Goal: Communication & Community: Answer question/provide support

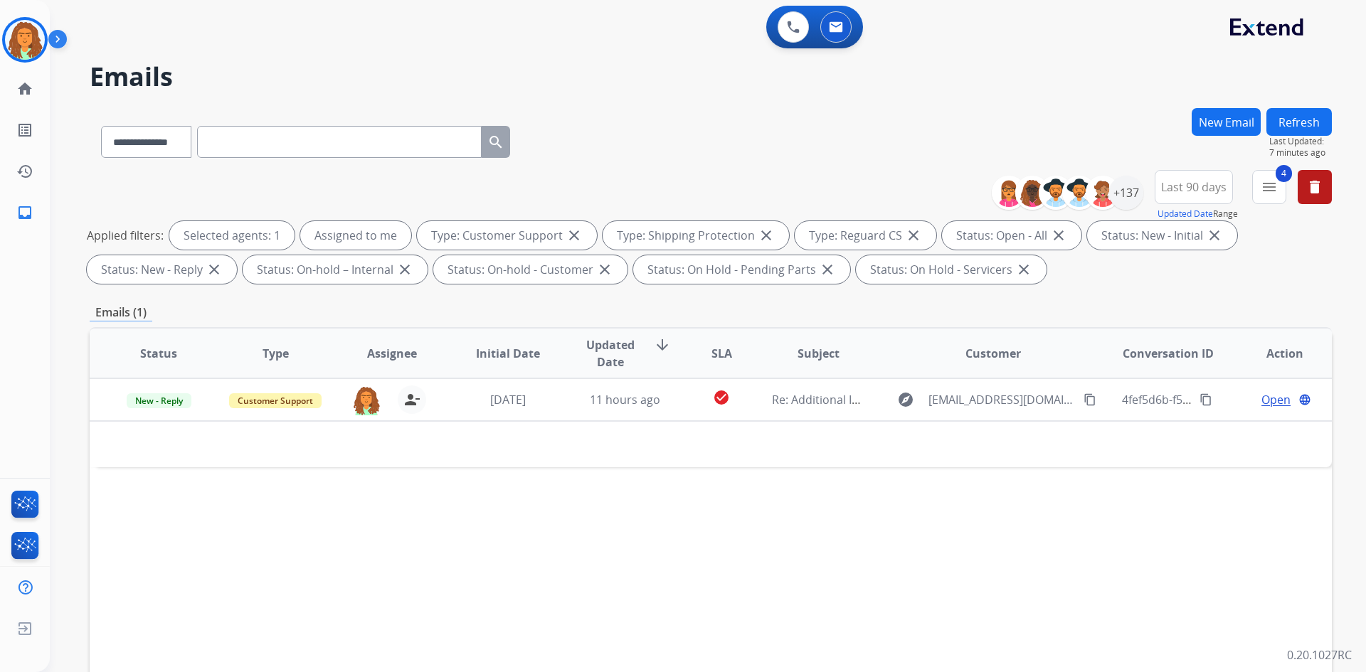
select select "**********"
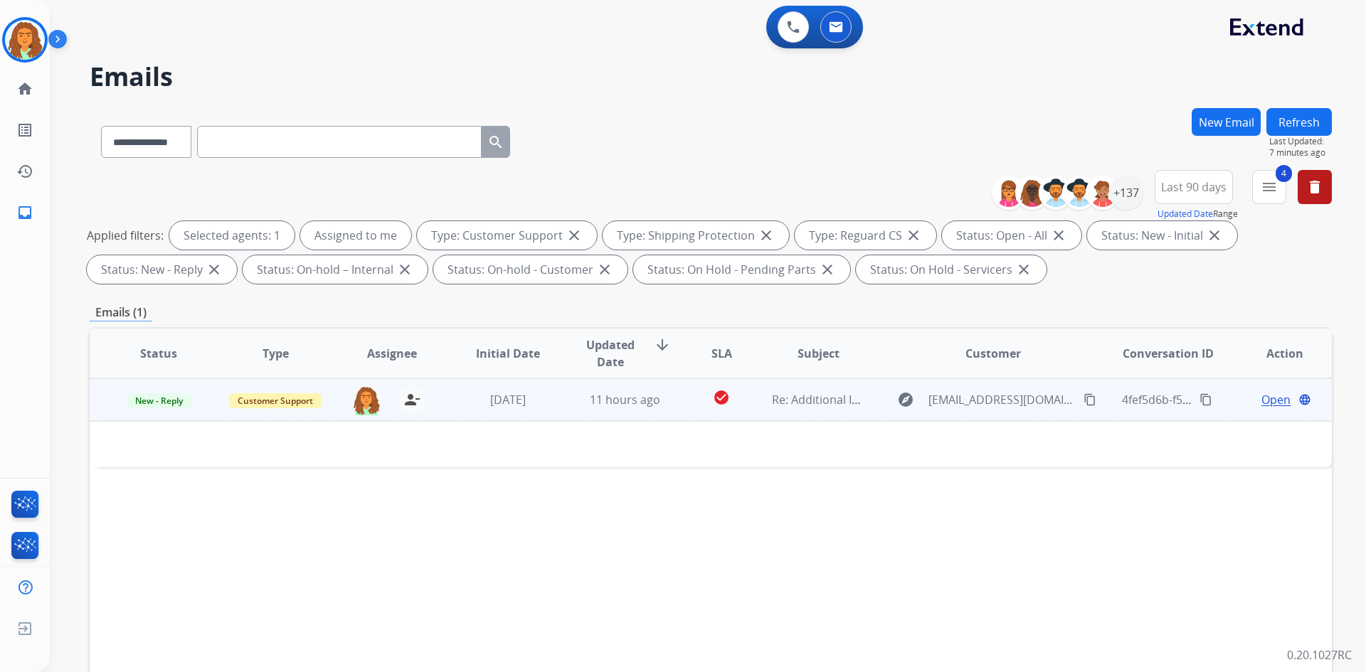
click at [570, 405] on td "11 hours ago" at bounding box center [614, 400] width 117 height 43
click at [540, 409] on td "[DATE]" at bounding box center [497, 400] width 117 height 43
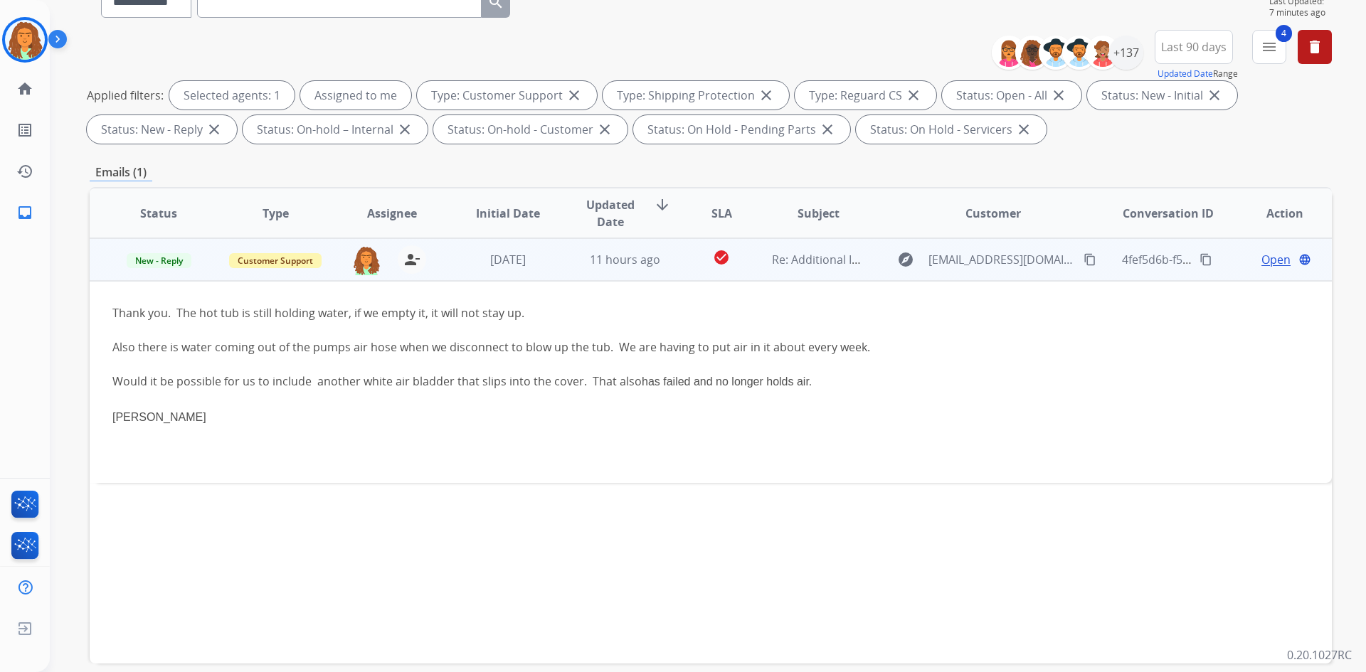
scroll to position [142, 0]
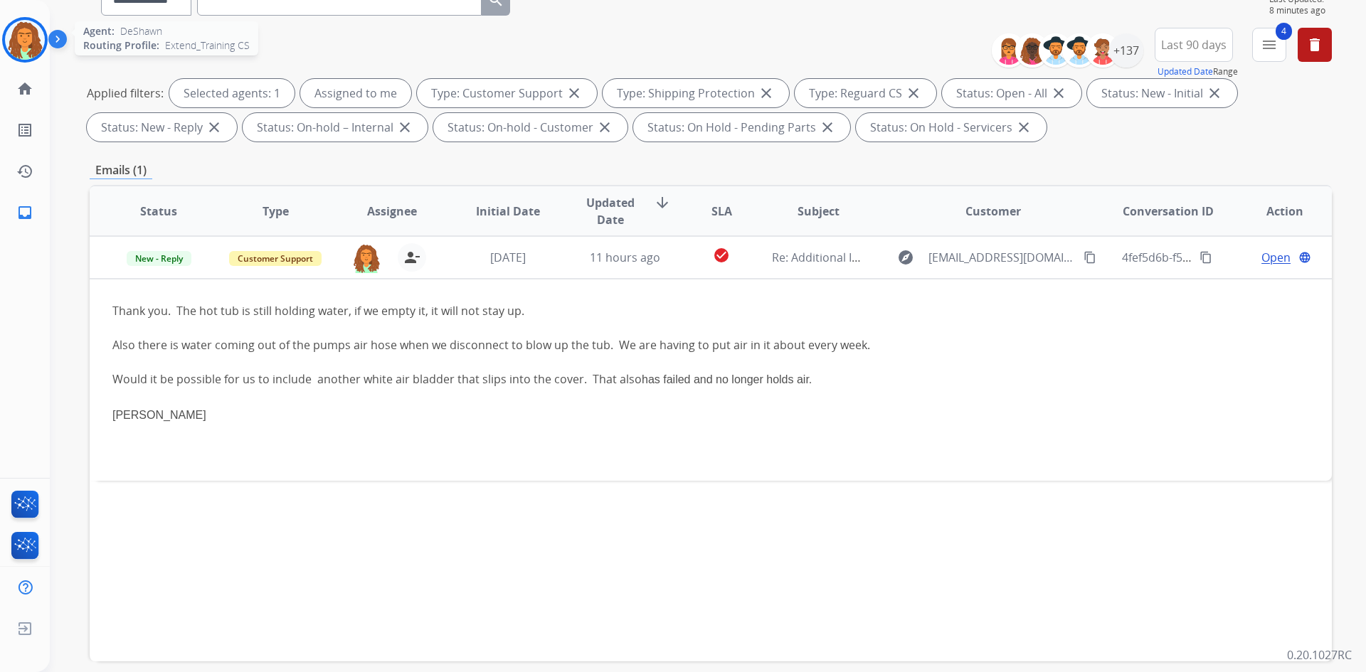
click at [23, 33] on img at bounding box center [25, 40] width 40 height 40
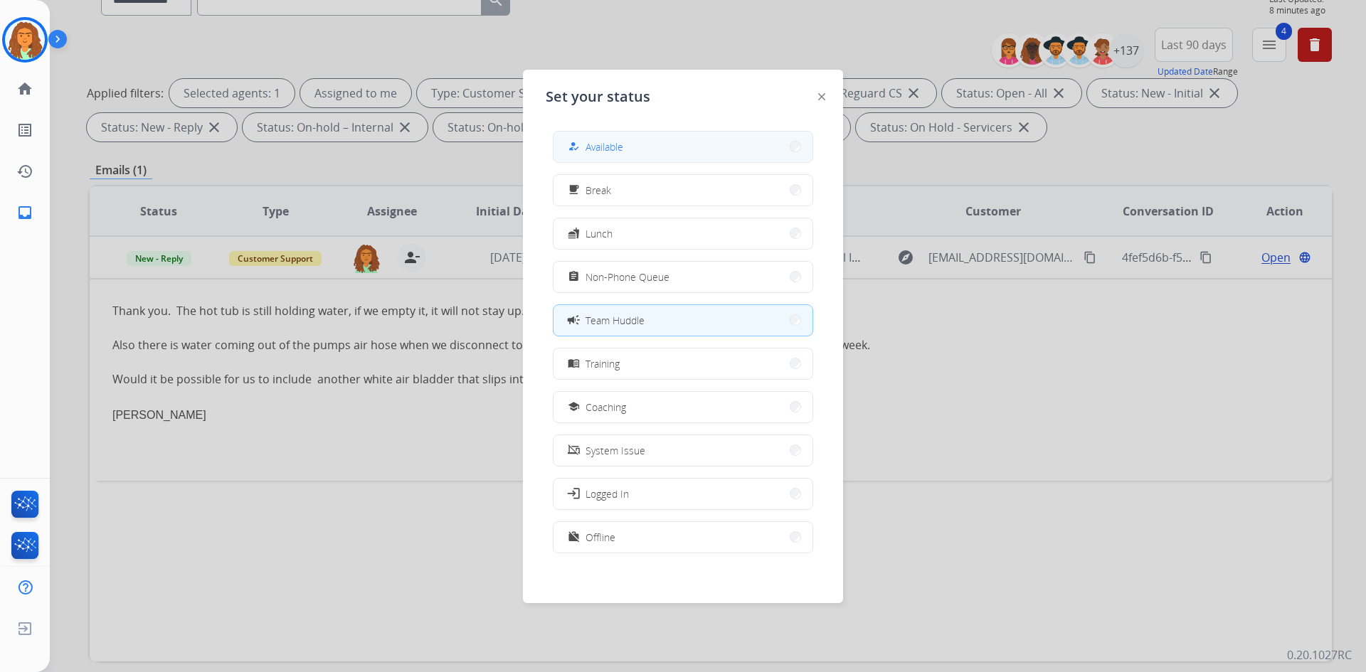
click at [630, 152] on button "how_to_reg Available" at bounding box center [683, 147] width 259 height 31
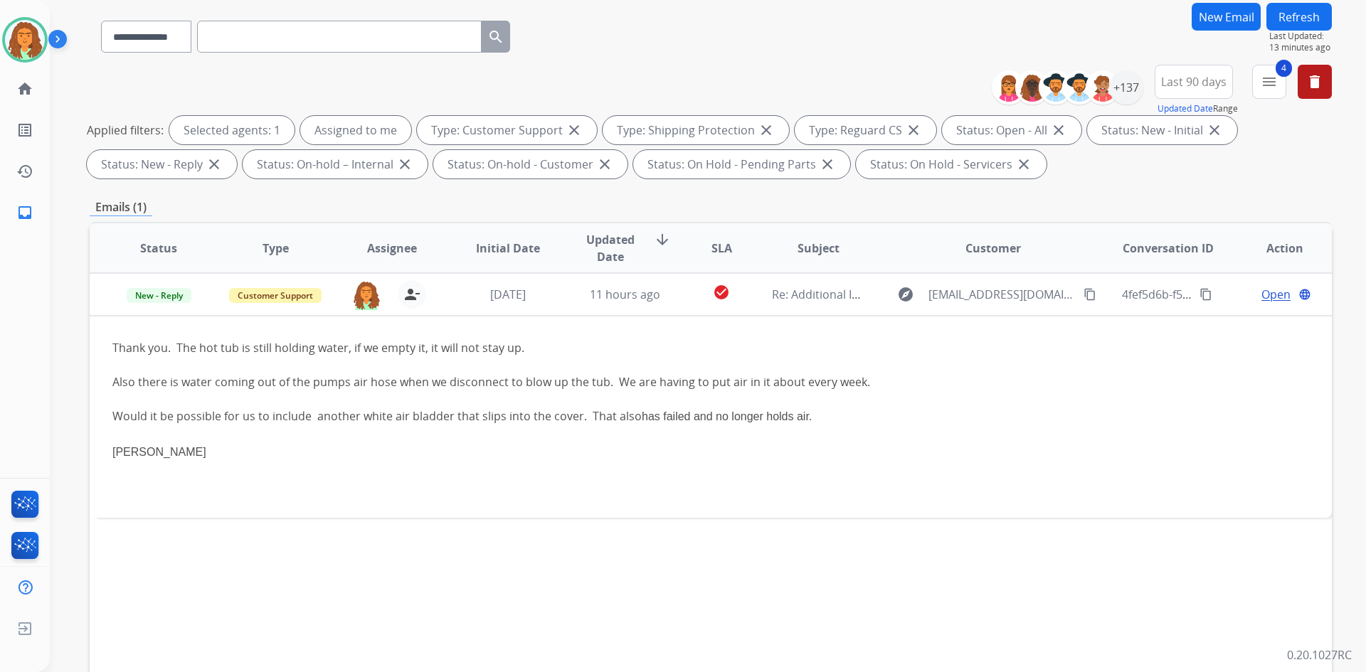
scroll to position [71, 0]
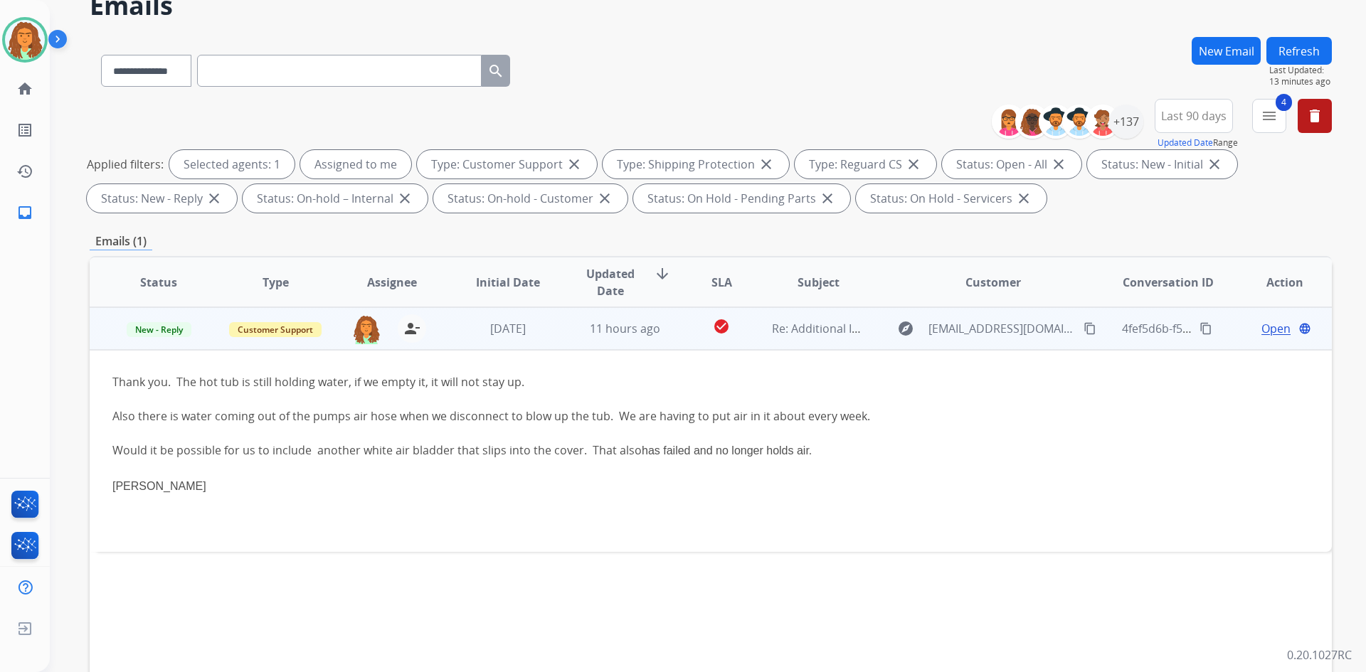
click at [1261, 327] on span "Open" at bounding box center [1275, 328] width 29 height 17
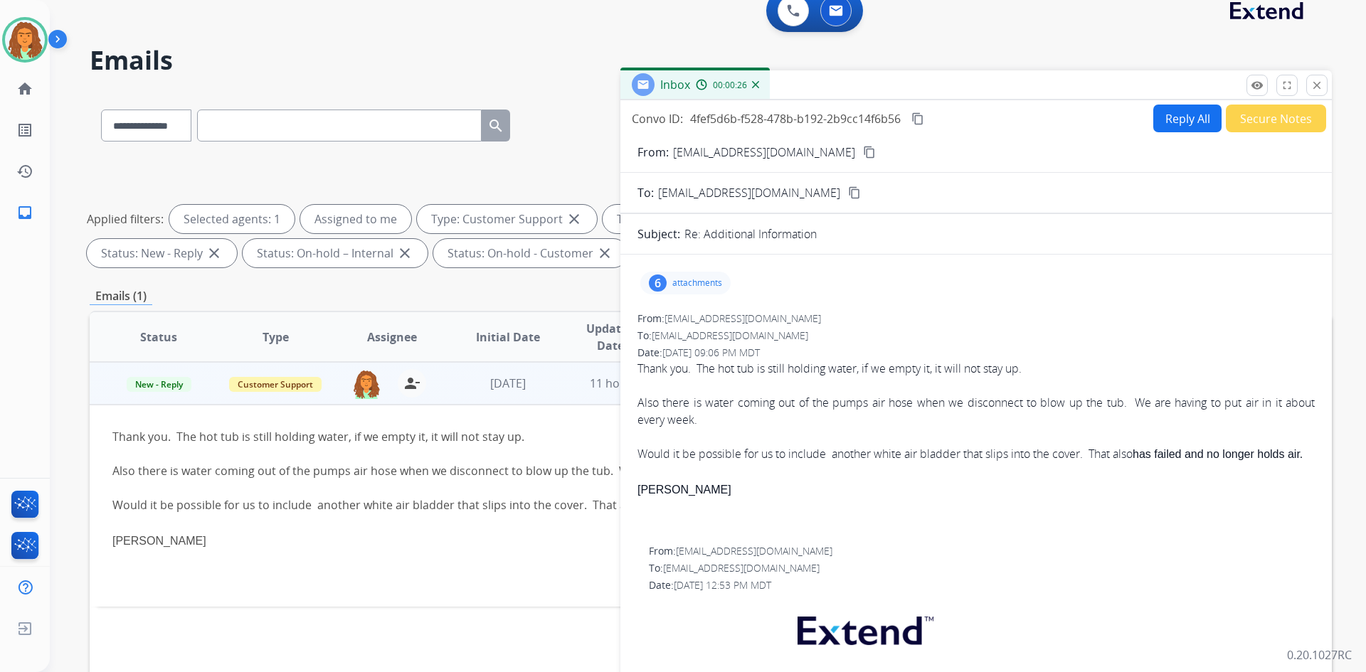
scroll to position [0, 0]
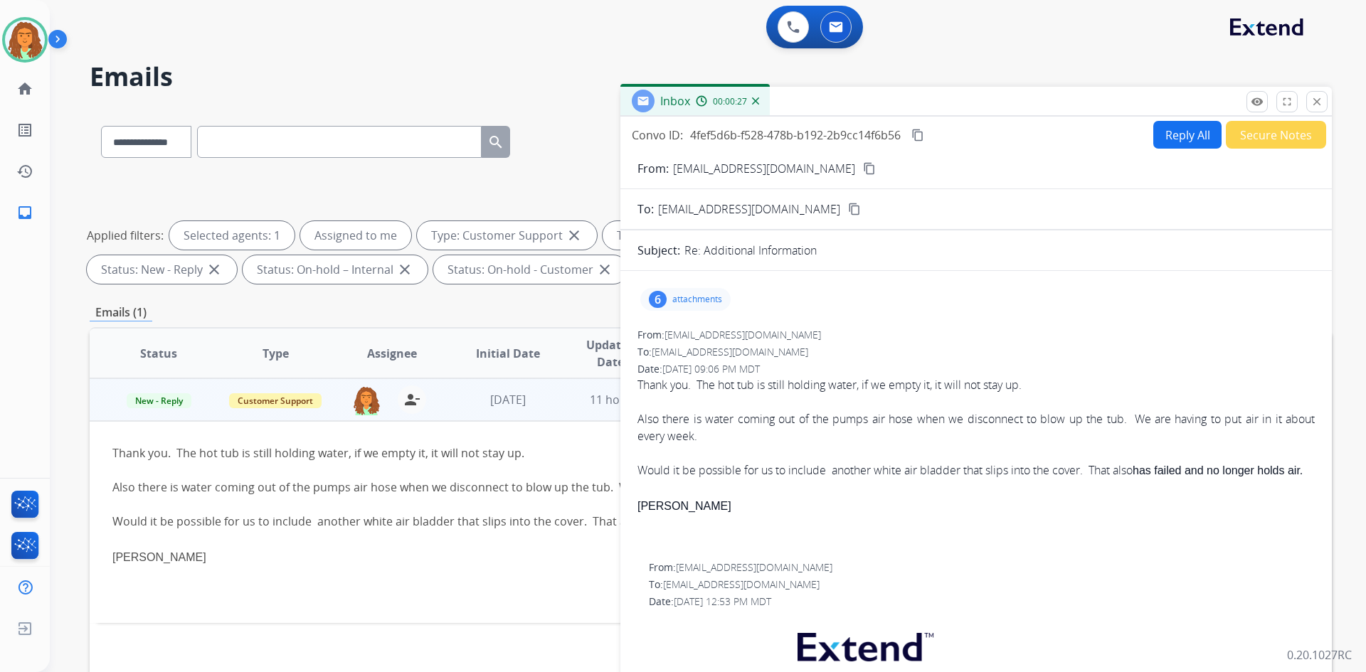
click at [682, 300] on p "attachments" at bounding box center [697, 299] width 50 height 11
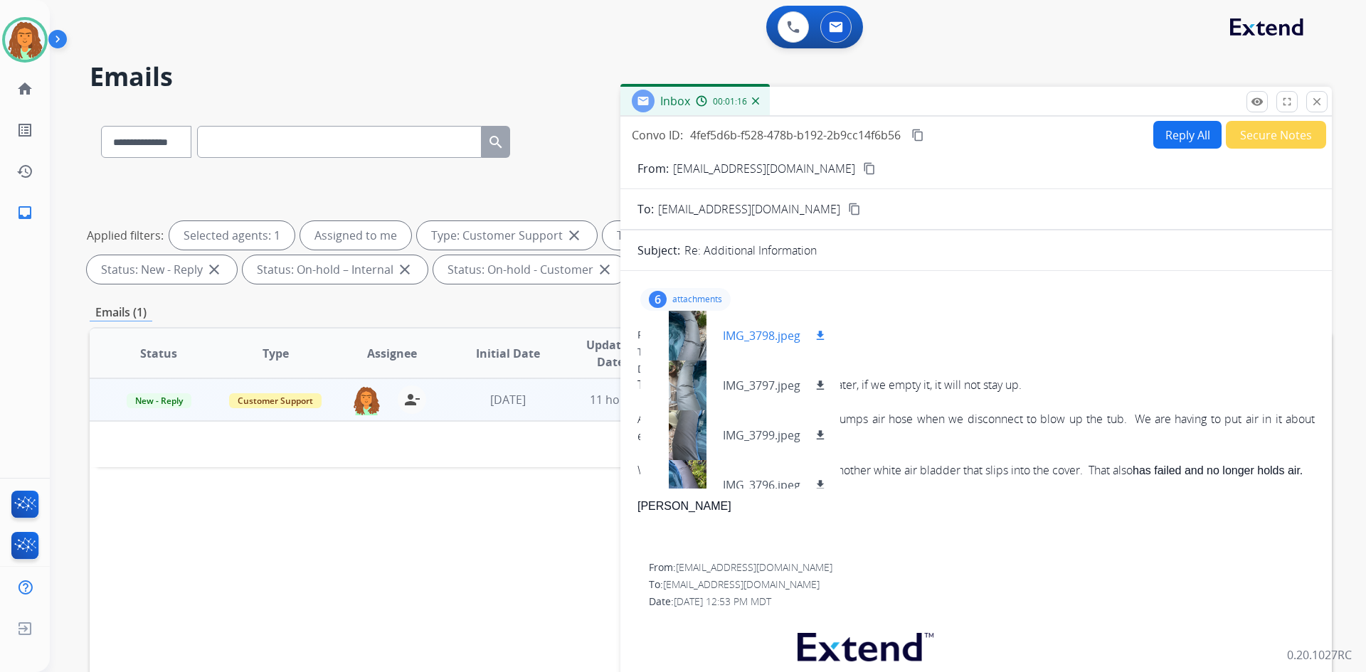
click at [684, 342] on div at bounding box center [687, 336] width 71 height 50
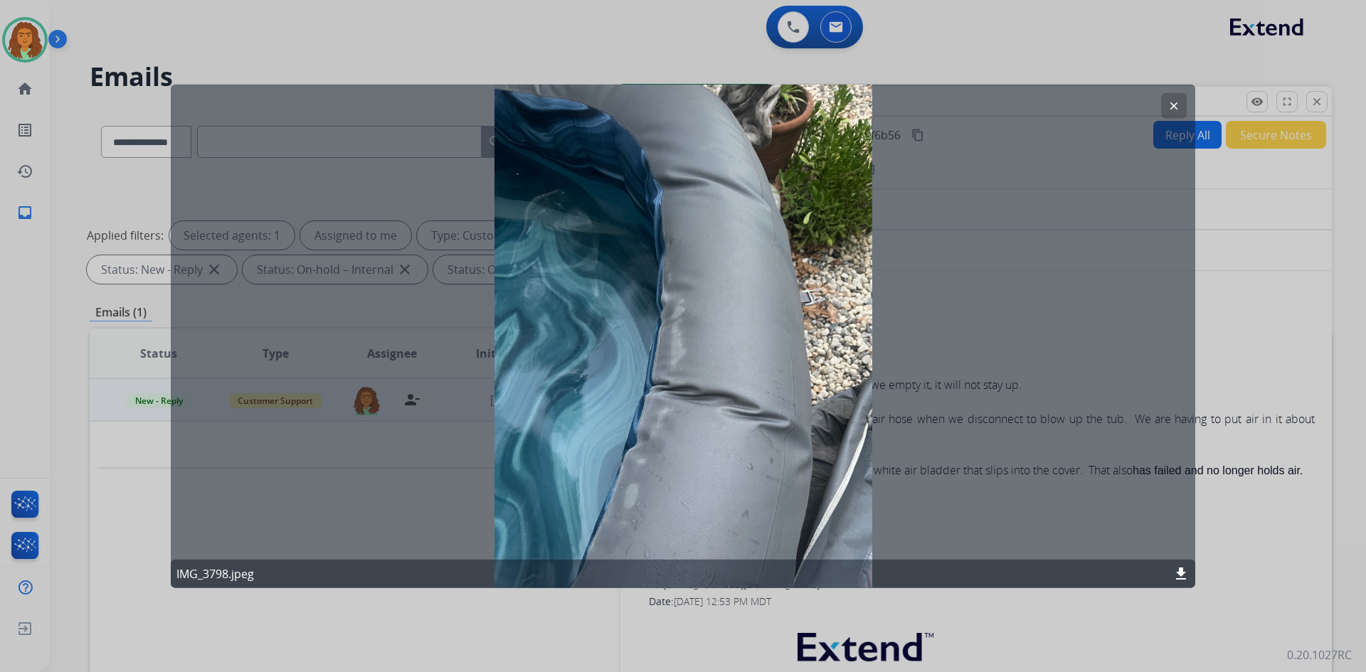
click at [1173, 107] on mat-icon "clear" at bounding box center [1174, 105] width 13 height 13
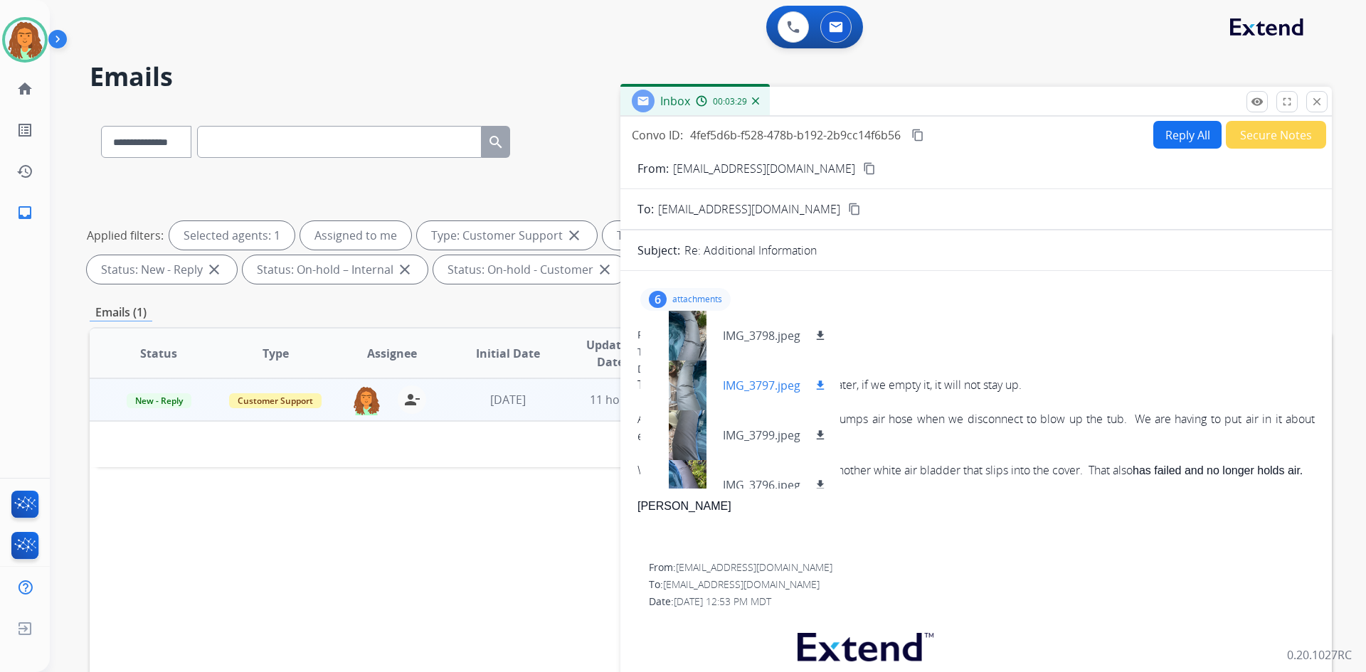
click at [688, 386] on div at bounding box center [687, 386] width 71 height 50
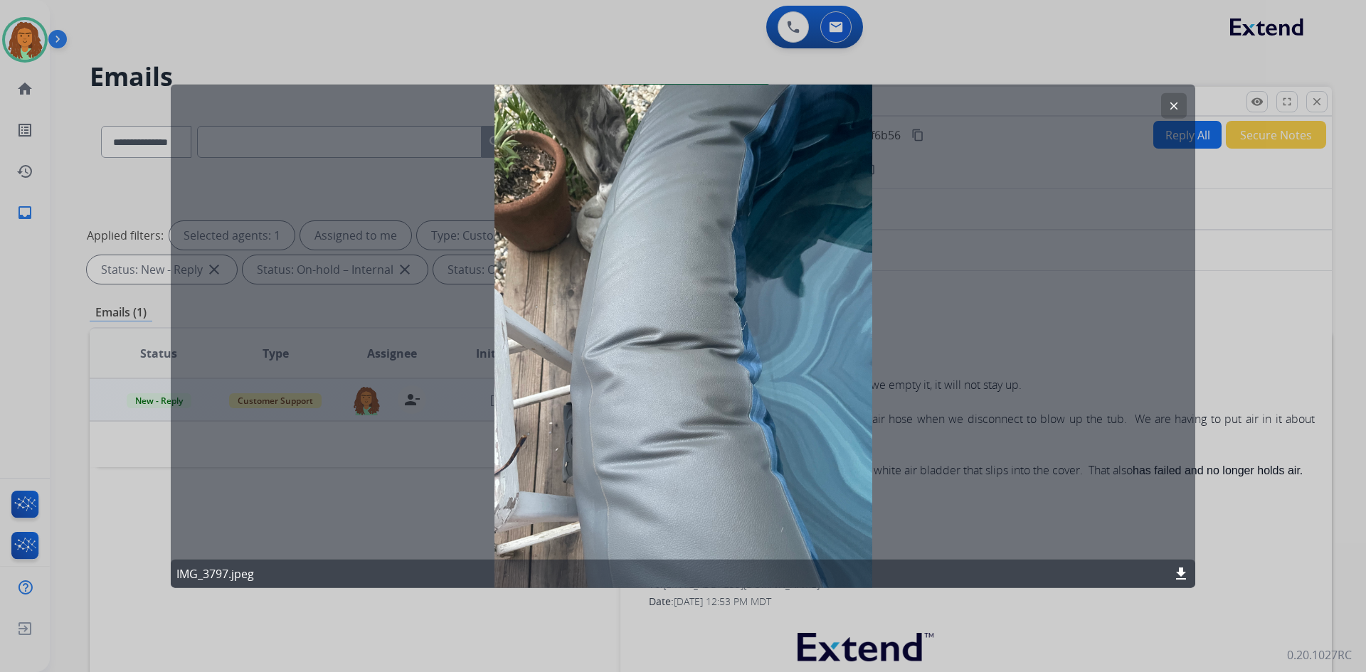
click at [1173, 103] on mat-icon "clear" at bounding box center [1174, 105] width 13 height 13
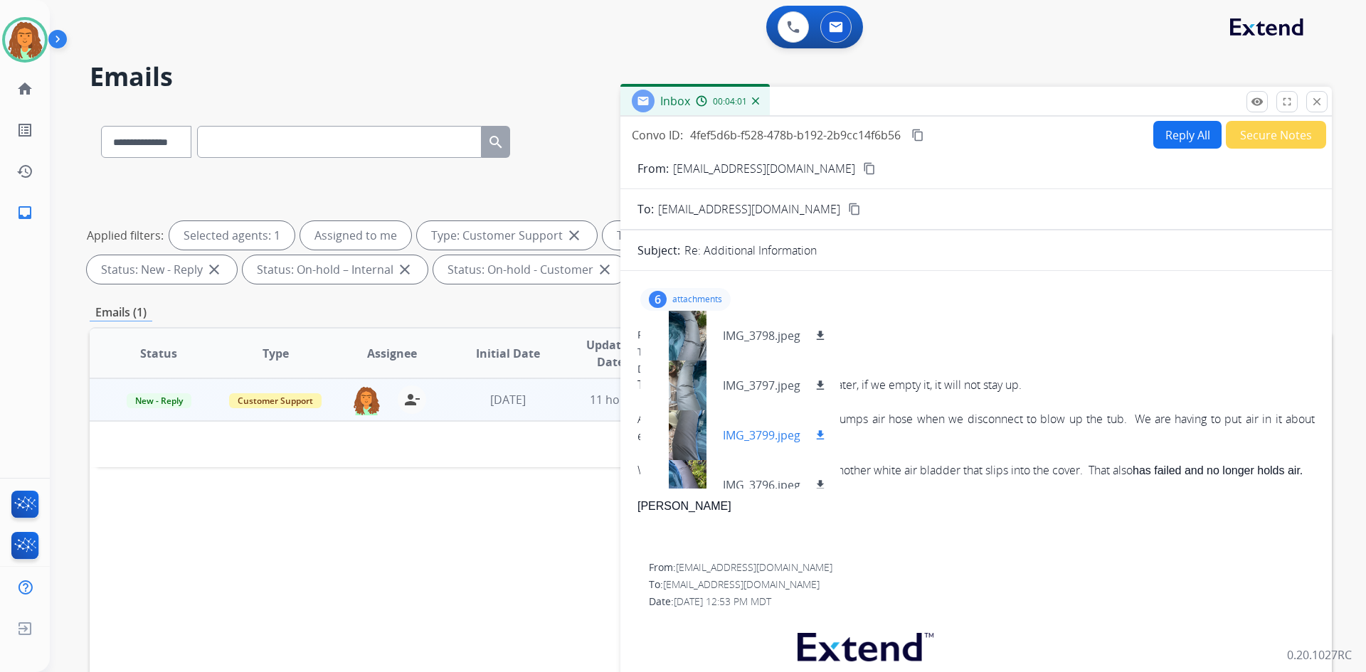
click at [689, 435] on div at bounding box center [687, 436] width 71 height 50
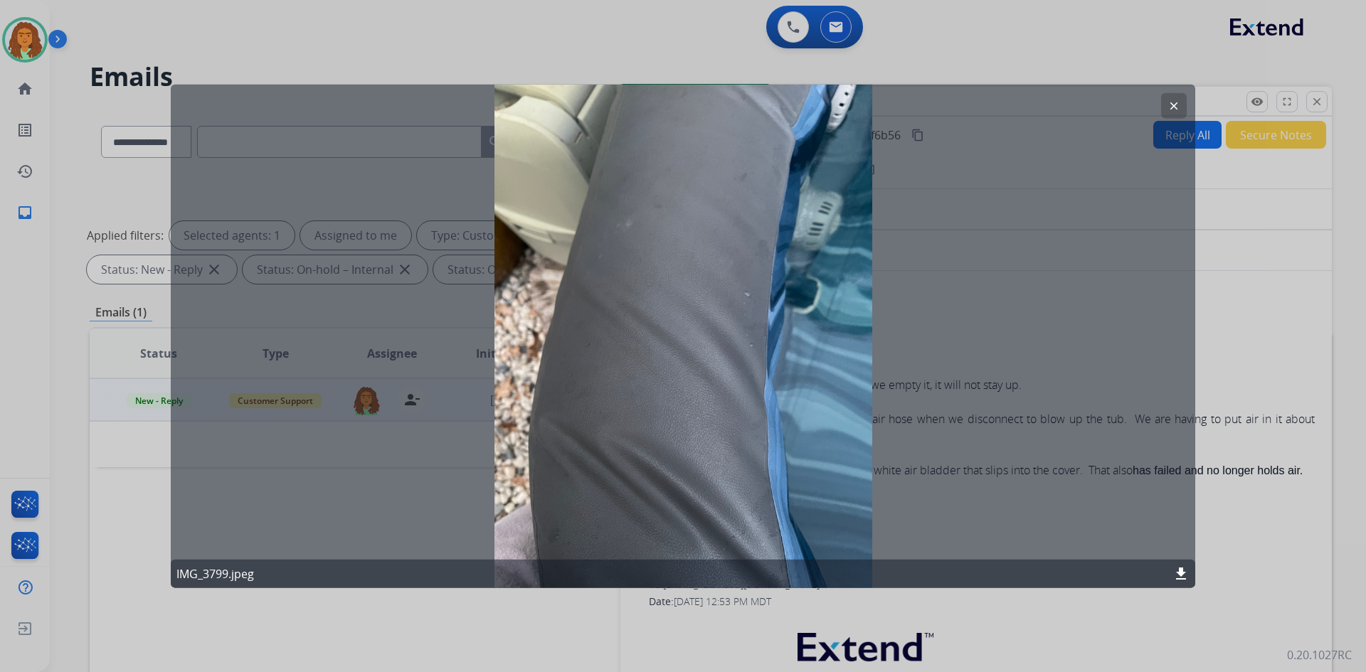
click at [1169, 104] on mat-icon "clear" at bounding box center [1174, 105] width 13 height 13
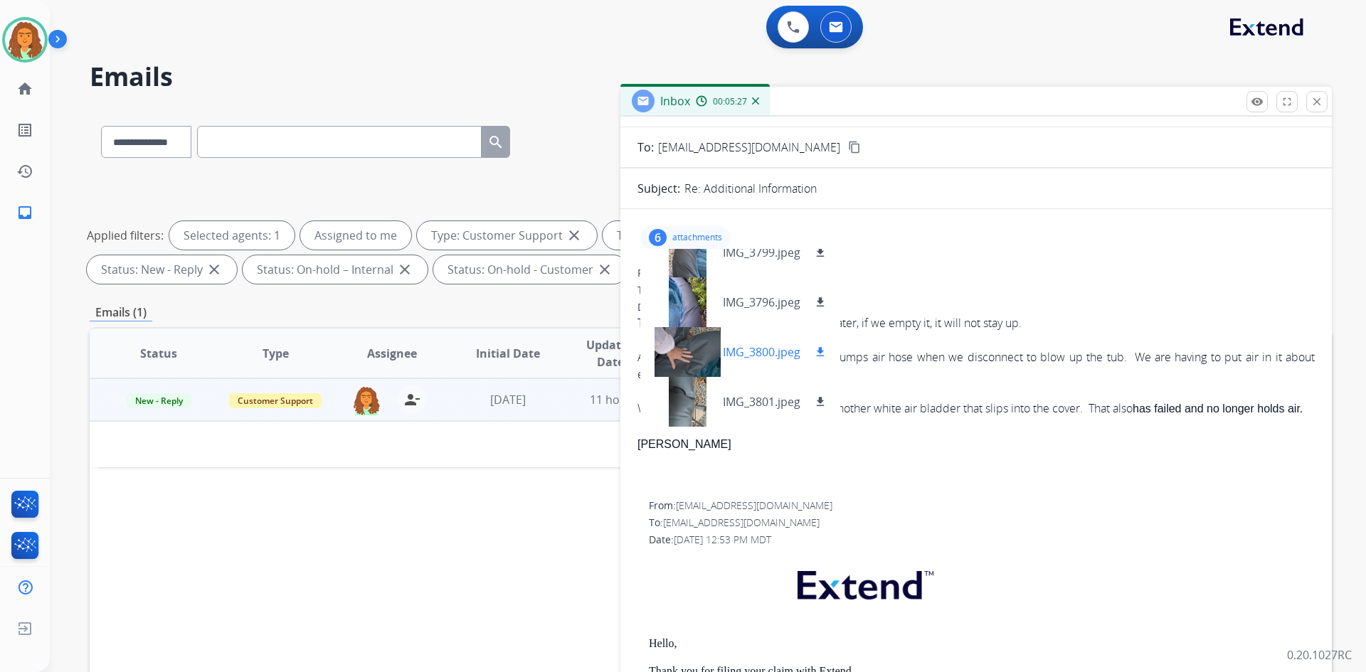
scroll to position [71, 0]
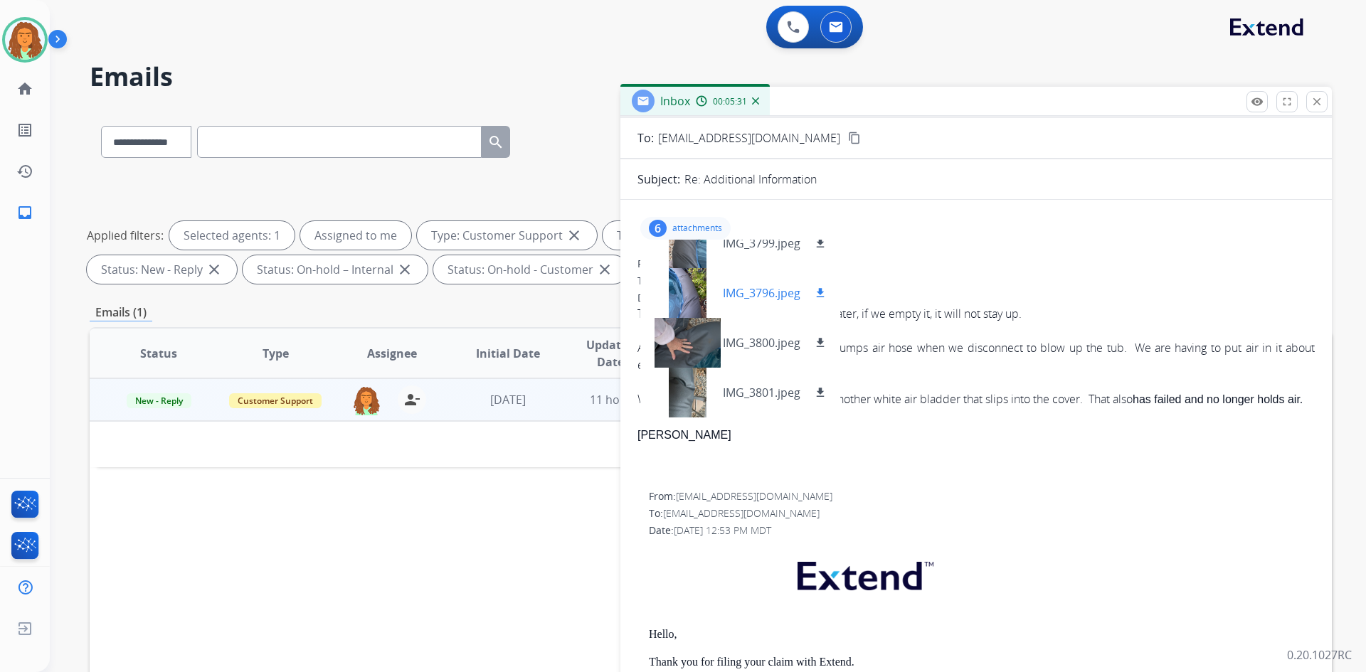
click at [688, 299] on div at bounding box center [687, 293] width 71 height 50
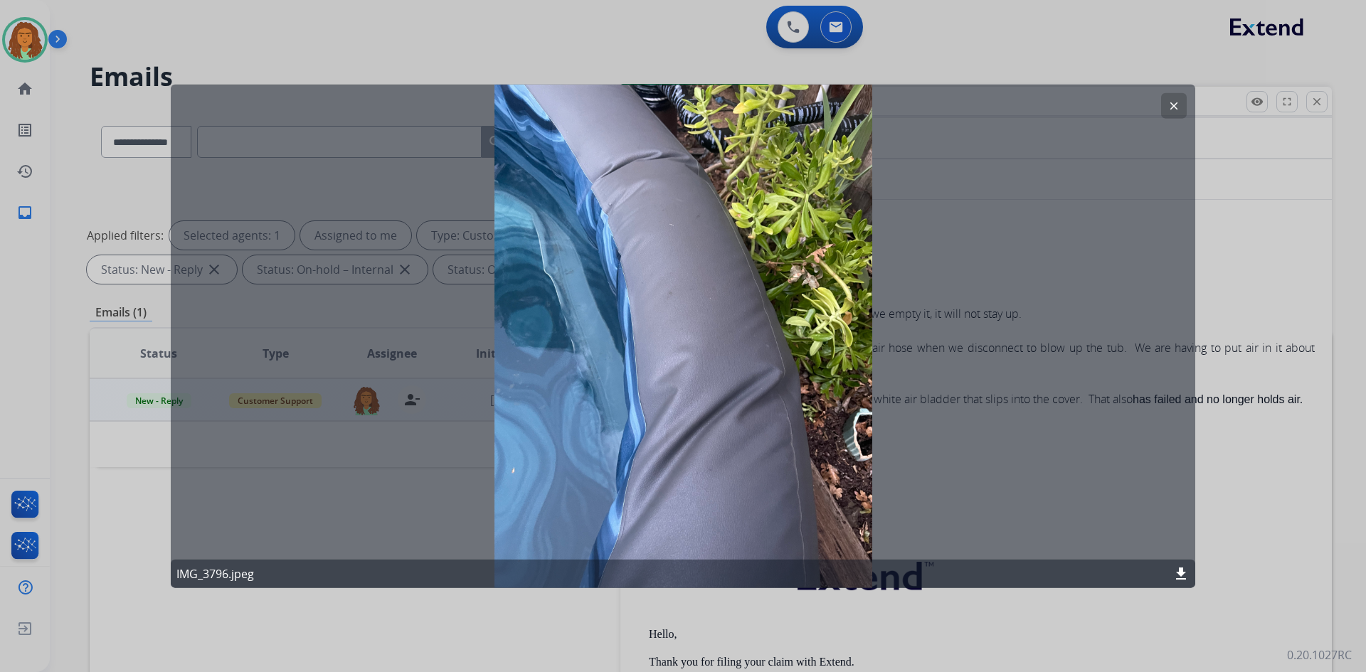
click at [1175, 107] on mat-icon "clear" at bounding box center [1174, 105] width 13 height 13
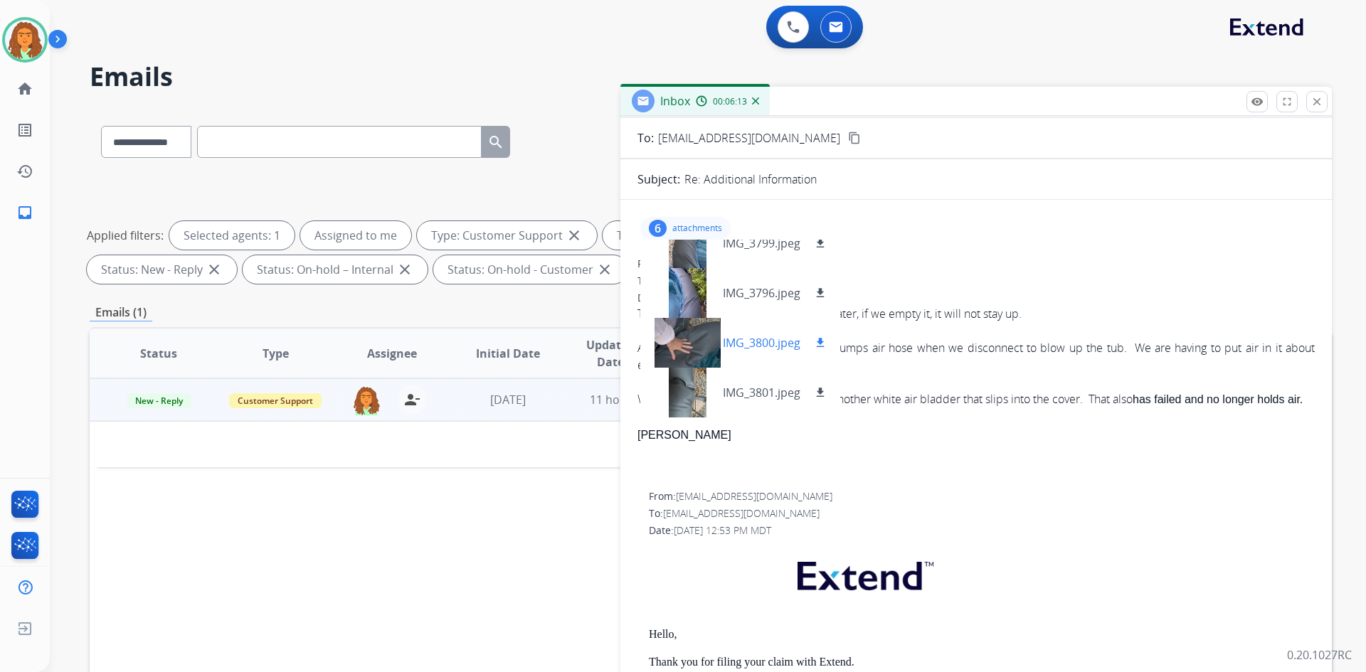
click at [697, 339] on div at bounding box center [687, 343] width 71 height 50
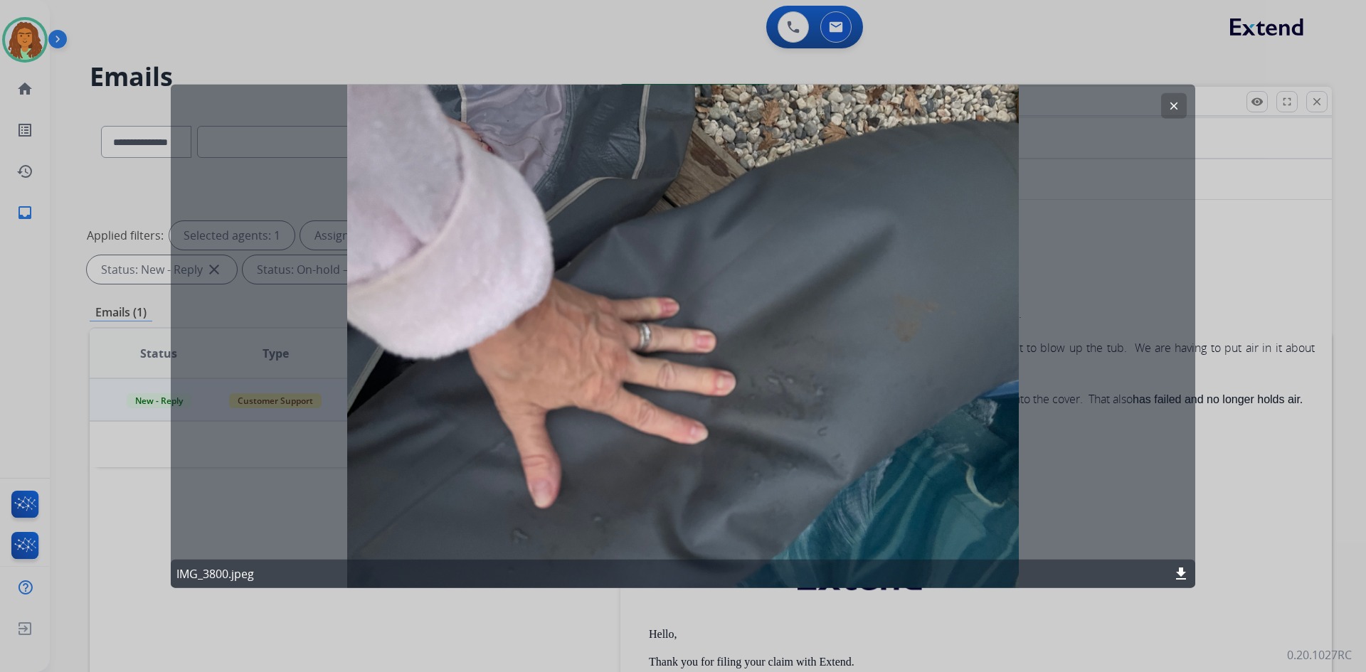
click at [1172, 108] on mat-icon "clear" at bounding box center [1174, 105] width 13 height 13
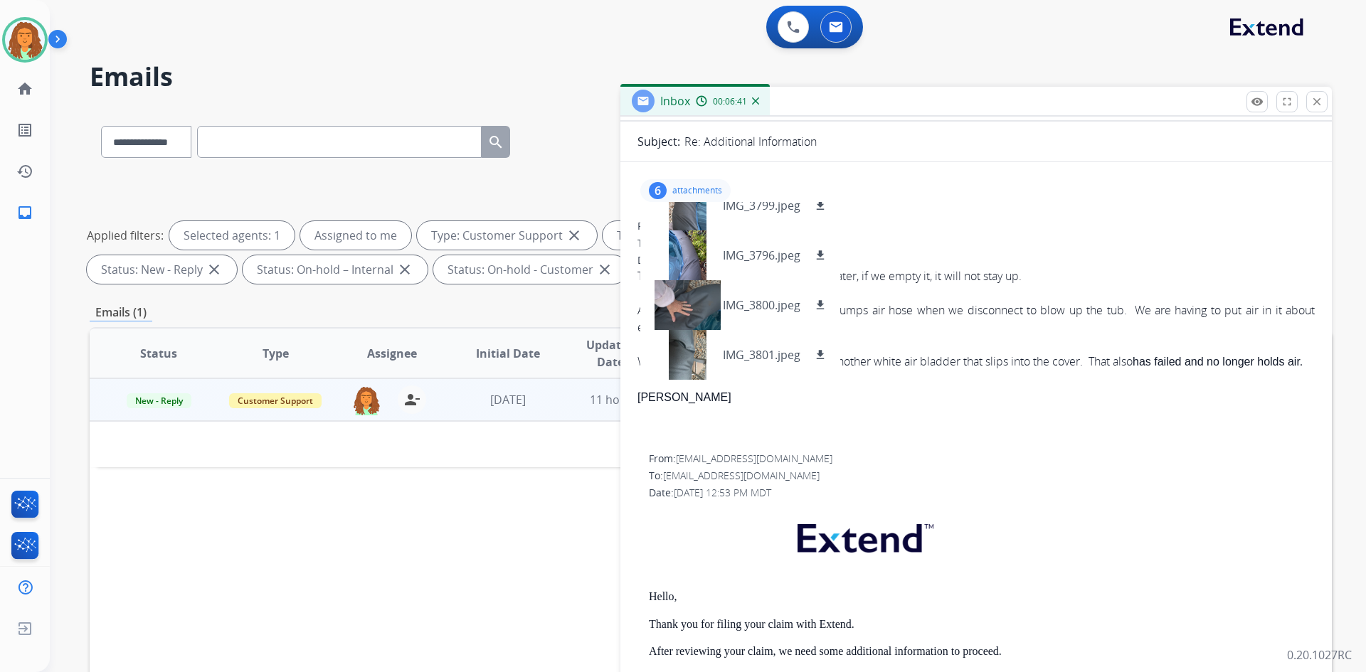
scroll to position [213, 0]
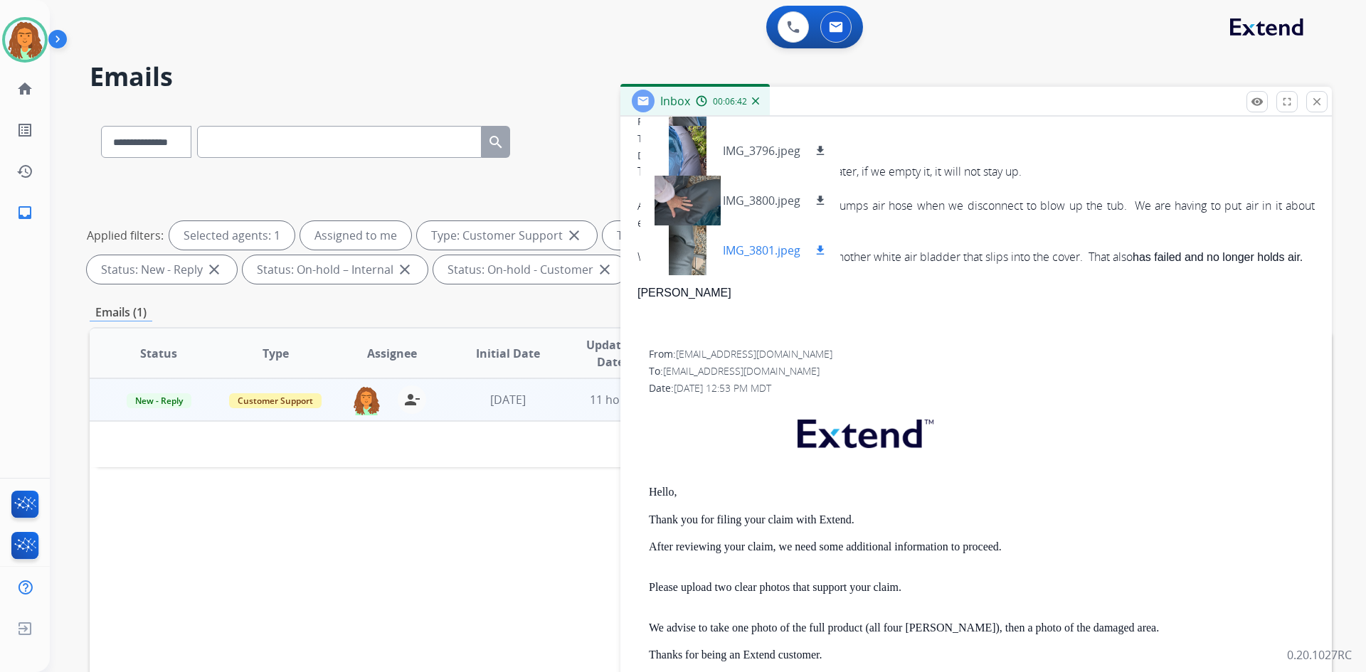
click at [692, 255] on div at bounding box center [687, 251] width 71 height 50
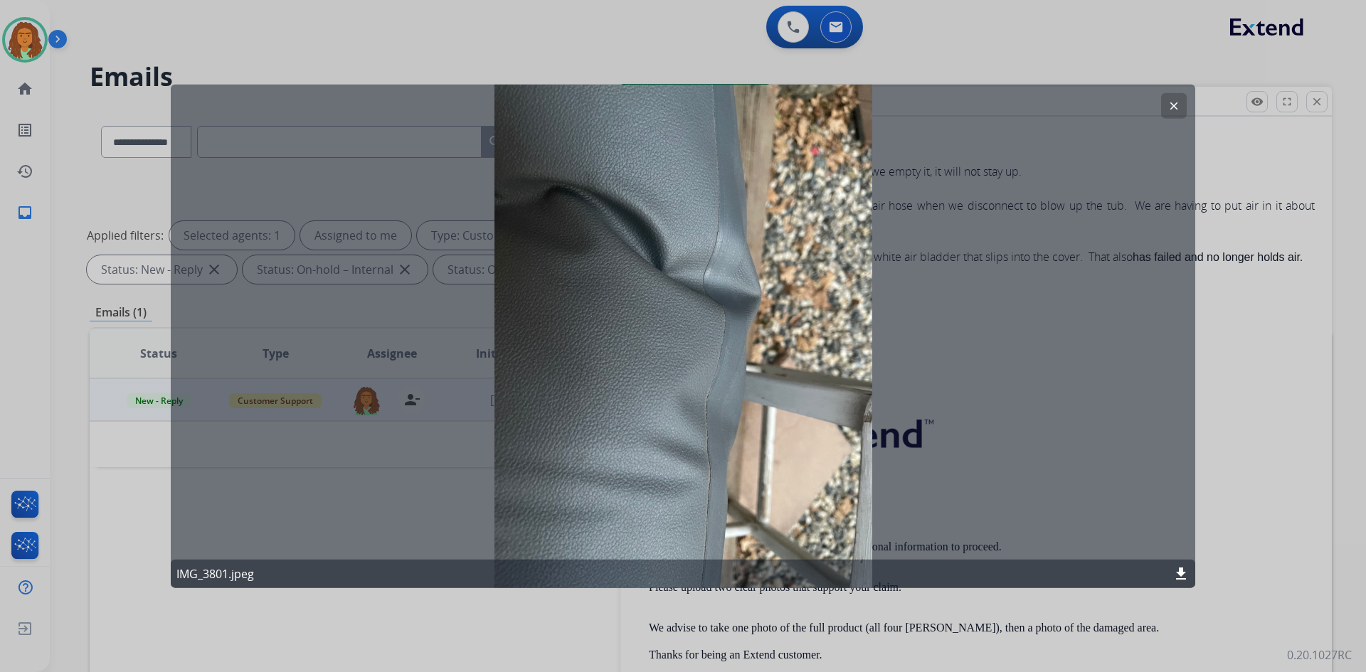
click at [1175, 112] on button "clear" at bounding box center [1174, 105] width 26 height 26
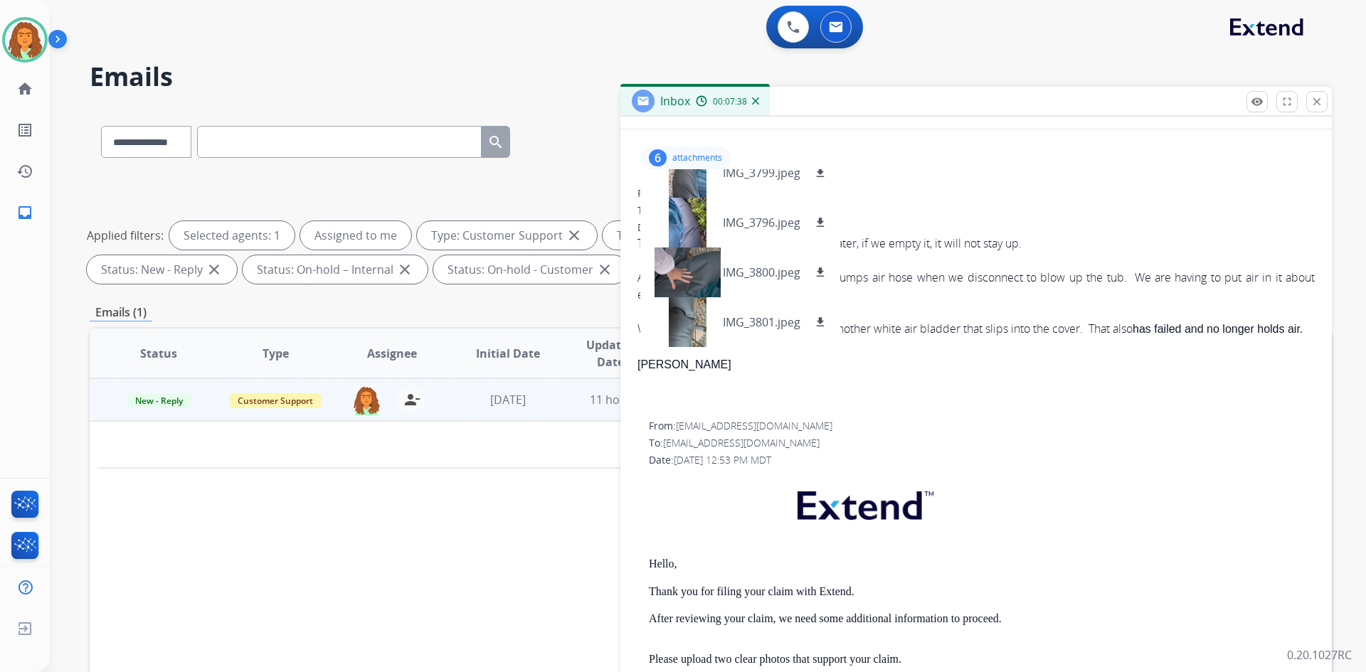
scroll to position [0, 0]
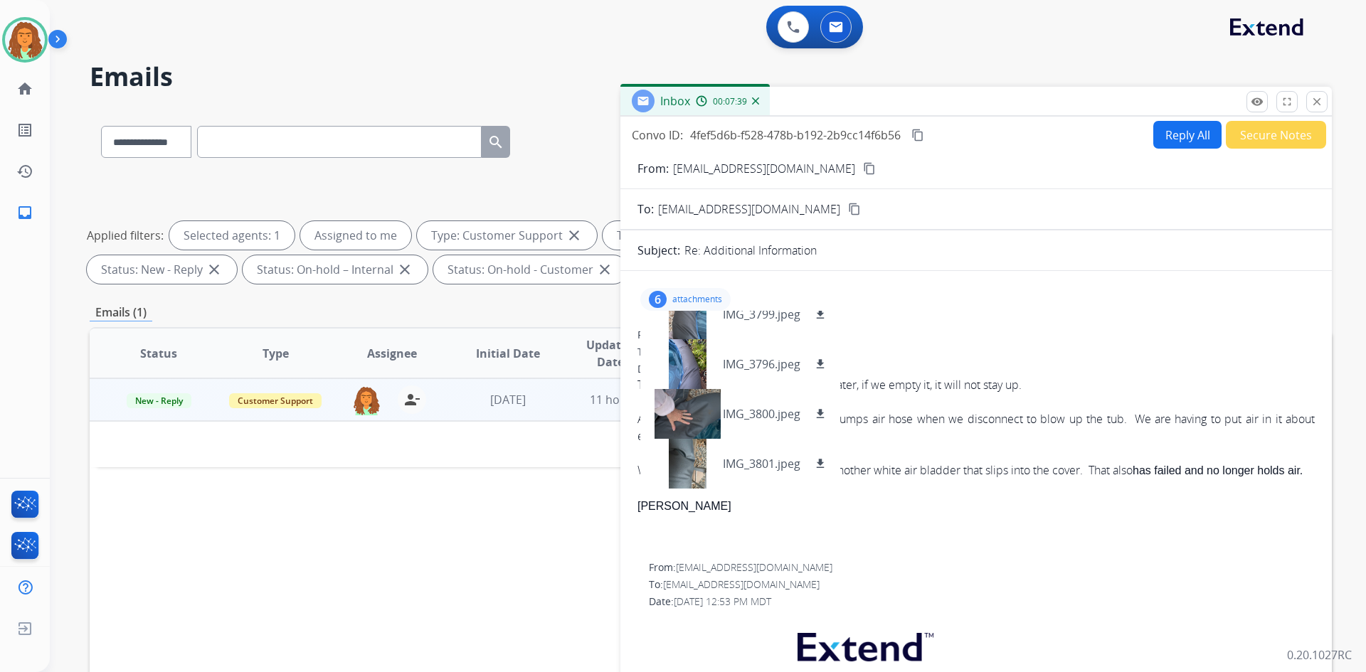
click at [678, 295] on p "attachments" at bounding box center [697, 299] width 50 height 11
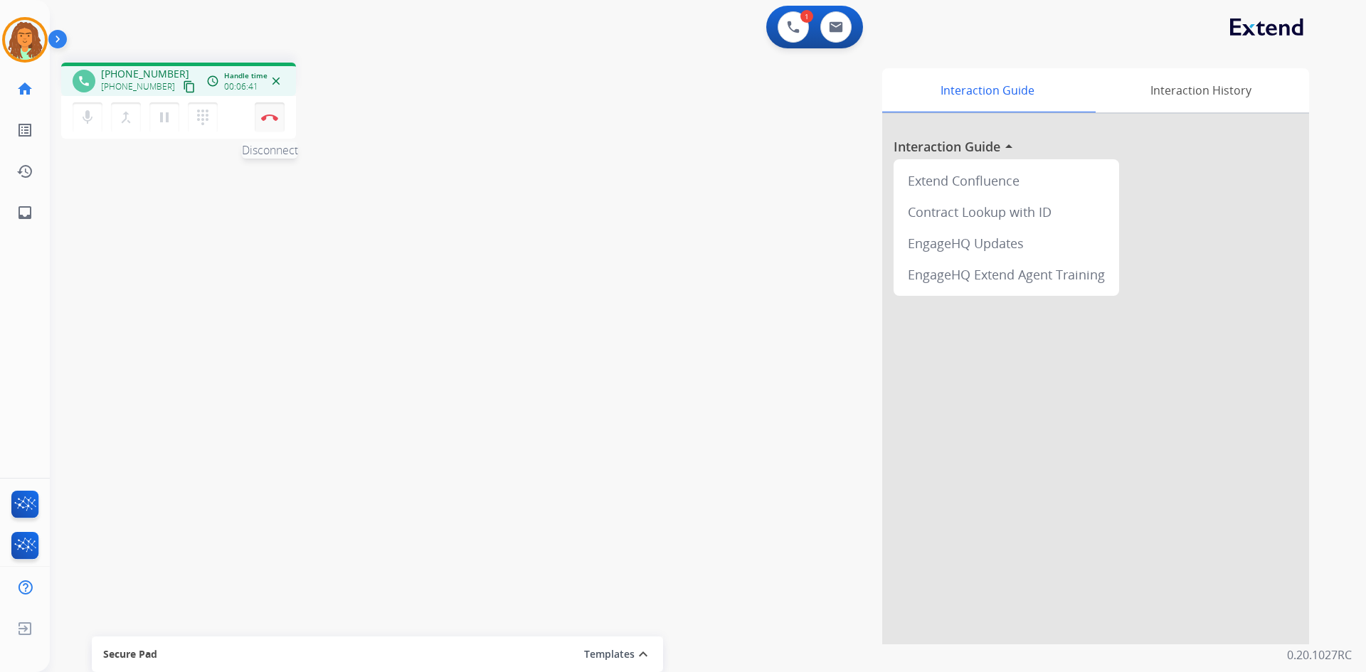
click at [268, 122] on button "Disconnect" at bounding box center [270, 117] width 30 height 30
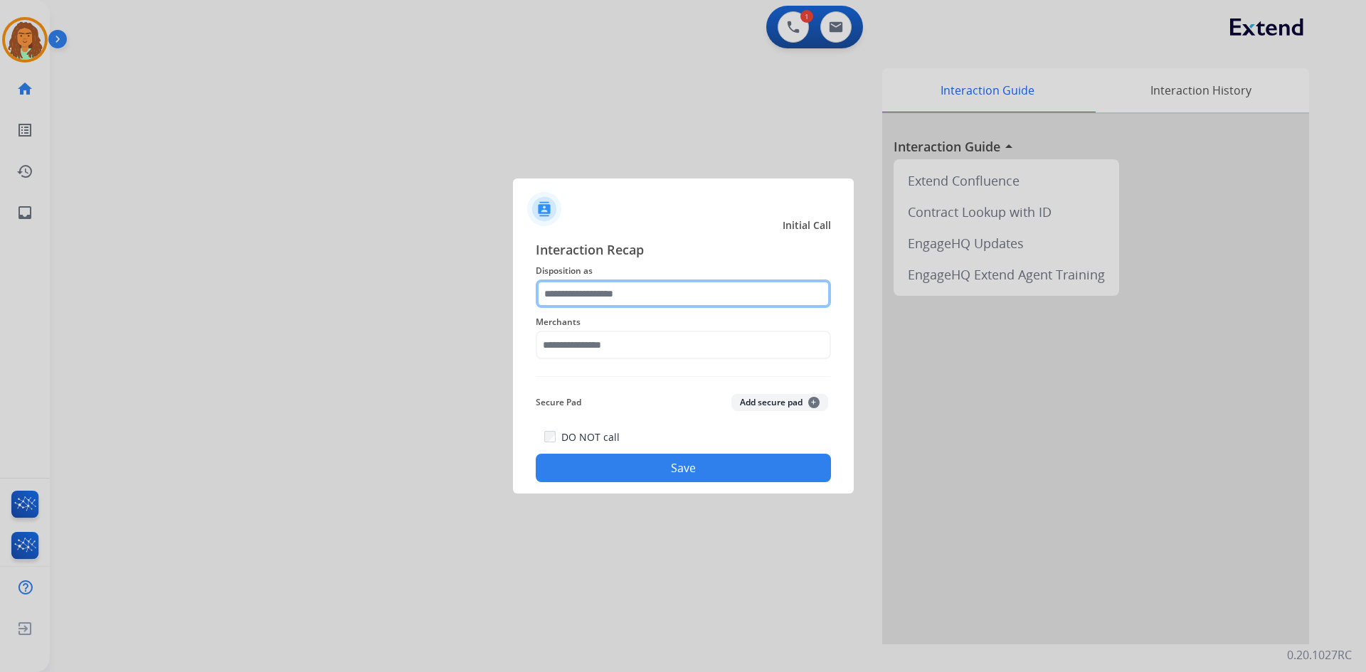
click at [590, 292] on input "text" at bounding box center [683, 294] width 295 height 28
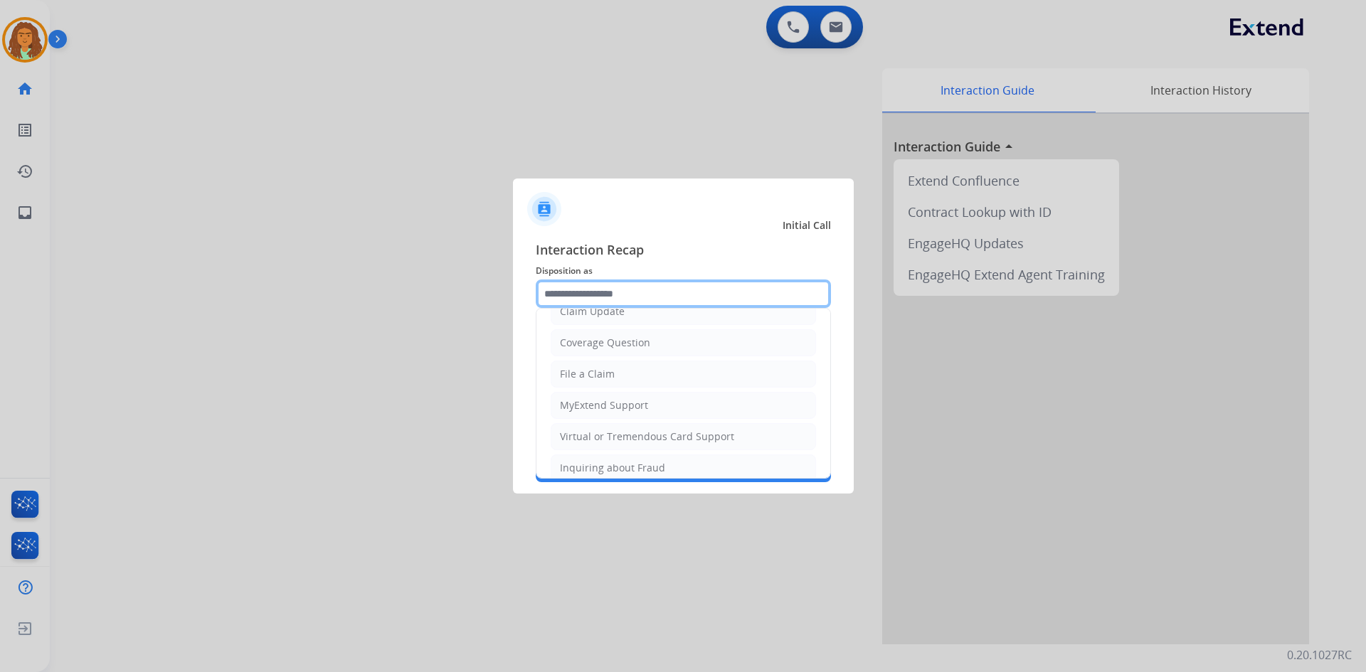
scroll to position [80, 0]
click at [596, 375] on div "File a Claim" at bounding box center [587, 378] width 55 height 14
type input "**********"
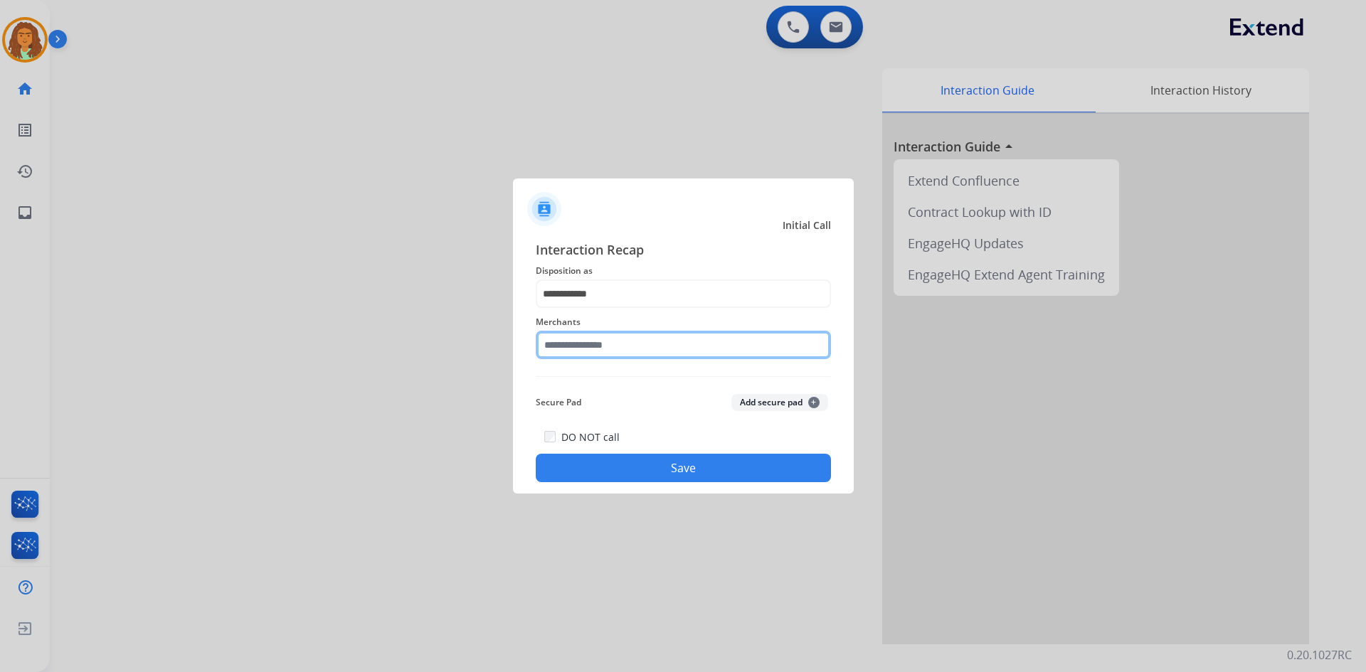
click at [578, 346] on input "text" at bounding box center [683, 345] width 295 height 28
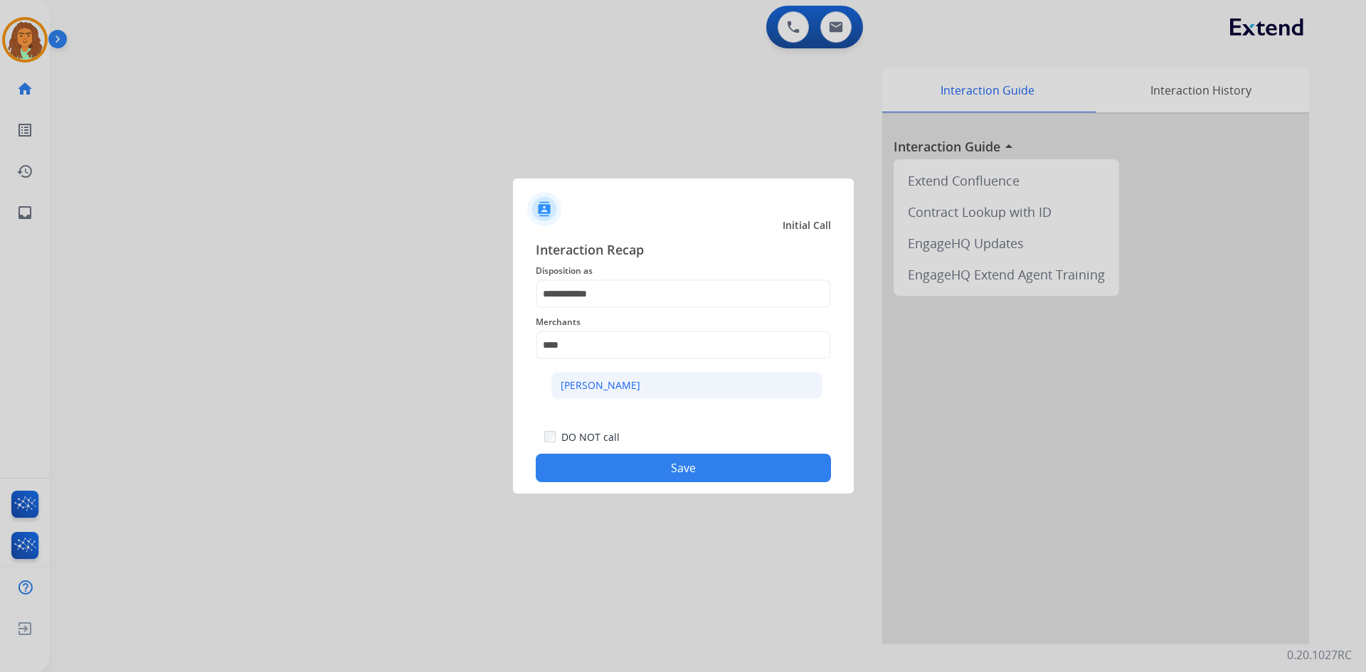
click at [632, 387] on div "[PERSON_NAME]" at bounding box center [601, 386] width 80 height 14
type input "**********"
click at [617, 479] on button "Save" at bounding box center [683, 468] width 295 height 28
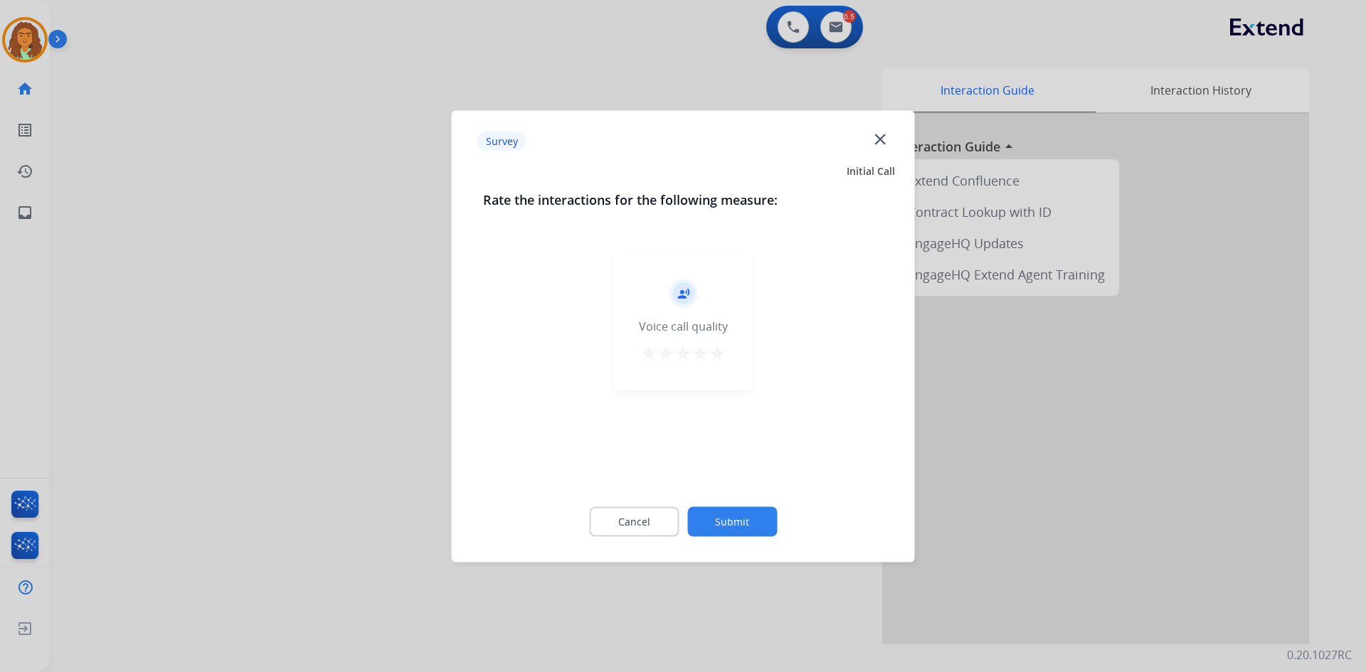
click at [716, 349] on mat-icon "star" at bounding box center [717, 352] width 17 height 17
click at [728, 521] on button "Submit" at bounding box center [732, 522] width 90 height 30
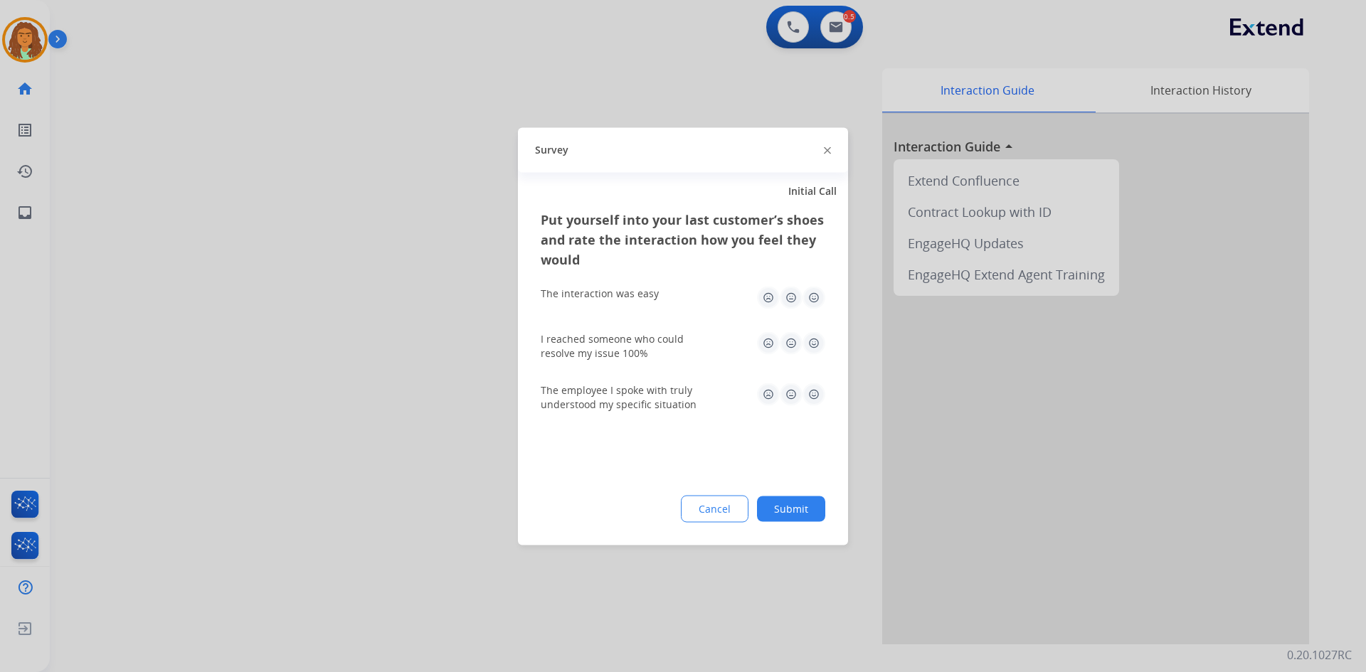
click at [813, 298] on img at bounding box center [814, 297] width 23 height 23
click at [817, 339] on img at bounding box center [814, 343] width 23 height 23
click at [817, 392] on img at bounding box center [814, 394] width 23 height 23
click at [805, 503] on button "Submit" at bounding box center [791, 509] width 68 height 26
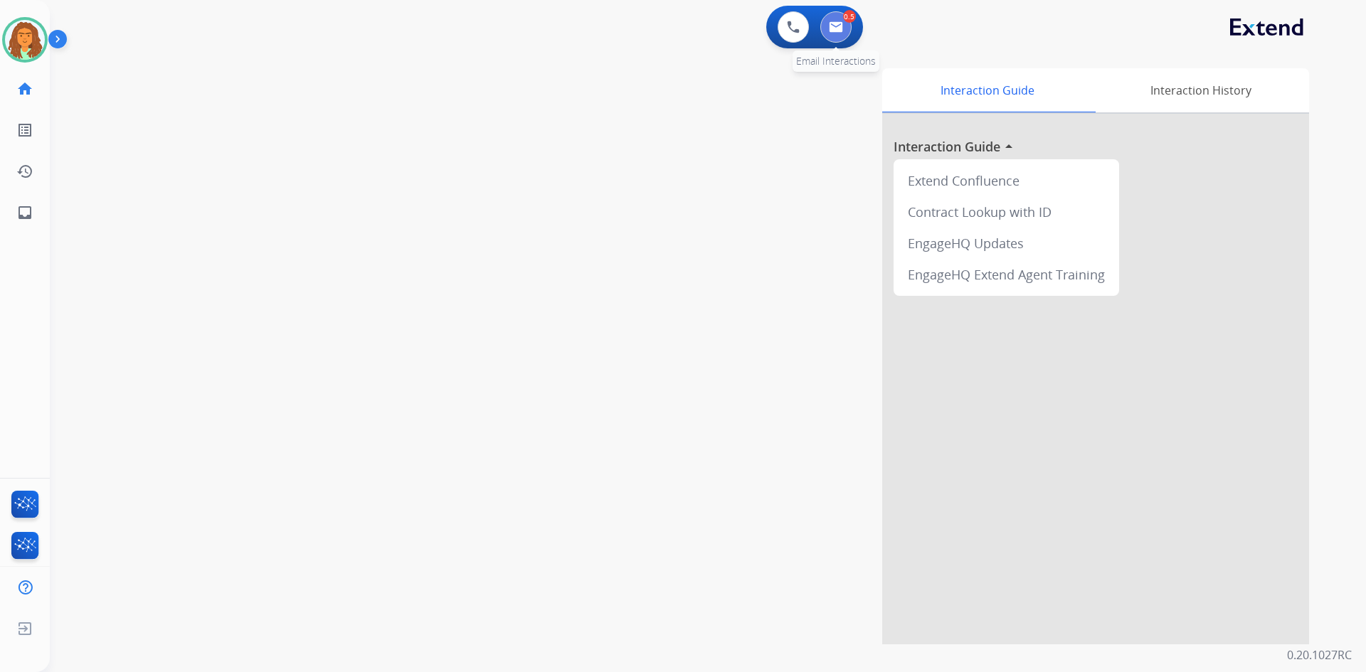
click at [843, 34] on button at bounding box center [835, 26] width 31 height 31
select select "**********"
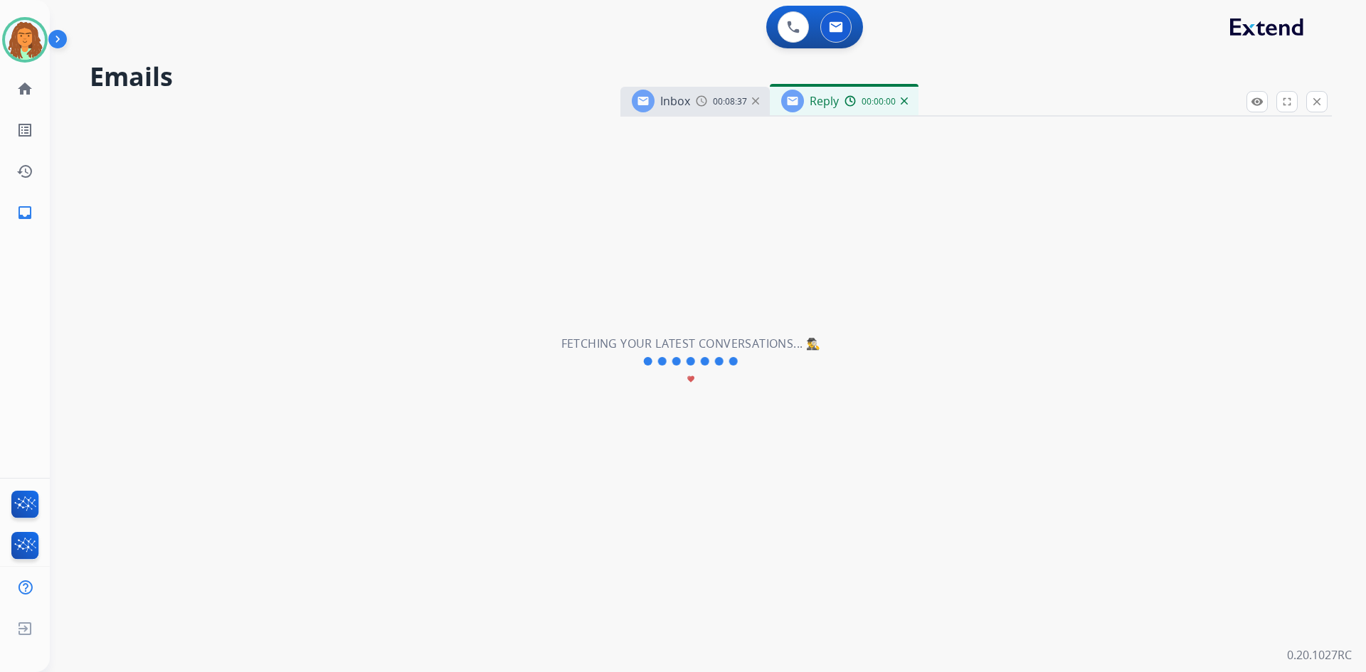
select select "**********"
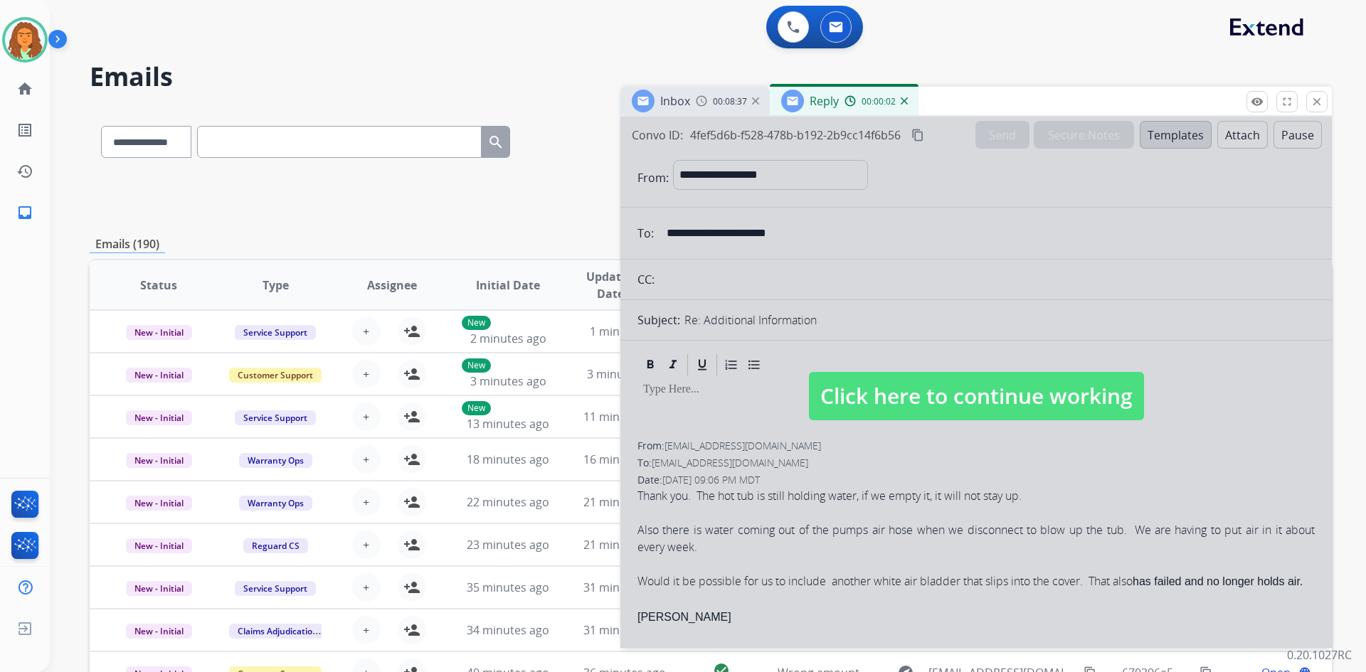
click at [889, 401] on span "Click here to continue working" at bounding box center [976, 396] width 335 height 48
select select
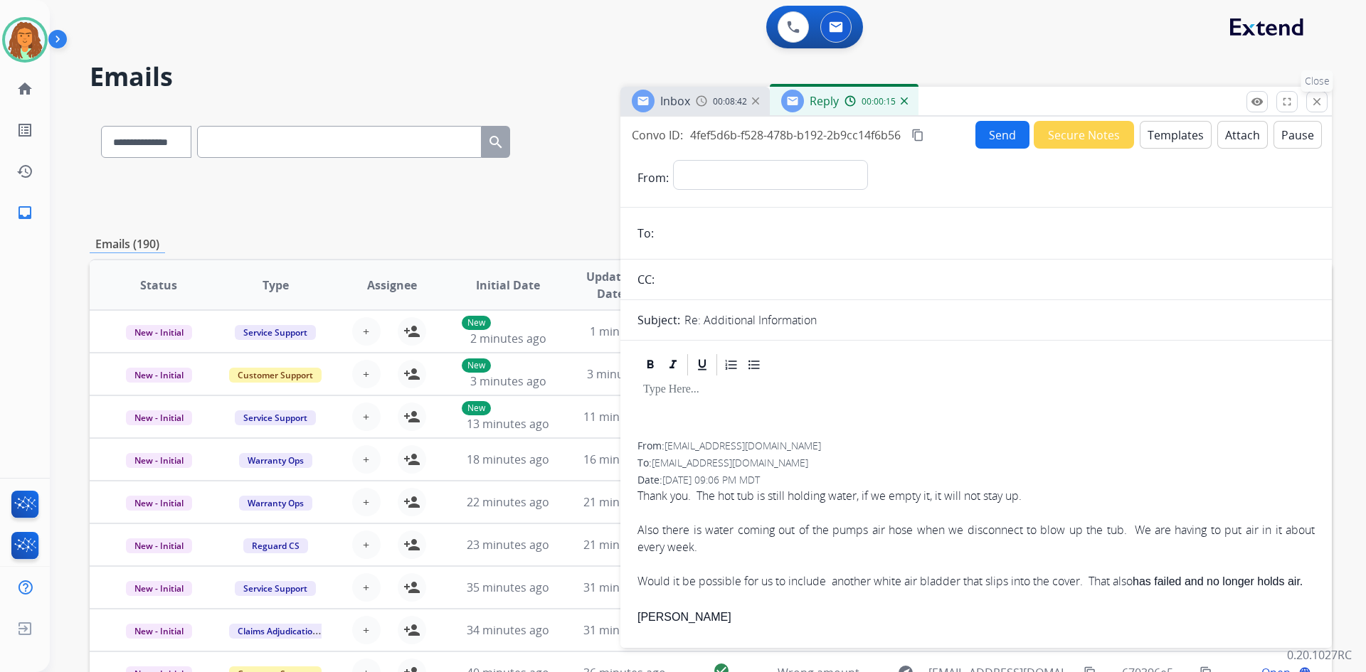
click at [1316, 104] on mat-icon "close" at bounding box center [1317, 101] width 13 height 13
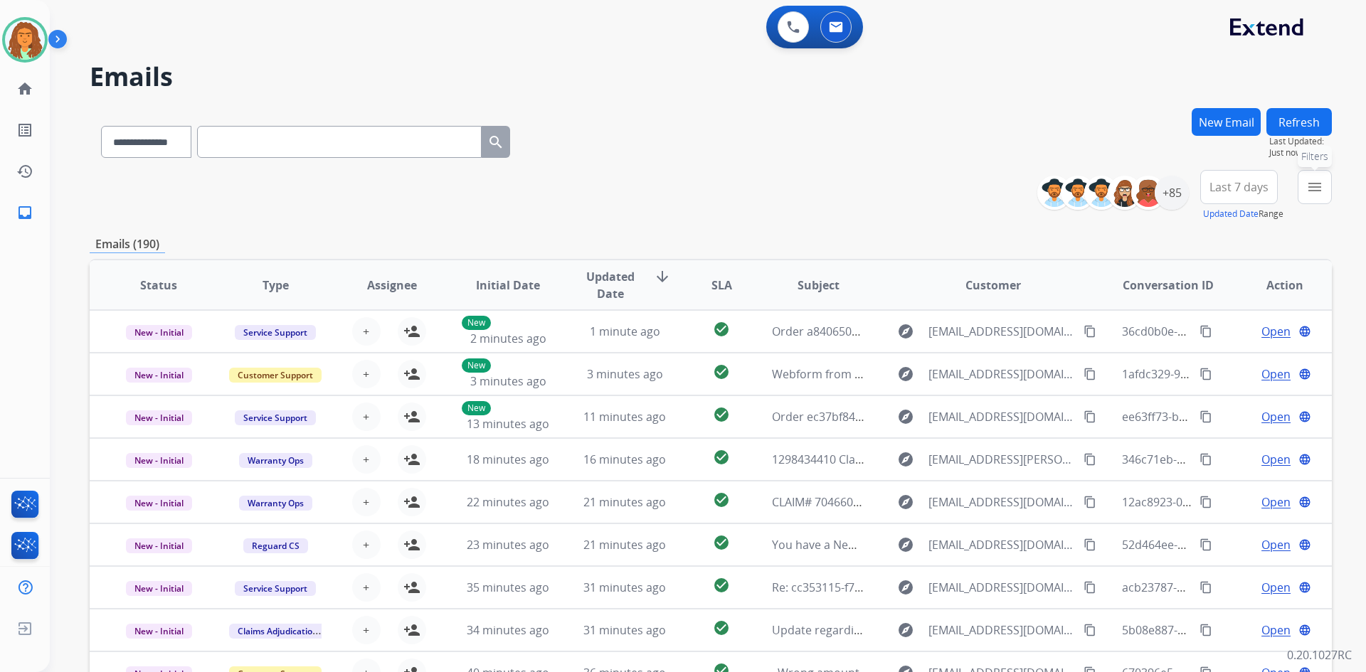
click at [1311, 188] on mat-icon "menu" at bounding box center [1314, 187] width 17 height 17
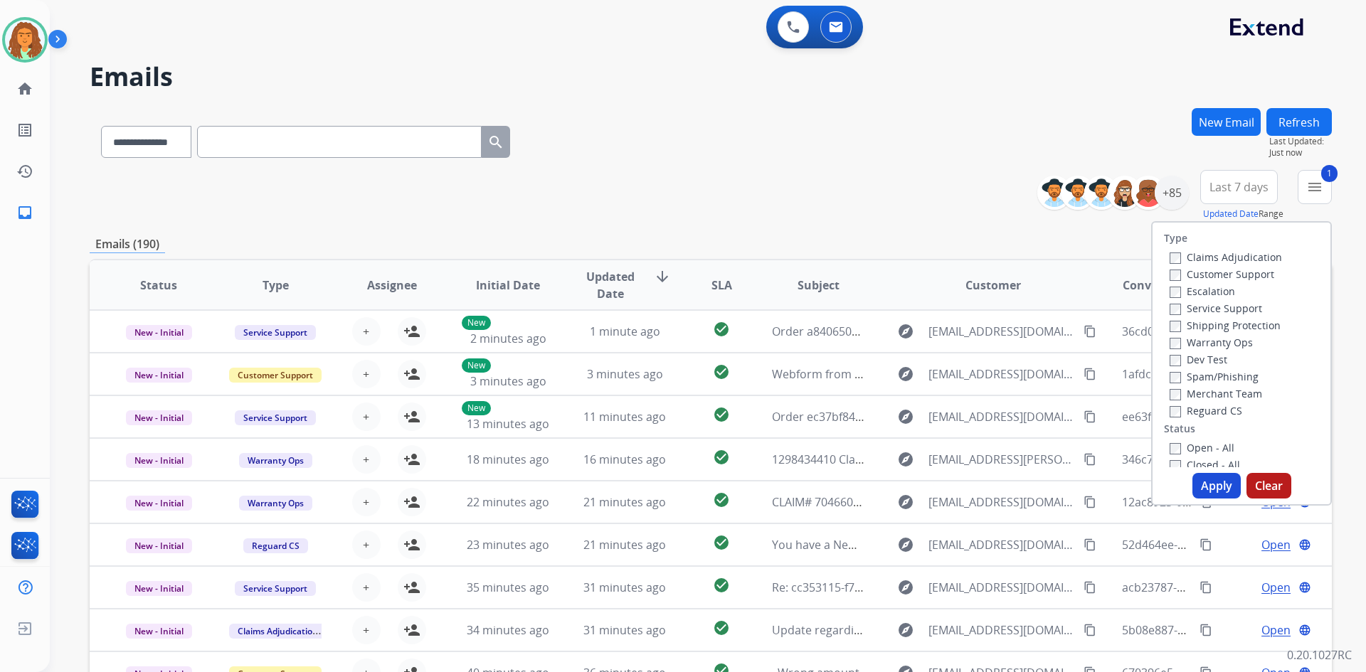
click at [1170, 317] on div "Shipping Protection" at bounding box center [1226, 325] width 112 height 17
click at [1170, 332] on div "Shipping Protection" at bounding box center [1226, 325] width 112 height 17
click at [1197, 485] on button "Apply" at bounding box center [1216, 486] width 48 height 26
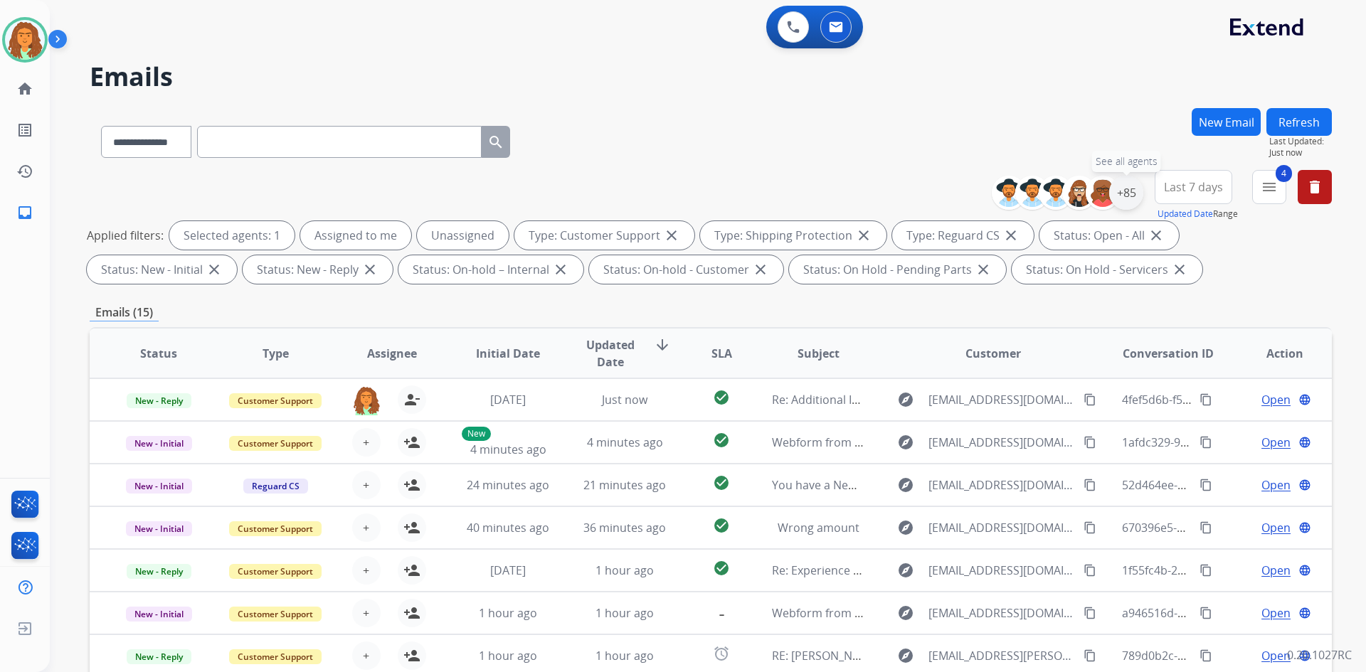
click at [1121, 189] on div "+85" at bounding box center [1126, 193] width 34 height 34
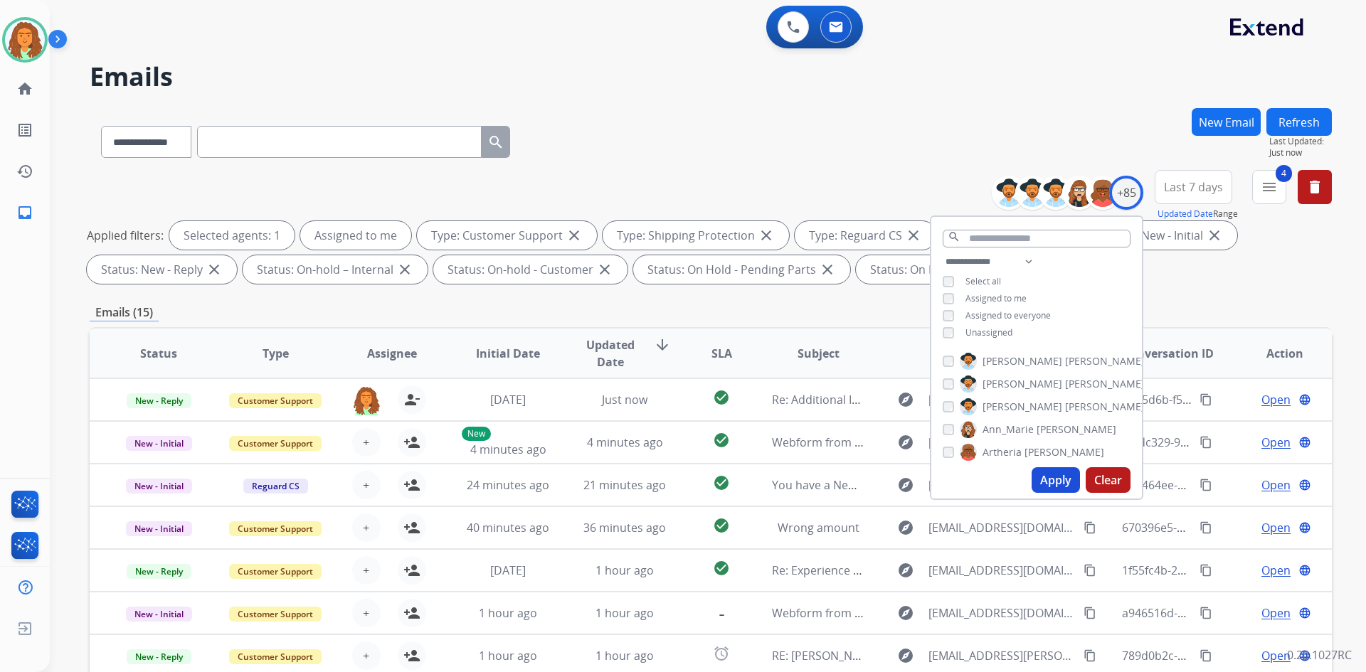
drag, startPoint x: 1046, startPoint y: 481, endPoint x: 1066, endPoint y: 466, distance: 24.9
click at [1047, 480] on button "Apply" at bounding box center [1056, 480] width 48 height 26
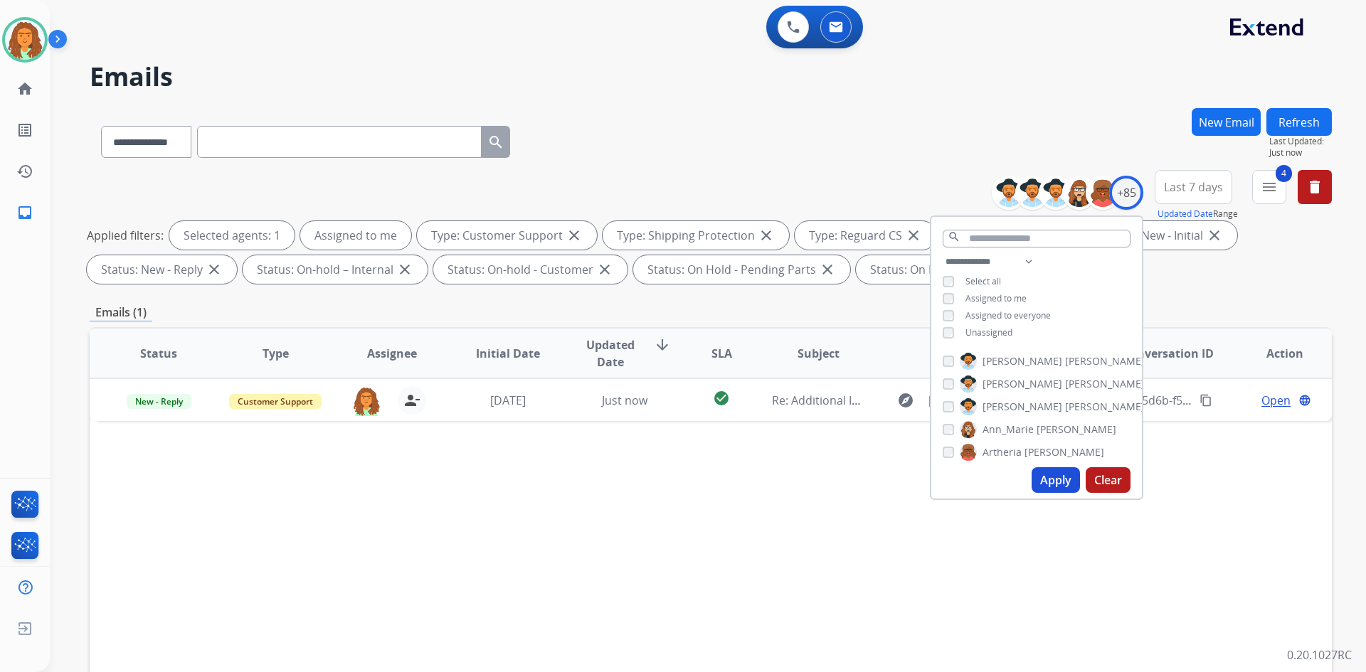
click at [1189, 190] on span "Last 7 days" at bounding box center [1193, 187] width 59 height 6
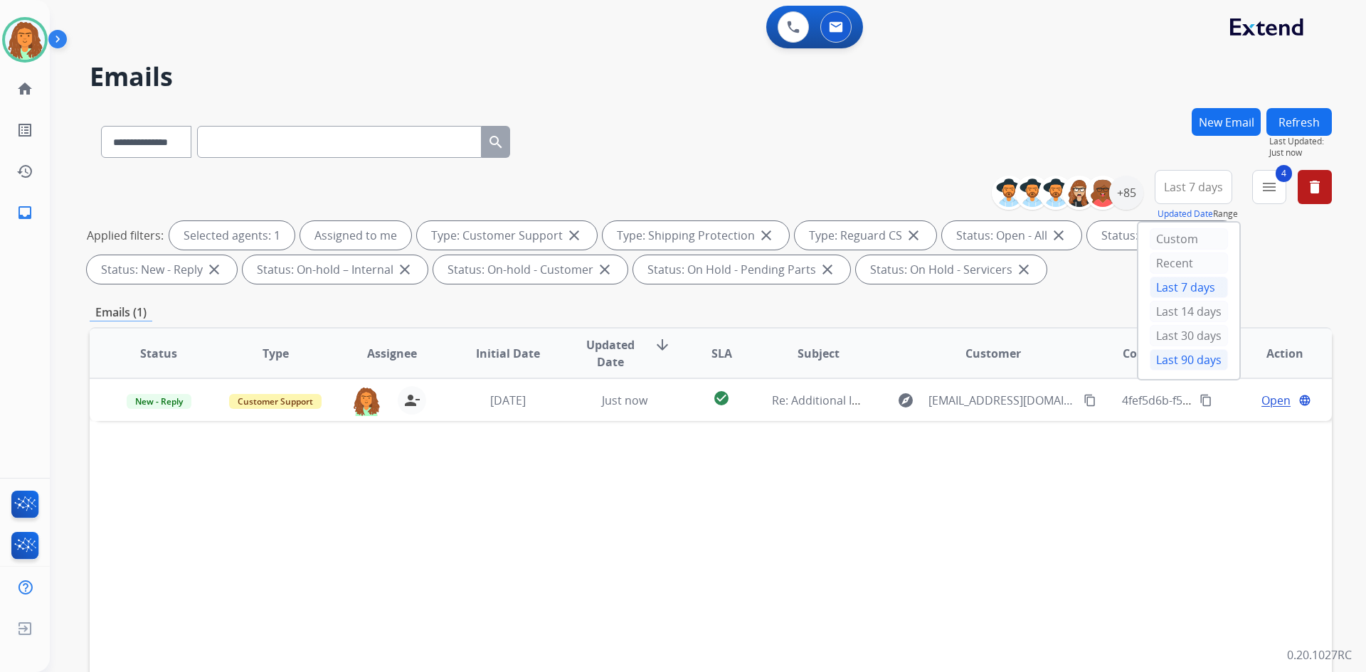
click at [1178, 361] on div "Last 90 days" at bounding box center [1189, 359] width 78 height 21
click at [1051, 302] on div "**********" at bounding box center [711, 493] width 1242 height 770
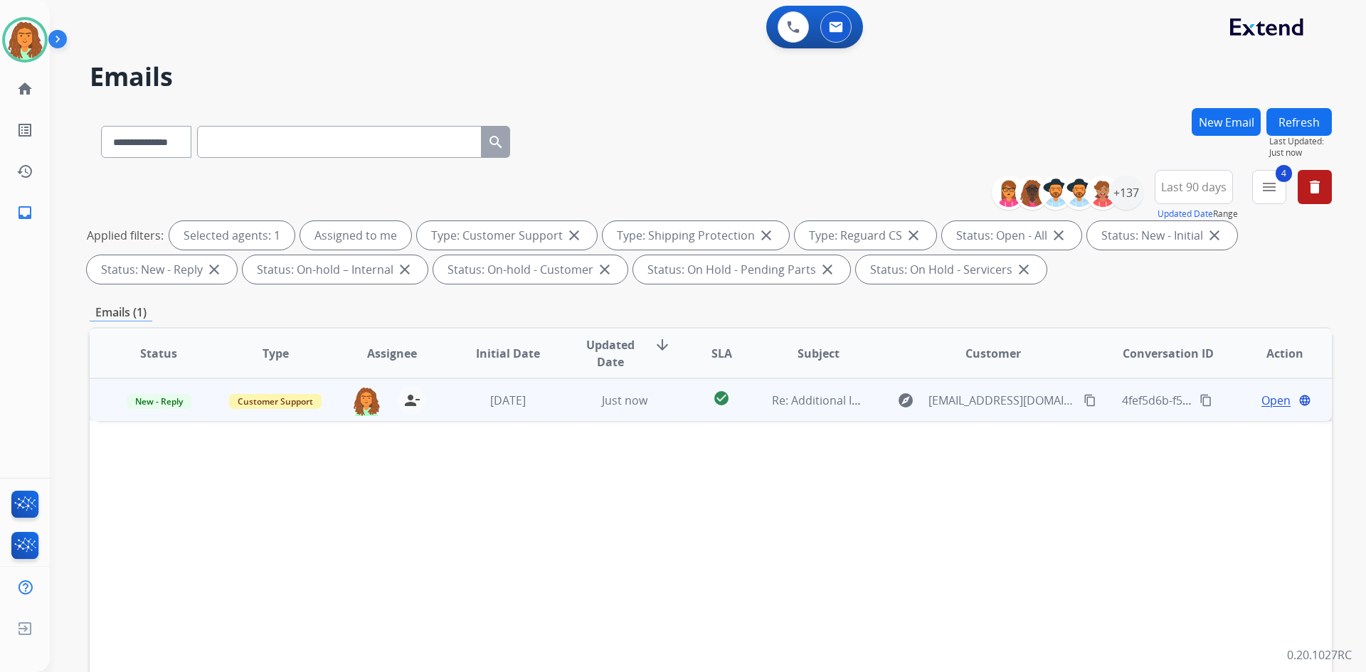
click at [673, 409] on td "check_circle" at bounding box center [711, 400] width 78 height 43
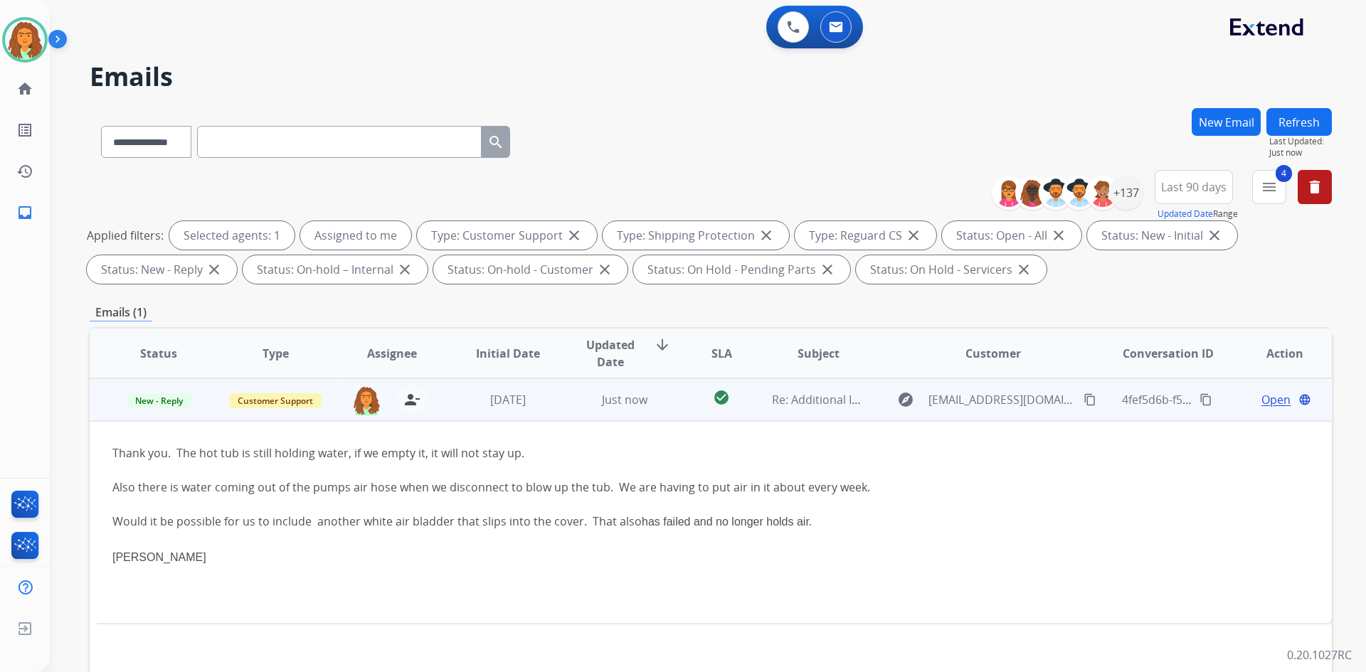
click at [1270, 402] on span "Open" at bounding box center [1275, 399] width 29 height 17
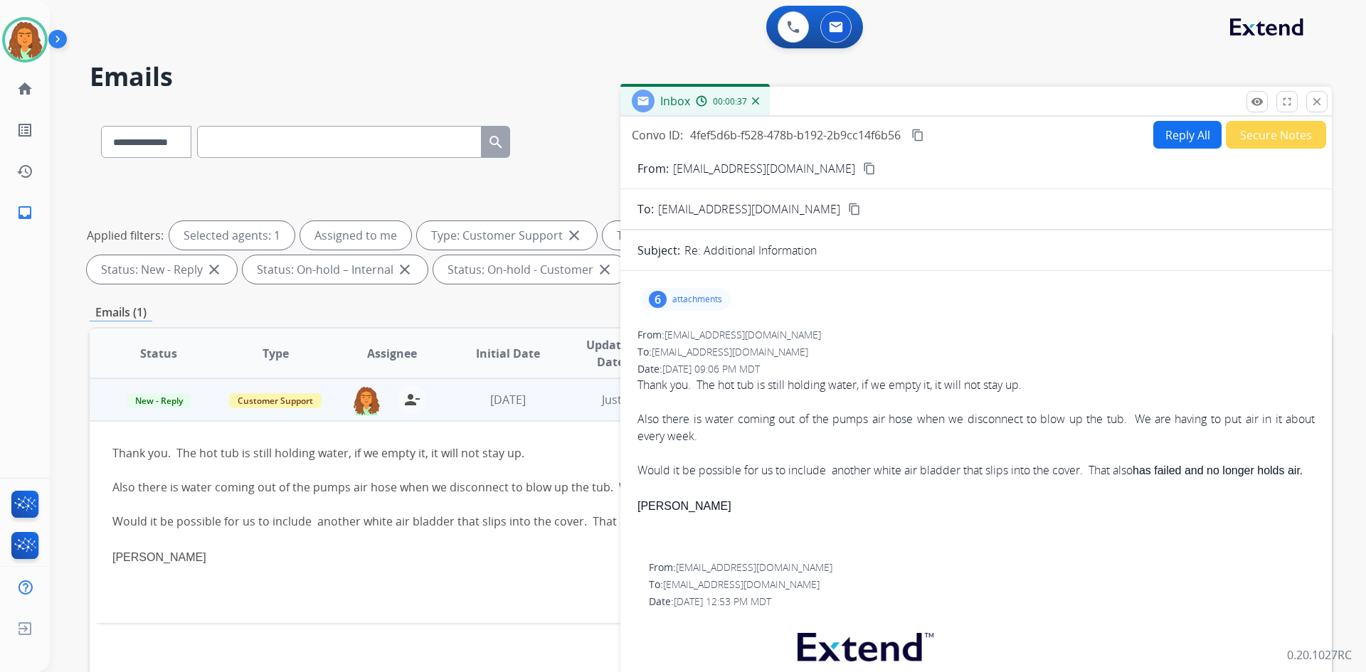
click at [1159, 139] on button "Reply All" at bounding box center [1187, 135] width 68 height 28
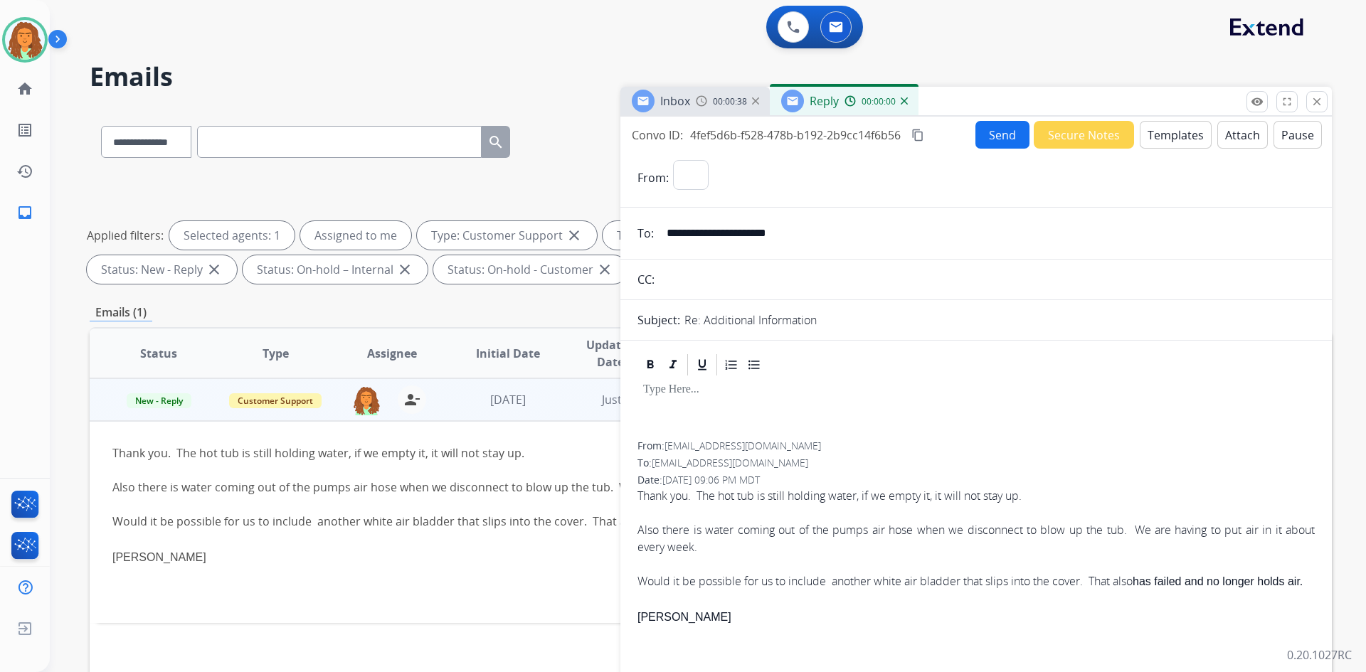
select select "**********"
click at [1157, 134] on button "Templates" at bounding box center [1176, 135] width 72 height 28
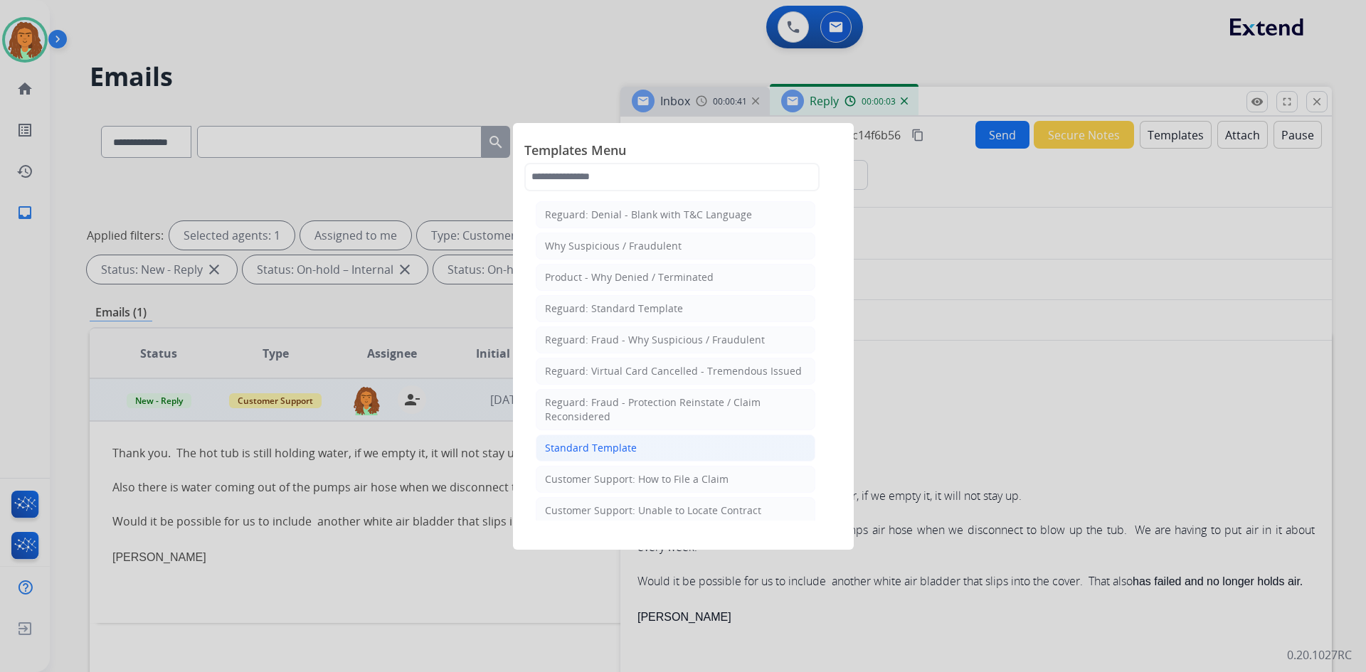
click at [602, 450] on div "Standard Template" at bounding box center [591, 448] width 92 height 14
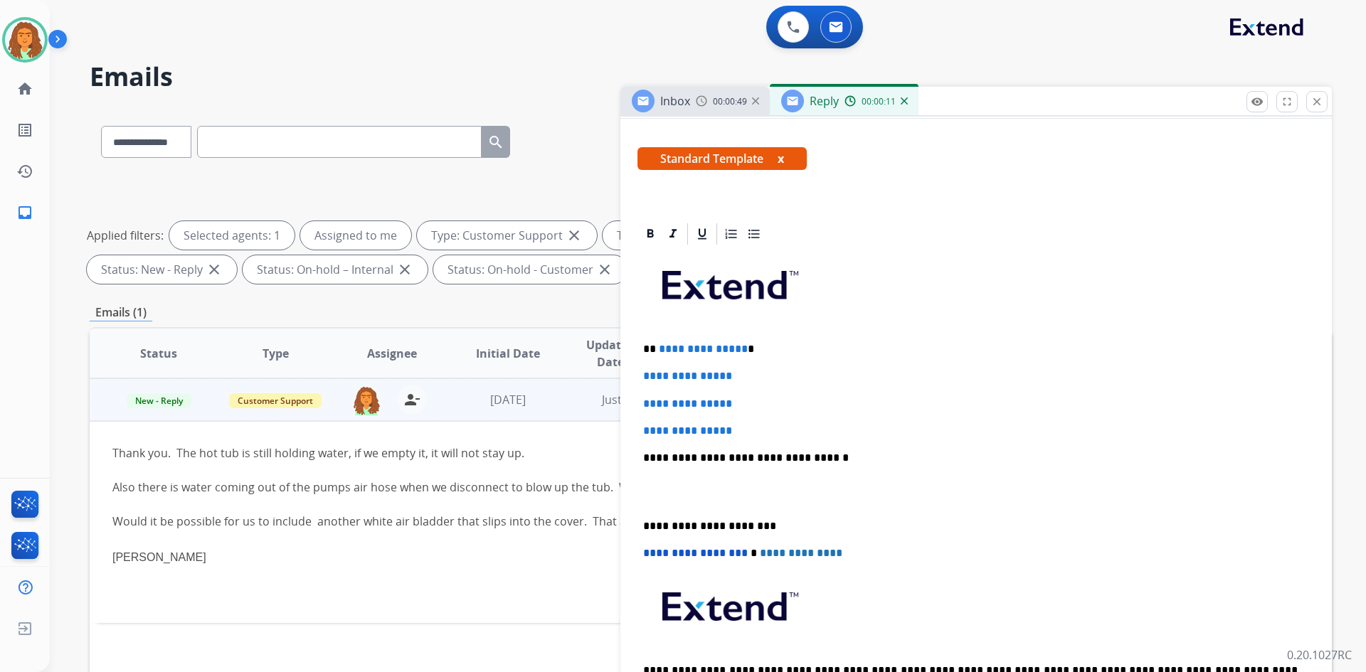
scroll to position [213, 0]
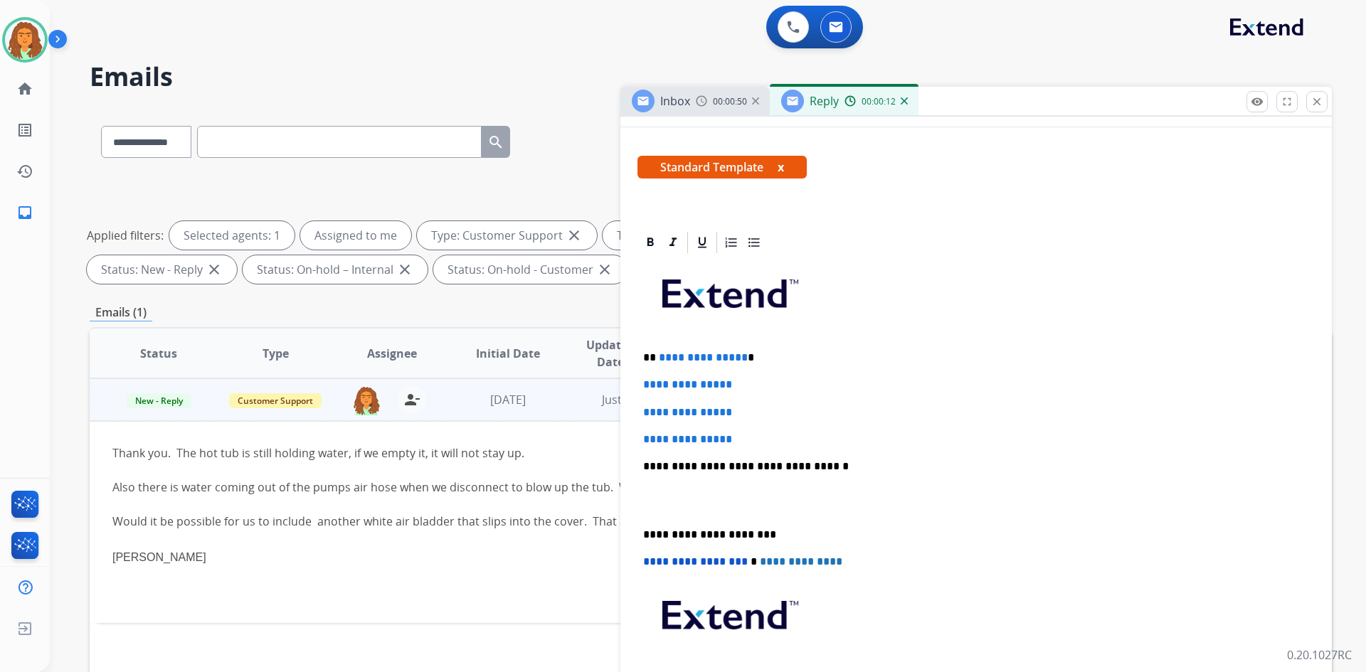
click at [739, 358] on p "**********" at bounding box center [970, 357] width 655 height 13
drag, startPoint x: 641, startPoint y: 383, endPoint x: 745, endPoint y: 437, distance: 117.1
click at [745, 437] on div "**********" at bounding box center [975, 499] width 677 height 489
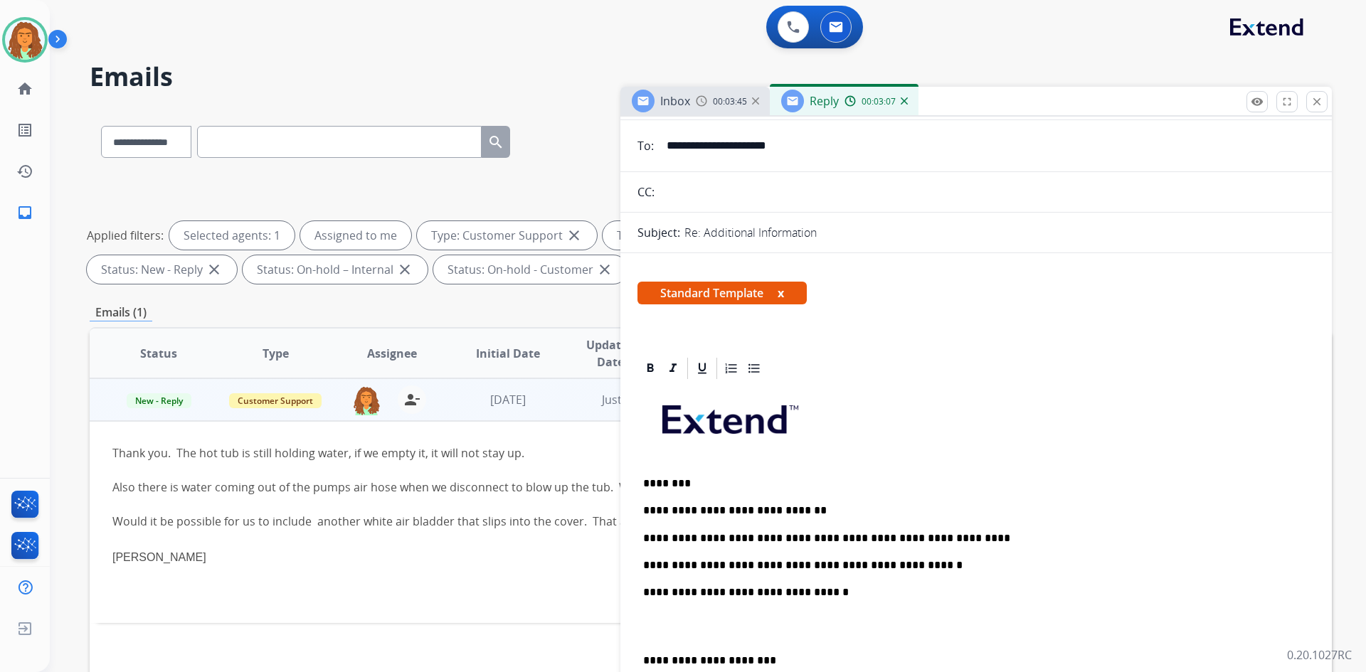
scroll to position [285, 0]
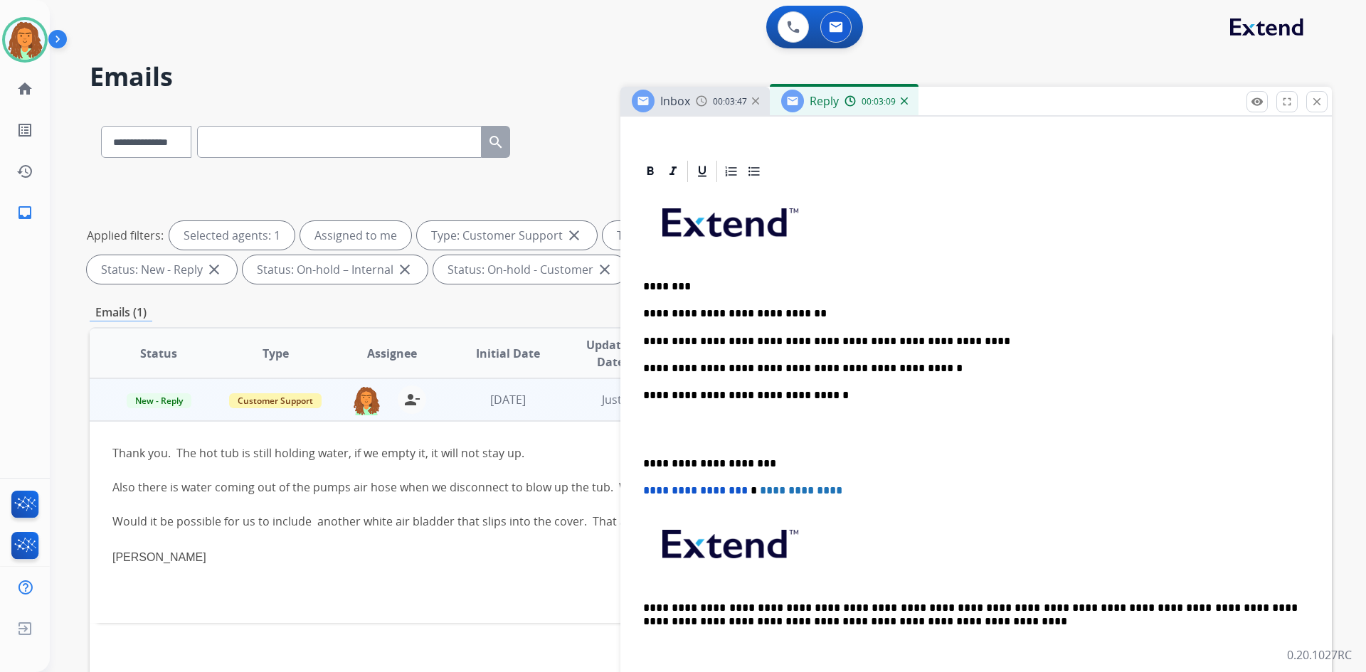
click at [640, 457] on div "**********" at bounding box center [975, 428] width 677 height 489
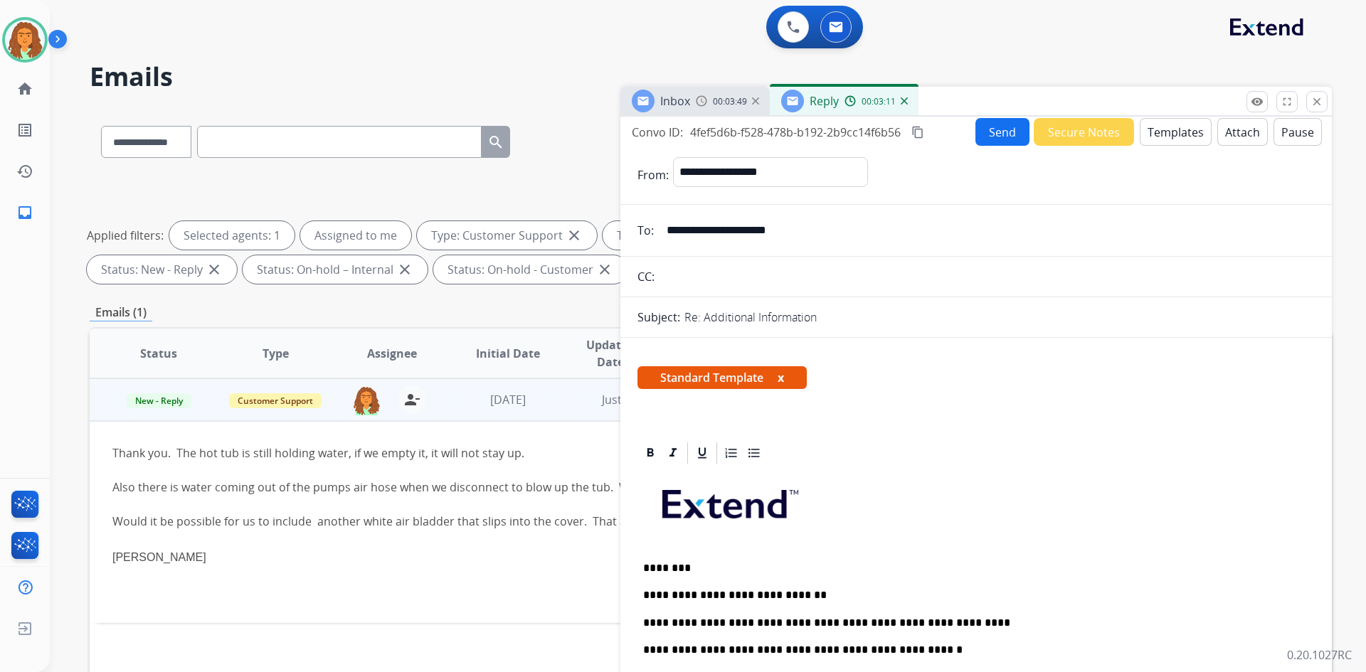
scroll to position [0, 0]
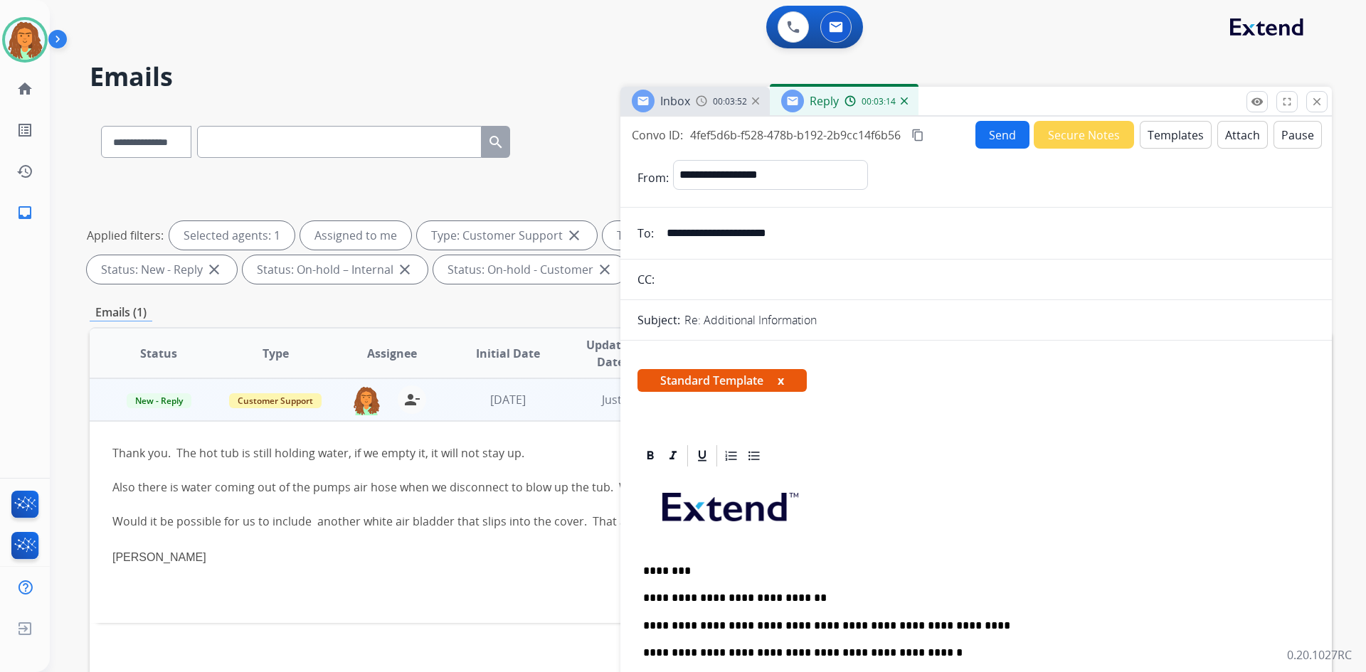
click at [919, 136] on mat-icon "content_copy" at bounding box center [917, 135] width 13 height 13
click at [981, 139] on button "Send" at bounding box center [1002, 135] width 54 height 28
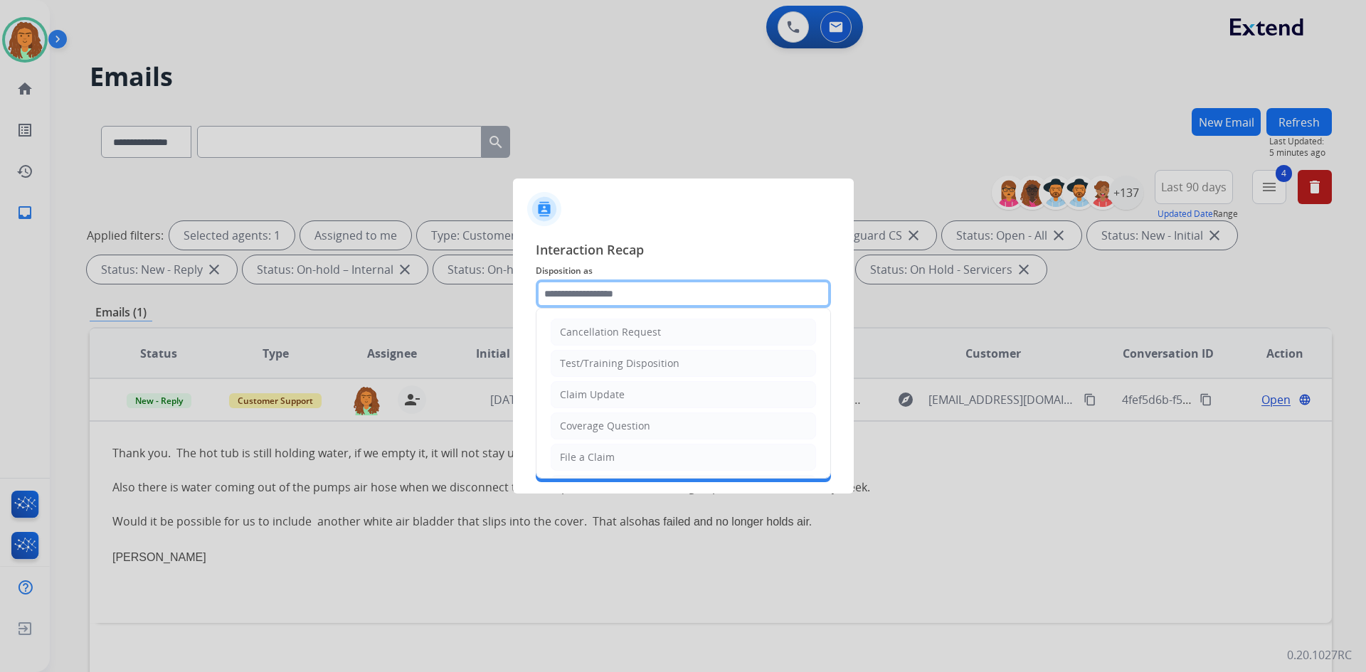
click at [556, 290] on input "text" at bounding box center [683, 294] width 295 height 28
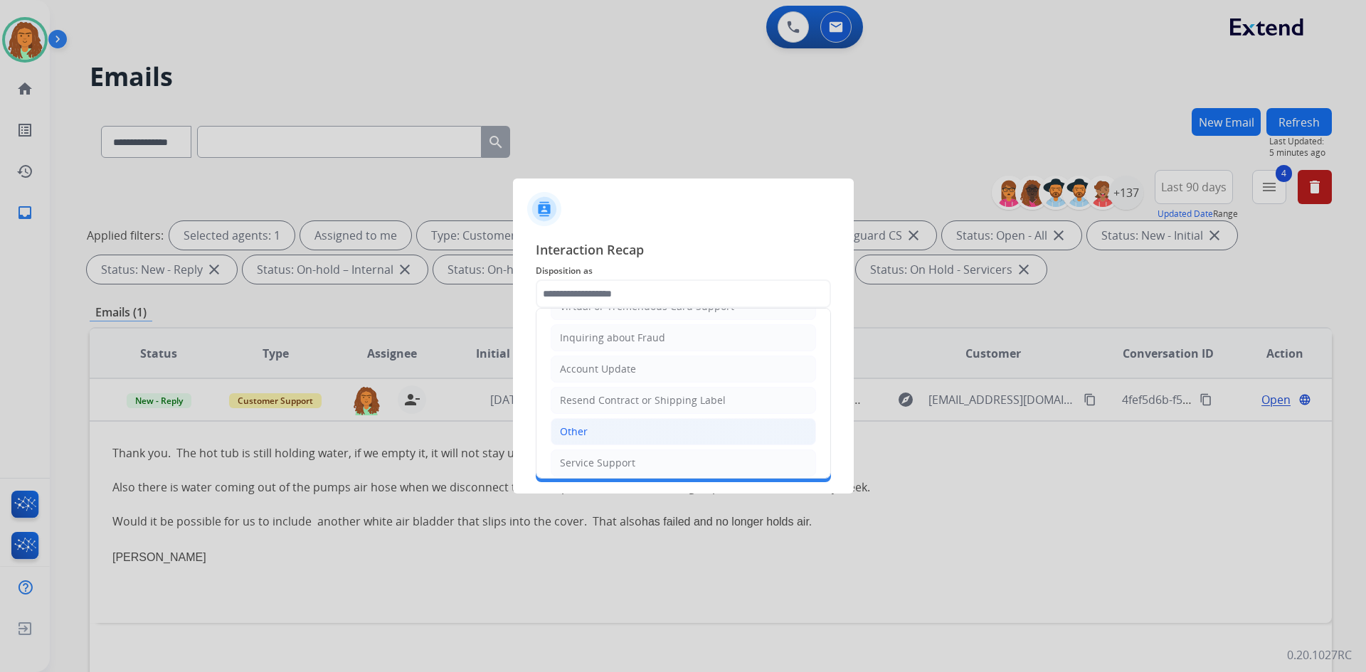
click at [588, 432] on li "Other" at bounding box center [683, 431] width 265 height 27
type input "*****"
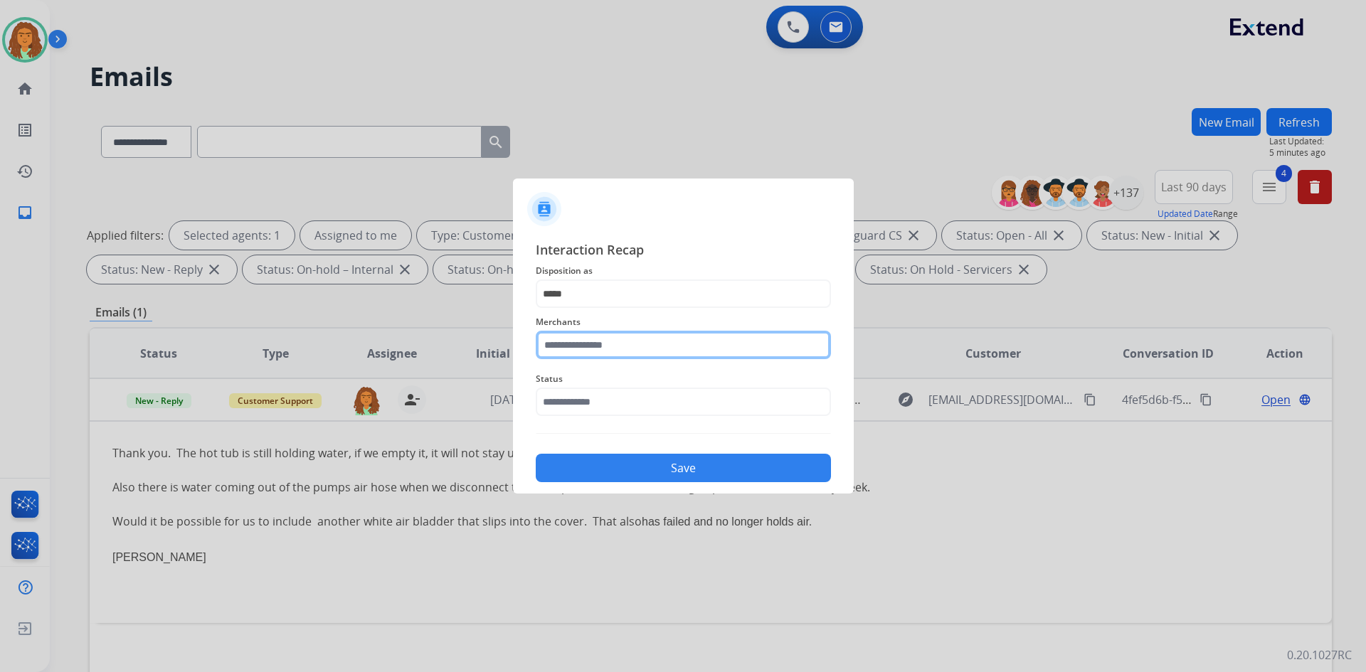
click at [588, 345] on input "text" at bounding box center [683, 345] width 295 height 28
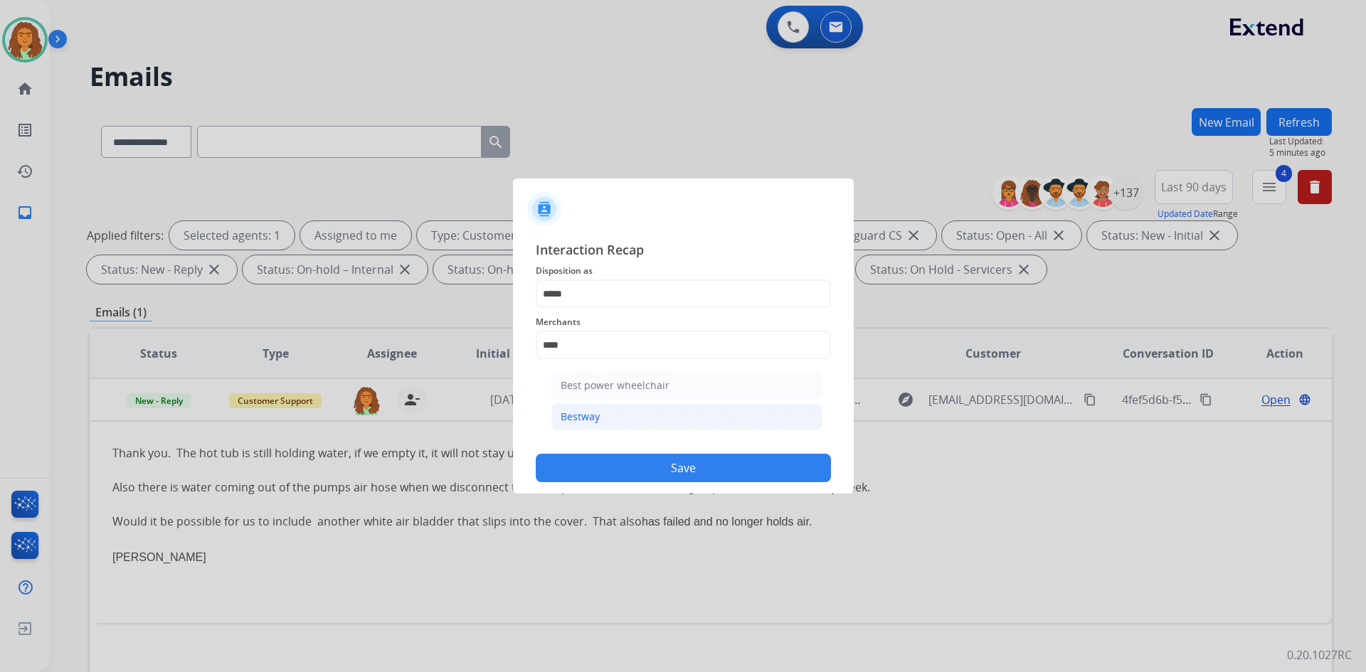
click at [595, 413] on div "Bestway" at bounding box center [580, 417] width 39 height 14
type input "*******"
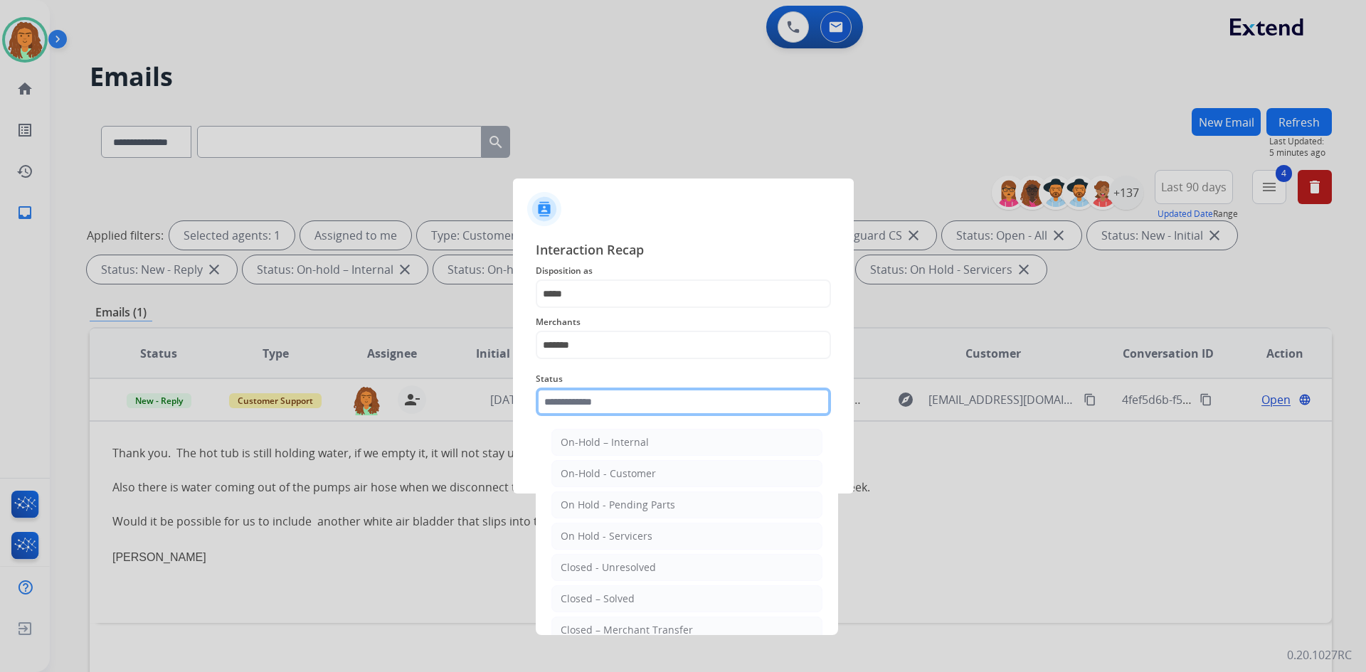
click at [589, 401] on input "text" at bounding box center [683, 402] width 295 height 28
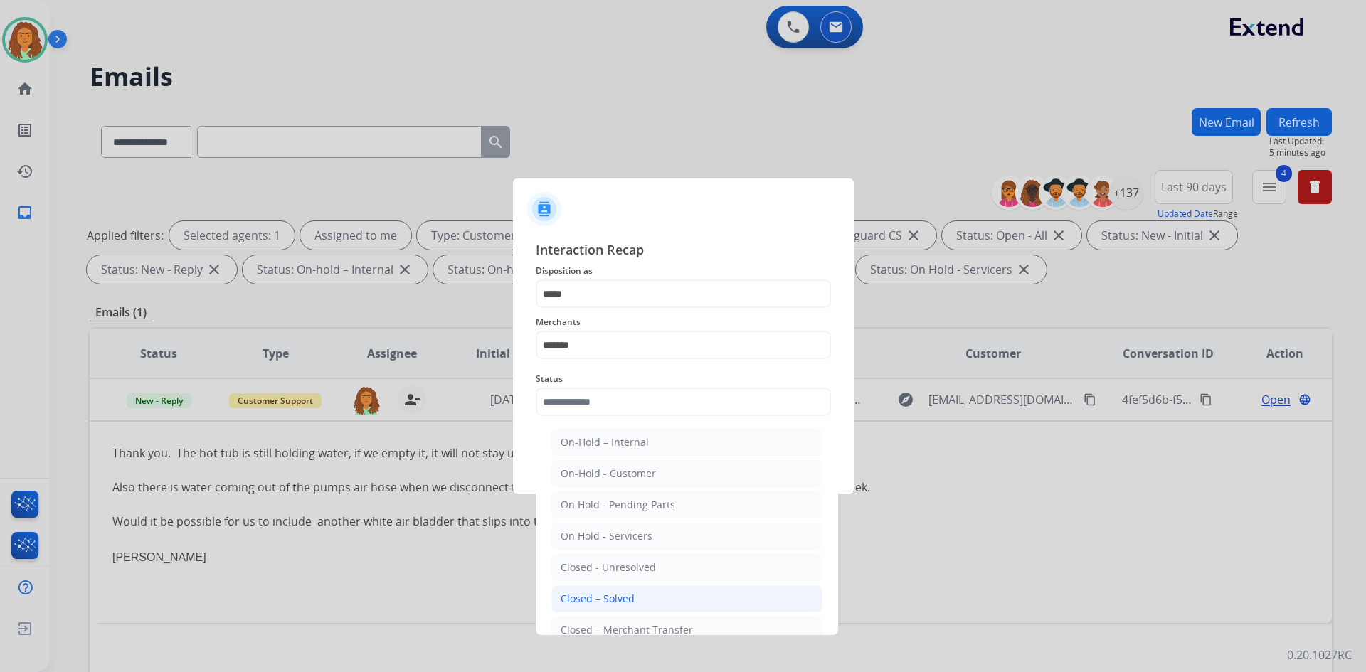
click at [592, 601] on div "Closed – Solved" at bounding box center [598, 599] width 74 height 14
type input "**********"
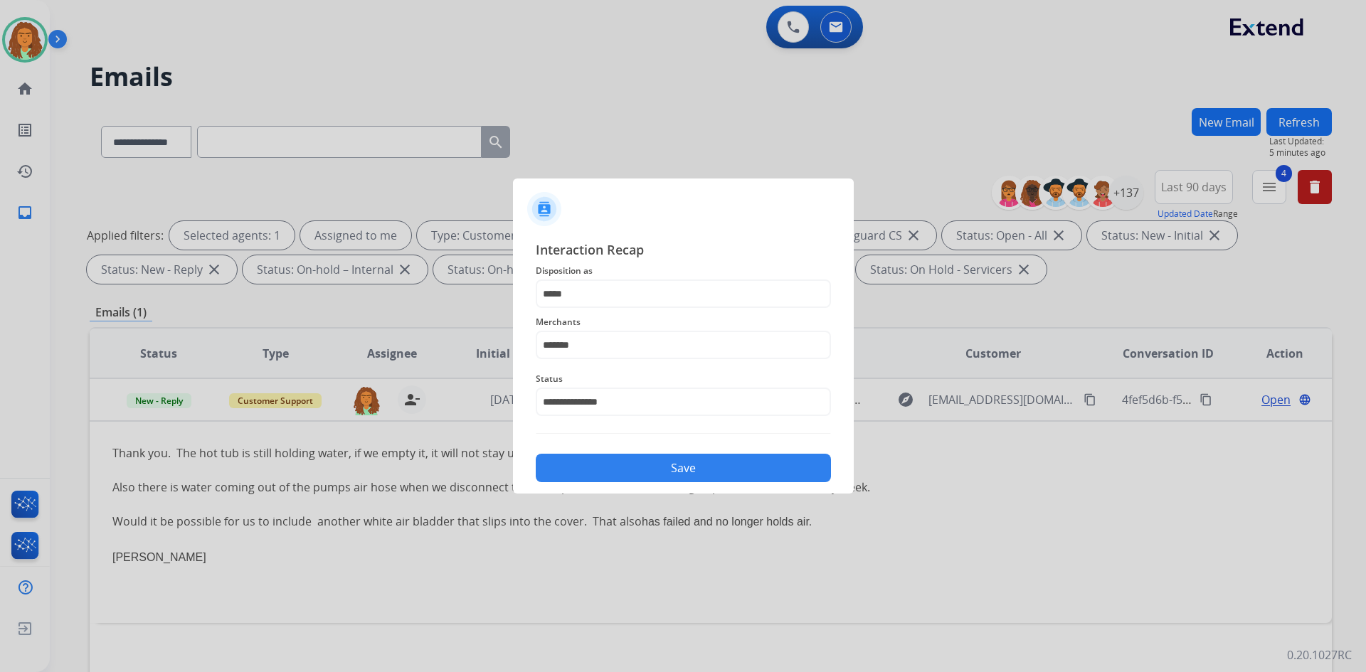
click at [633, 470] on button "Save" at bounding box center [683, 468] width 295 height 28
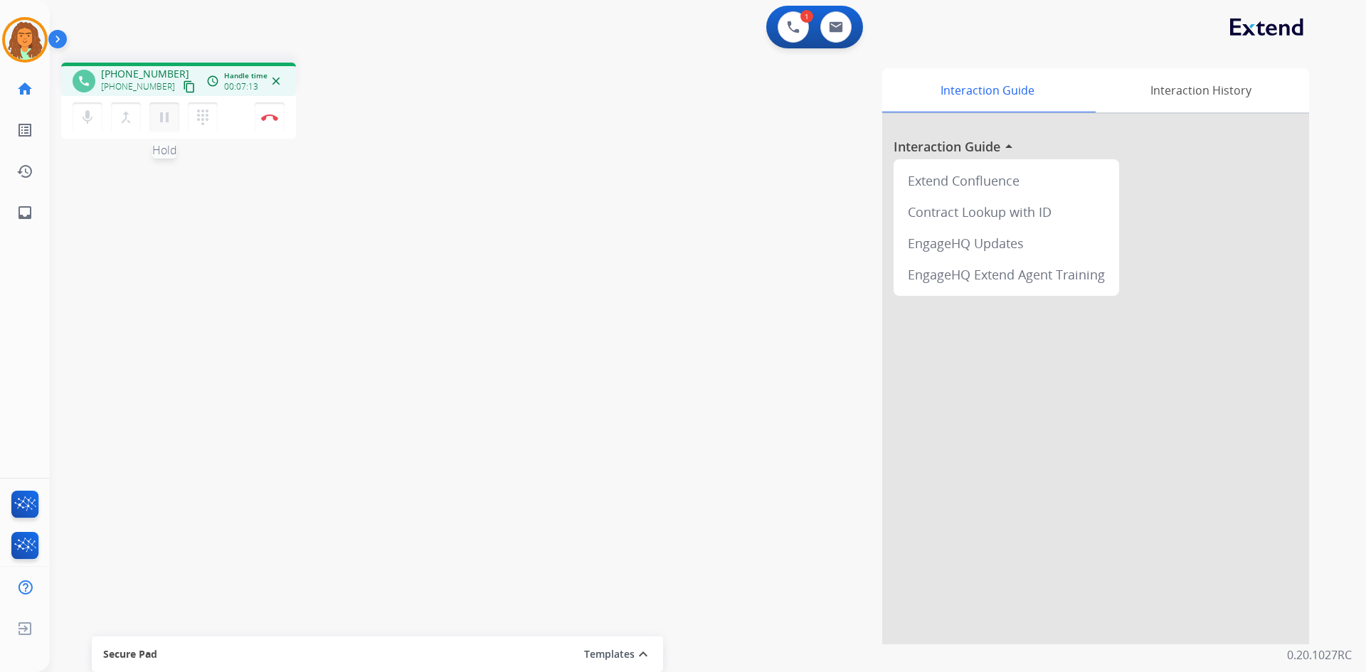
click at [161, 121] on mat-icon "pause" at bounding box center [164, 117] width 17 height 17
click at [163, 118] on mat-icon "play_arrow" at bounding box center [164, 117] width 17 height 17
click at [159, 122] on mat-icon "pause" at bounding box center [164, 117] width 17 height 17
click at [163, 126] on button "play_arrow Hold" at bounding box center [164, 117] width 30 height 30
click at [277, 111] on button "Disconnect" at bounding box center [270, 117] width 30 height 30
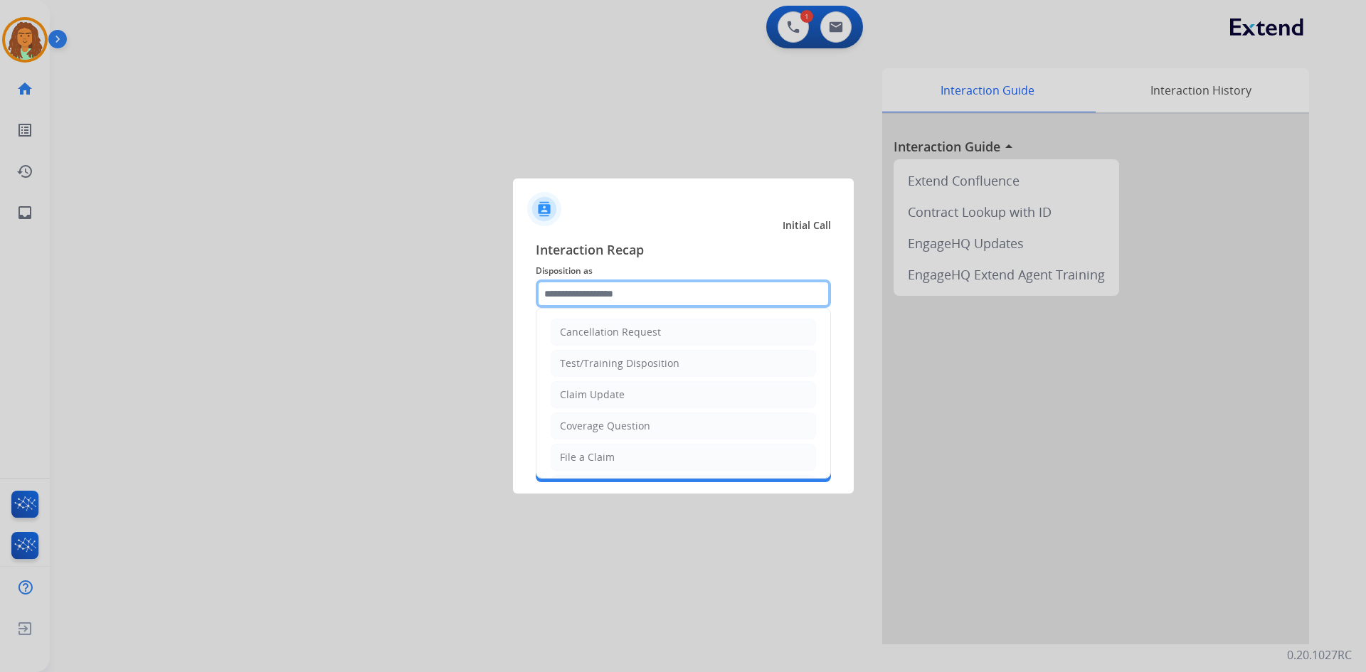
click at [580, 287] on input "text" at bounding box center [683, 294] width 295 height 28
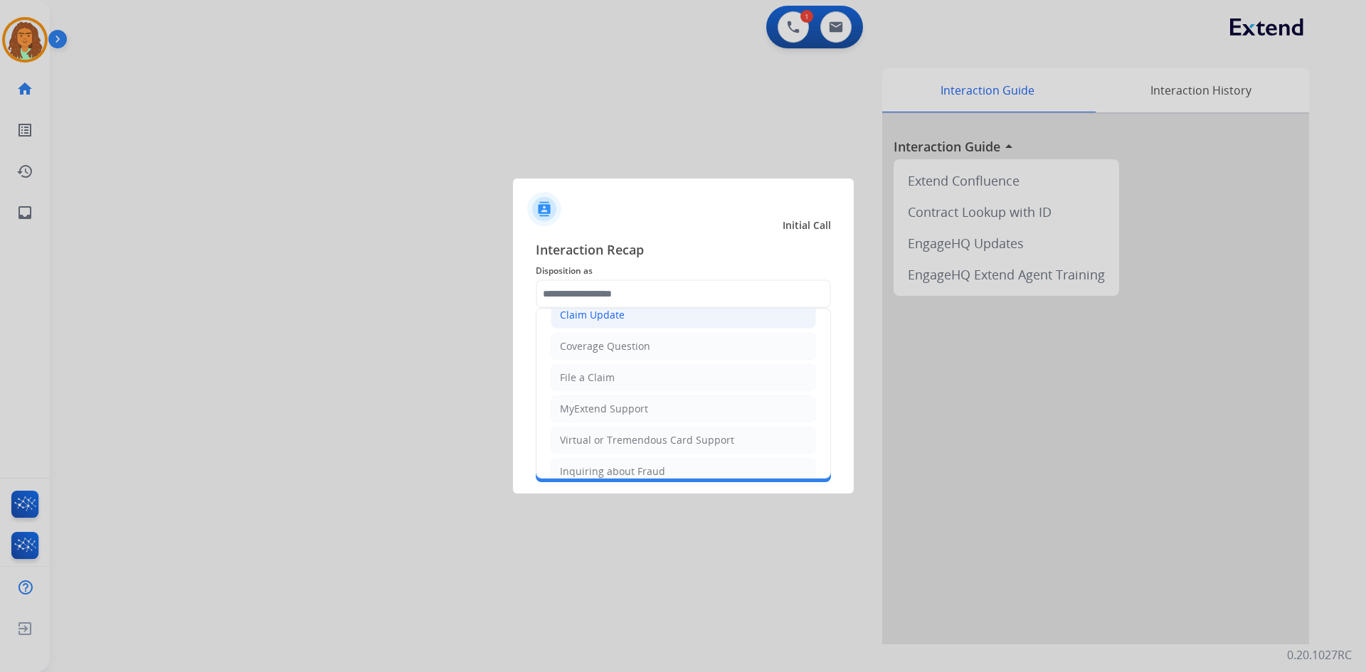
click at [588, 315] on div "Claim Update" at bounding box center [592, 315] width 65 height 14
type input "**********"
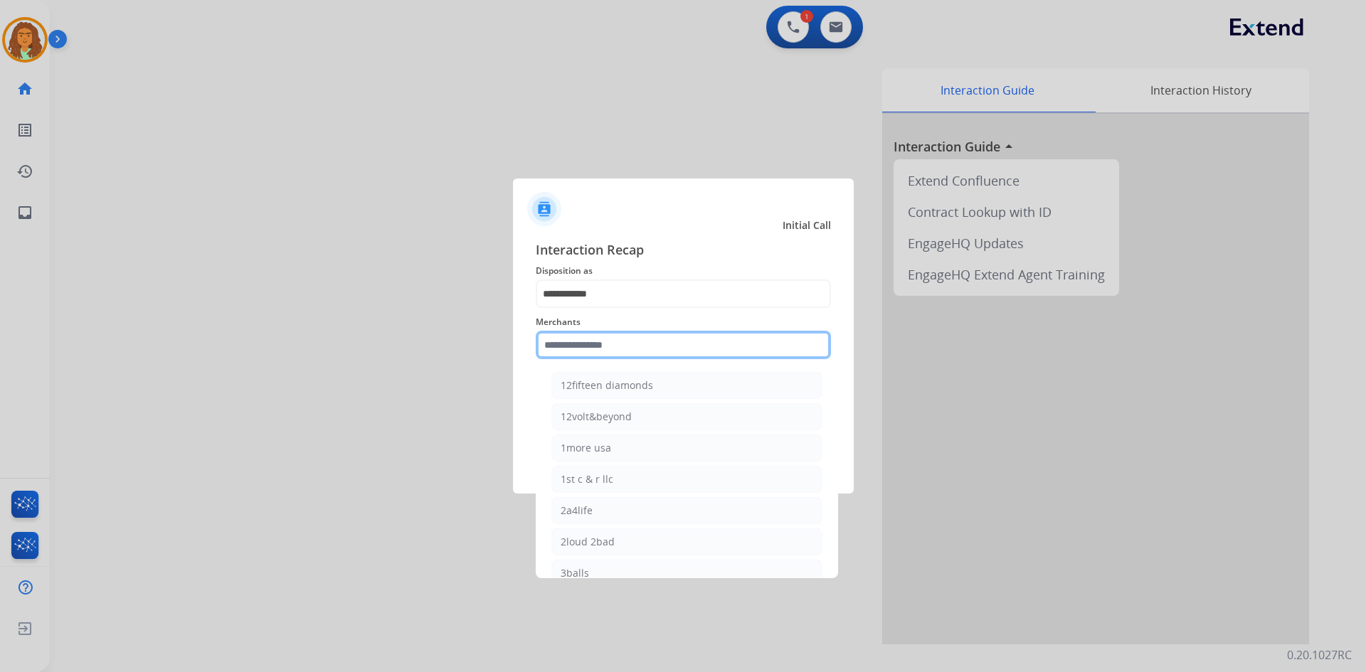
click at [561, 351] on input "text" at bounding box center [683, 345] width 295 height 28
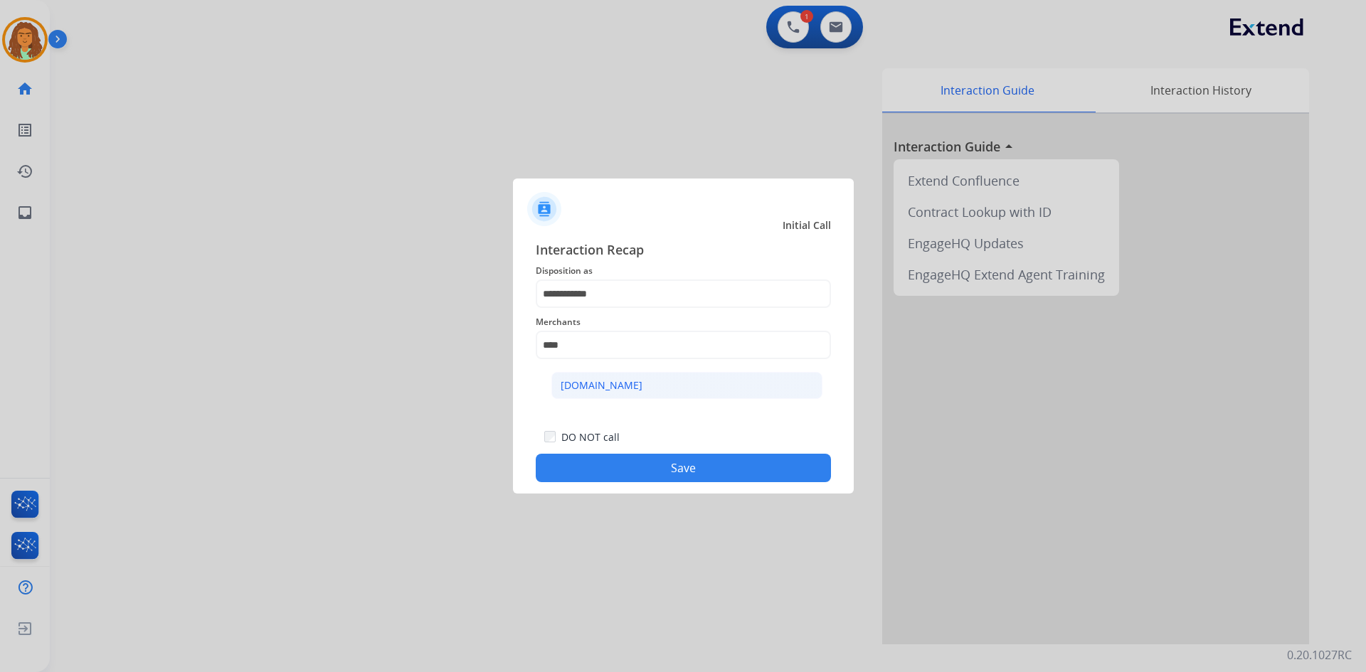
click at [571, 385] on div "[DOMAIN_NAME]" at bounding box center [602, 386] width 82 height 14
type input "**********"
click at [681, 470] on button "Save" at bounding box center [683, 468] width 295 height 28
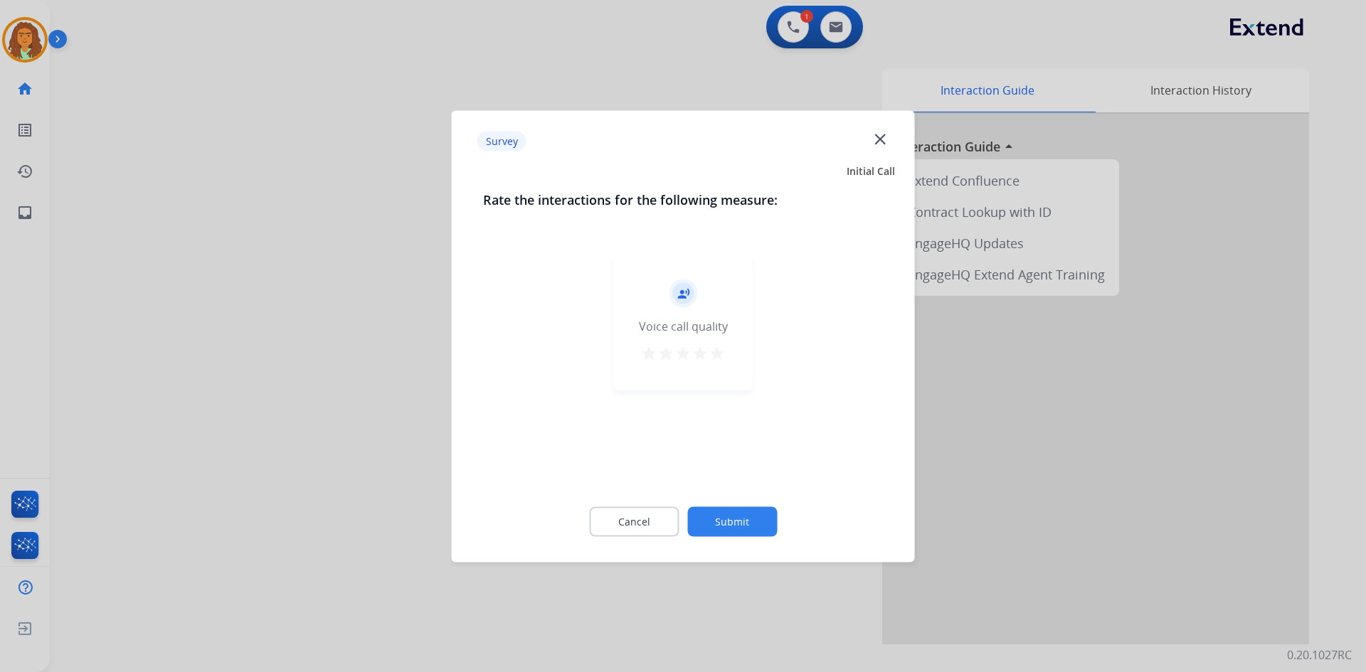
click at [714, 350] on mat-icon "star" at bounding box center [717, 352] width 17 height 17
click at [734, 522] on button "Submit" at bounding box center [732, 522] width 90 height 30
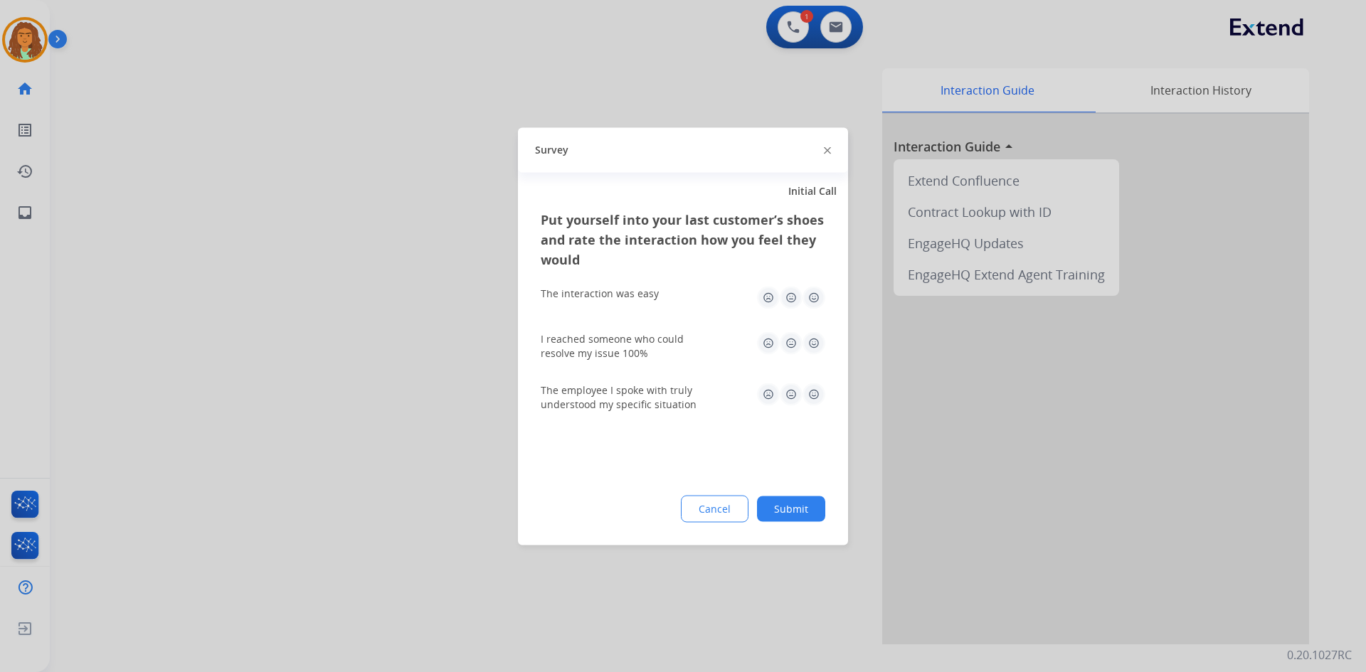
click at [812, 293] on img at bounding box center [814, 297] width 23 height 23
click at [812, 341] on img at bounding box center [814, 343] width 23 height 23
click at [813, 397] on img at bounding box center [814, 394] width 23 height 23
click at [790, 511] on button "Submit" at bounding box center [791, 509] width 68 height 26
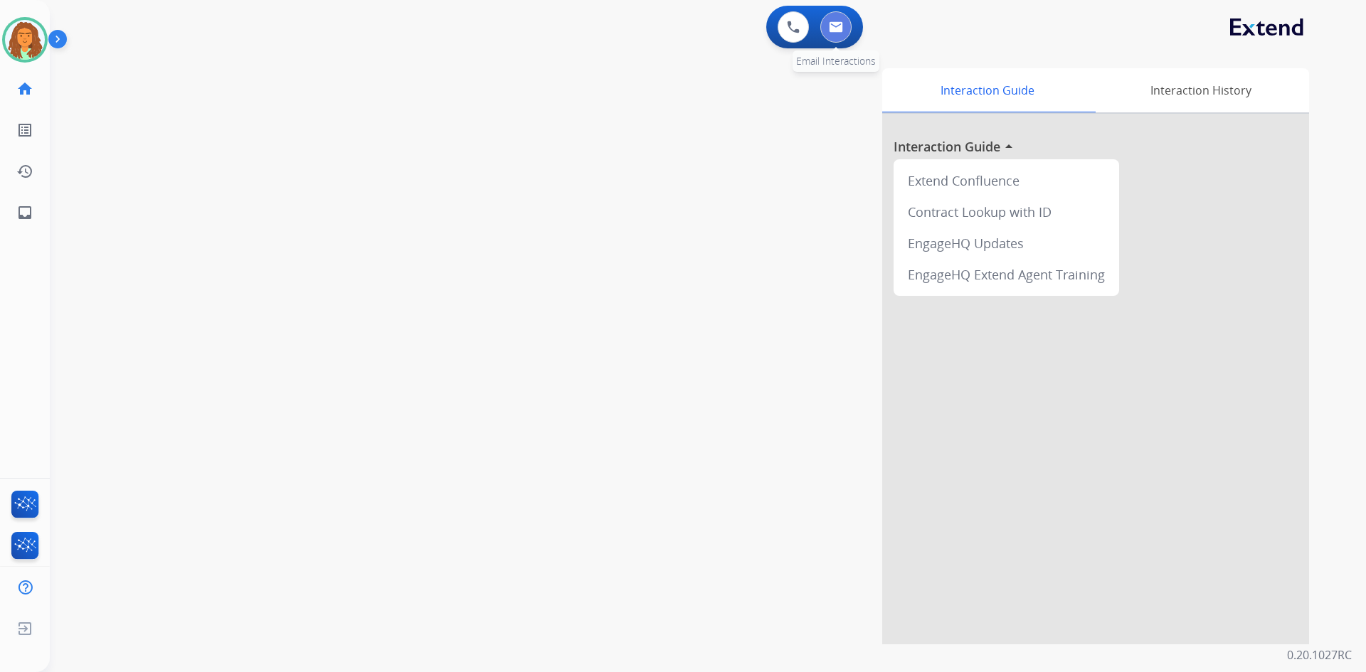
click at [833, 26] on img at bounding box center [836, 26] width 14 height 11
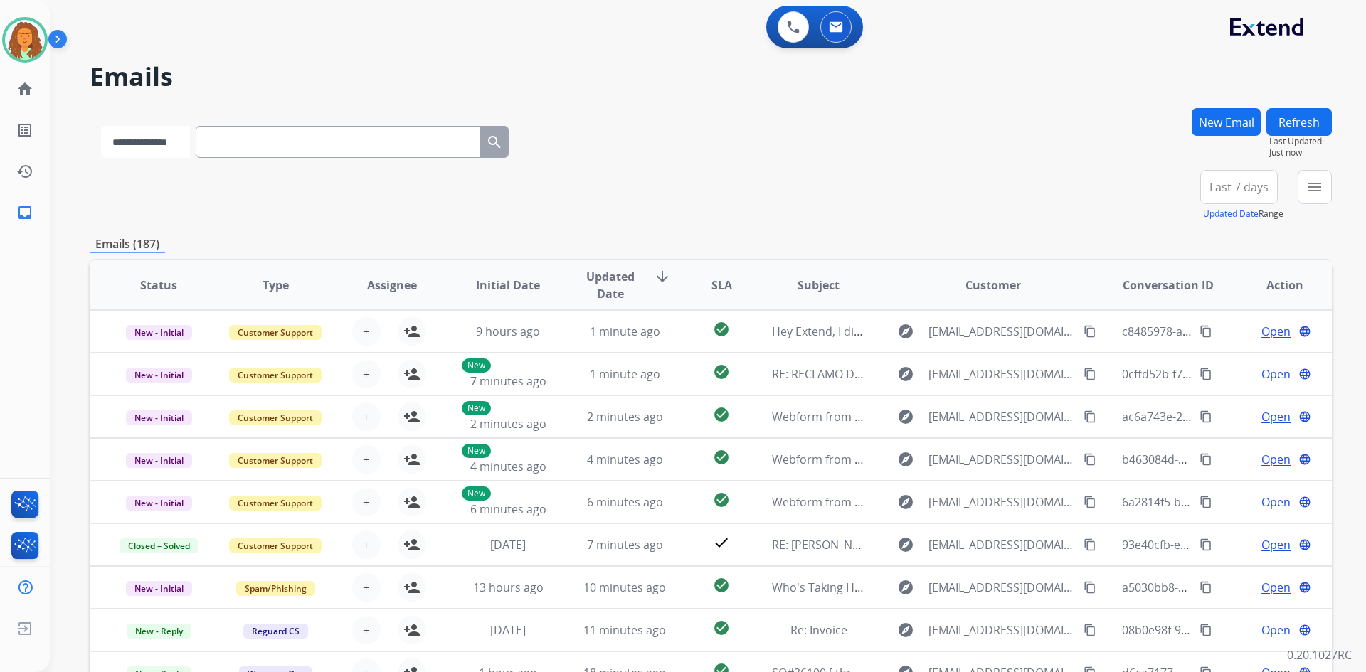
click at [176, 151] on select "**********" at bounding box center [145, 142] width 89 height 32
select select "**********"
click at [101, 126] on select "**********" at bounding box center [145, 142] width 89 height 32
click at [237, 136] on input "text" at bounding box center [339, 142] width 285 height 32
paste input "**********"
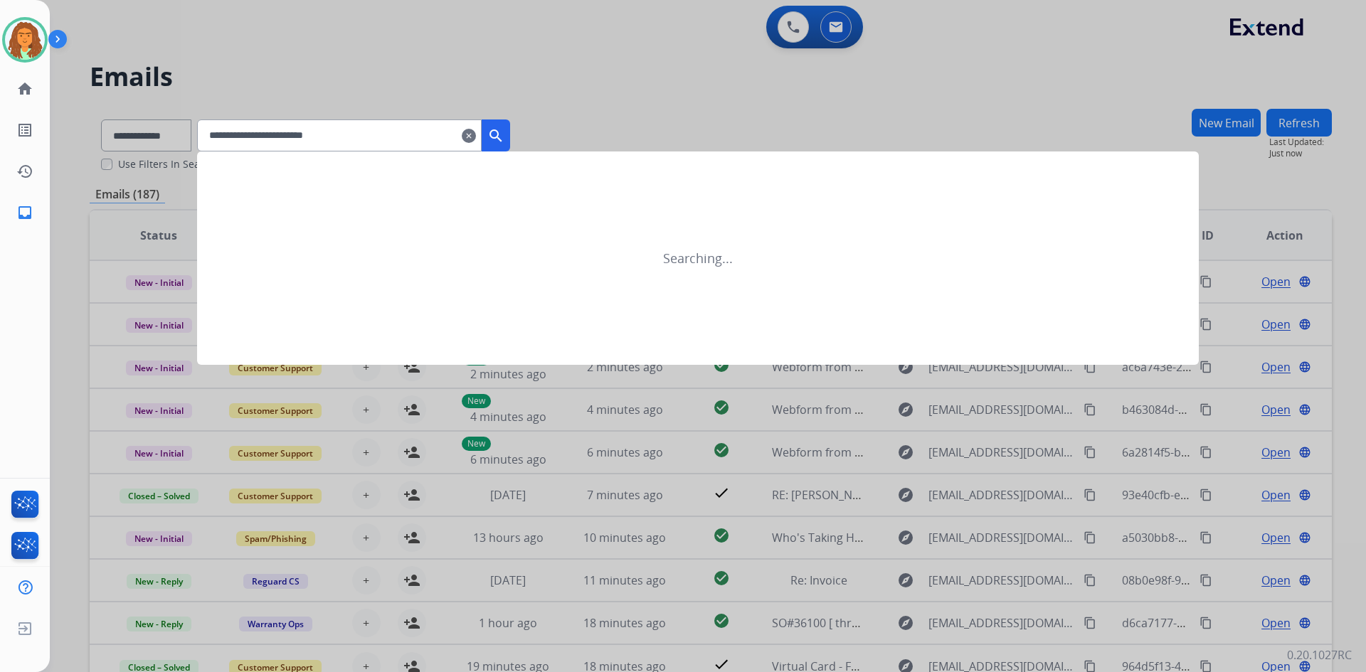
type input "**********"
click at [504, 133] on mat-icon "search" at bounding box center [495, 135] width 17 height 17
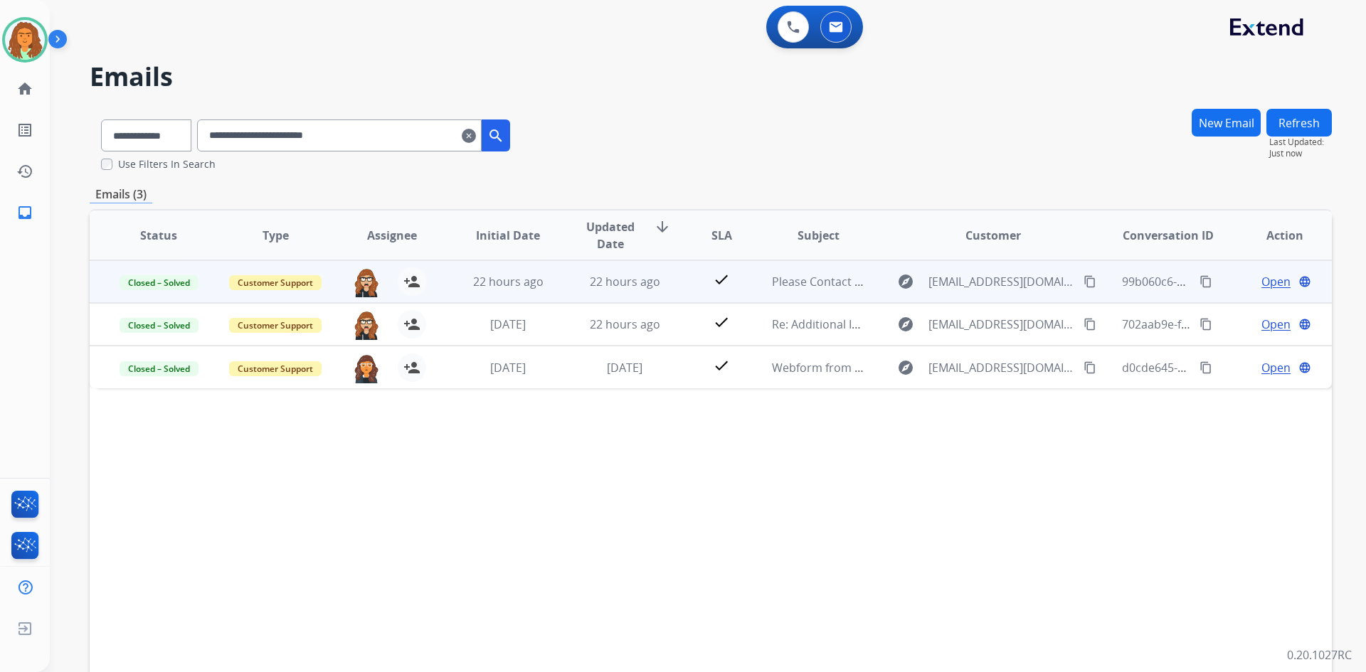
click at [580, 290] on td "22 hours ago" at bounding box center [614, 281] width 117 height 43
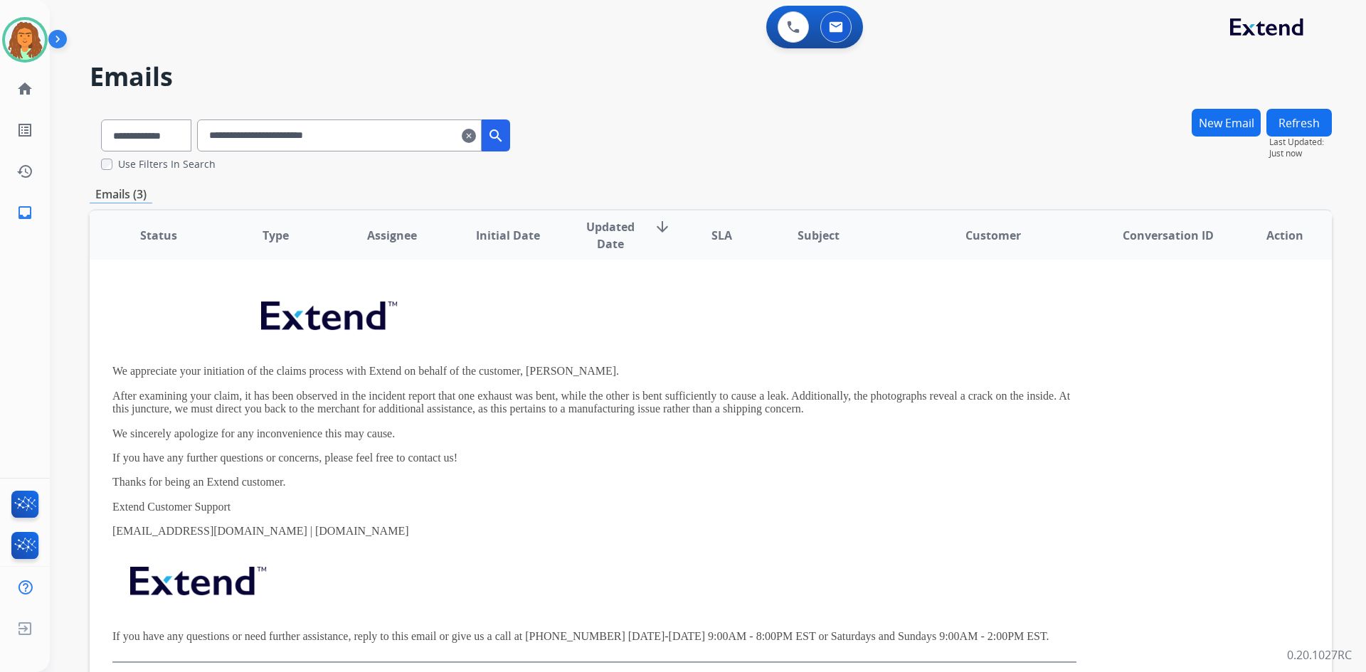
scroll to position [71, 0]
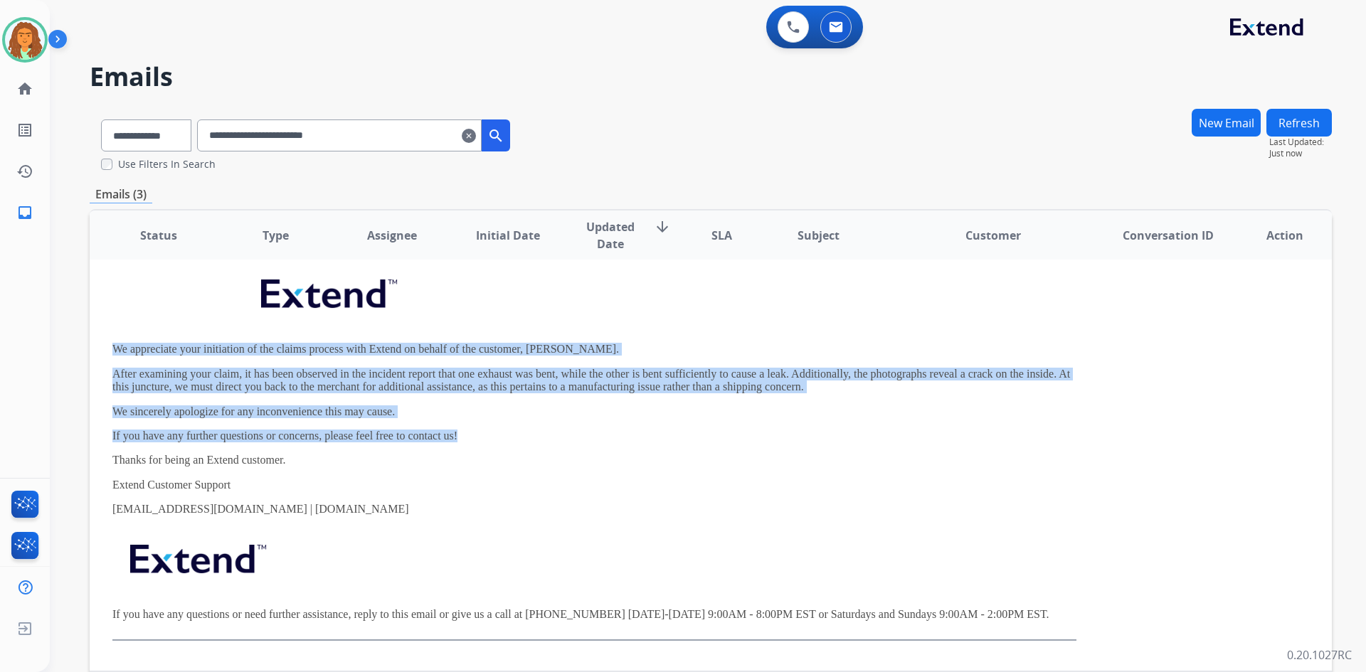
drag, startPoint x: 105, startPoint y: 346, endPoint x: 467, endPoint y: 427, distance: 371.1
click at [467, 427] on td "We appreciate your initiation of the claims process with Extend on behalf of th…" at bounding box center [595, 452] width 1010 height 440
copy div "We appreciate your initiation of the claims process with Extend on behalf of th…"
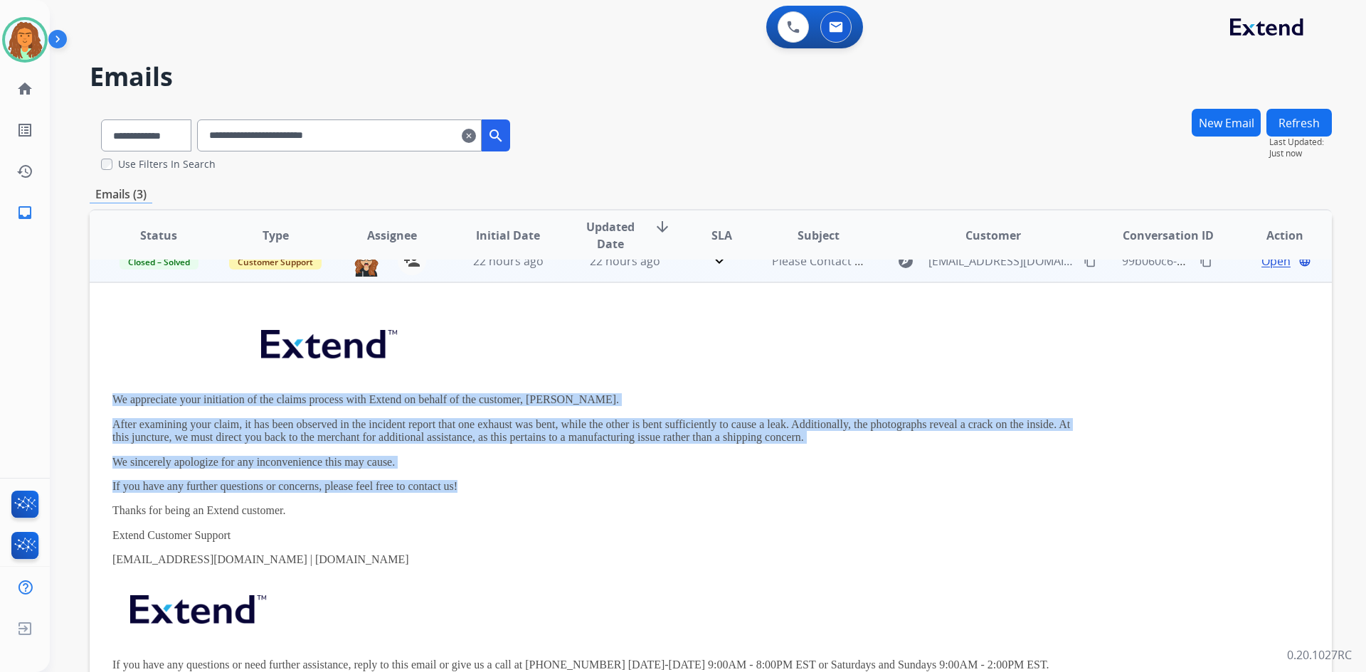
scroll to position [0, 0]
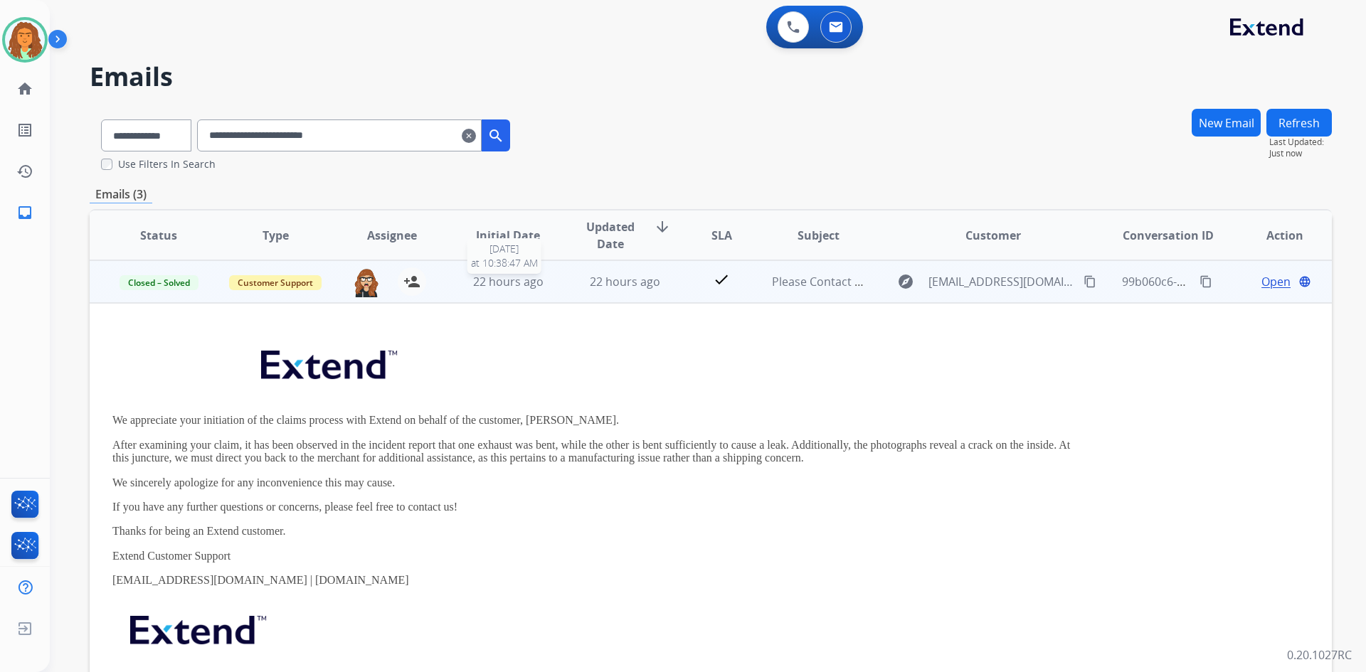
click at [539, 286] on span "22 hours ago" at bounding box center [508, 282] width 70 height 16
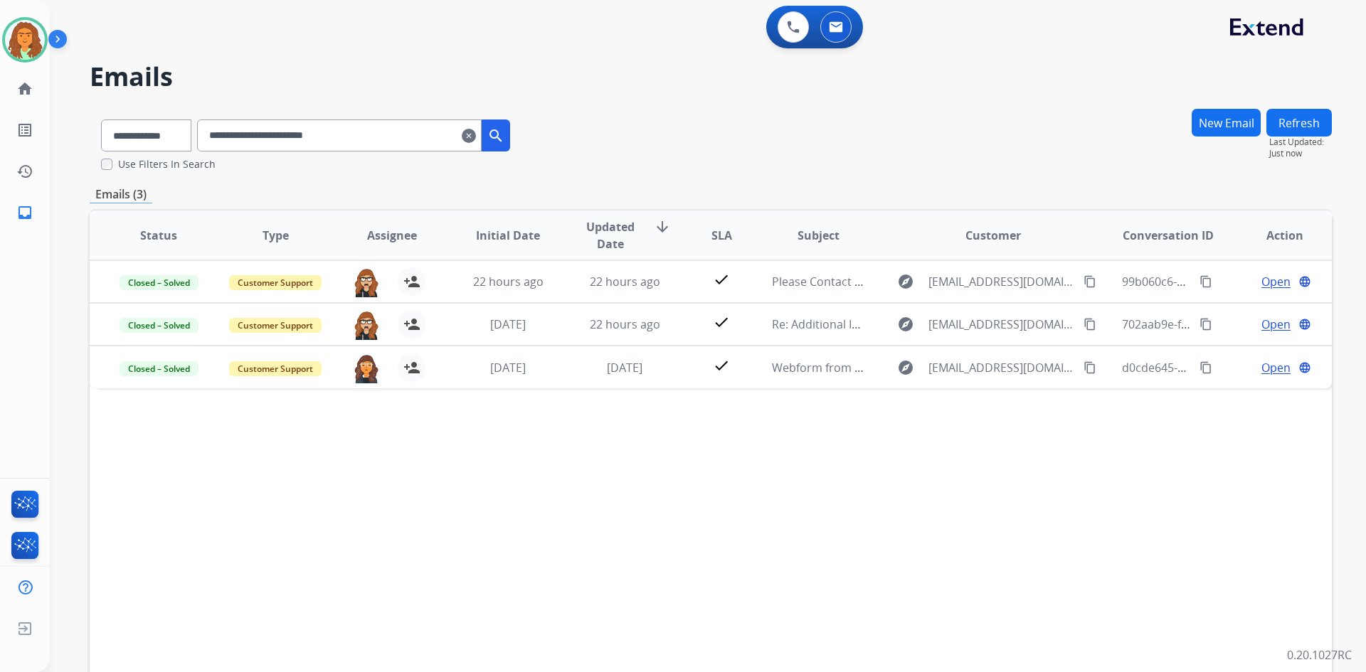
click at [476, 135] on mat-icon "clear" at bounding box center [469, 135] width 14 height 17
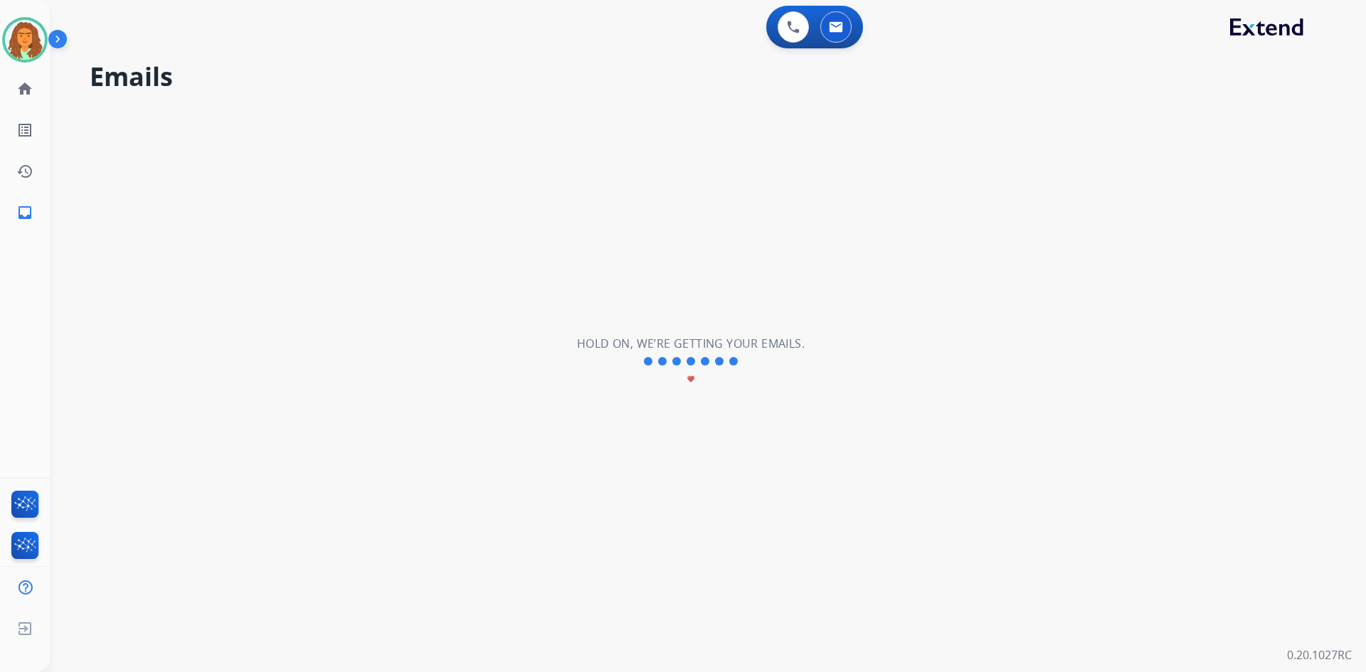
select select "**********"
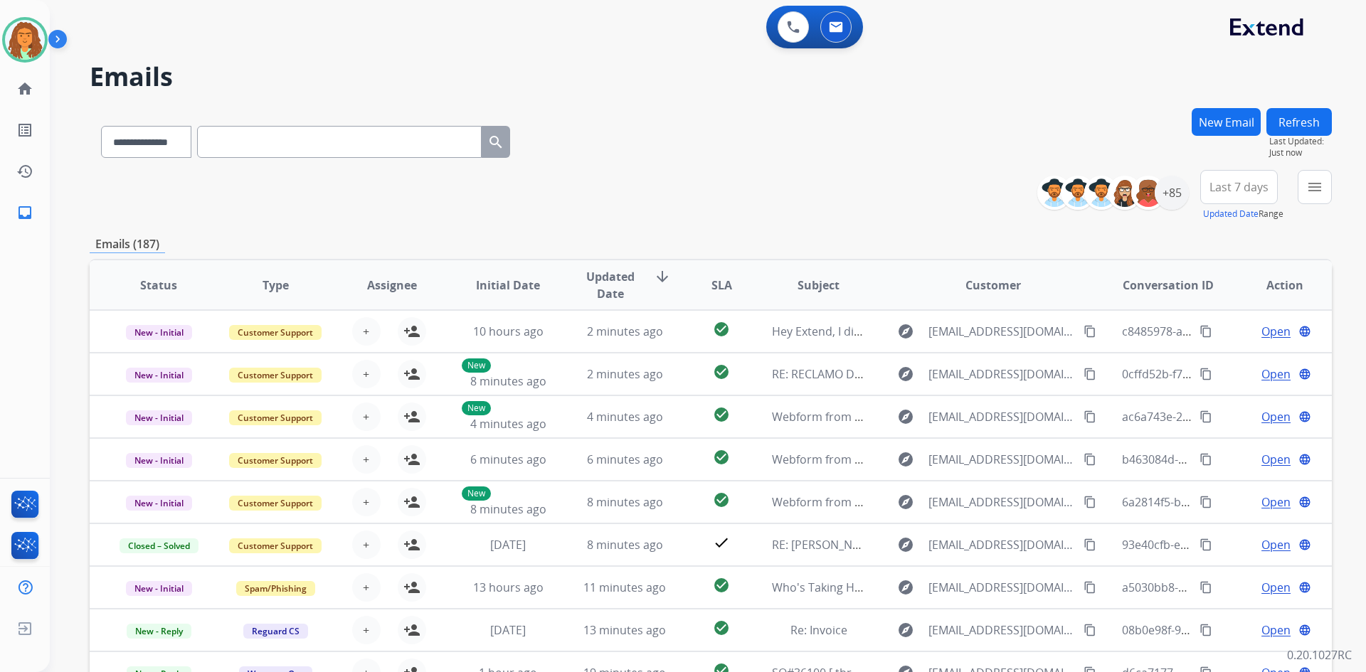
click at [1222, 127] on button "New Email" at bounding box center [1226, 122] width 69 height 28
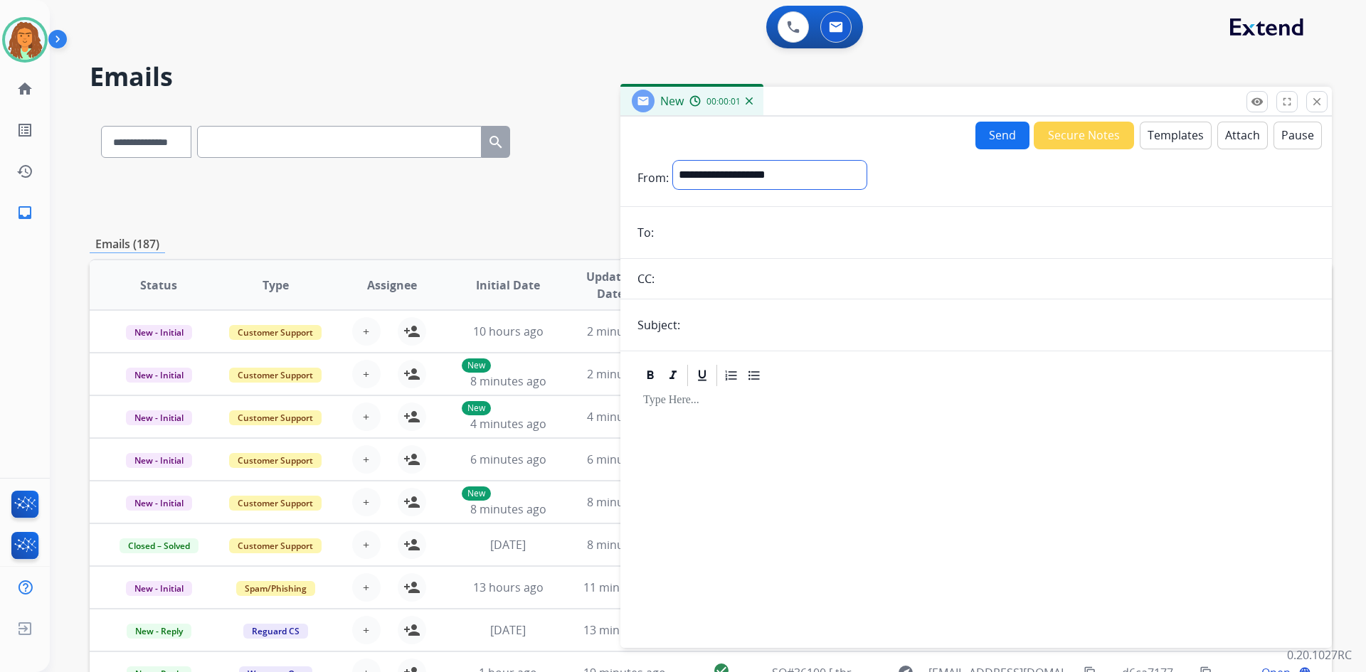
click at [783, 172] on select "**********" at bounding box center [770, 175] width 194 height 28
select select "**********"
click at [673, 161] on select "**********" at bounding box center [770, 175] width 194 height 28
click at [716, 235] on input "email" at bounding box center [986, 234] width 657 height 28
type input "**********"
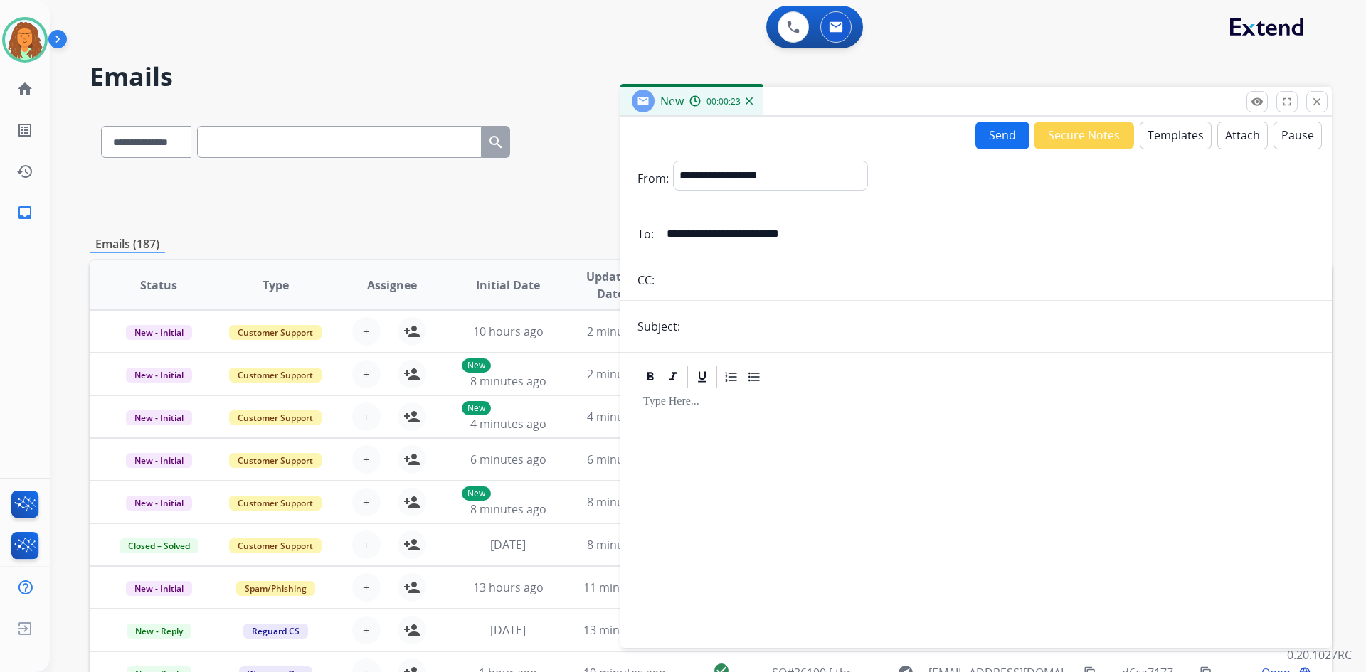
click at [730, 334] on input "text" at bounding box center [999, 326] width 630 height 28
type input "**********"
click at [914, 407] on p at bounding box center [976, 402] width 666 height 13
click at [1160, 141] on button "Templates" at bounding box center [1176, 136] width 72 height 28
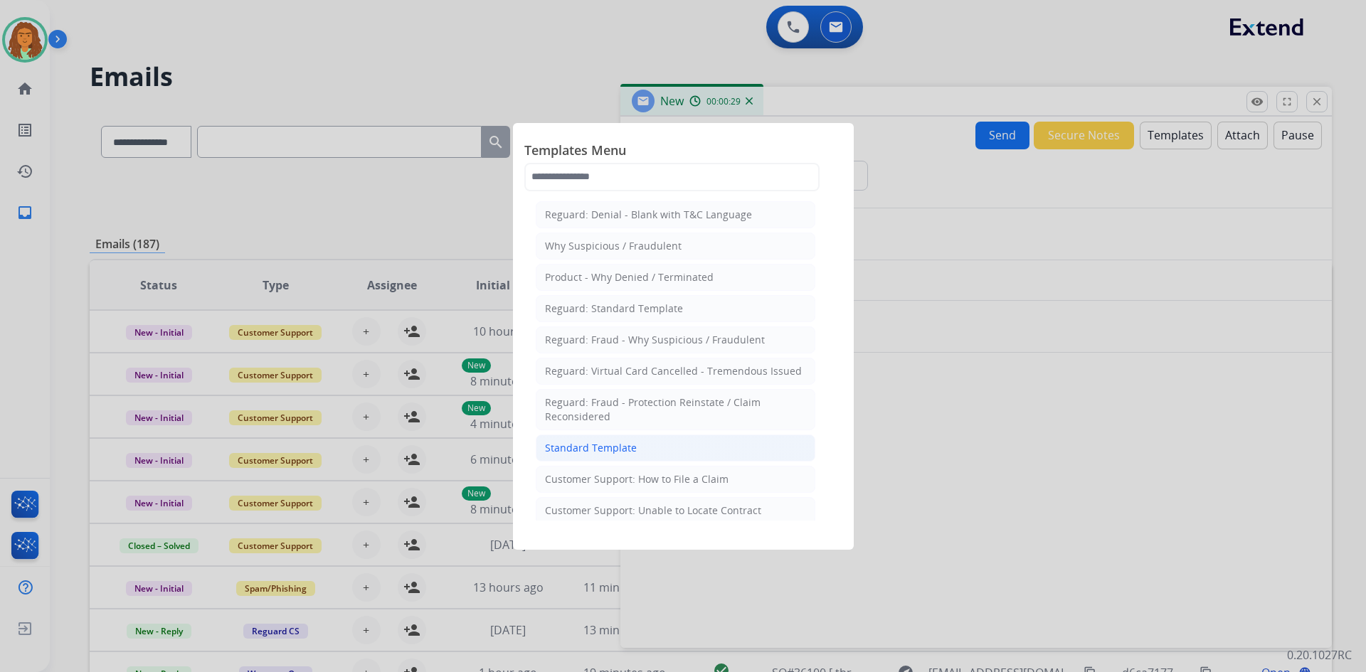
click at [627, 445] on div "Standard Template" at bounding box center [591, 448] width 92 height 14
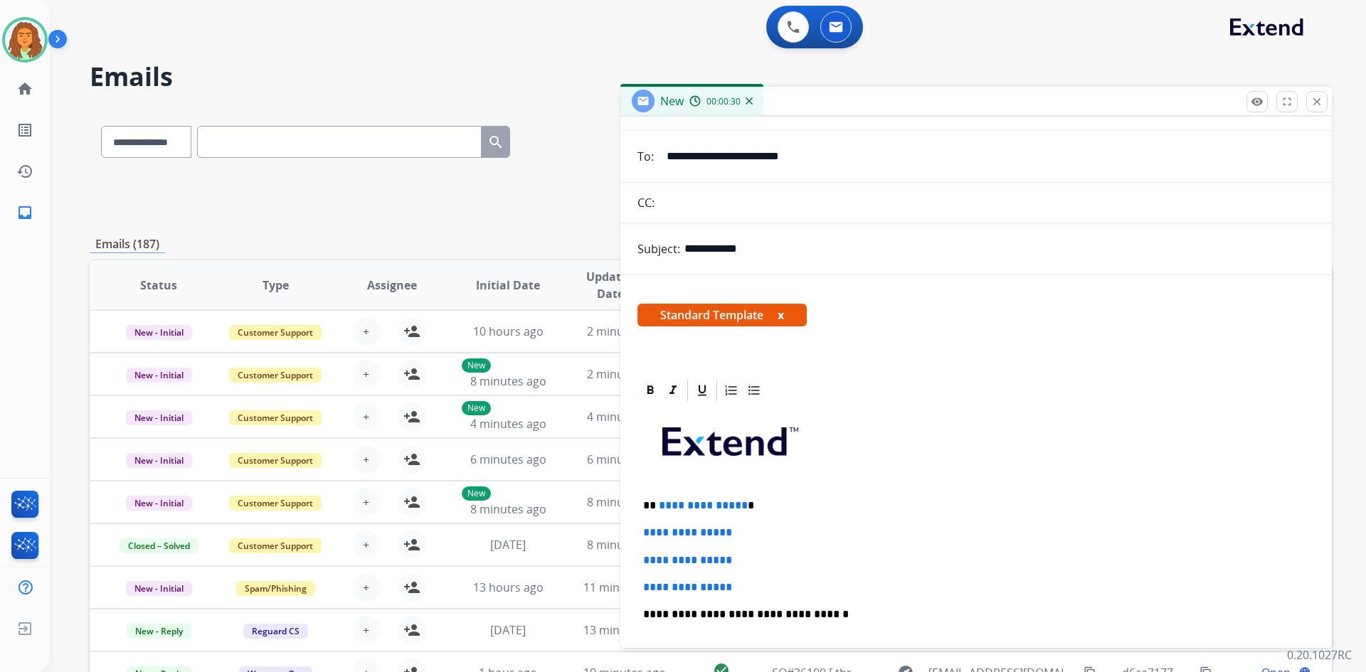
scroll to position [213, 0]
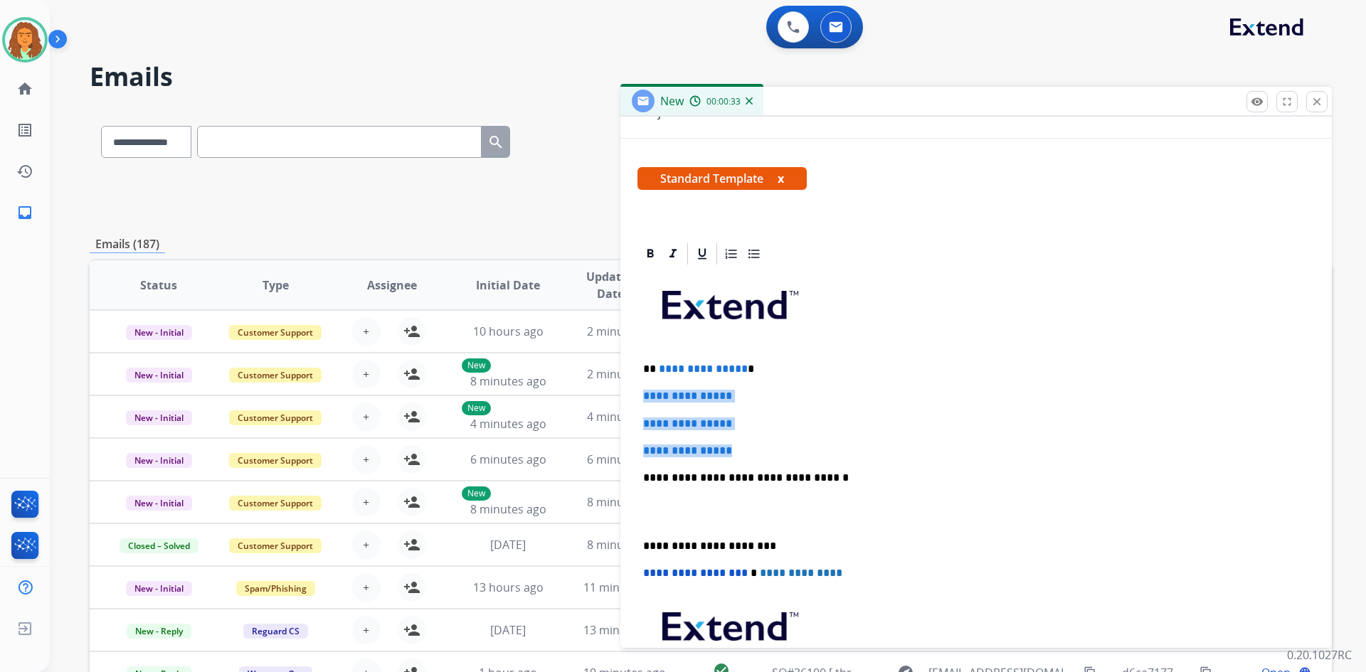
drag, startPoint x: 637, startPoint y: 395, endPoint x: 761, endPoint y: 450, distance: 135.0
click at [761, 450] on div "**********" at bounding box center [975, 511] width 677 height 489
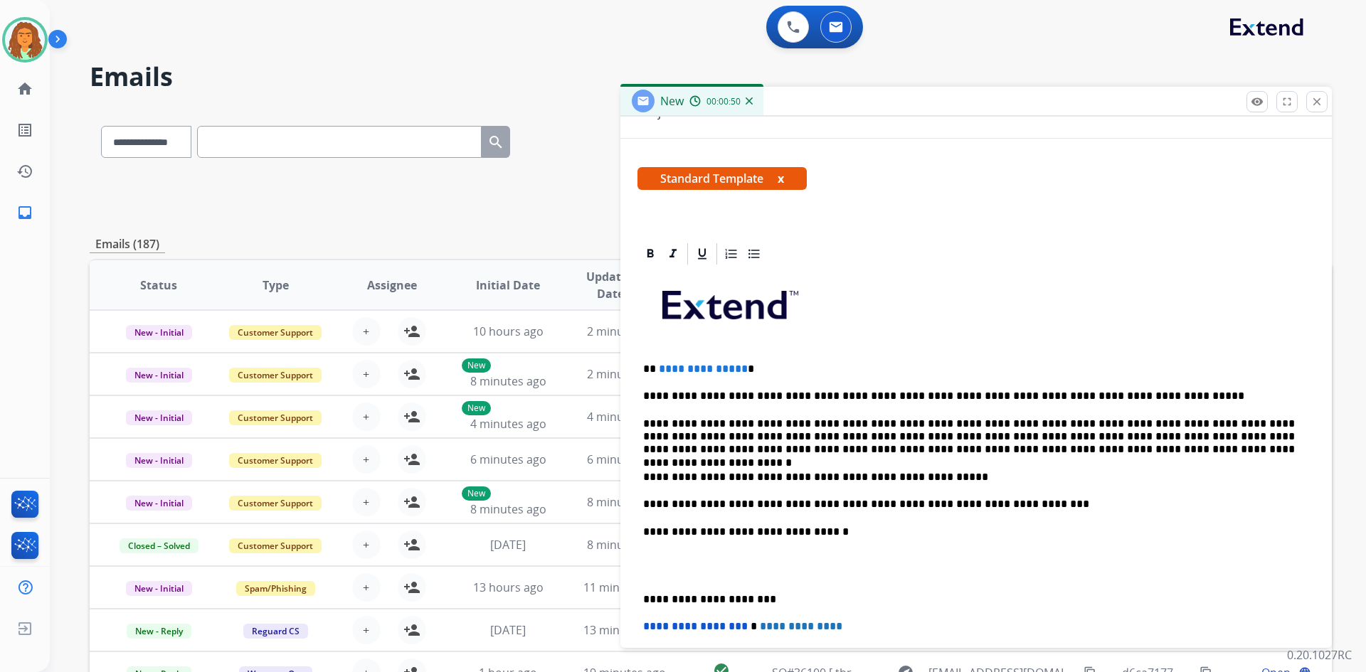
click at [740, 369] on p "**********" at bounding box center [970, 369] width 655 height 13
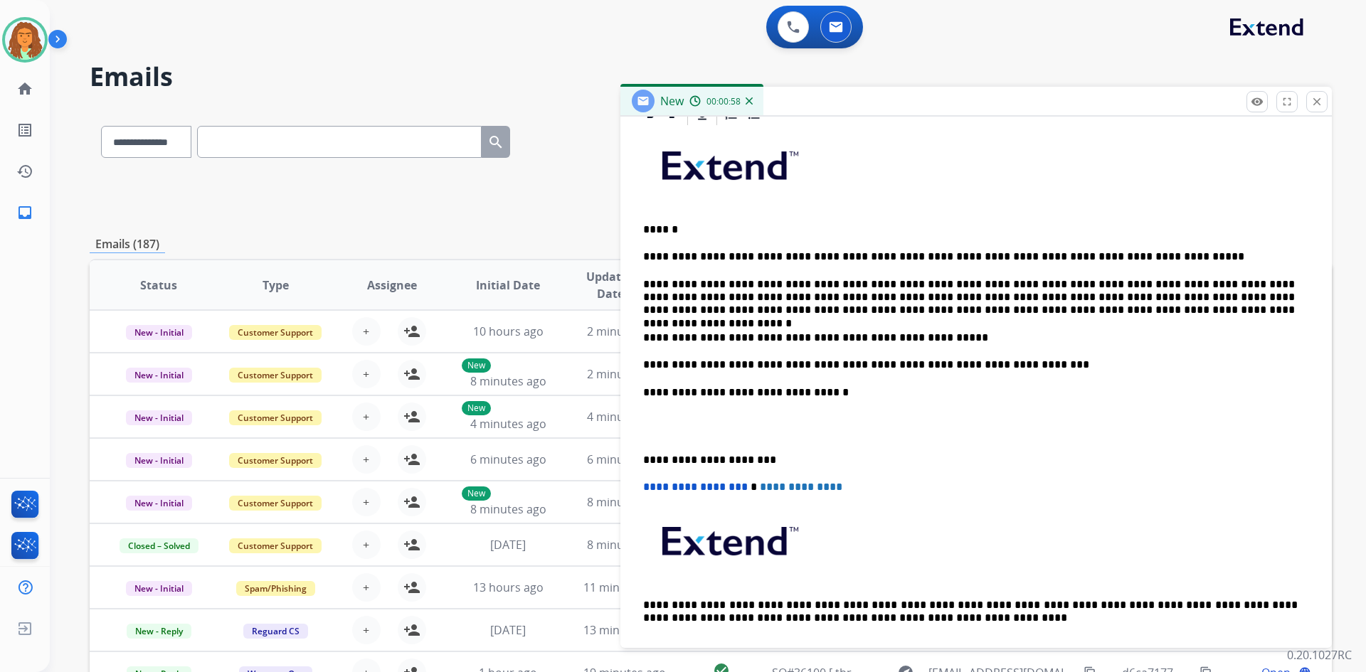
scroll to position [356, 0]
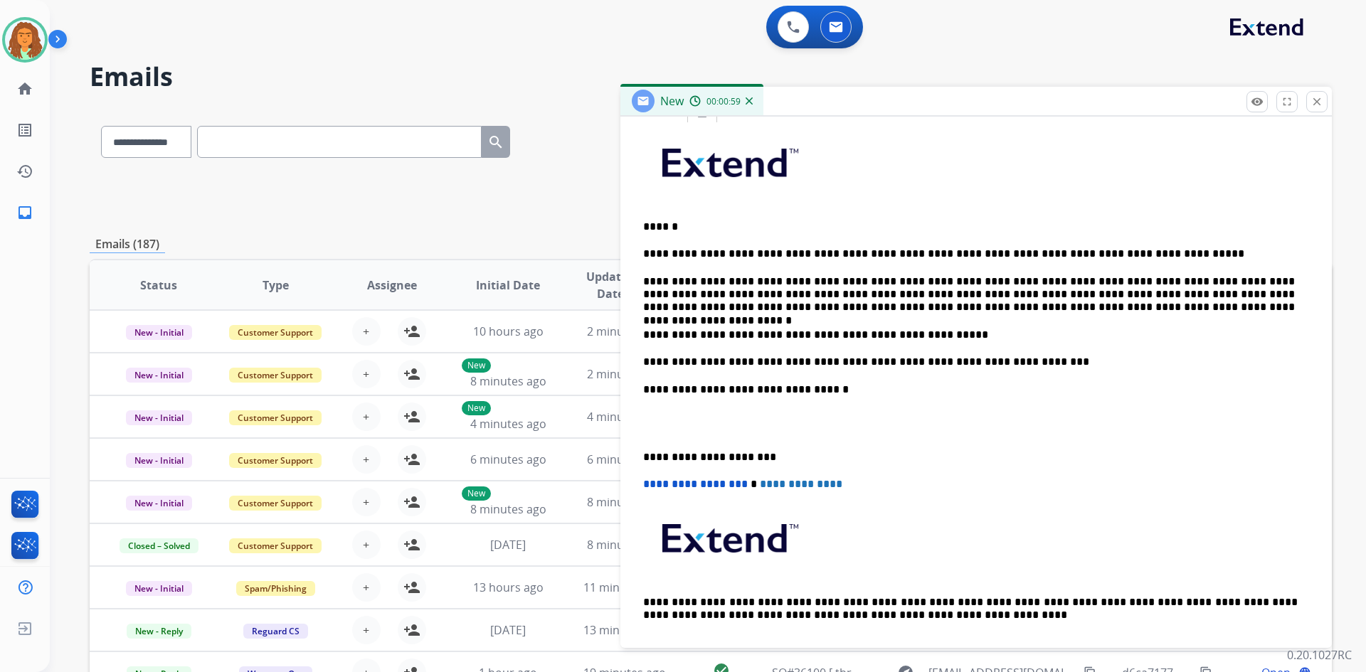
click at [642, 455] on div "**********" at bounding box center [975, 396] width 677 height 543
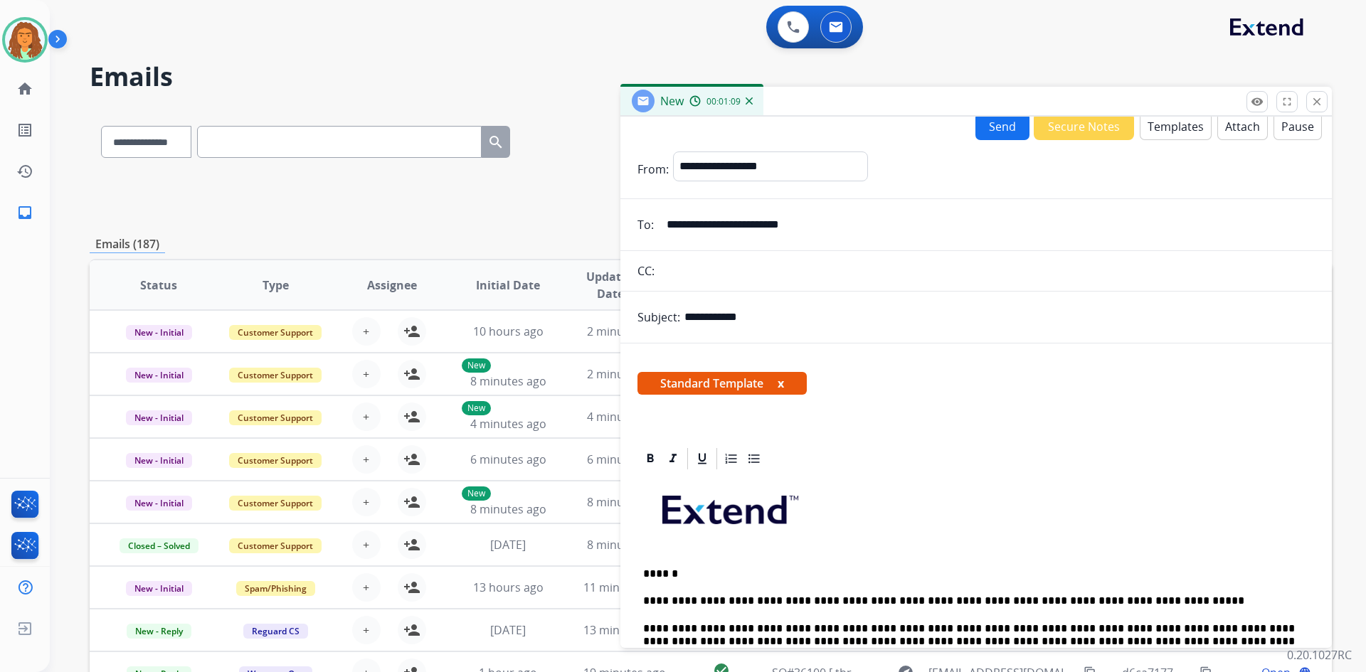
scroll to position [0, 0]
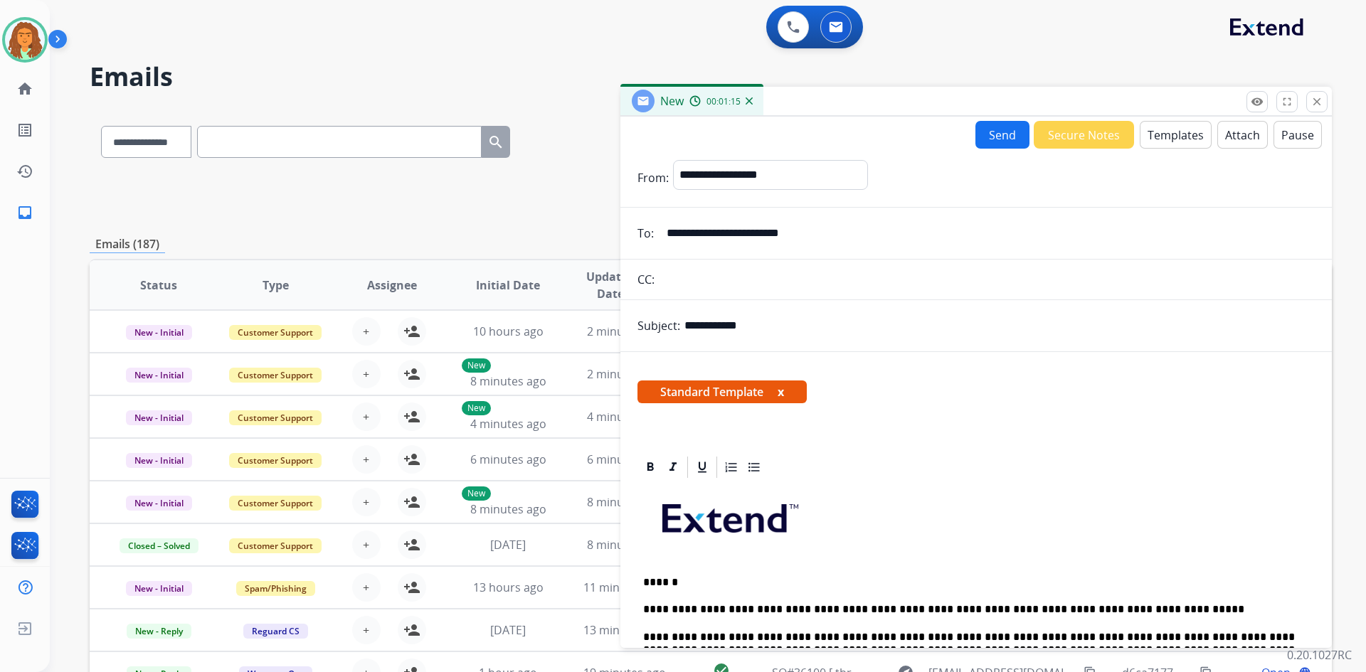
click at [993, 139] on button "Send" at bounding box center [1002, 135] width 54 height 28
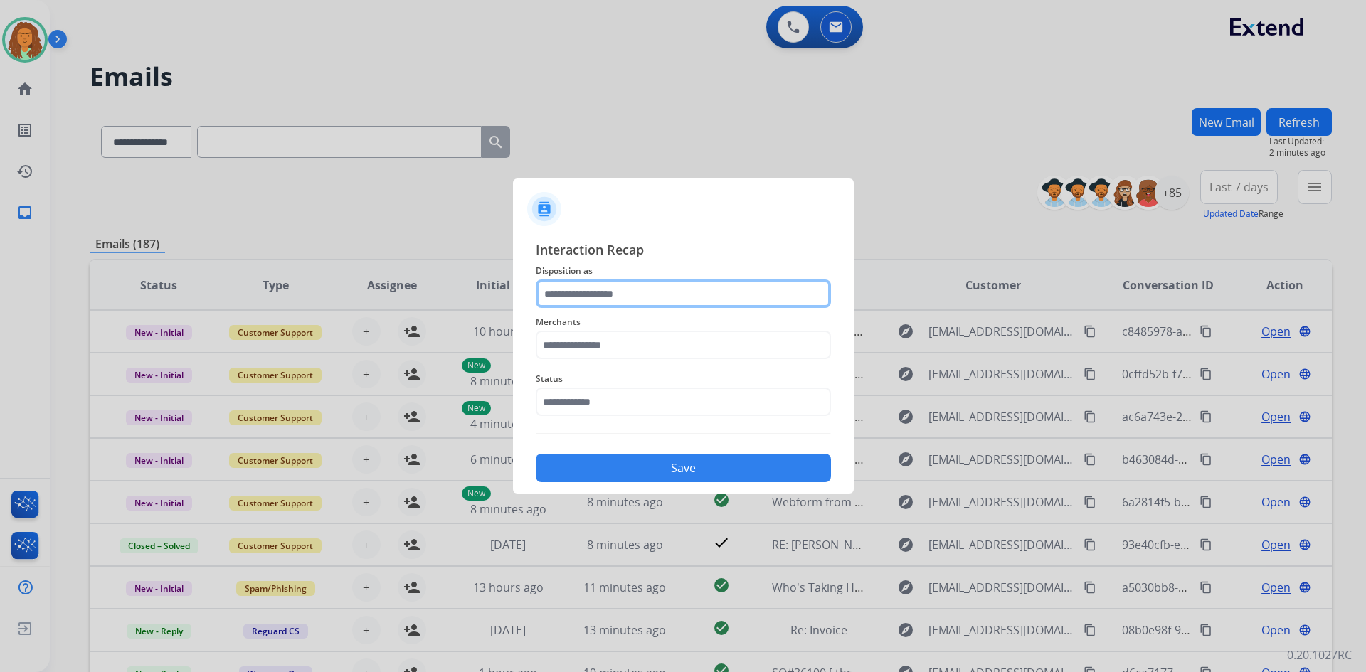
click at [613, 289] on input "text" at bounding box center [683, 294] width 295 height 28
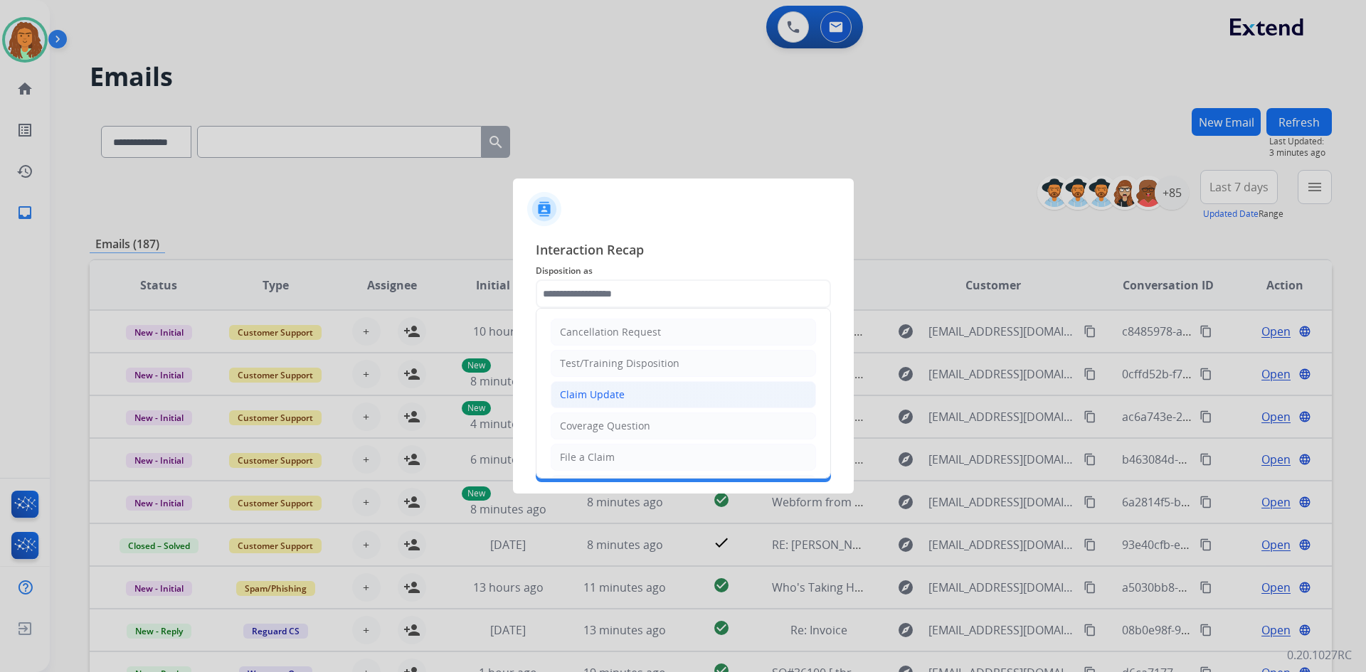
click at [623, 397] on li "Claim Update" at bounding box center [683, 394] width 265 height 27
type input "**********"
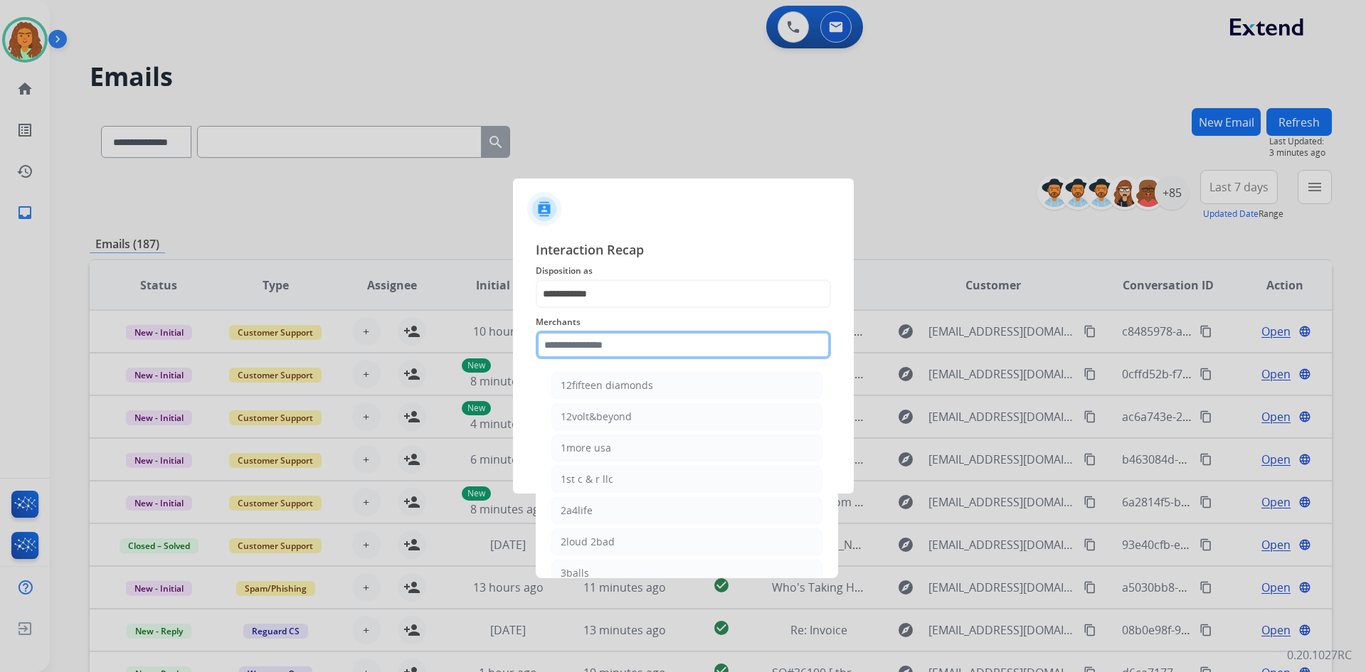
click at [588, 345] on input "text" at bounding box center [683, 345] width 295 height 28
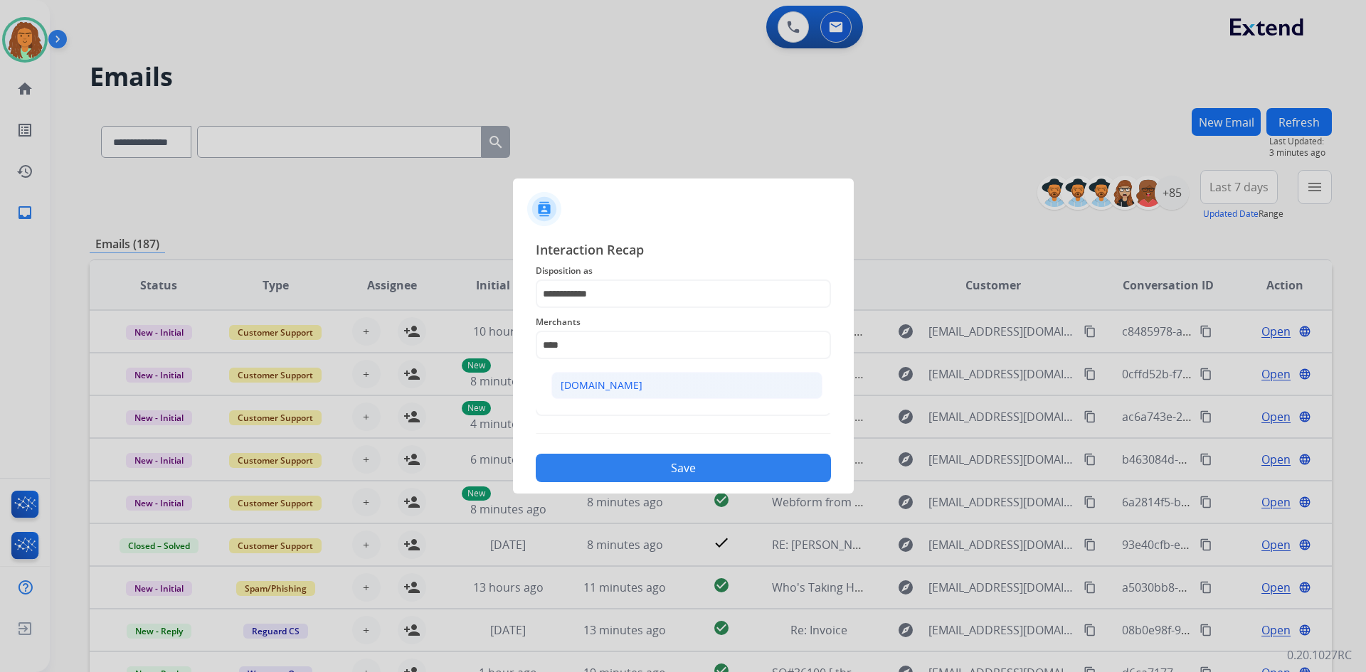
click at [600, 383] on div "[DOMAIN_NAME]" at bounding box center [602, 386] width 82 height 14
type input "**********"
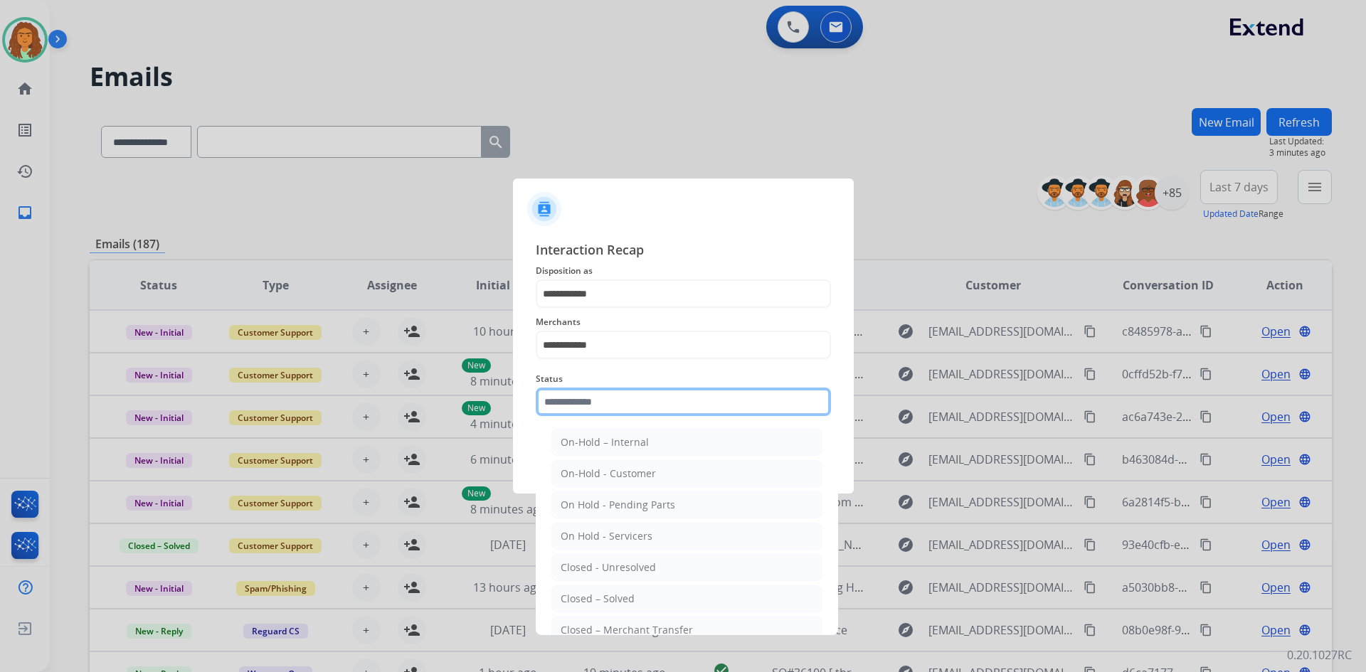
click at [596, 403] on input "text" at bounding box center [683, 402] width 295 height 28
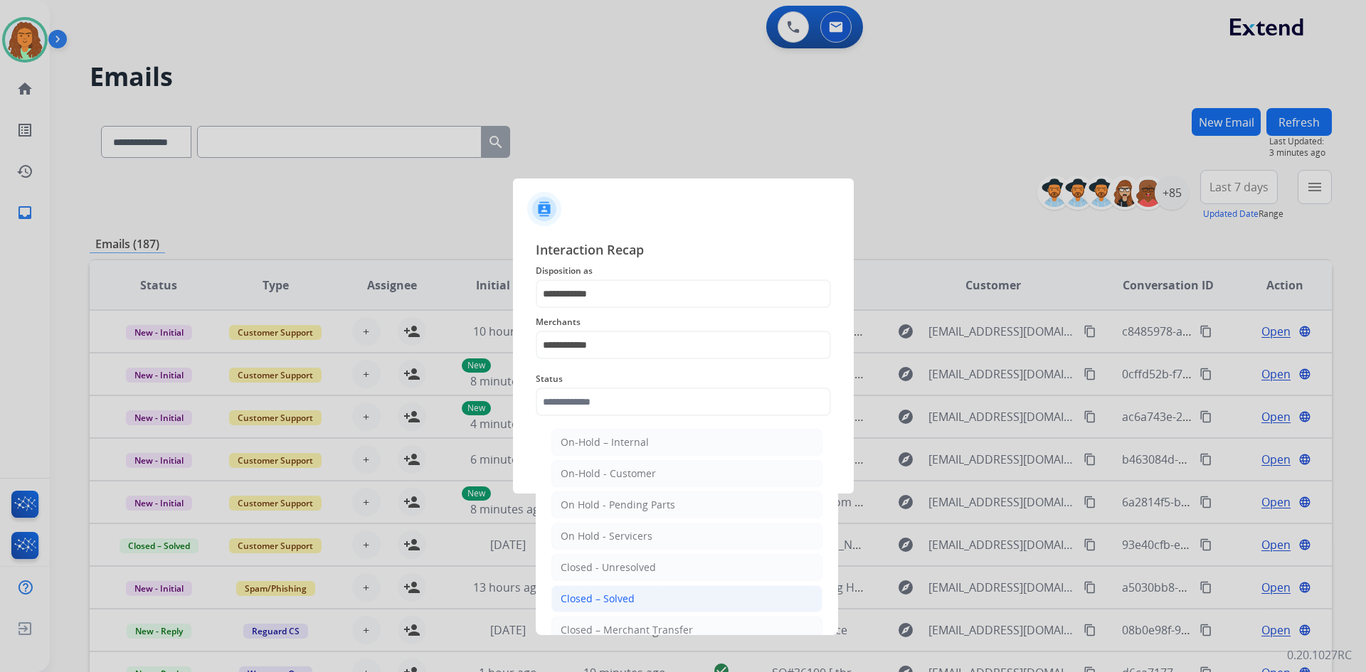
click at [583, 598] on div "Closed – Solved" at bounding box center [598, 599] width 74 height 14
type input "**********"
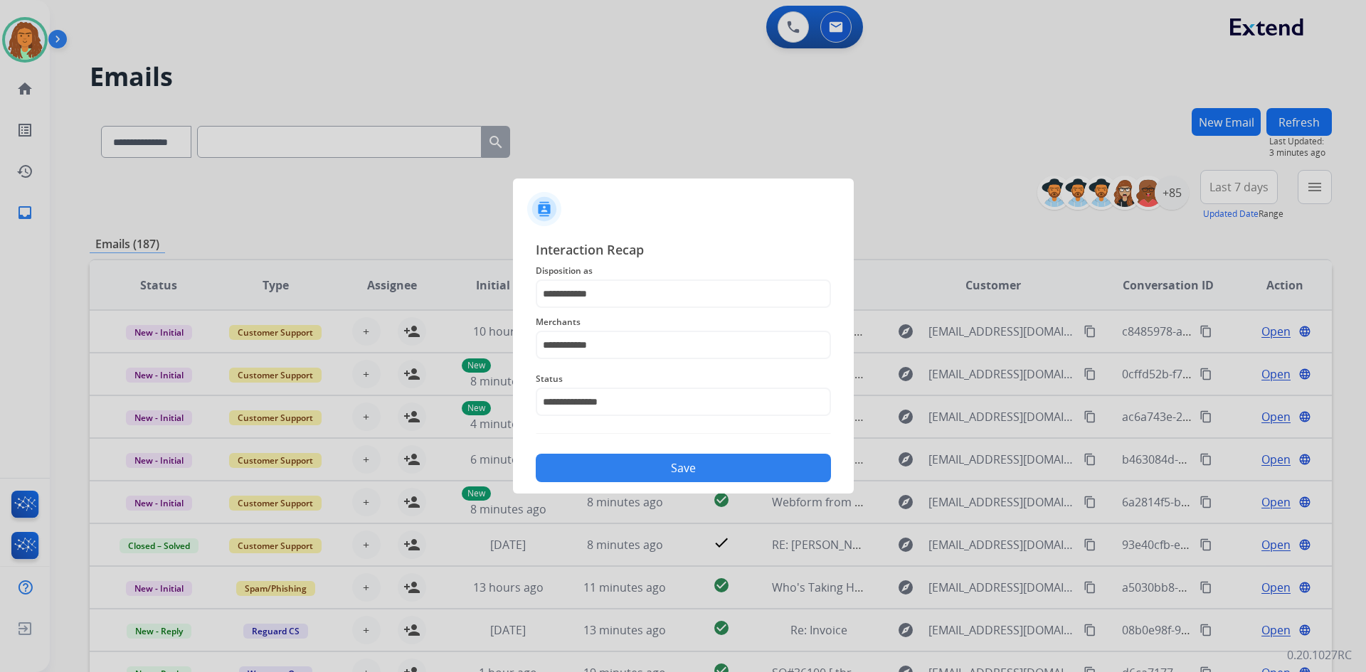
click at [622, 470] on button "Save" at bounding box center [683, 468] width 295 height 28
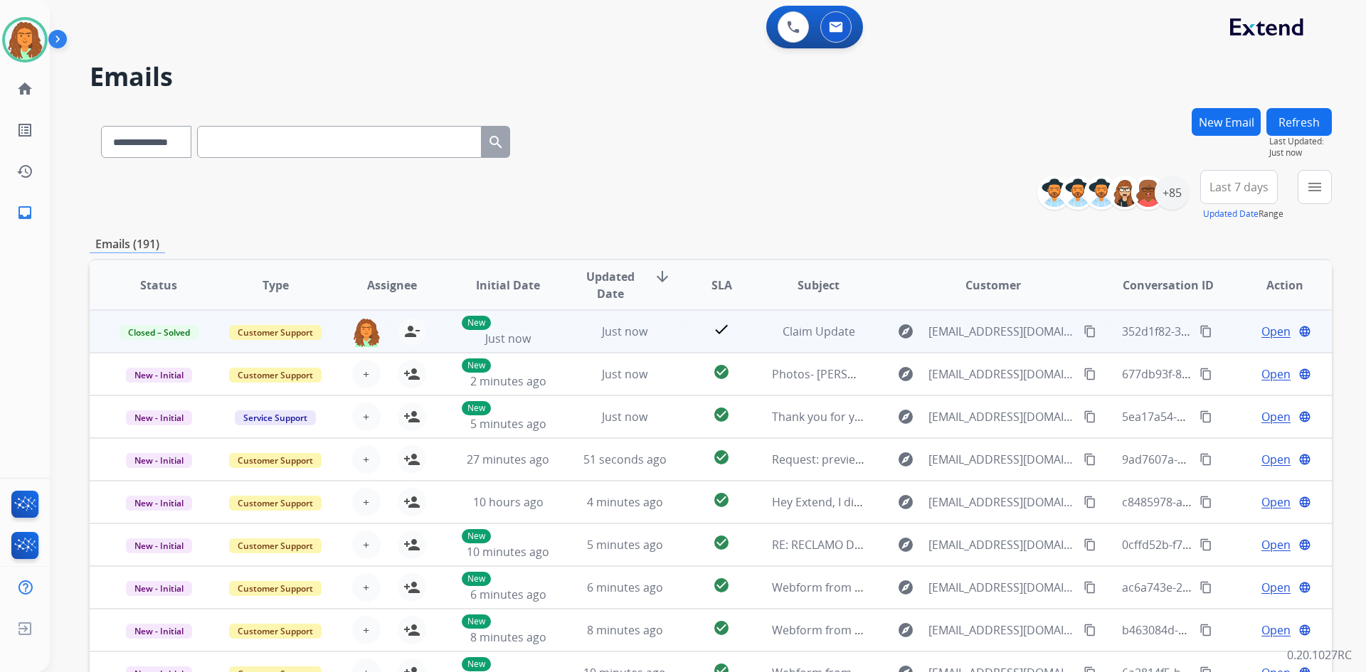
click at [620, 346] on td "Just now" at bounding box center [614, 331] width 117 height 43
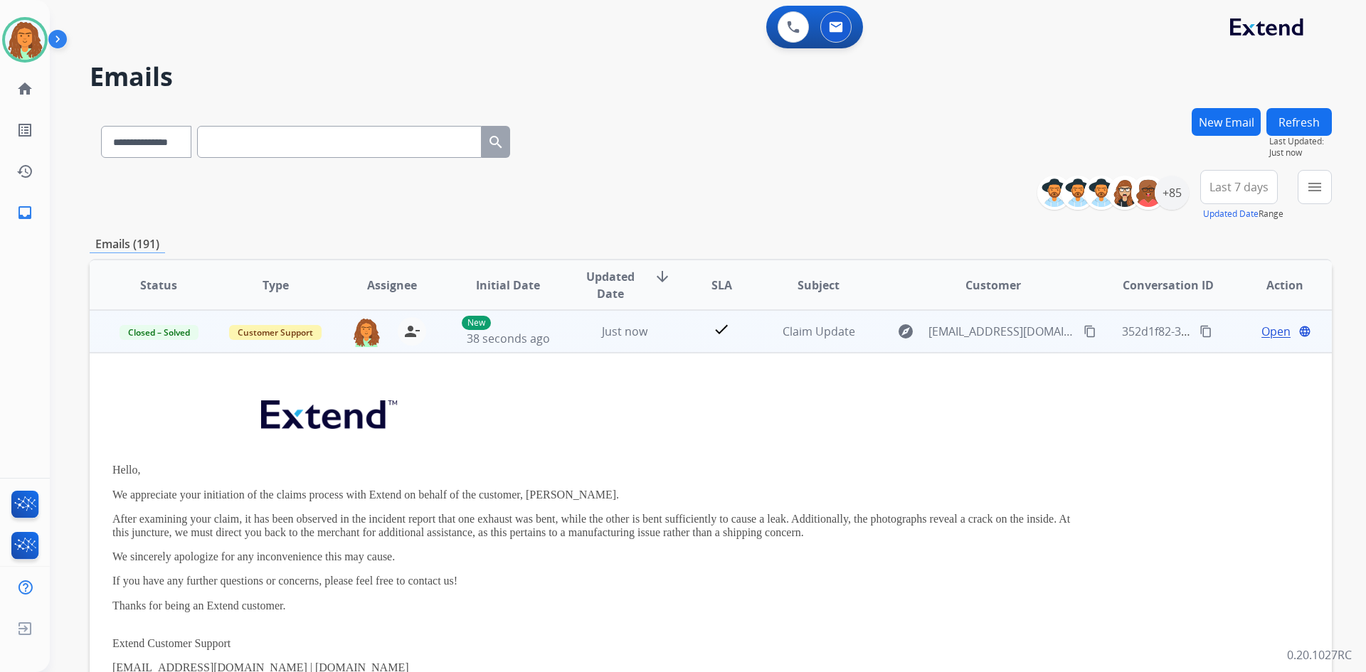
click at [620, 346] on td "Just now" at bounding box center [614, 331] width 117 height 43
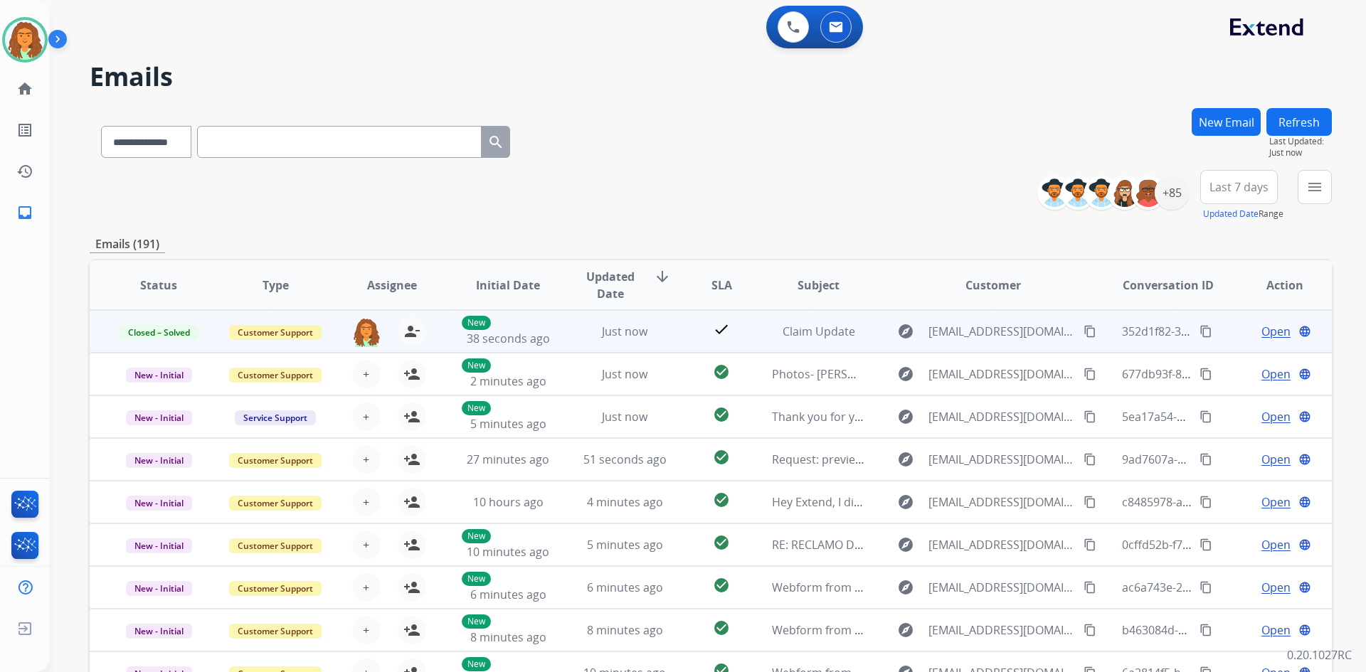
click at [1200, 333] on mat-icon "content_copy" at bounding box center [1206, 331] width 13 height 13
click at [653, 339] on div "Just now" at bounding box center [624, 331] width 93 height 17
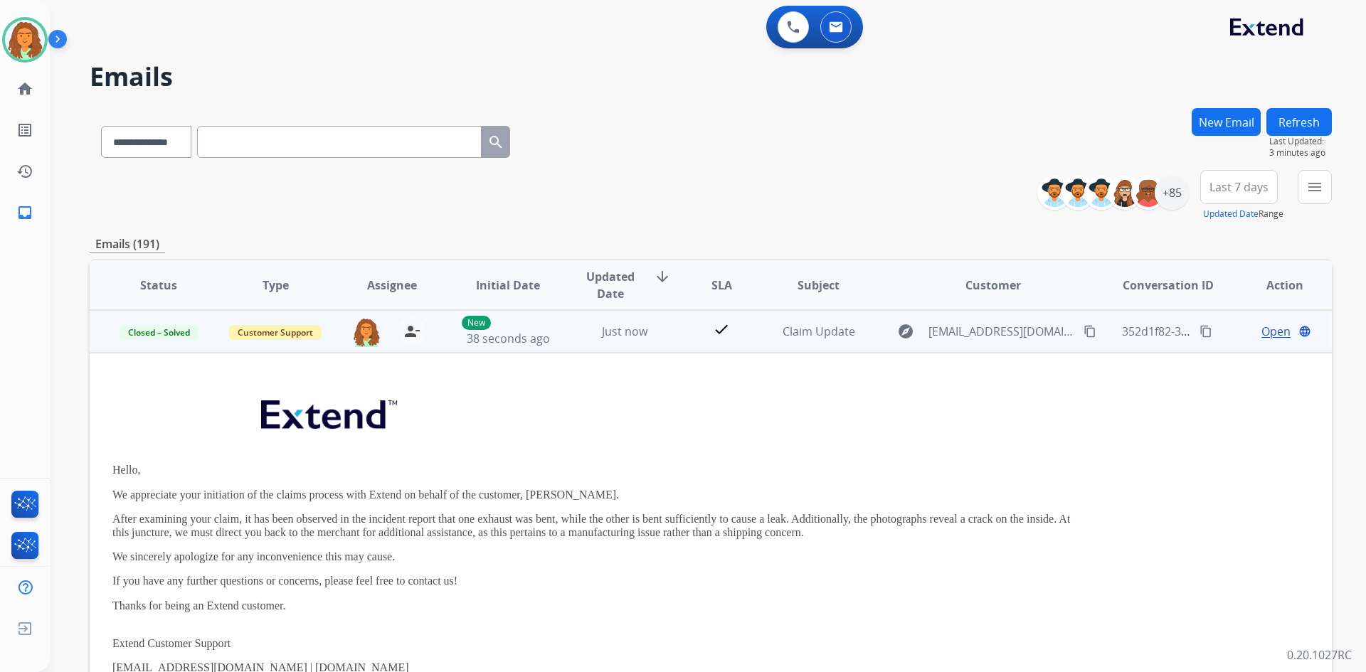
click at [439, 340] on td "New 38 seconds ago" at bounding box center [497, 331] width 117 height 43
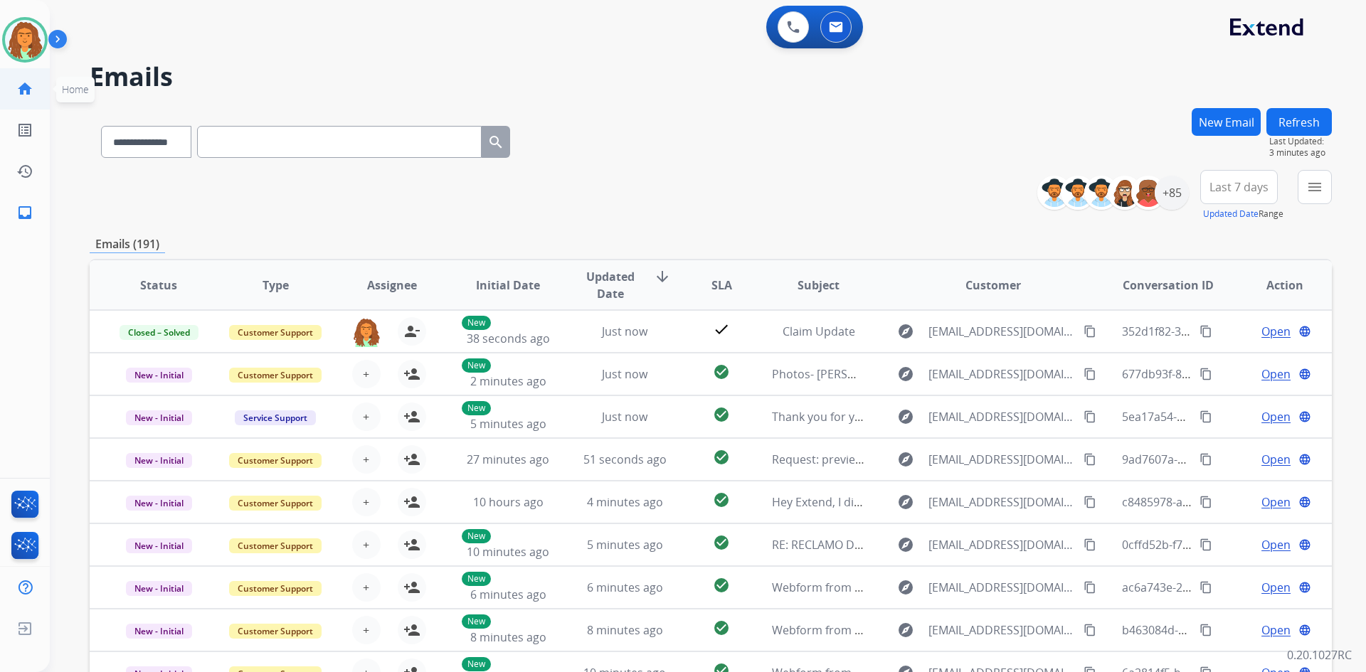
click at [30, 92] on mat-icon "home" at bounding box center [24, 88] width 17 height 17
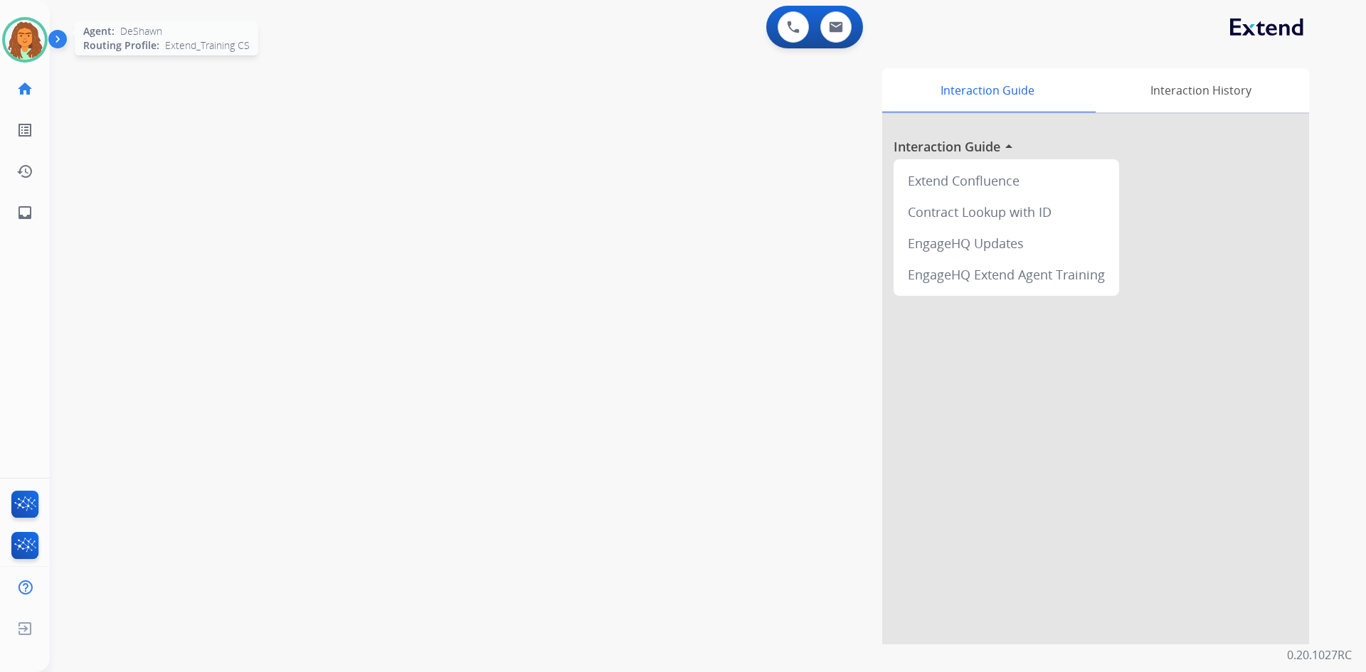
click at [40, 38] on img at bounding box center [25, 40] width 40 height 40
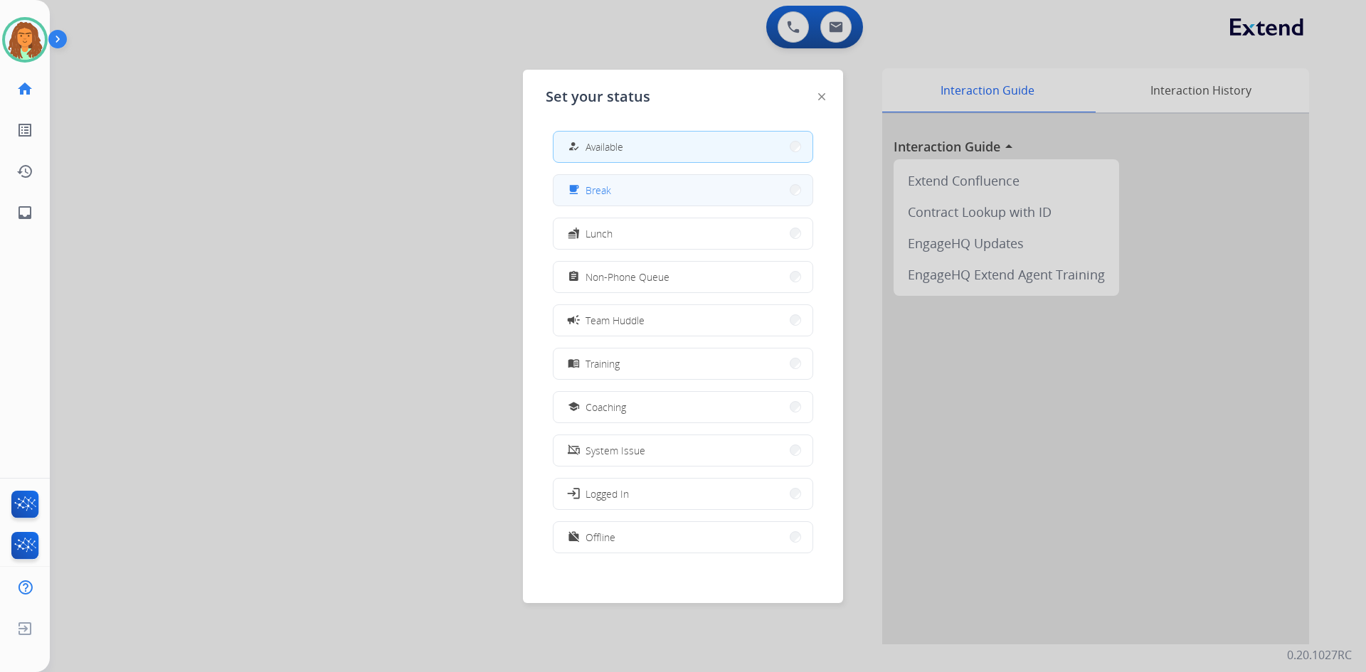
click at [620, 194] on button "free_breakfast Break" at bounding box center [683, 190] width 259 height 31
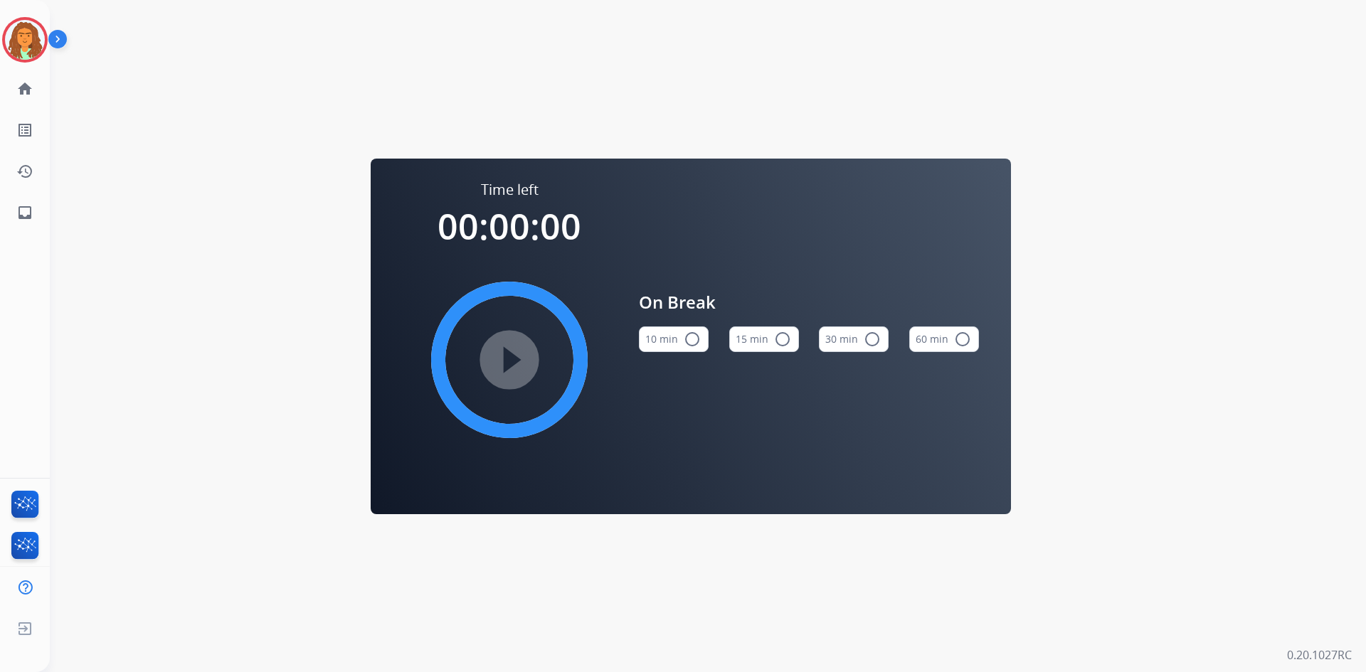
click at [692, 338] on mat-icon "radio_button_unchecked" at bounding box center [692, 339] width 17 height 17
click at [518, 355] on mat-icon "play_circle_filled" at bounding box center [509, 359] width 17 height 17
click at [34, 32] on img at bounding box center [25, 40] width 40 height 40
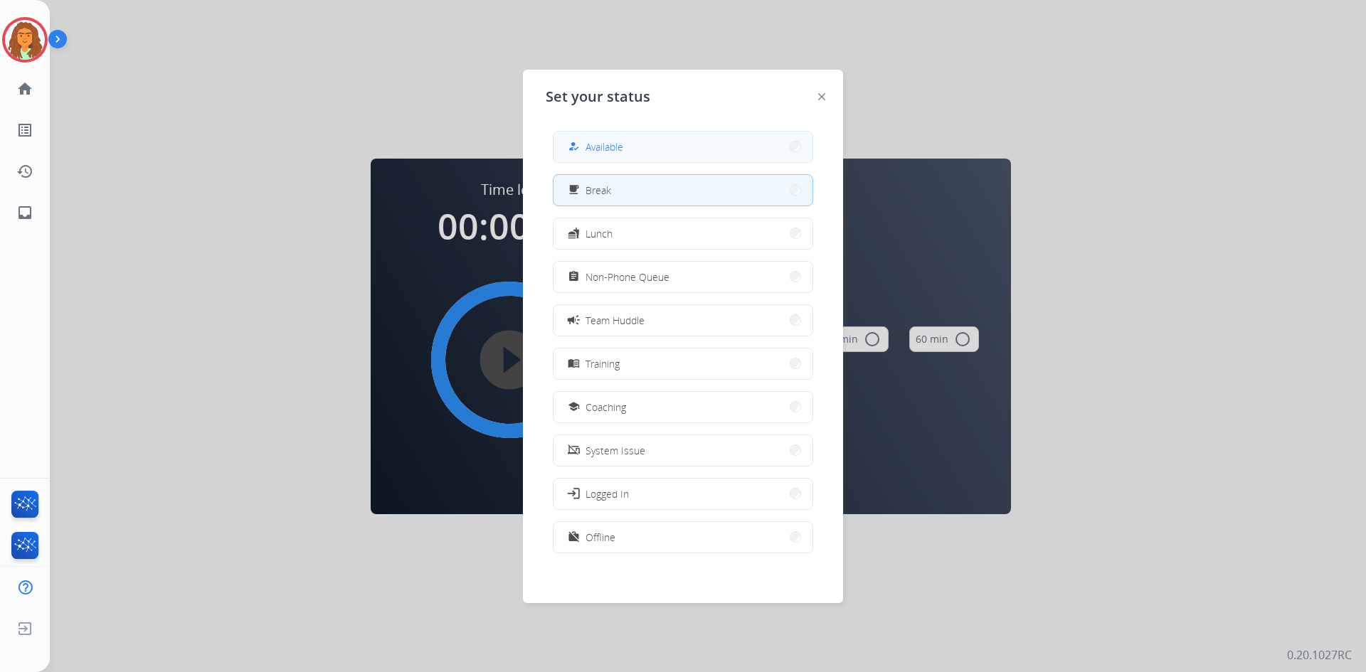
click at [675, 146] on button "how_to_reg Available" at bounding box center [683, 147] width 259 height 31
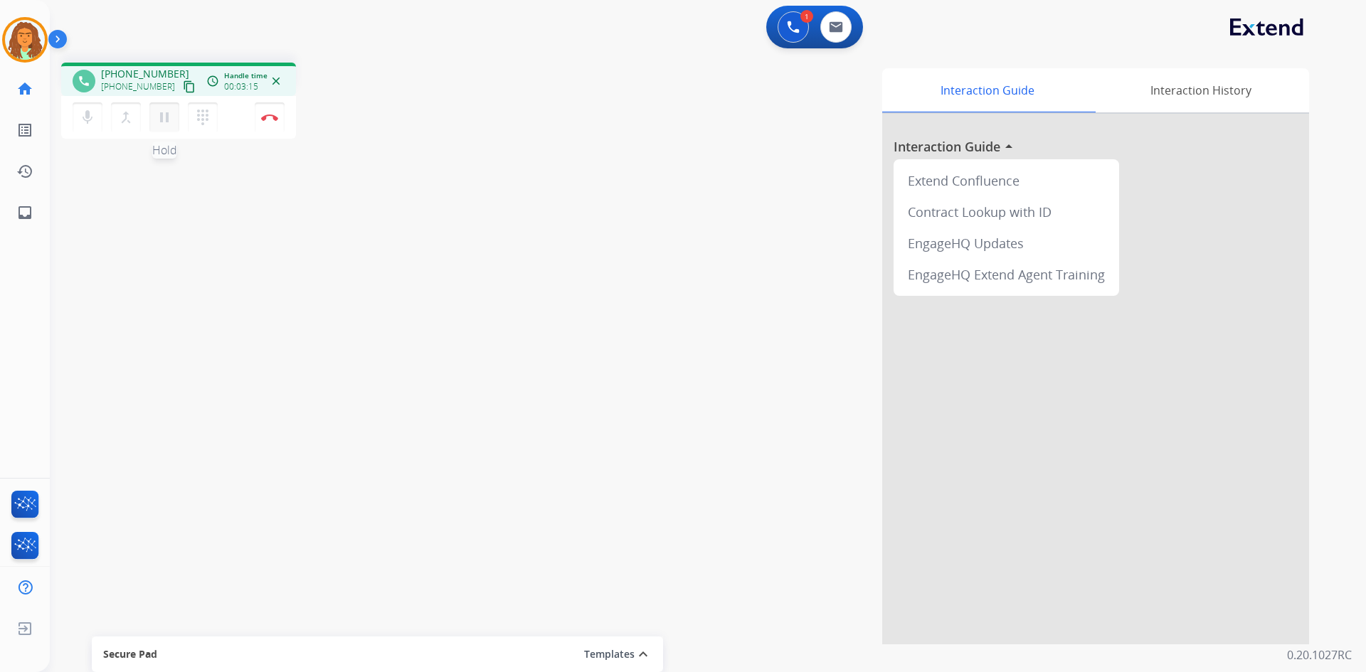
click at [160, 115] on mat-icon "pause" at bounding box center [164, 117] width 17 height 17
click at [167, 115] on mat-icon "play_arrow" at bounding box center [164, 117] width 17 height 17
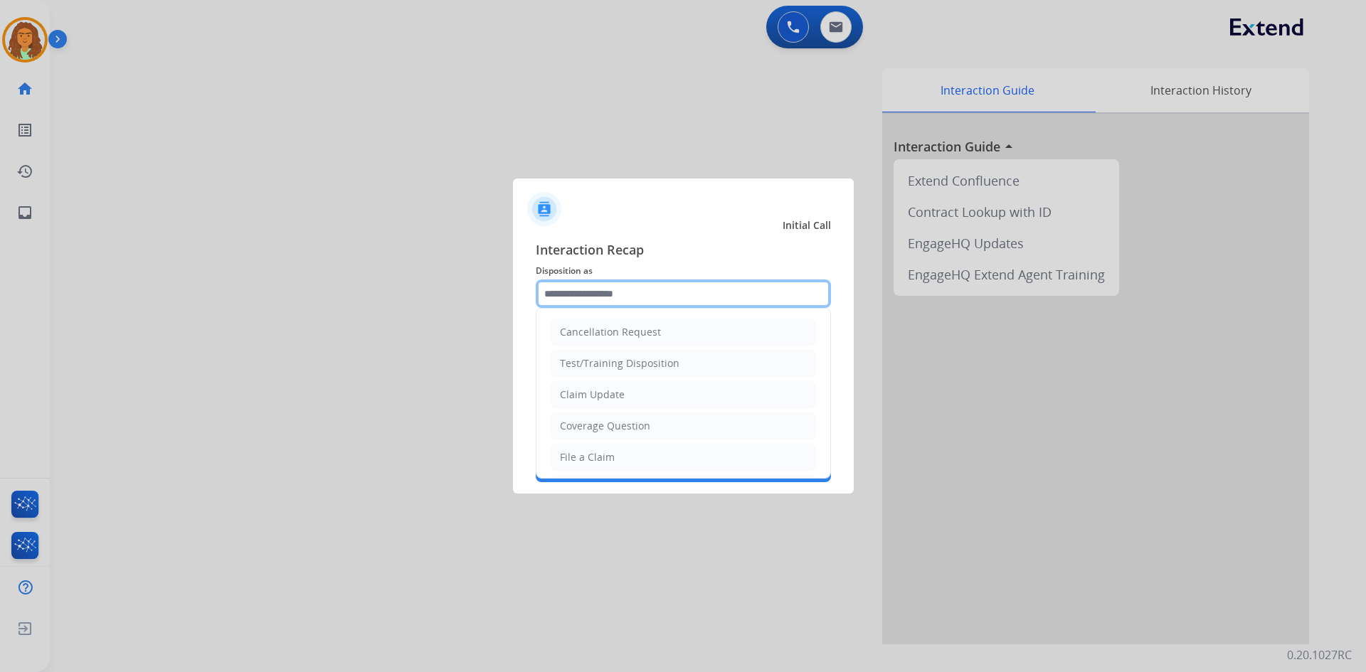
click at [605, 288] on input "text" at bounding box center [683, 294] width 295 height 28
click at [613, 396] on div "Claim Update" at bounding box center [592, 395] width 65 height 14
type input "**********"
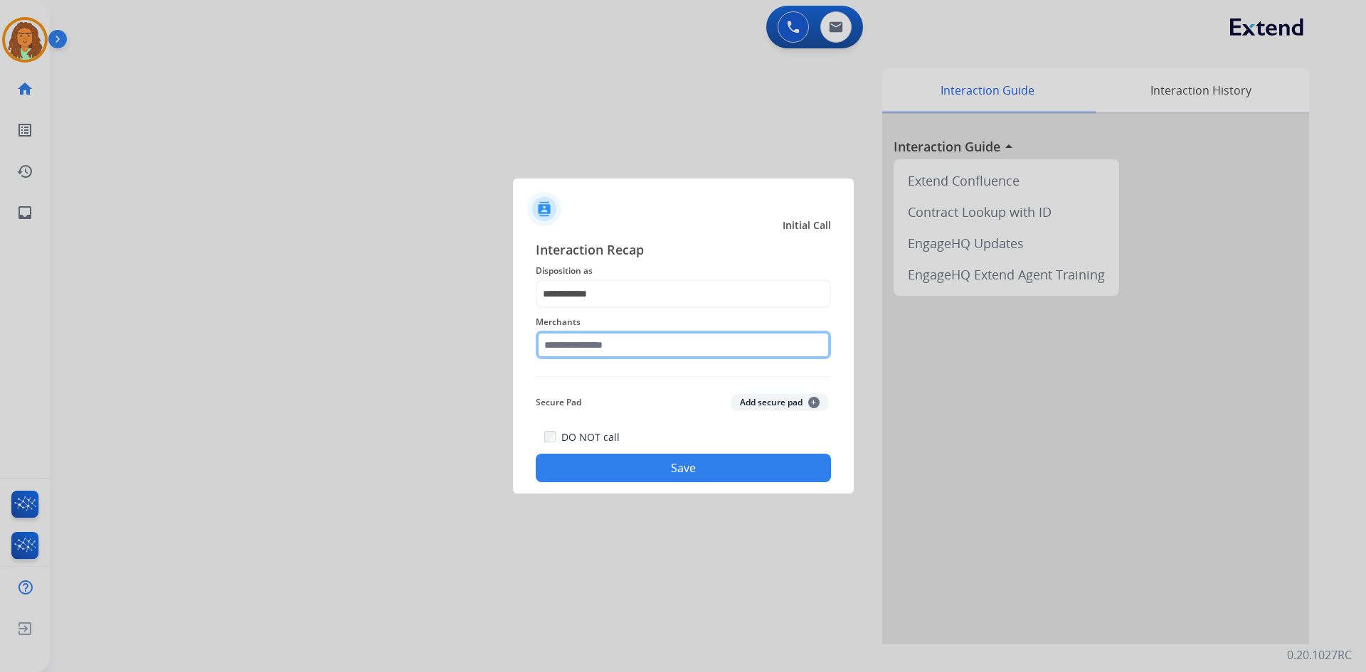
click at [592, 345] on input "text" at bounding box center [683, 345] width 295 height 28
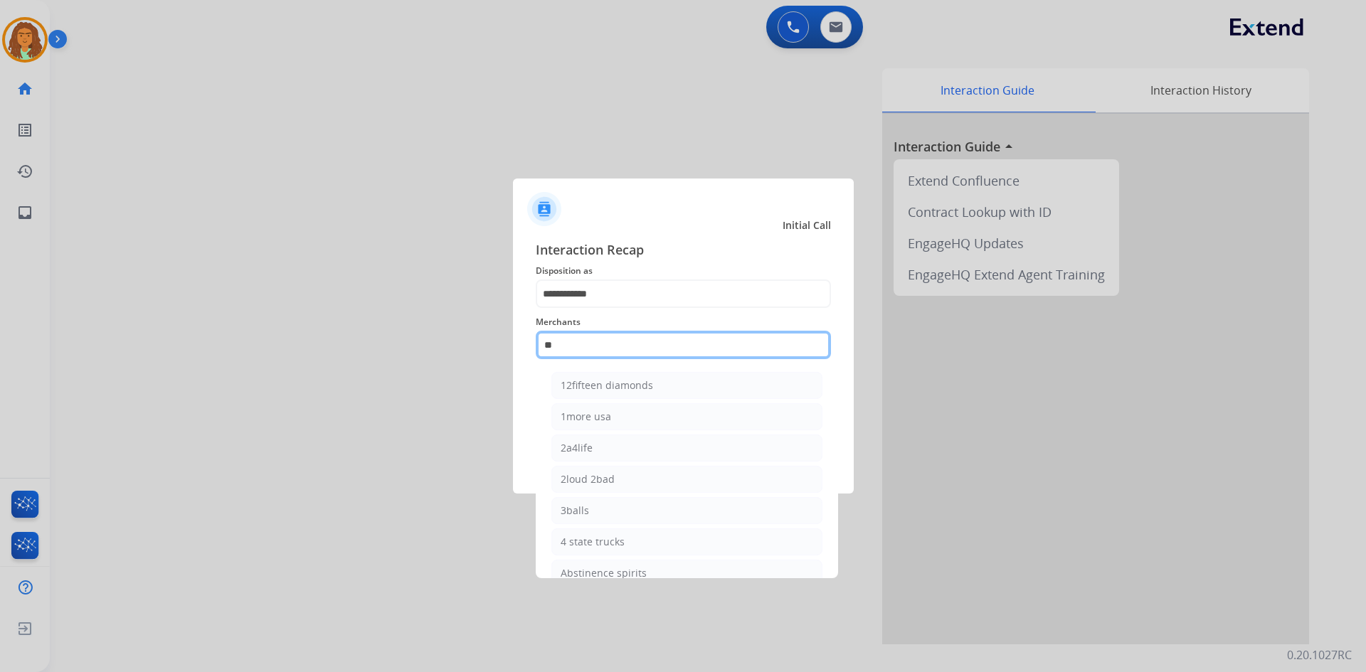
type input "*"
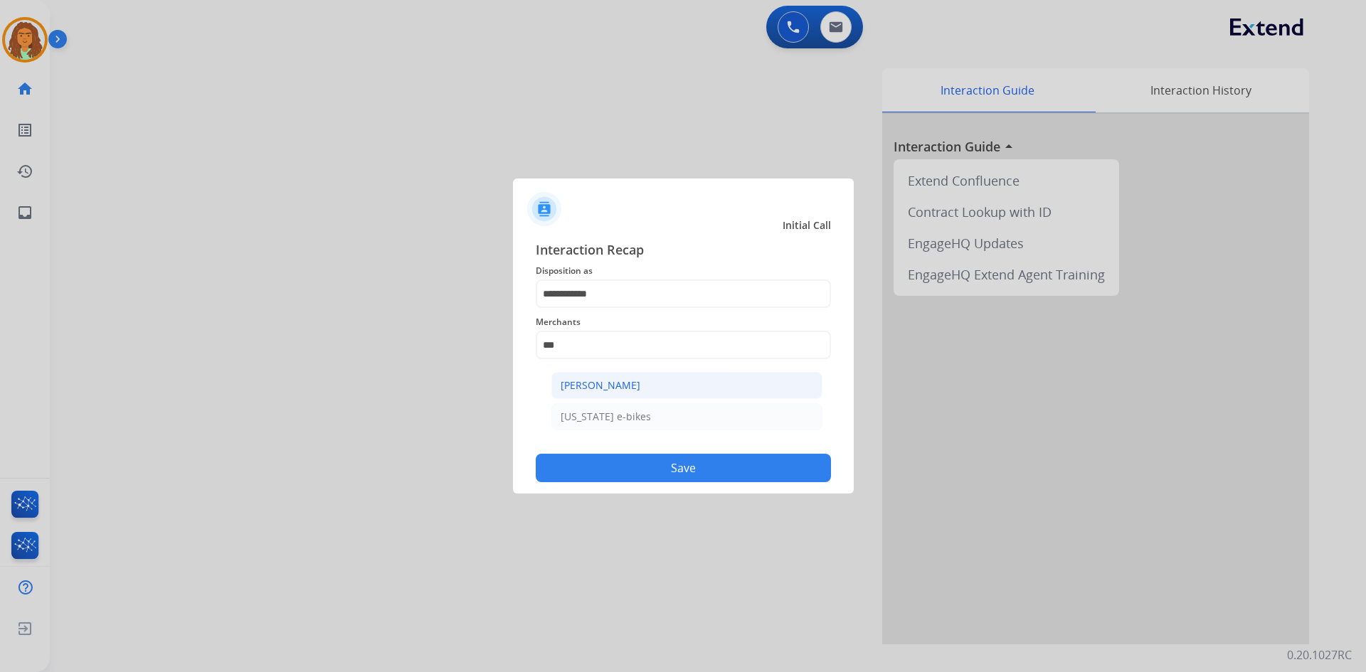
click at [624, 387] on div "[PERSON_NAME]" at bounding box center [601, 386] width 80 height 14
type input "**********"
click at [664, 467] on button "Save" at bounding box center [683, 468] width 295 height 28
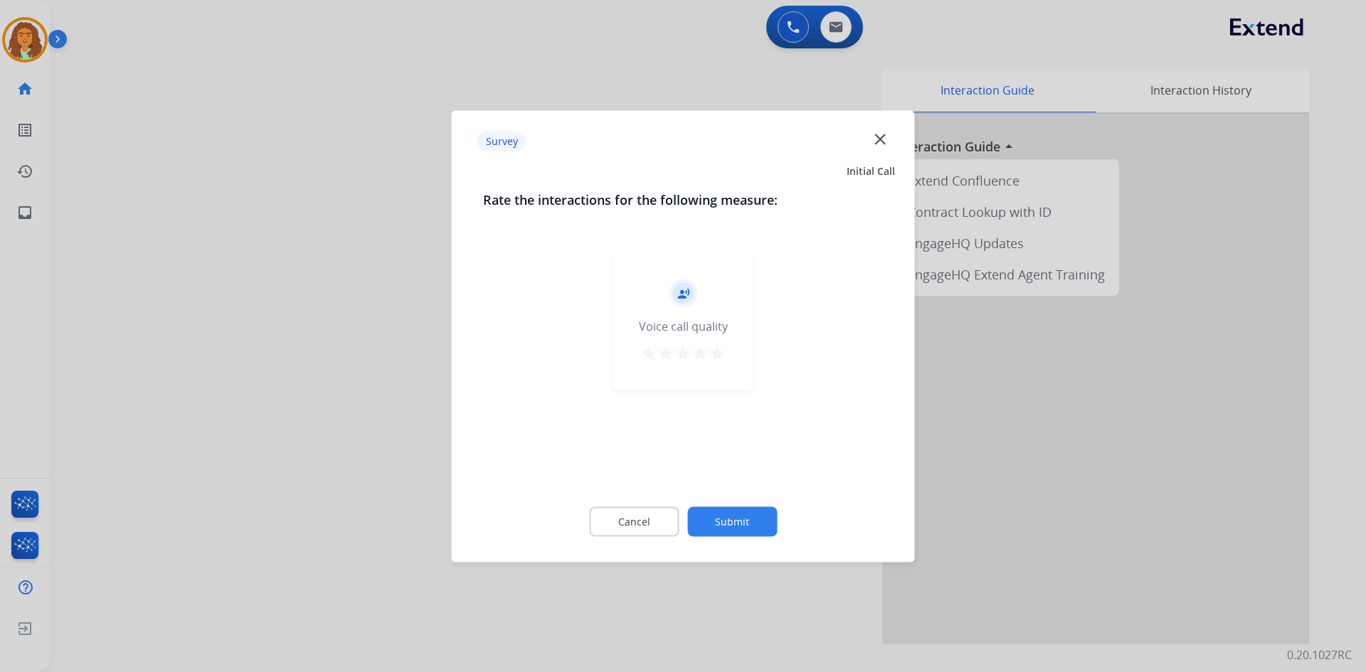
click at [709, 348] on mat-icon "star" at bounding box center [717, 352] width 17 height 17
click at [734, 519] on button "Submit" at bounding box center [732, 522] width 90 height 30
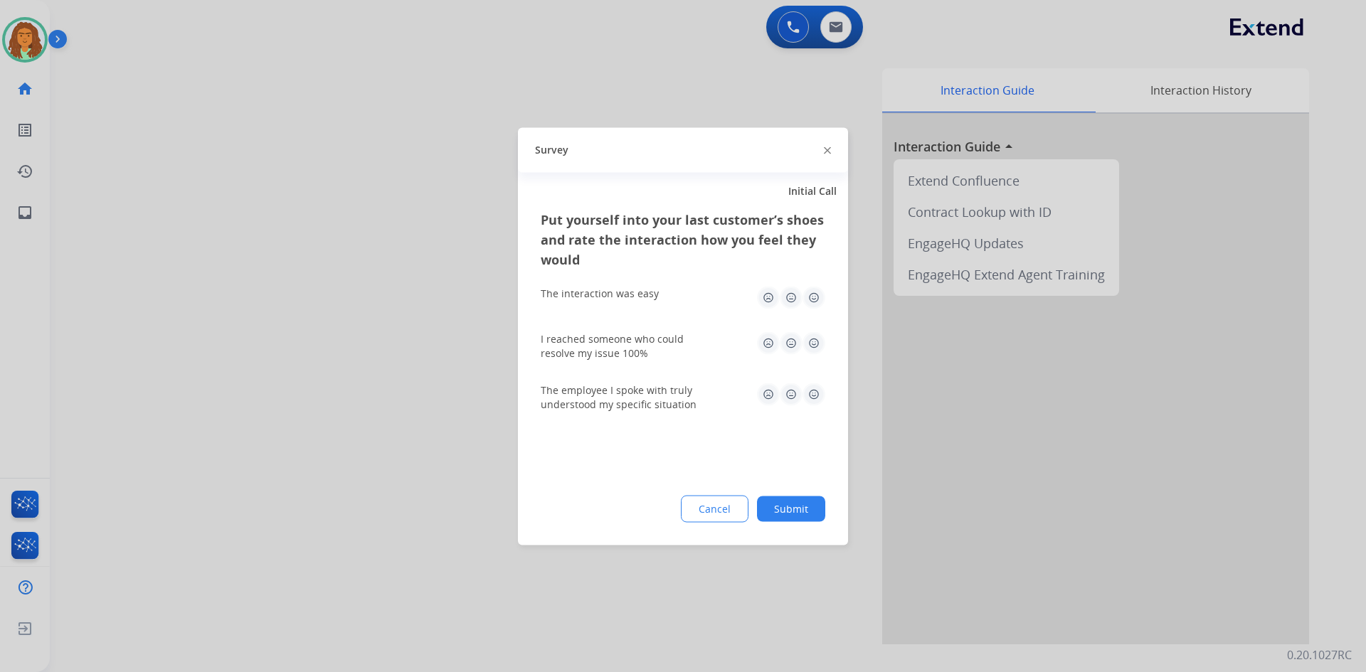
click at [817, 294] on img at bounding box center [814, 297] width 23 height 23
click at [813, 337] on img at bounding box center [814, 343] width 23 height 23
click at [813, 393] on img at bounding box center [814, 394] width 23 height 23
click at [801, 504] on button "Submit" at bounding box center [791, 509] width 68 height 26
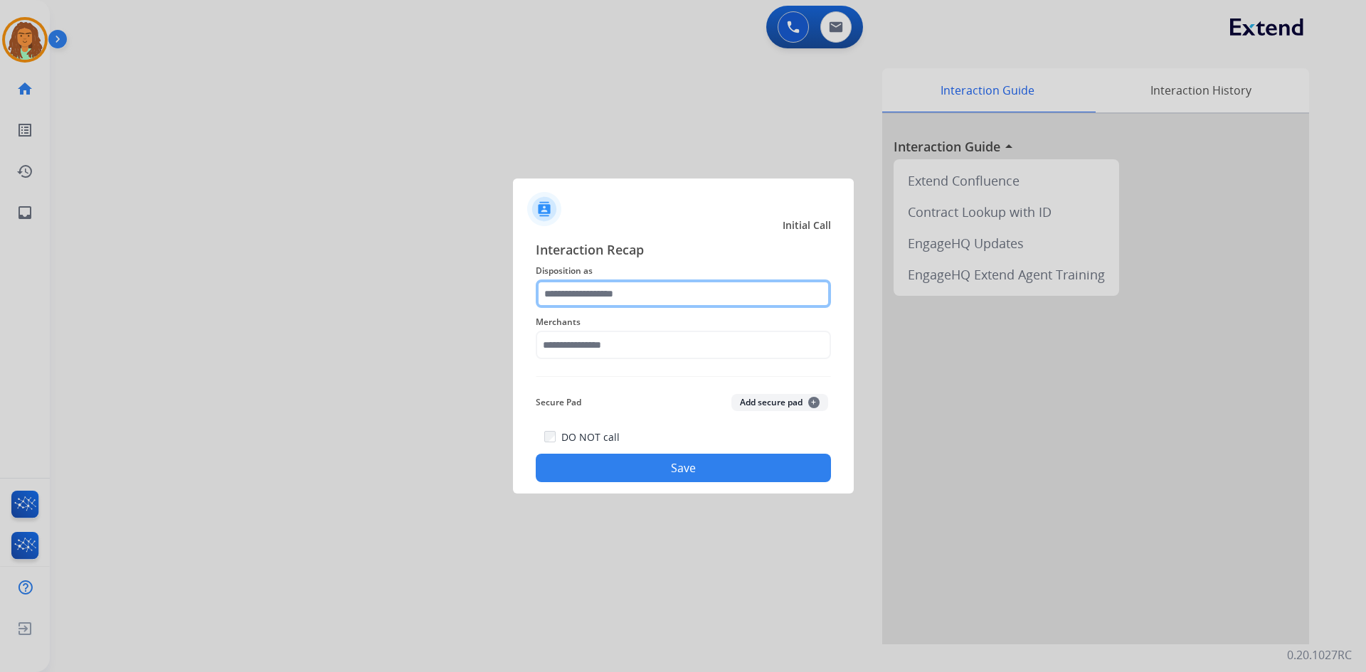
click at [573, 293] on input "text" at bounding box center [683, 294] width 295 height 28
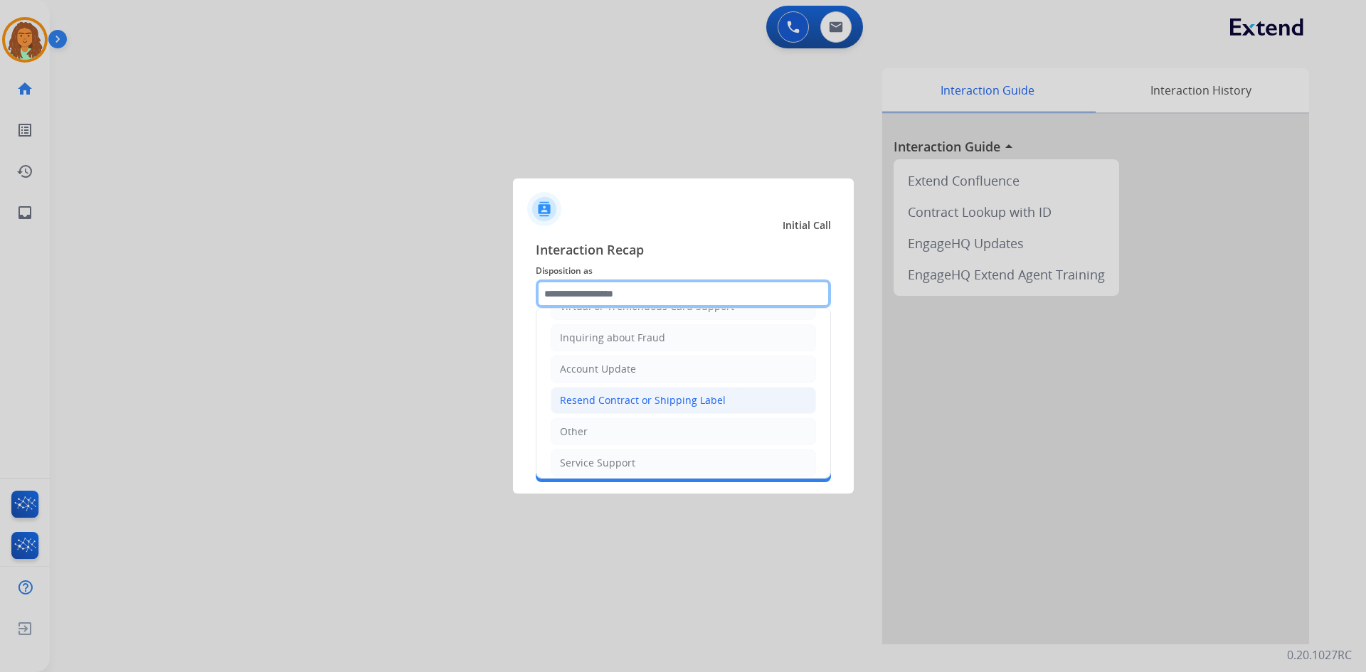
scroll to position [222, 0]
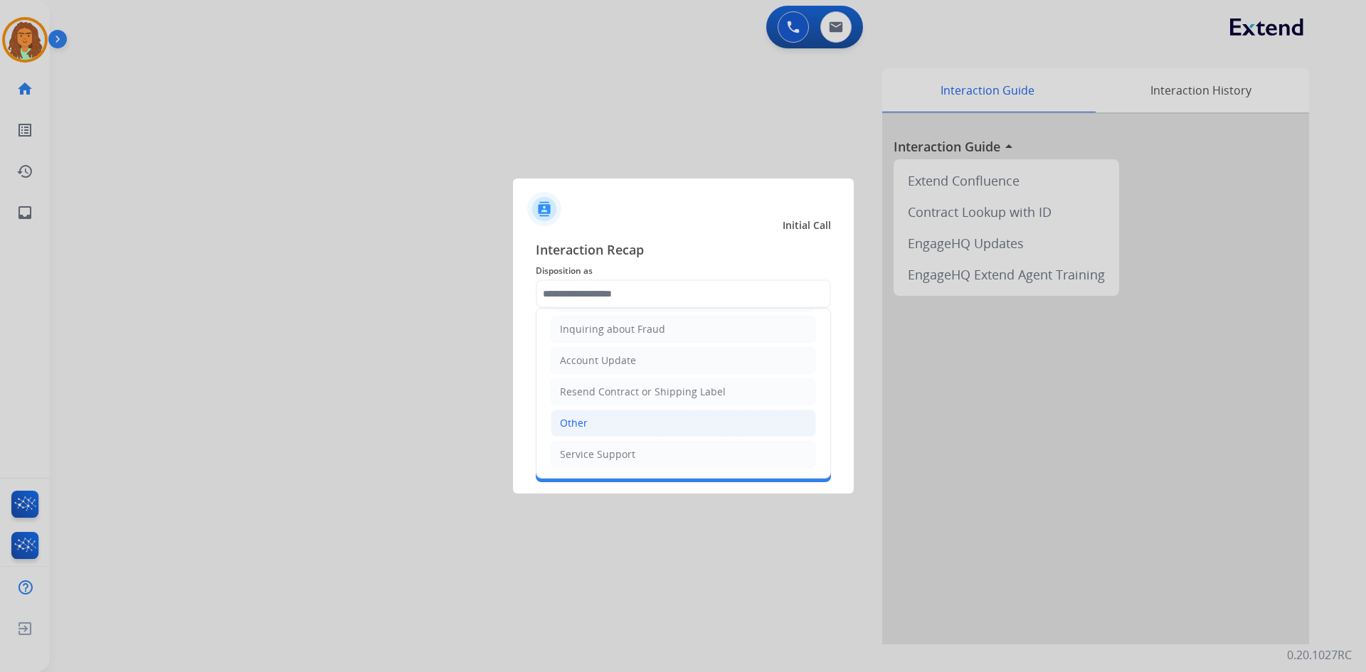
click at [587, 425] on li "Other" at bounding box center [683, 423] width 265 height 27
type input "*****"
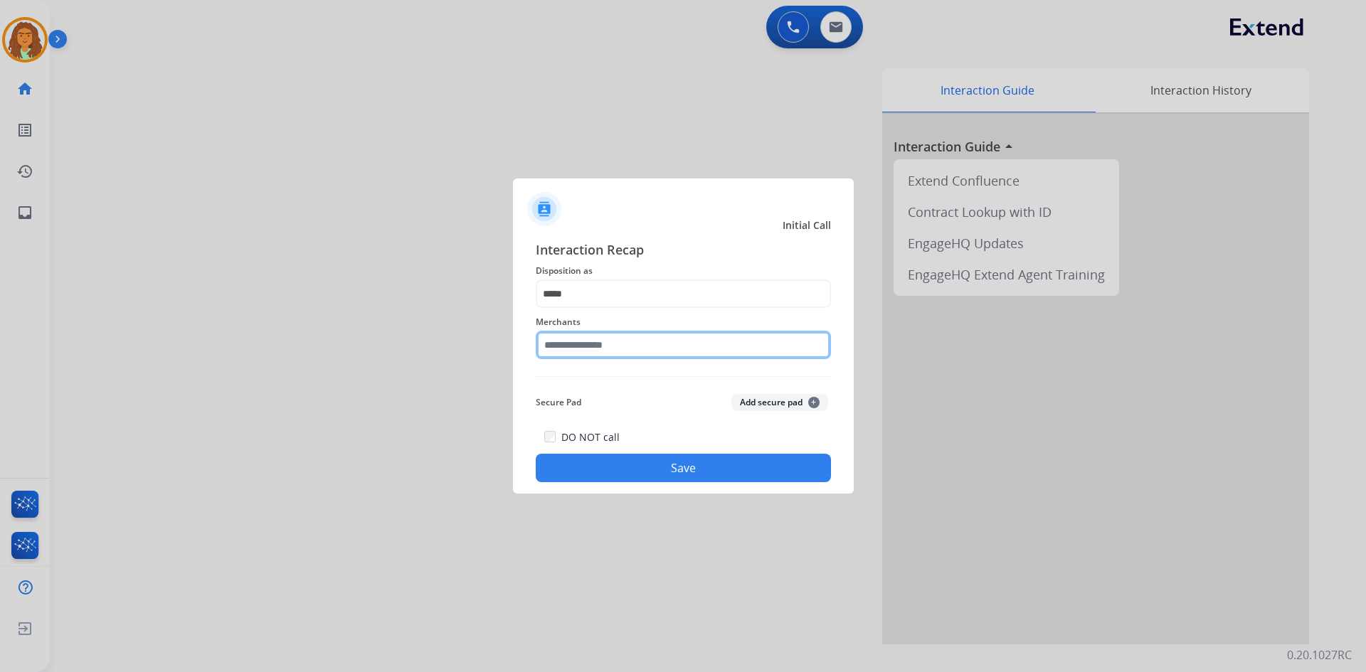
click at [566, 341] on input "text" at bounding box center [683, 345] width 295 height 28
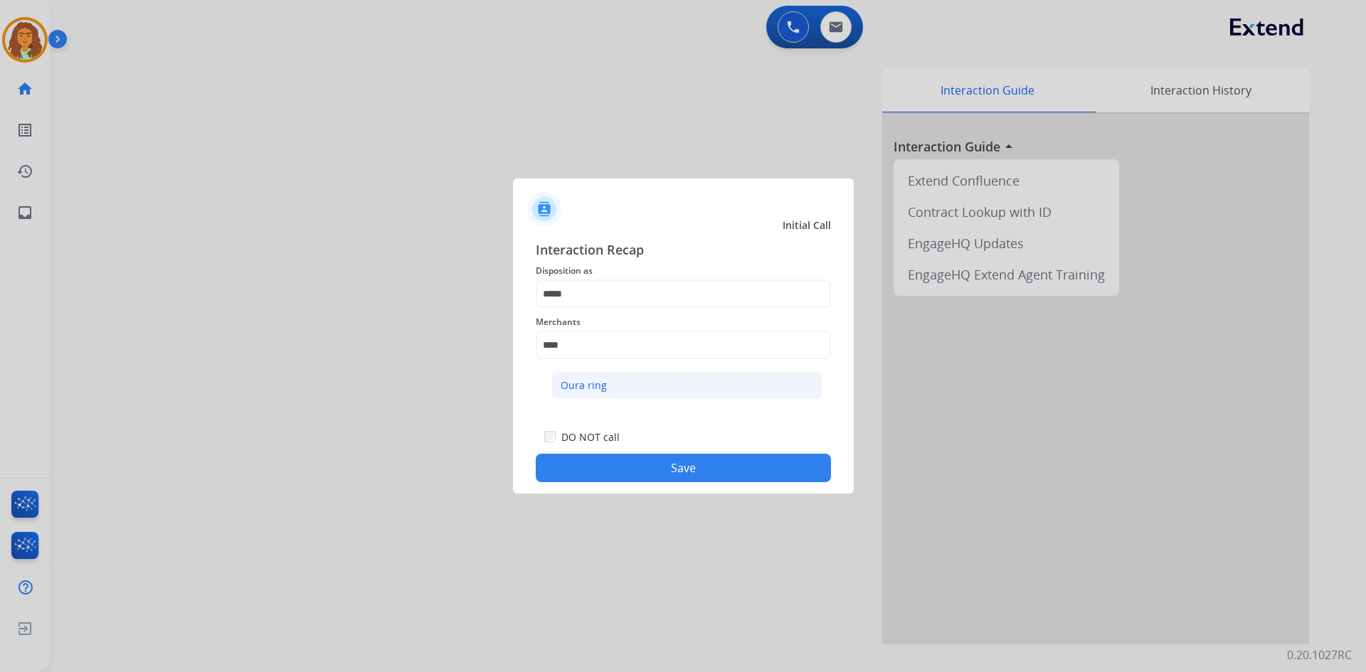
click at [594, 388] on div "Oura ring" at bounding box center [584, 386] width 46 height 14
type input "*********"
click at [652, 467] on button "Save" at bounding box center [683, 468] width 295 height 28
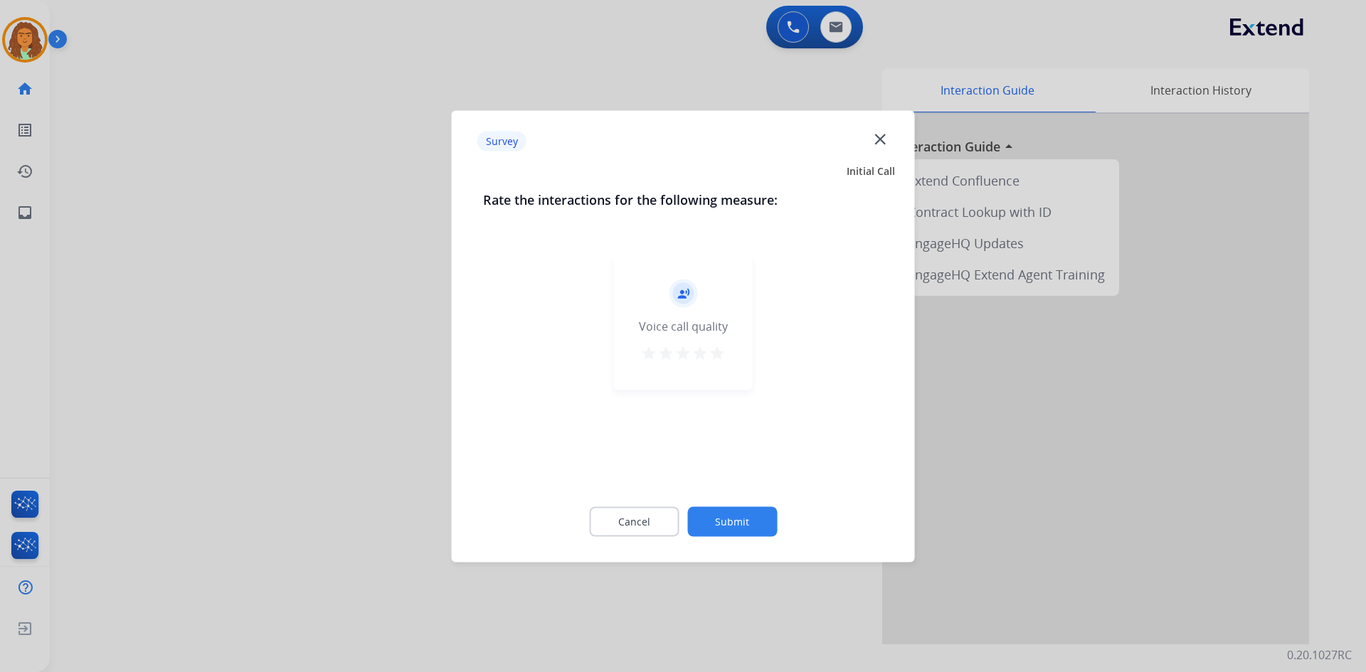
click at [720, 354] on mat-icon "star" at bounding box center [717, 352] width 17 height 17
click at [736, 519] on button "Submit" at bounding box center [732, 522] width 90 height 30
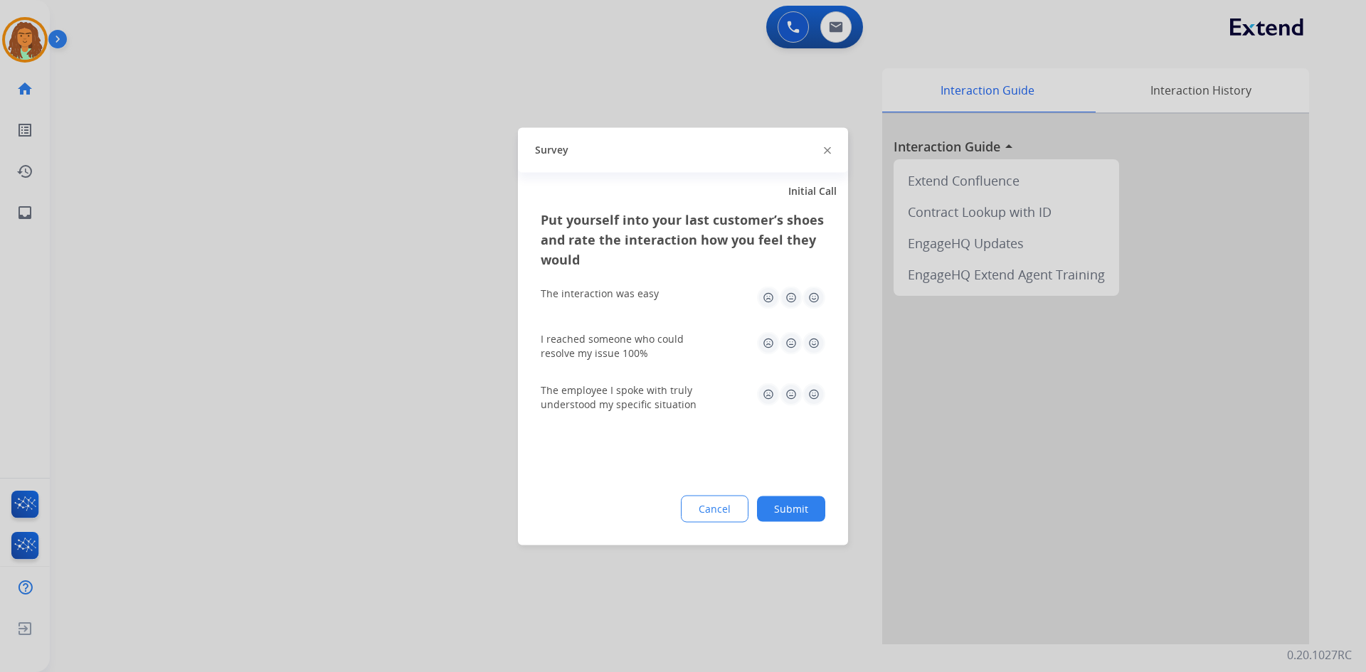
click at [812, 298] on img at bounding box center [814, 297] width 23 height 23
click at [816, 343] on img at bounding box center [814, 343] width 23 height 23
click at [808, 397] on img at bounding box center [814, 394] width 23 height 23
click at [791, 504] on button "Submit" at bounding box center [791, 509] width 68 height 26
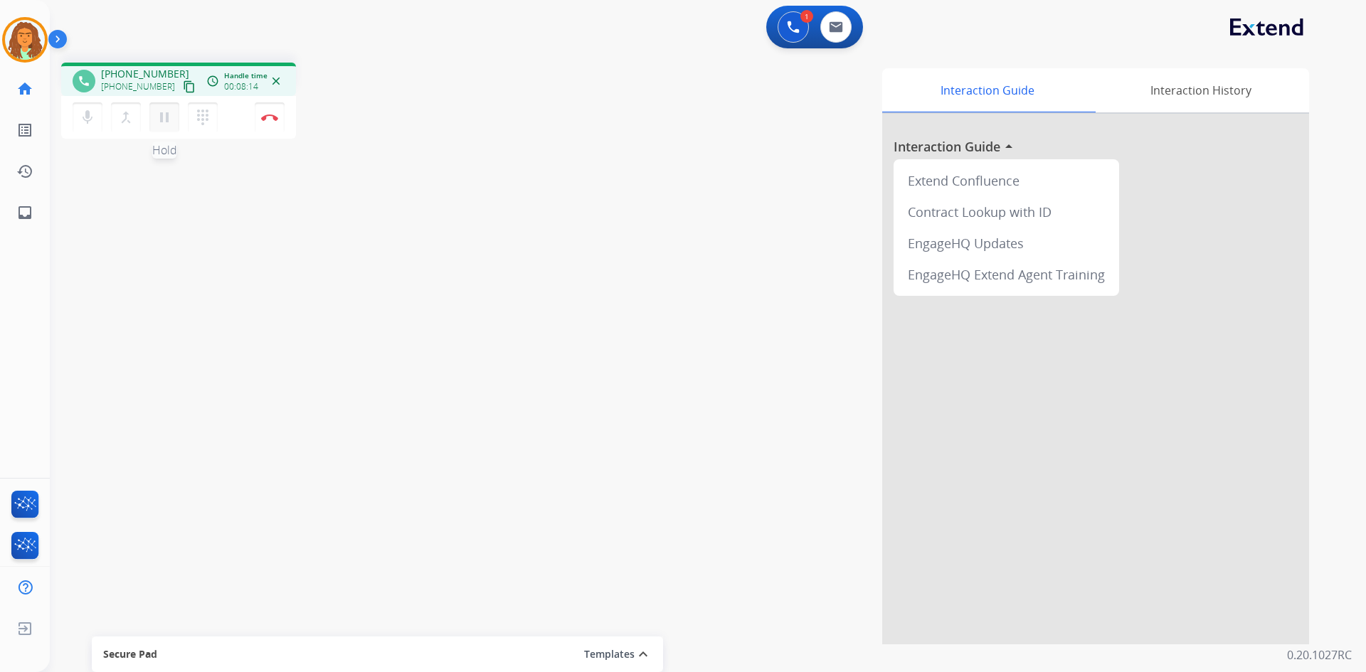
click at [165, 120] on mat-icon "pause" at bounding box center [164, 117] width 17 height 17
click at [156, 120] on mat-icon "play_arrow" at bounding box center [164, 117] width 17 height 17
click at [163, 122] on mat-icon "pause" at bounding box center [164, 117] width 17 height 17
click at [163, 111] on mat-icon "play_arrow" at bounding box center [164, 117] width 17 height 17
click at [266, 115] on img at bounding box center [269, 117] width 17 height 7
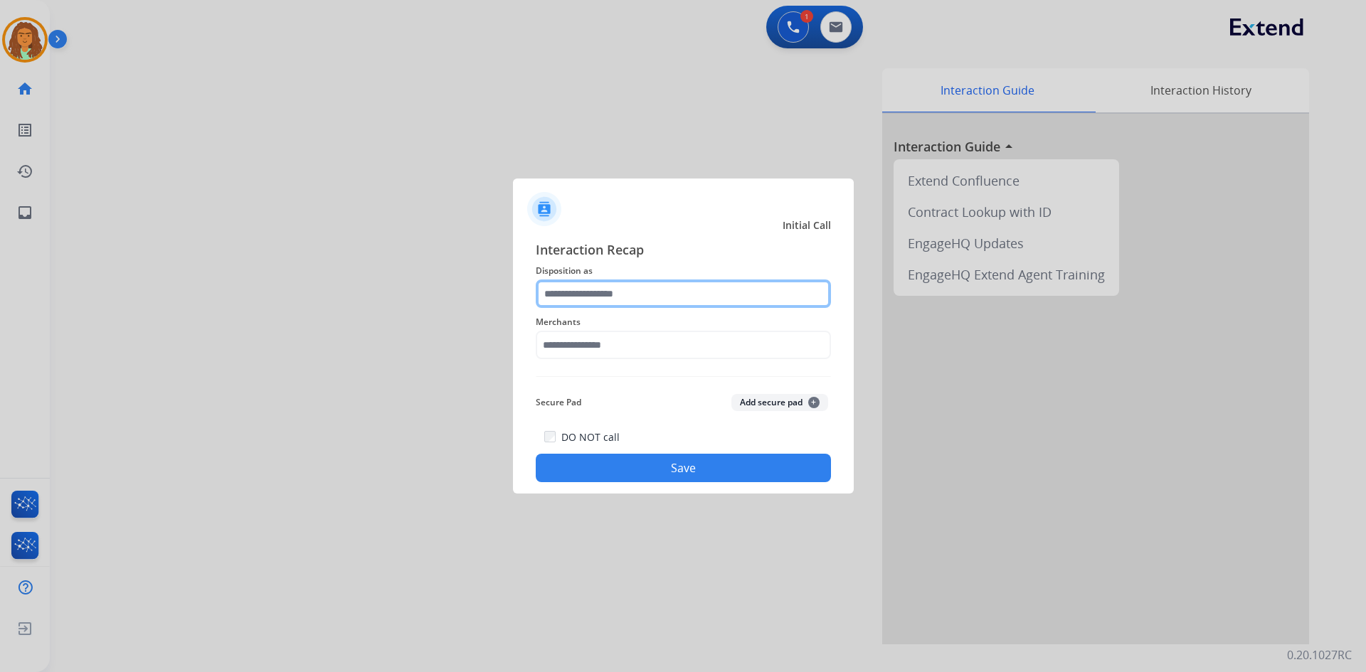
click at [569, 287] on input "text" at bounding box center [683, 294] width 295 height 28
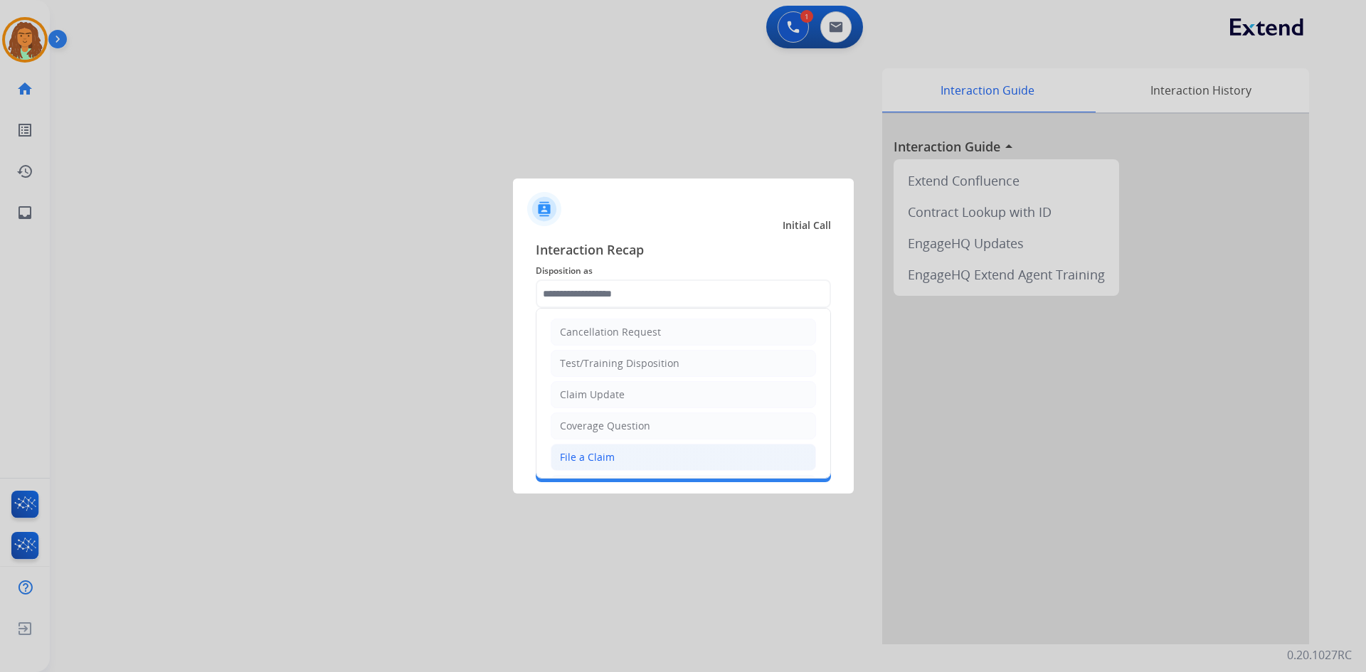
click at [586, 457] on div "File a Claim" at bounding box center [587, 457] width 55 height 14
type input "**********"
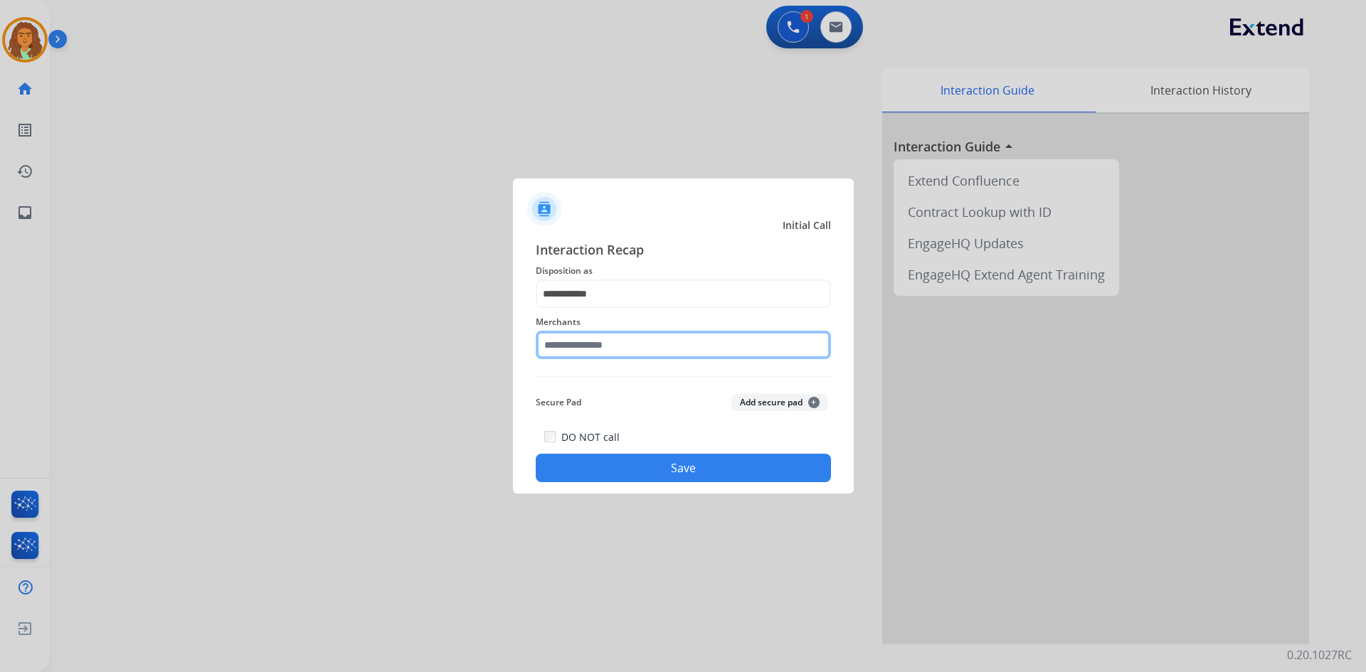
click at [582, 346] on input "text" at bounding box center [683, 345] width 295 height 28
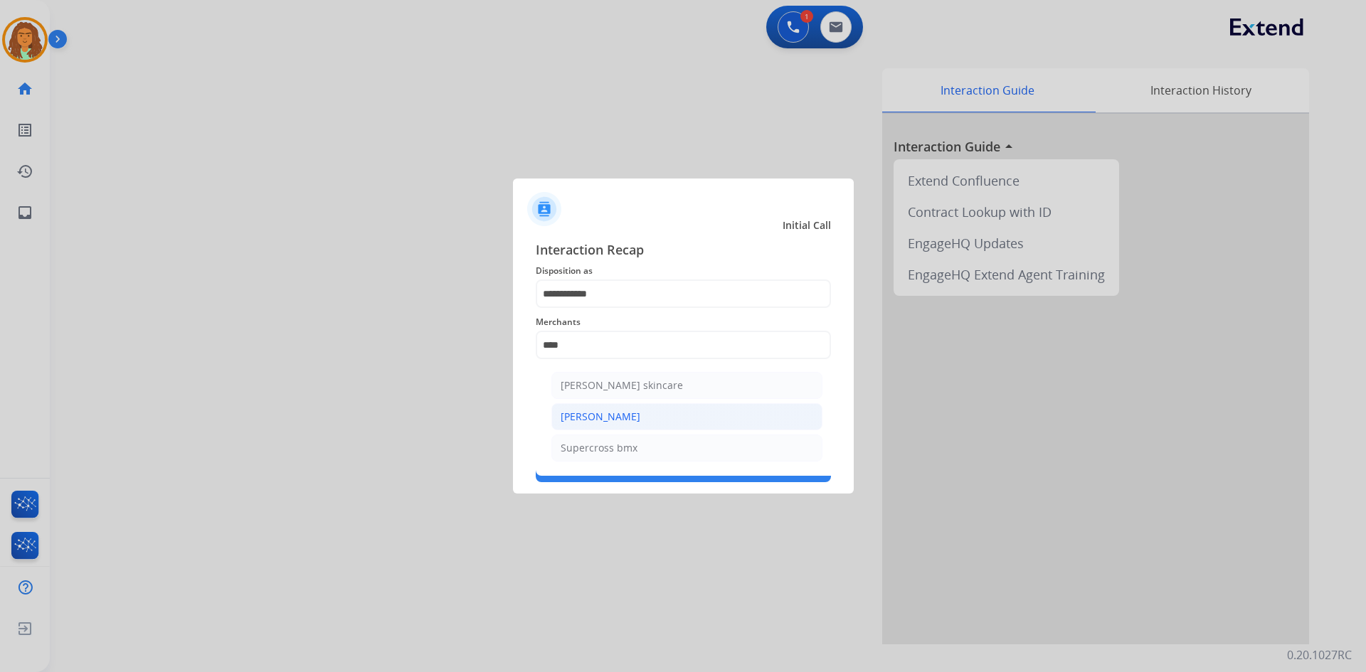
click at [596, 413] on div "[PERSON_NAME]" at bounding box center [601, 417] width 80 height 14
type input "**********"
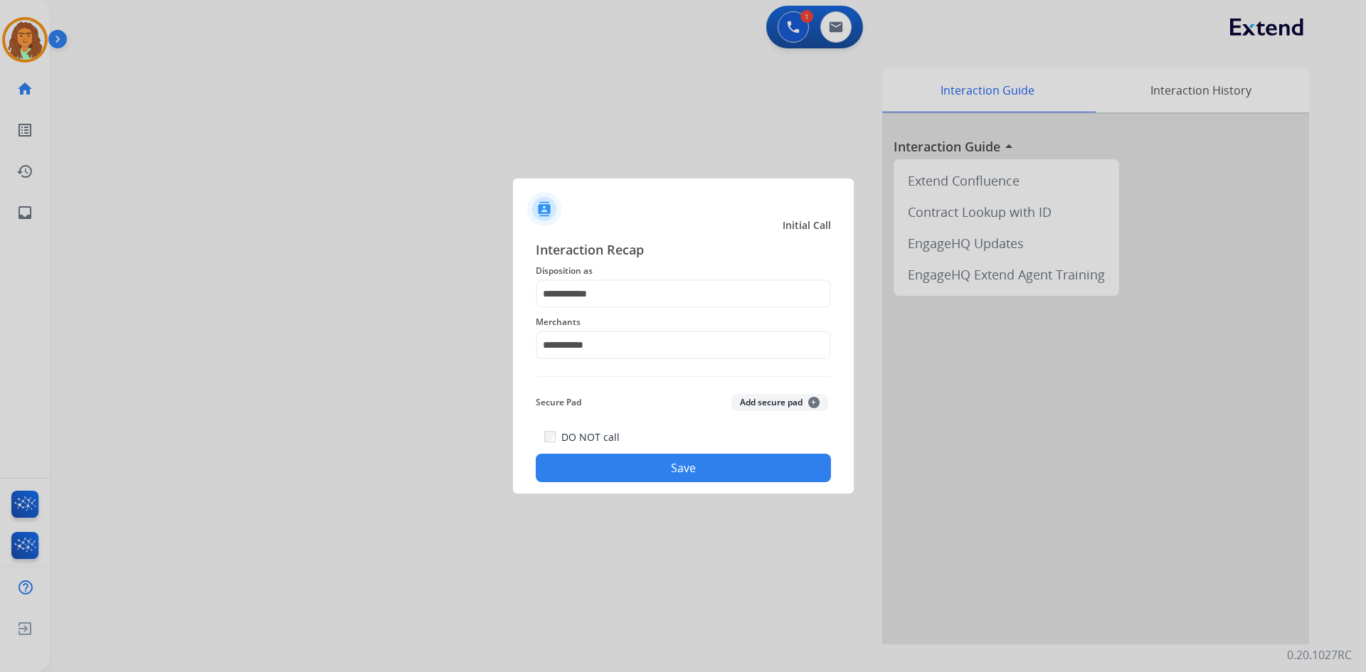
click at [663, 469] on button "Save" at bounding box center [683, 468] width 295 height 28
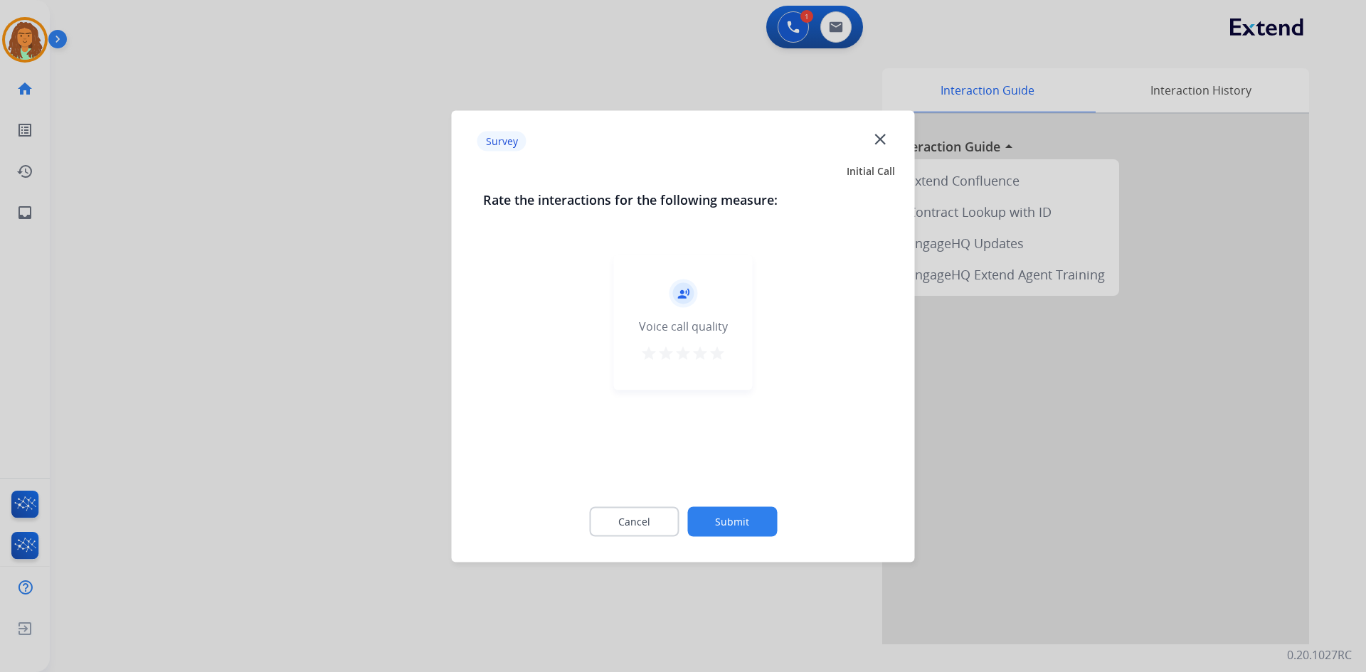
click at [714, 351] on mat-icon "star" at bounding box center [717, 352] width 17 height 17
click at [729, 520] on button "Submit" at bounding box center [732, 522] width 90 height 30
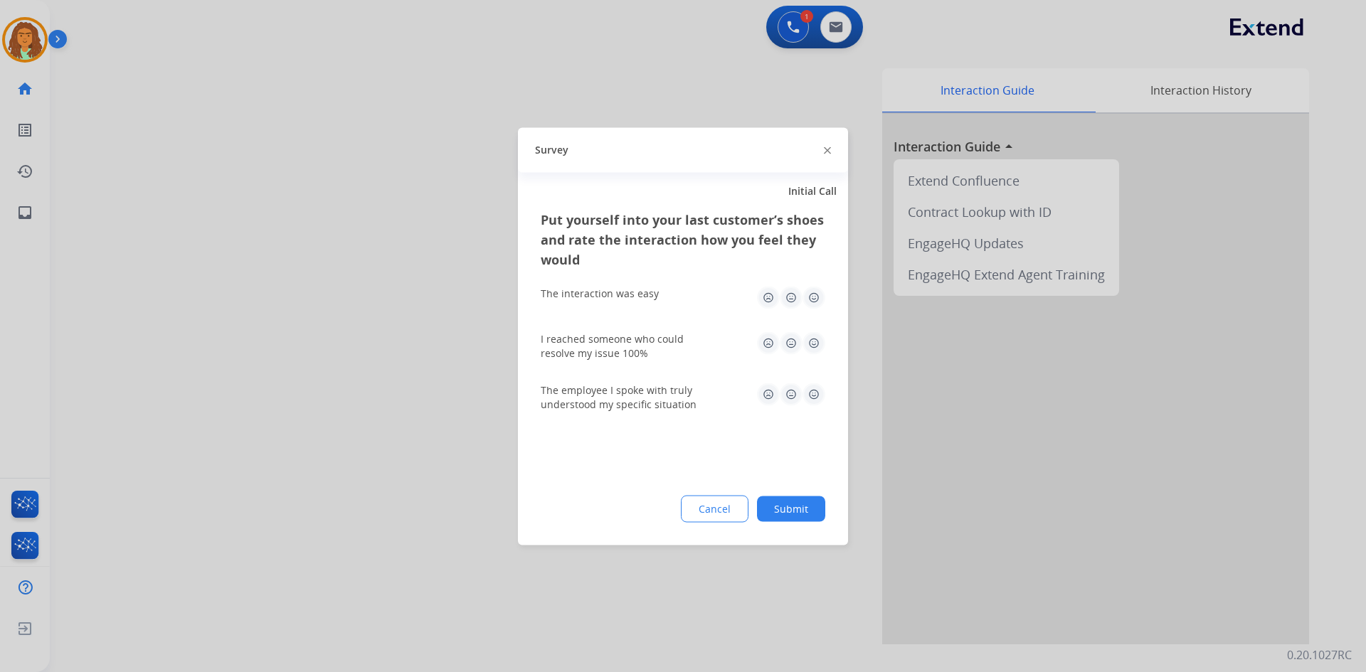
click at [812, 292] on img at bounding box center [814, 297] width 23 height 23
click at [808, 344] on img at bounding box center [814, 343] width 23 height 23
click at [815, 395] on img at bounding box center [814, 394] width 23 height 23
click at [793, 512] on button "Submit" at bounding box center [791, 509] width 68 height 26
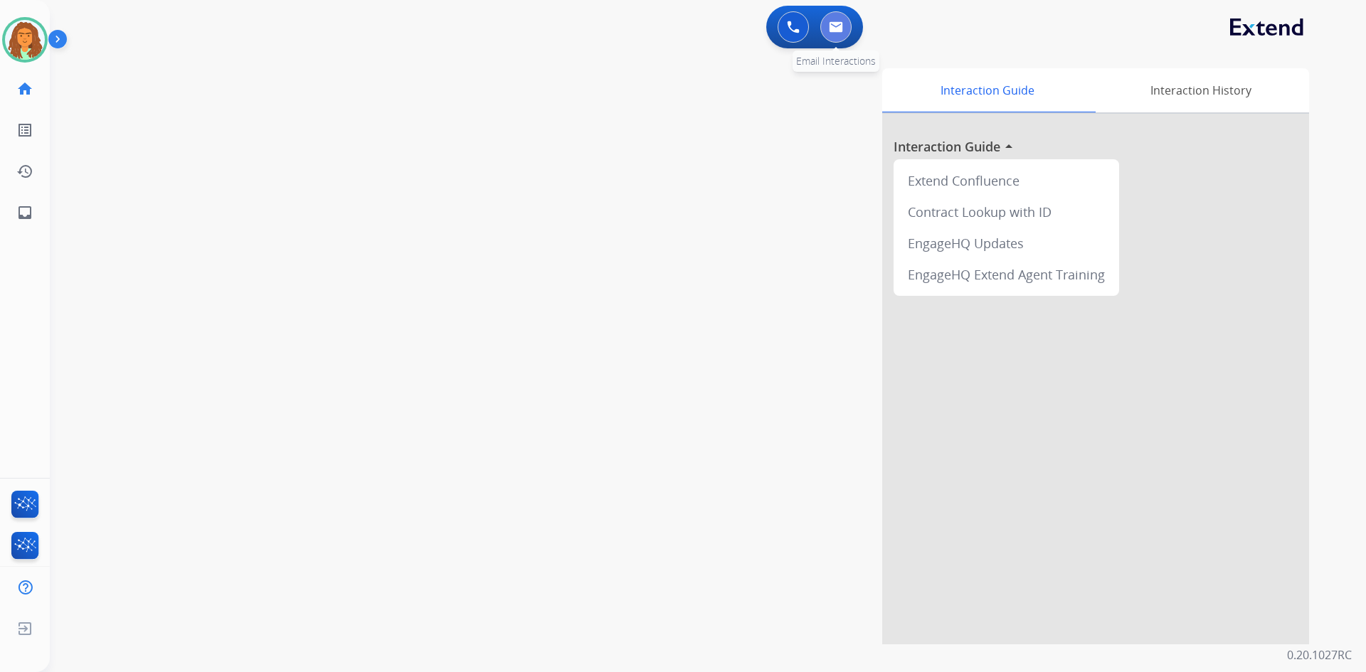
click at [837, 17] on button at bounding box center [835, 26] width 31 height 31
select select "**********"
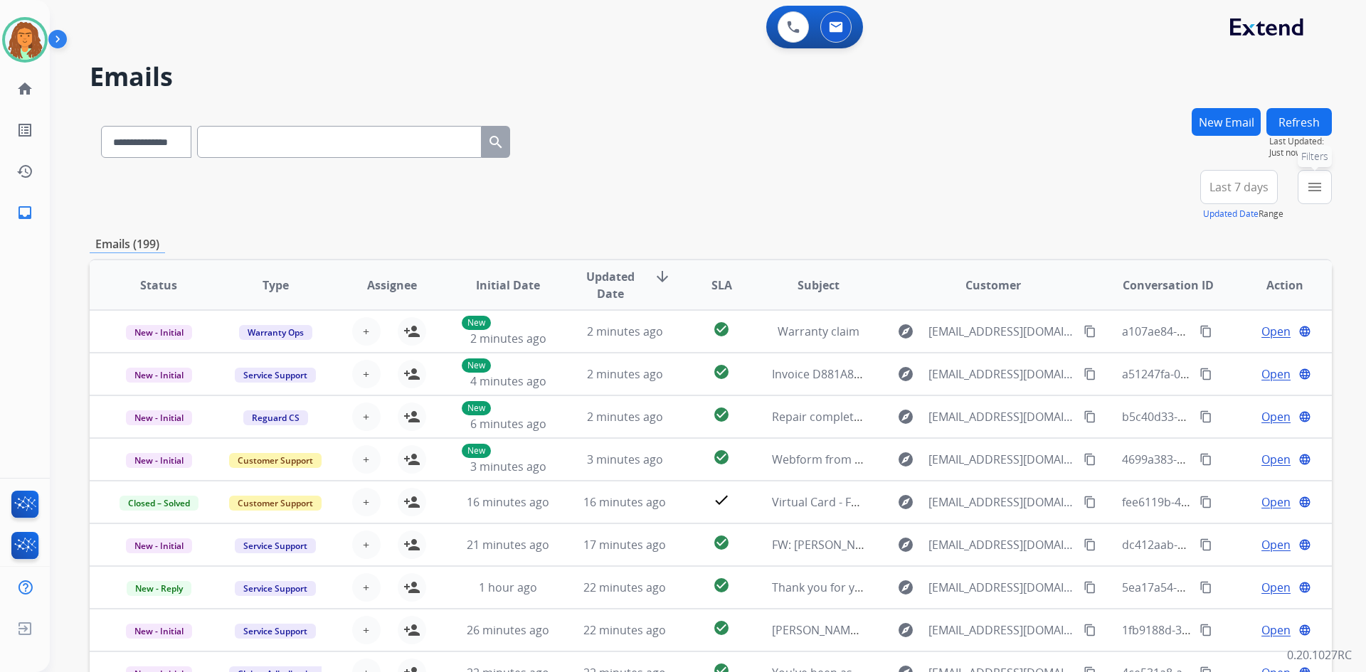
click at [1322, 194] on mat-icon "menu" at bounding box center [1314, 187] width 17 height 17
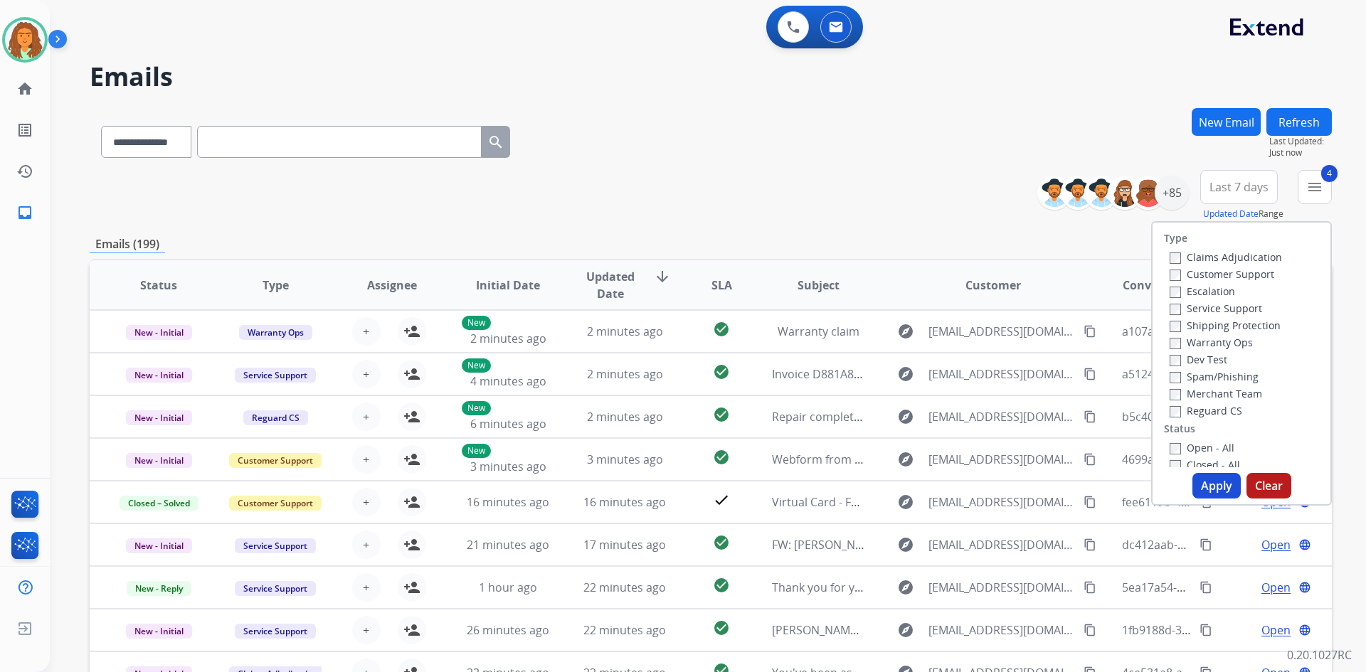
click at [1212, 482] on button "Apply" at bounding box center [1216, 486] width 48 height 26
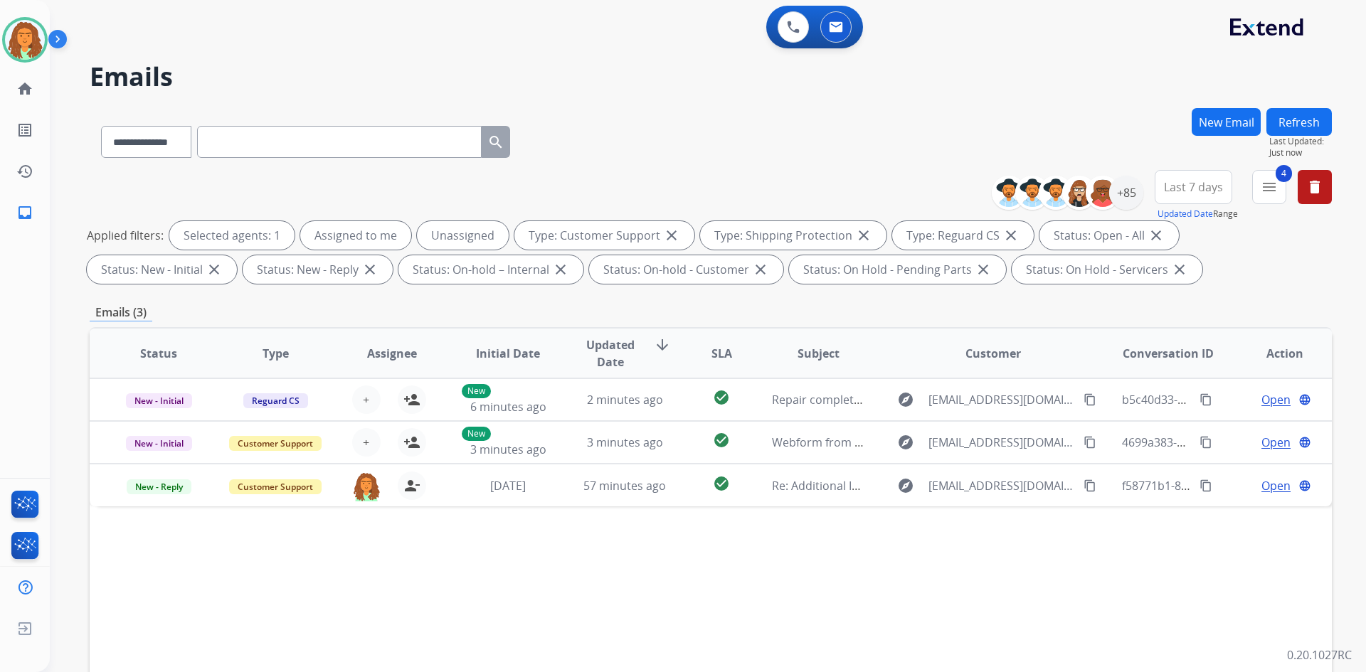
click at [1120, 302] on div "**********" at bounding box center [711, 493] width 1242 height 770
click at [1121, 194] on div "+85" at bounding box center [1126, 193] width 34 height 34
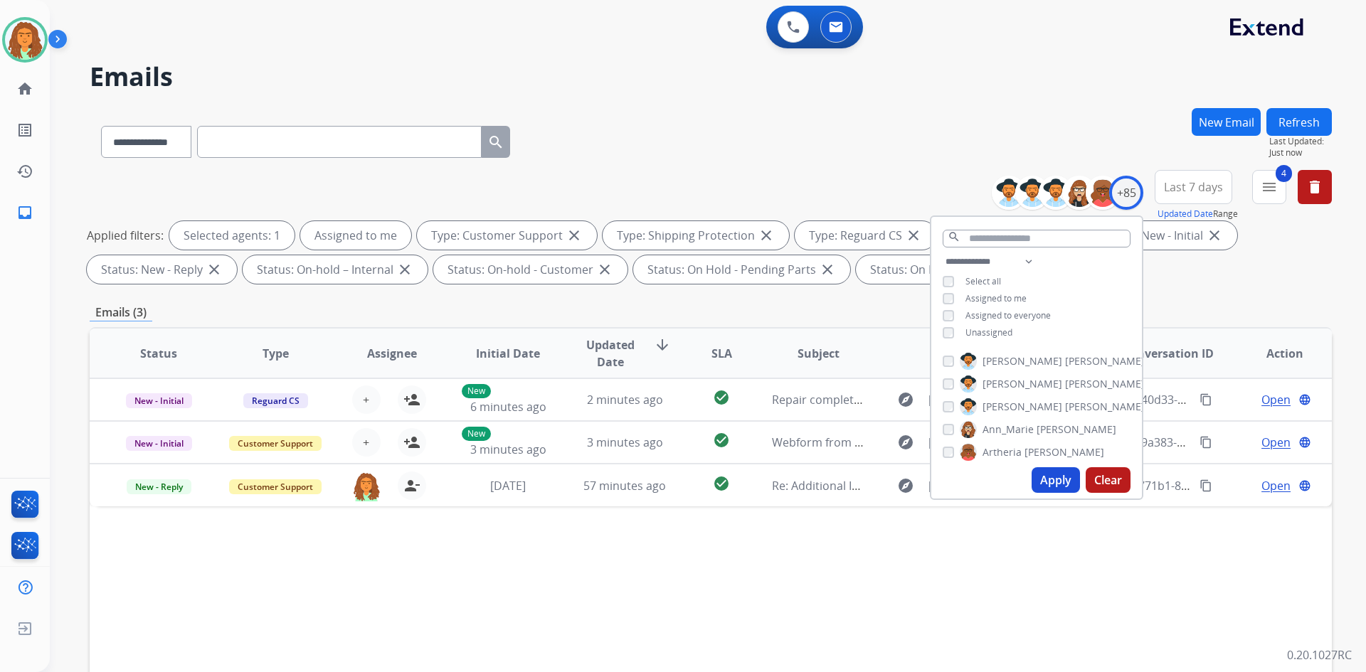
click at [1045, 481] on button "Apply" at bounding box center [1056, 480] width 48 height 26
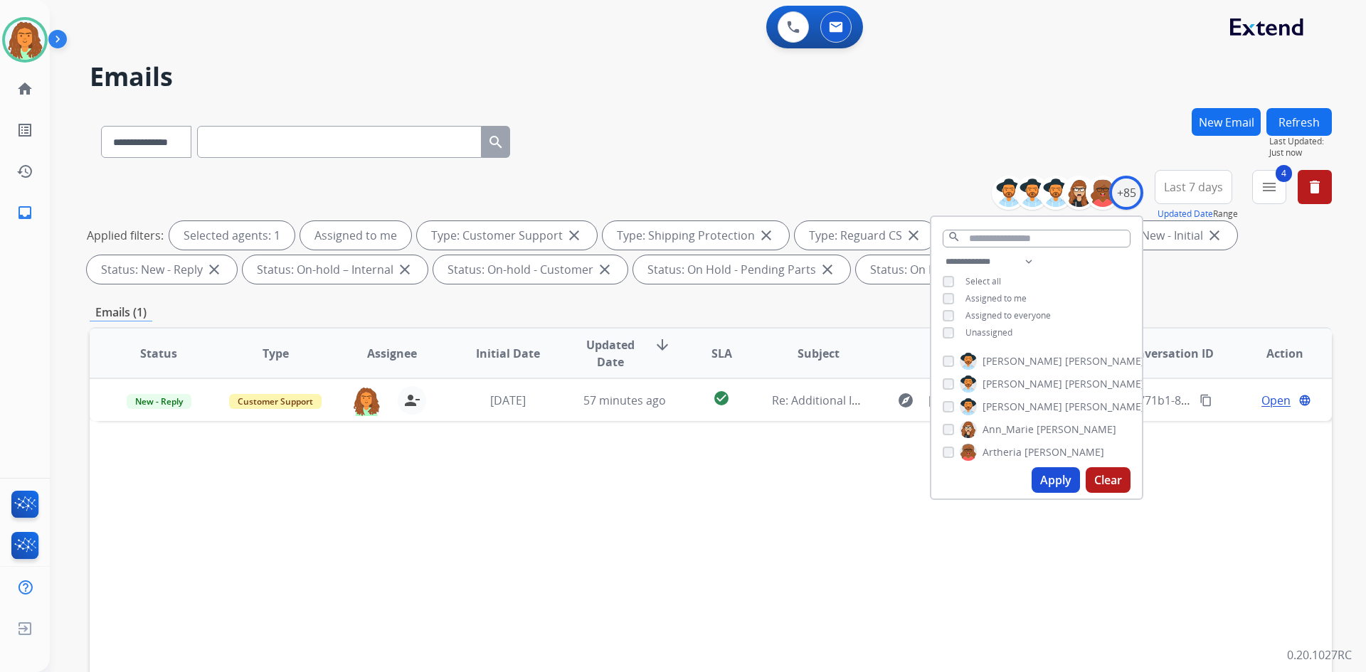
click at [1195, 279] on div "Applied filters: Selected agents: 1 Assigned to me Type: Customer Support close…" at bounding box center [708, 252] width 1242 height 63
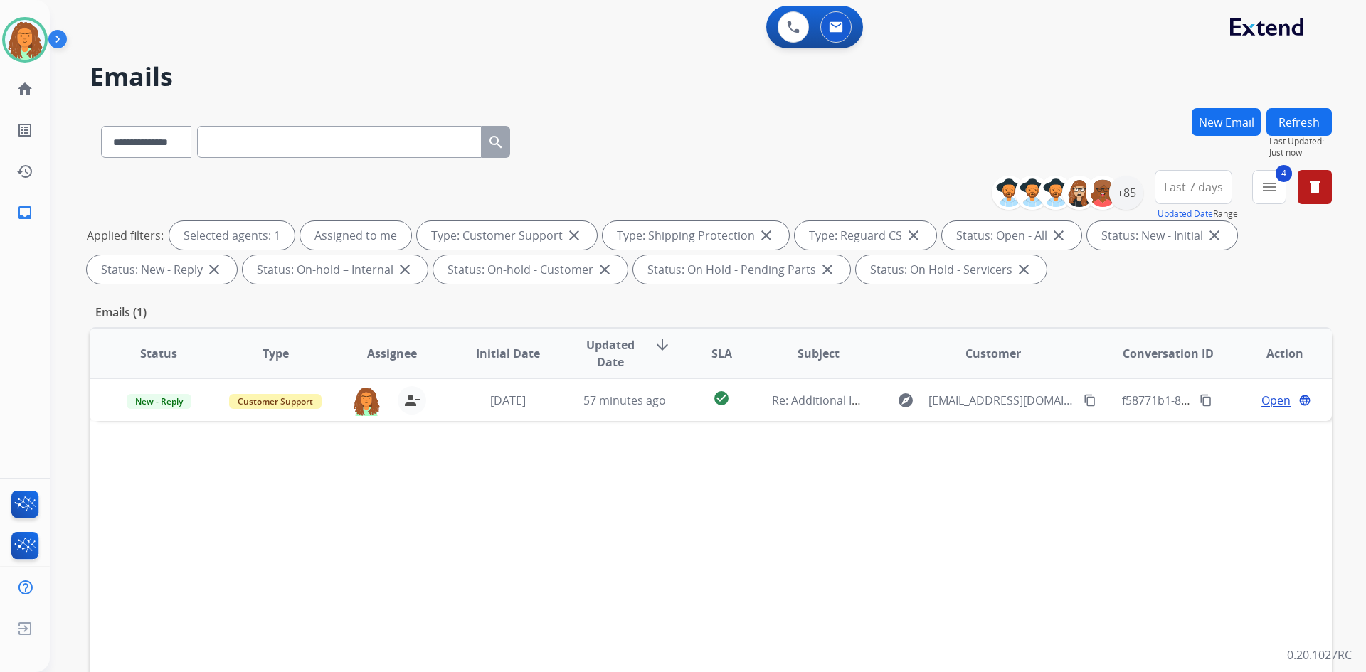
click at [1187, 190] on span "Last 7 days" at bounding box center [1193, 187] width 59 height 6
click at [1164, 356] on div "Last 90 days" at bounding box center [1189, 359] width 78 height 21
click at [1064, 300] on div "**********" at bounding box center [711, 493] width 1242 height 770
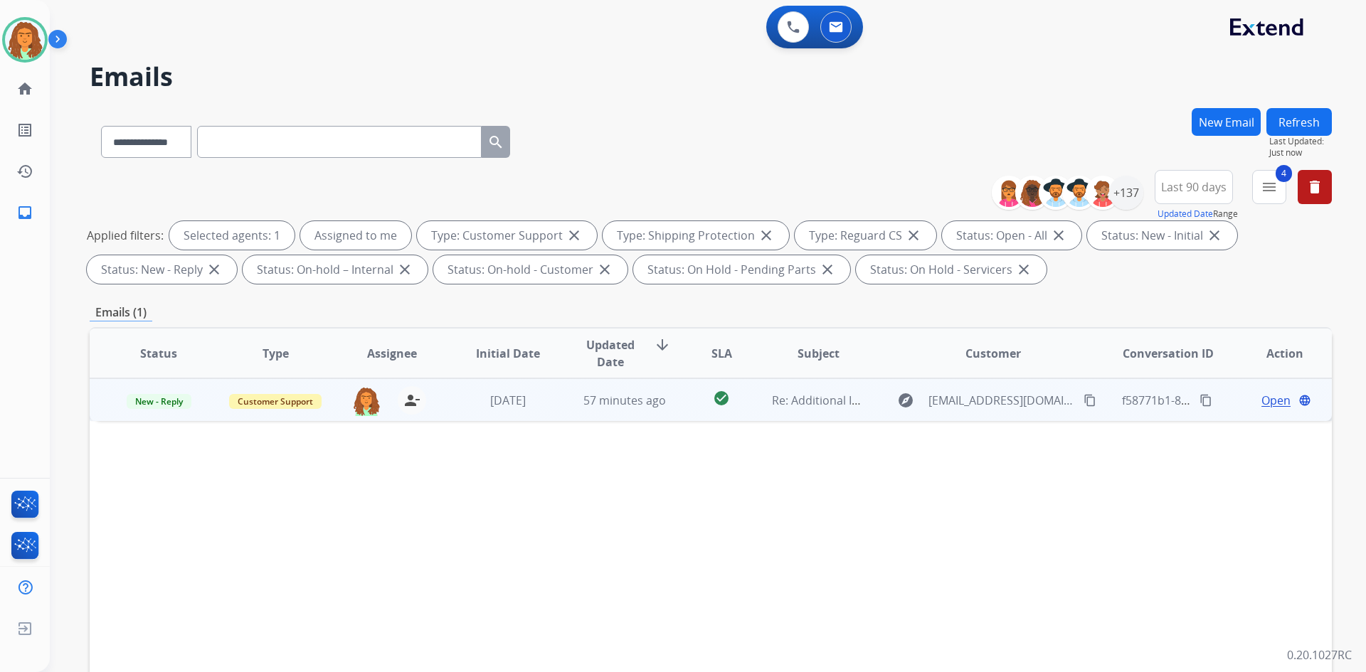
click at [642, 411] on td "57 minutes ago" at bounding box center [614, 400] width 117 height 43
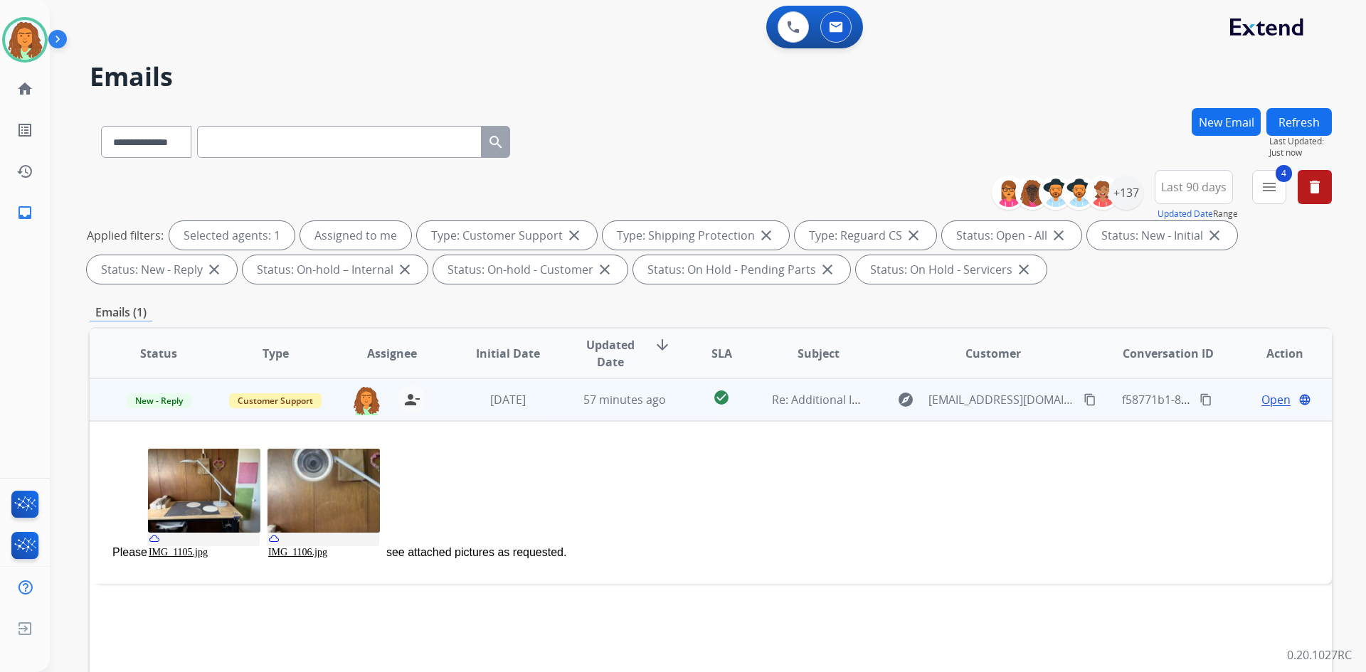
click at [1261, 401] on span "Open" at bounding box center [1275, 399] width 29 height 17
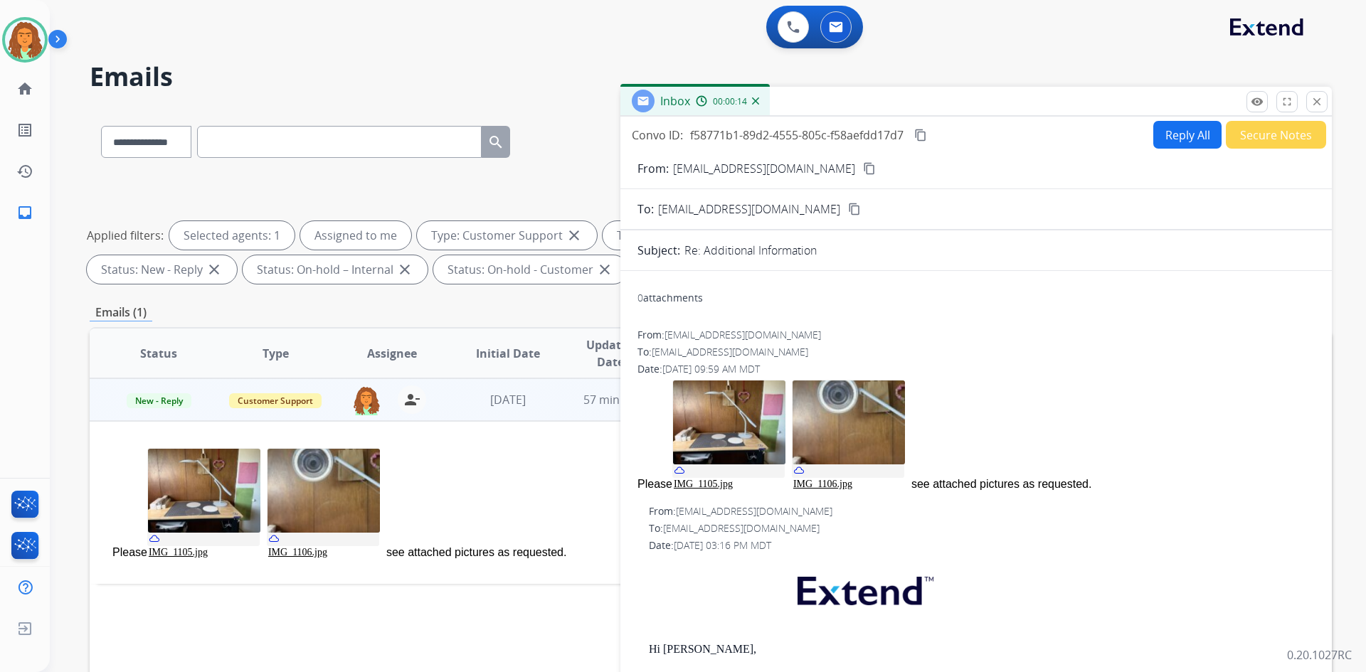
click at [863, 167] on mat-icon "content_copy" at bounding box center [869, 168] width 13 height 13
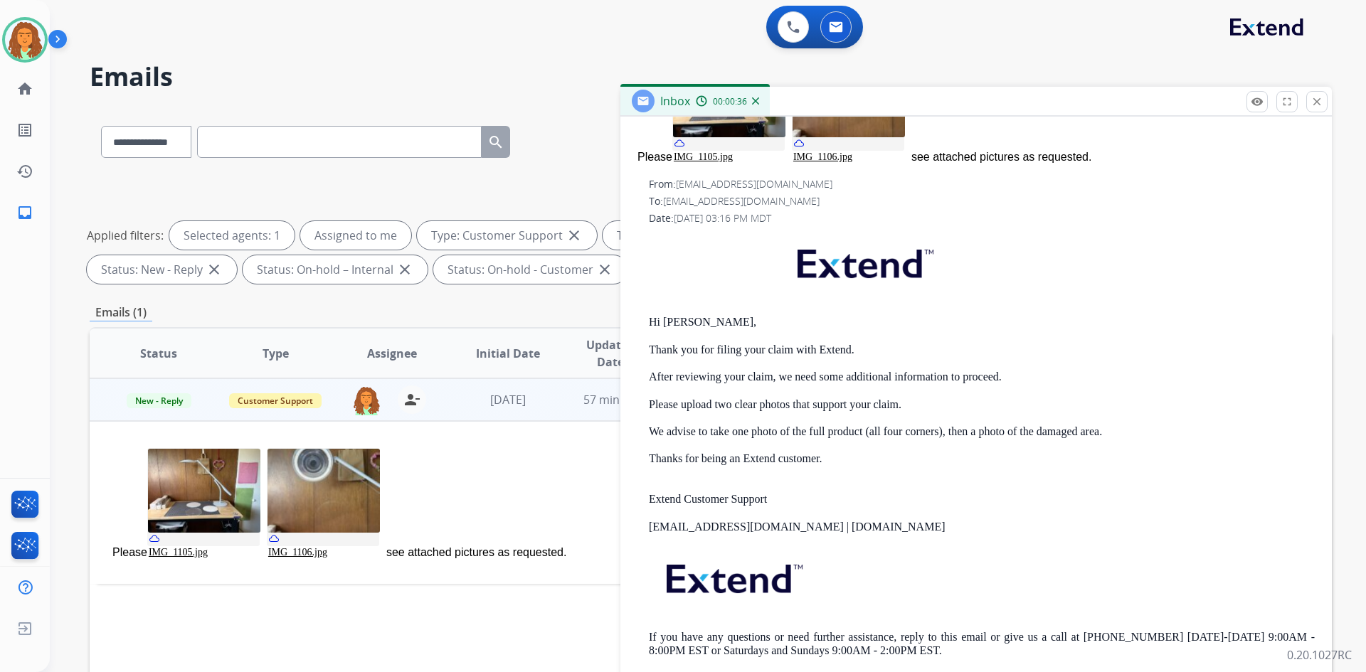
scroll to position [114, 0]
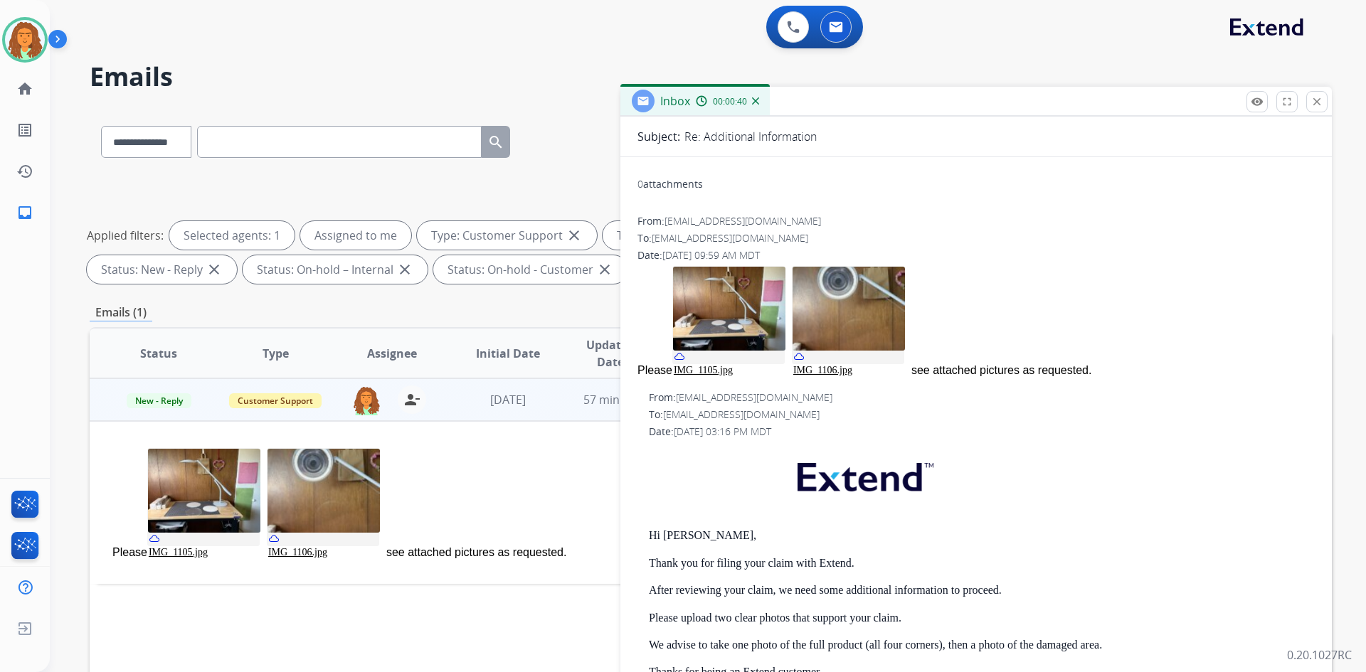
click at [728, 302] on img at bounding box center [729, 309] width 112 height 84
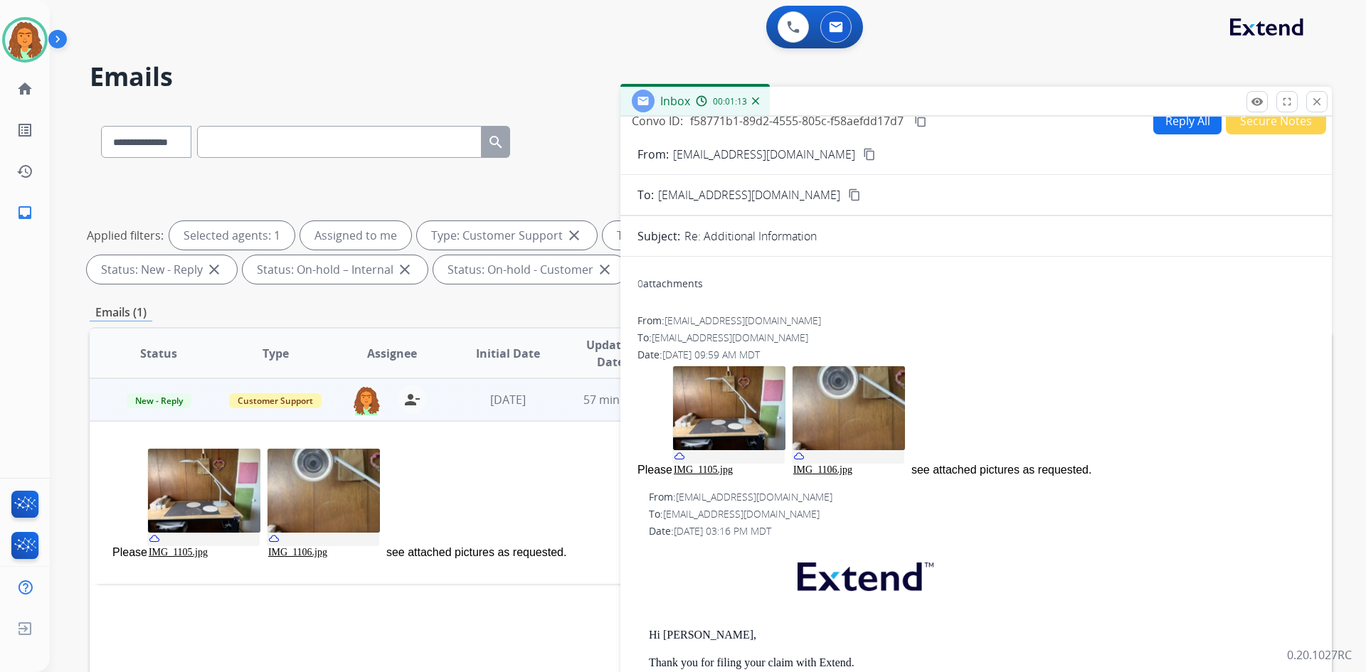
scroll to position [0, 0]
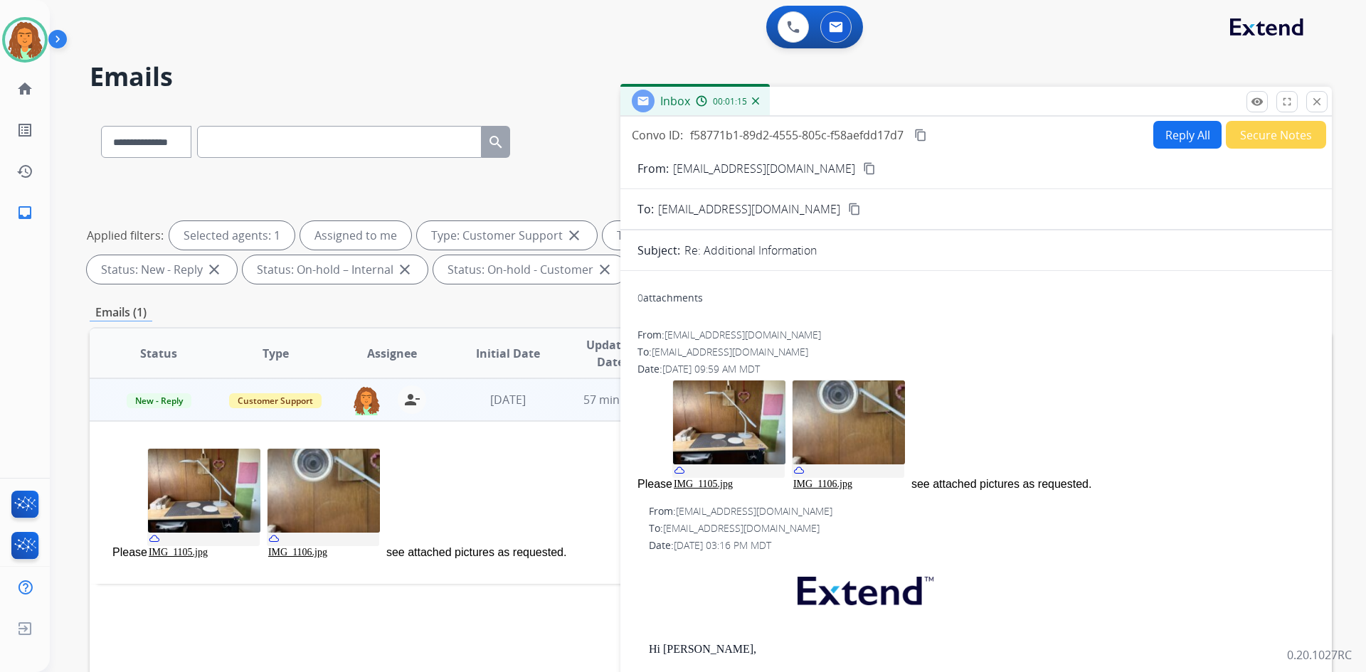
click at [863, 166] on mat-icon "content_copy" at bounding box center [869, 168] width 13 height 13
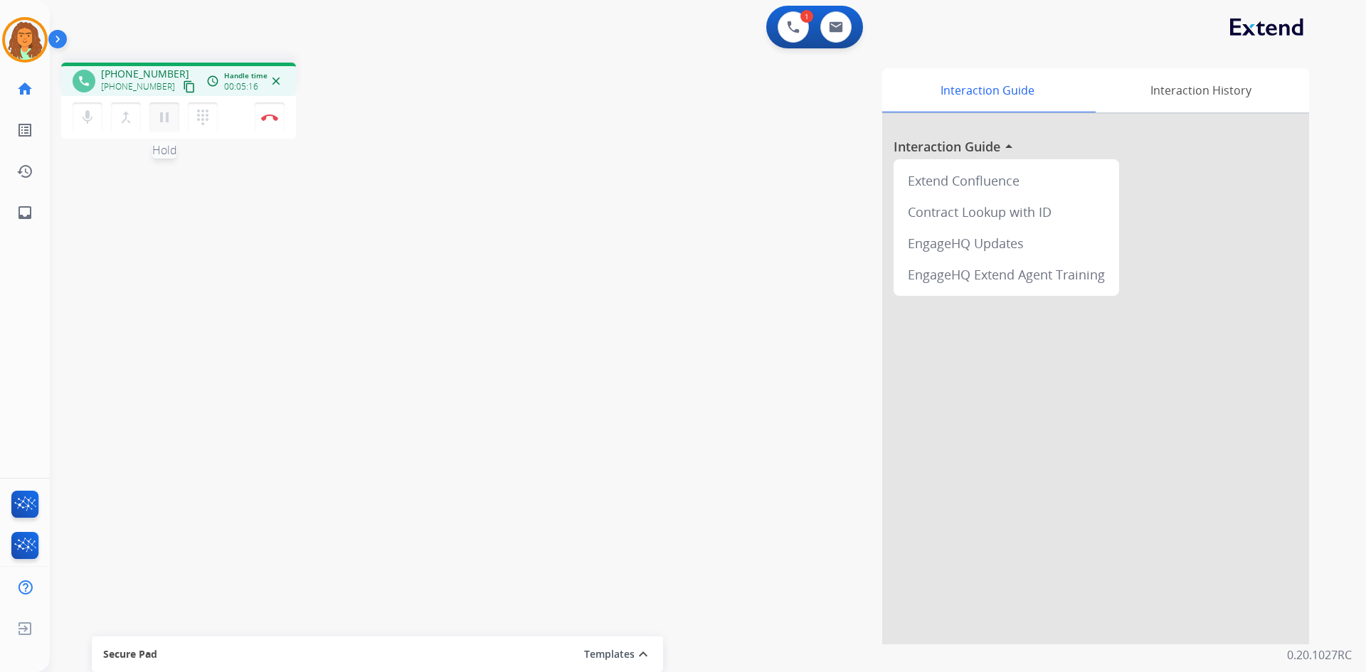
click at [162, 112] on mat-icon "pause" at bounding box center [164, 117] width 17 height 17
click at [159, 117] on mat-icon "play_arrow" at bounding box center [164, 117] width 17 height 17
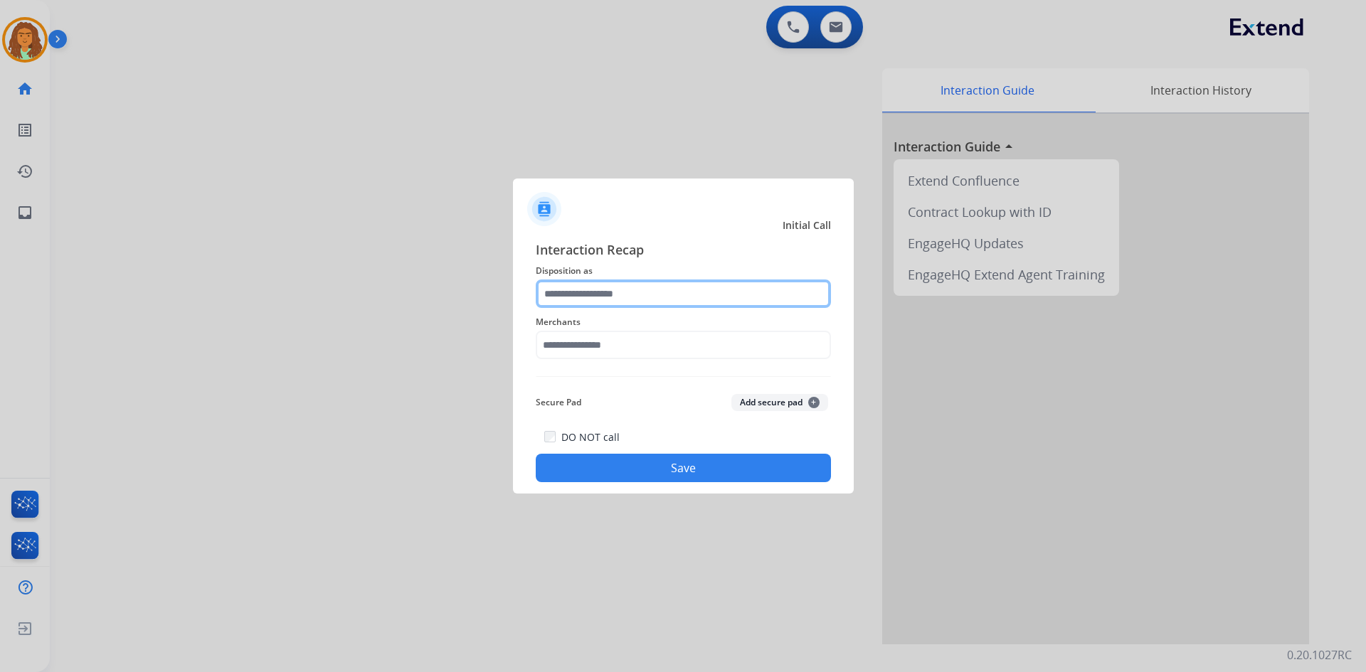
click at [565, 296] on input "text" at bounding box center [683, 294] width 295 height 28
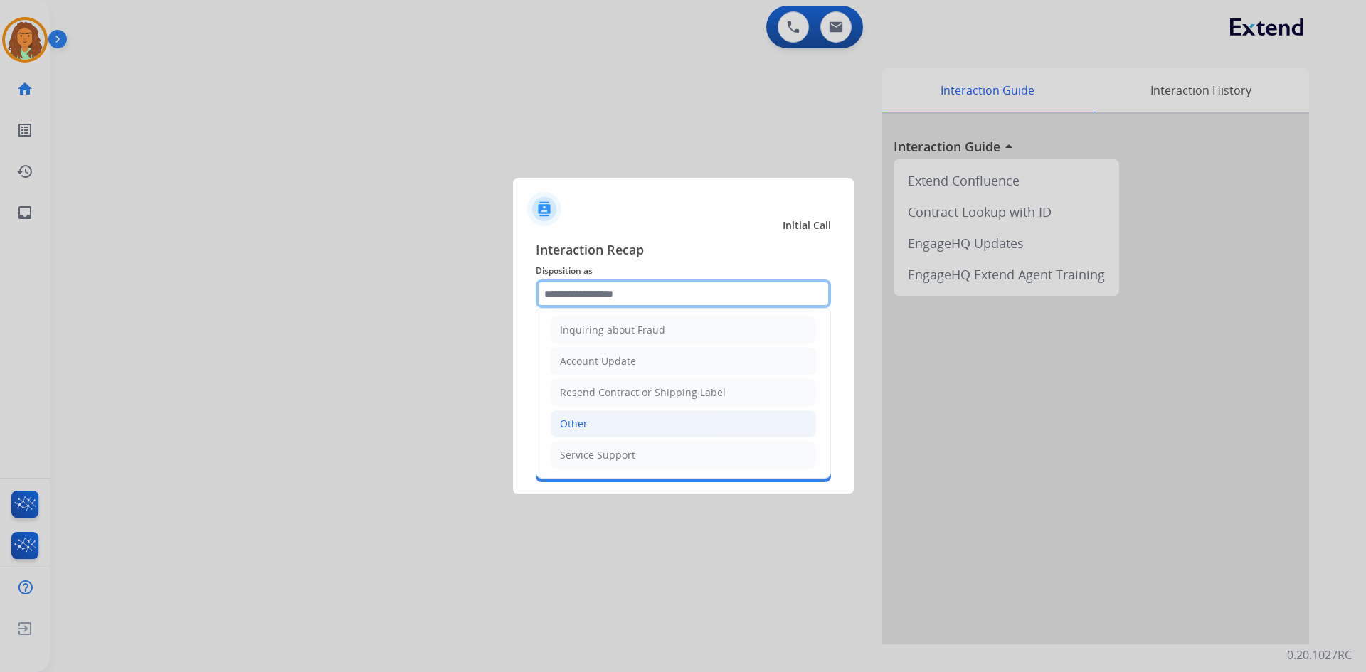
scroll to position [222, 0]
click at [598, 427] on li "Other" at bounding box center [683, 423] width 265 height 27
type input "*****"
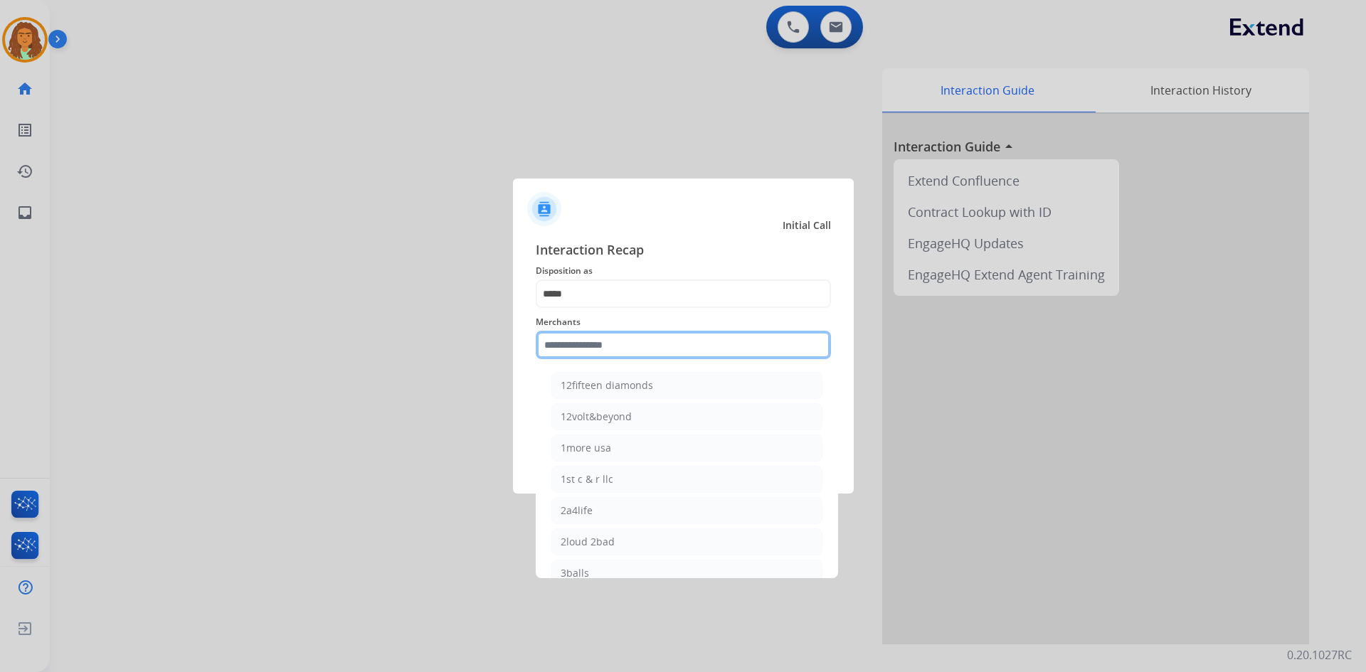
click at [590, 348] on input "text" at bounding box center [683, 345] width 295 height 28
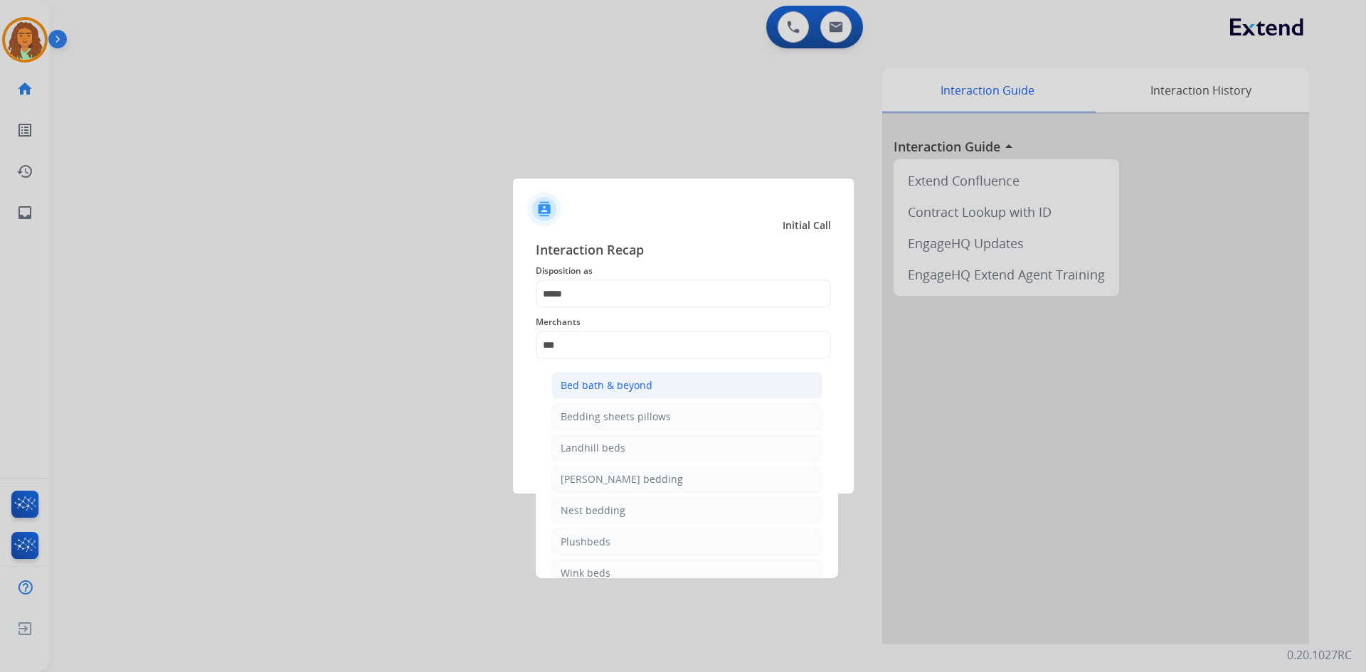
click at [646, 385] on div "Bed bath & beyond" at bounding box center [607, 386] width 92 height 14
type input "**********"
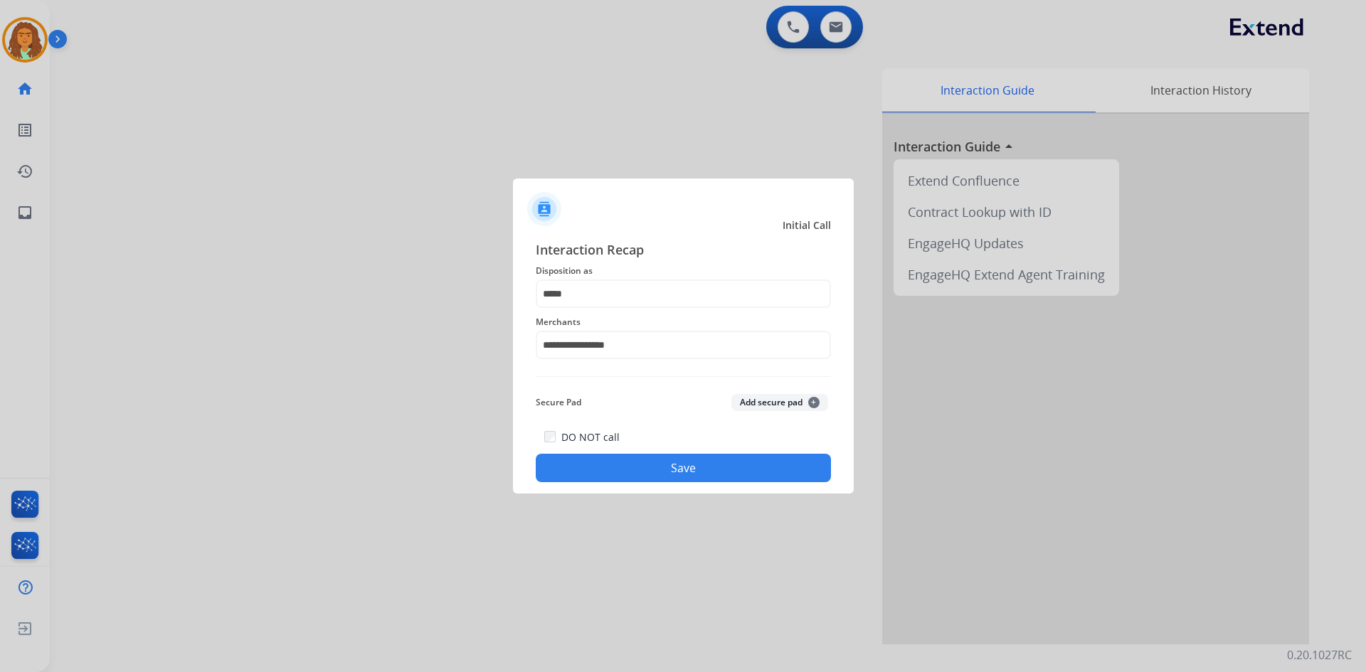
click at [679, 466] on button "Save" at bounding box center [683, 468] width 295 height 28
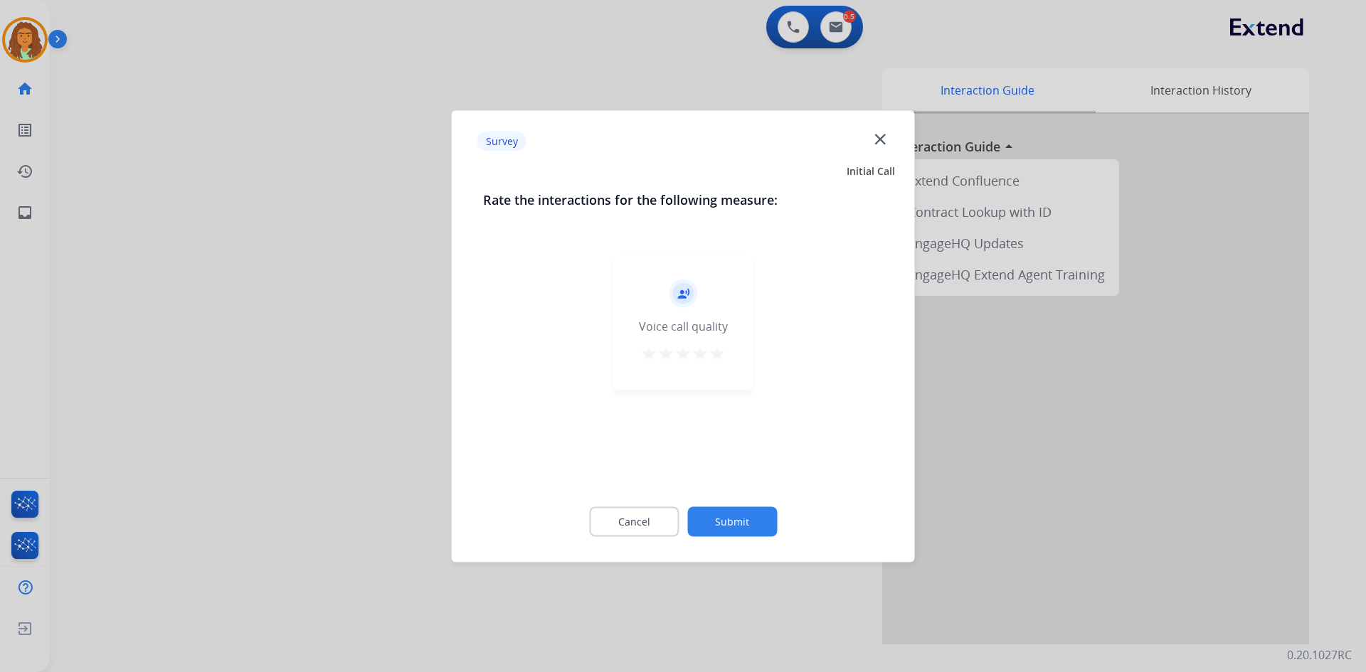
click at [718, 353] on mat-icon "star" at bounding box center [717, 352] width 17 height 17
click at [746, 519] on button "Submit" at bounding box center [732, 522] width 90 height 30
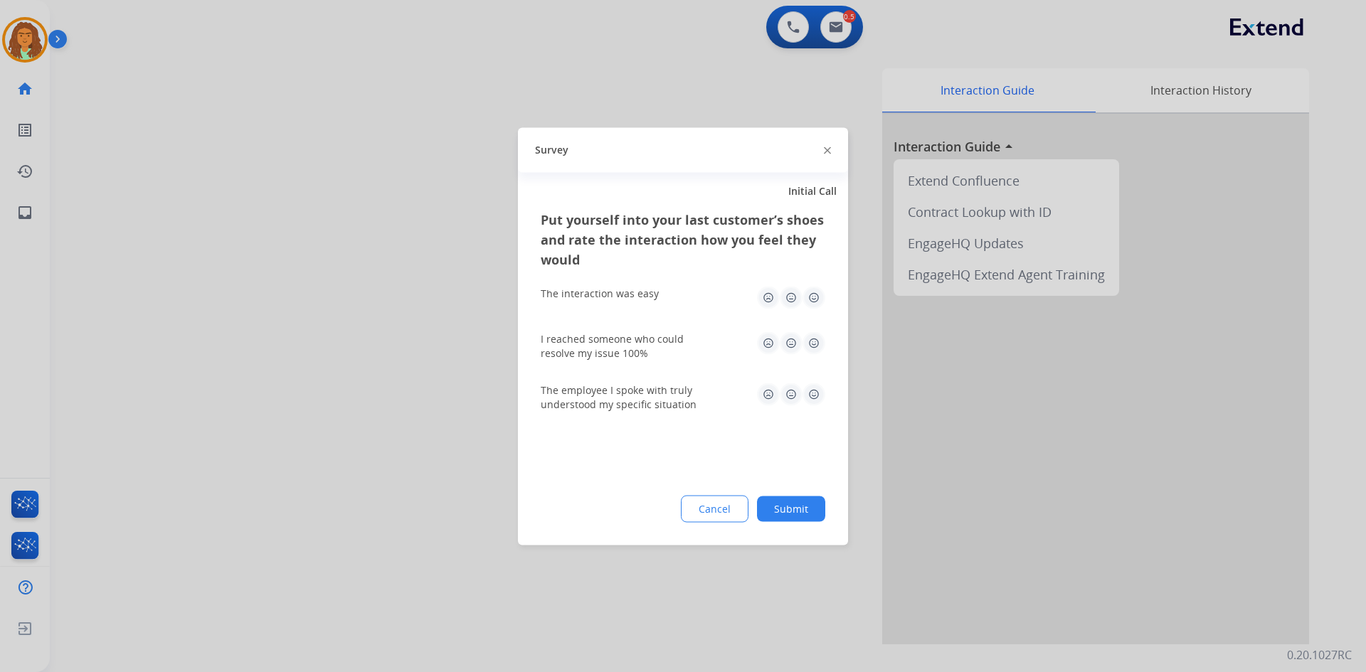
click at [808, 301] on img at bounding box center [814, 297] width 23 height 23
click at [816, 341] on img at bounding box center [814, 343] width 23 height 23
click at [819, 400] on img at bounding box center [814, 394] width 23 height 23
click at [785, 504] on button "Submit" at bounding box center [791, 509] width 68 height 26
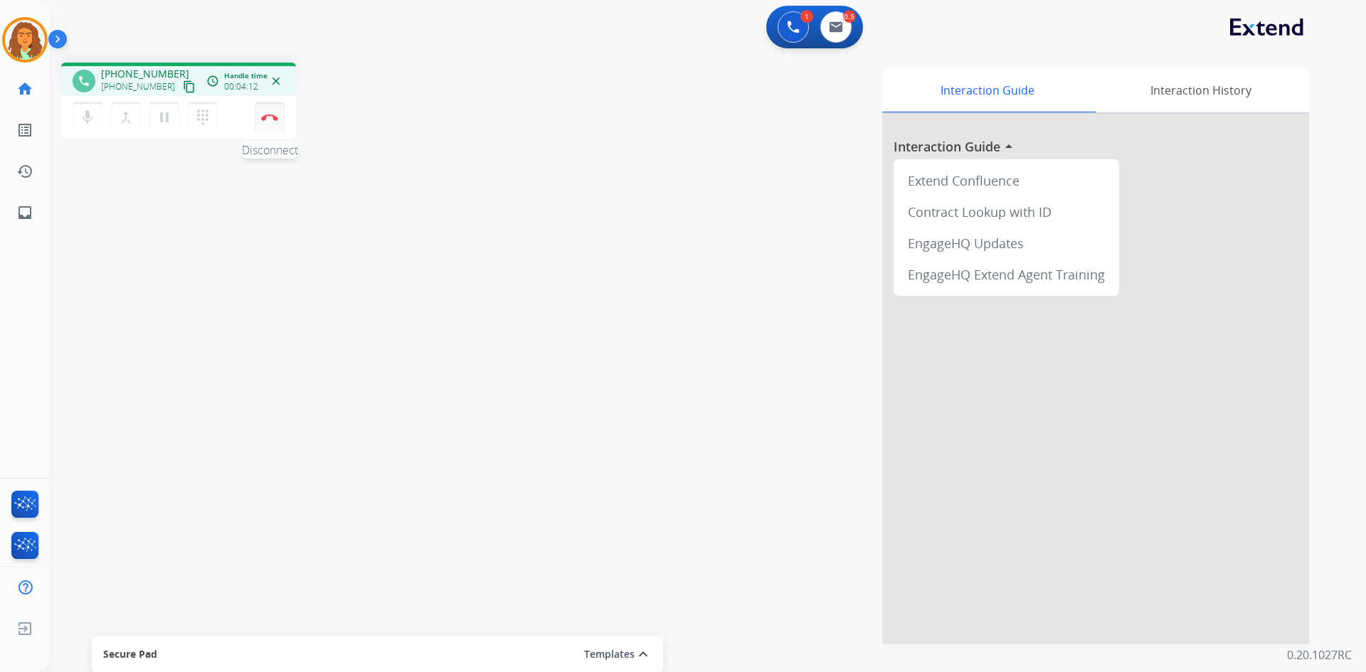
click at [263, 115] on img at bounding box center [269, 117] width 17 height 7
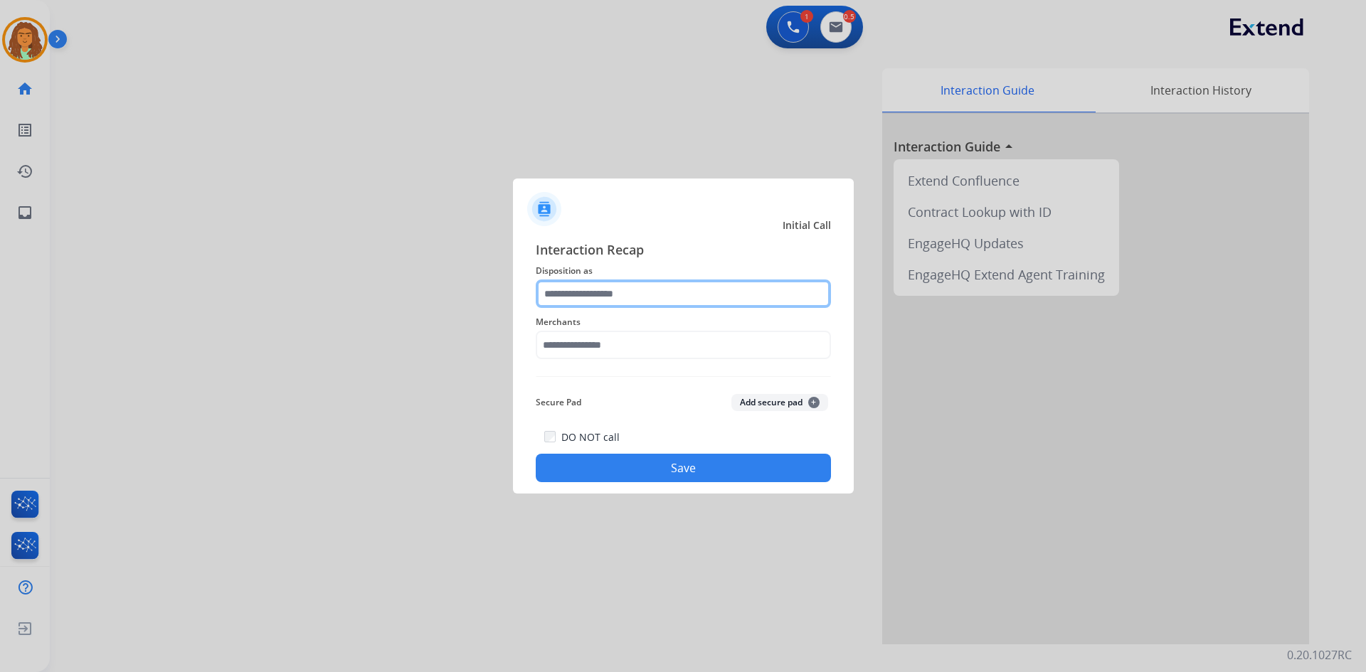
click at [590, 298] on input "text" at bounding box center [683, 294] width 295 height 28
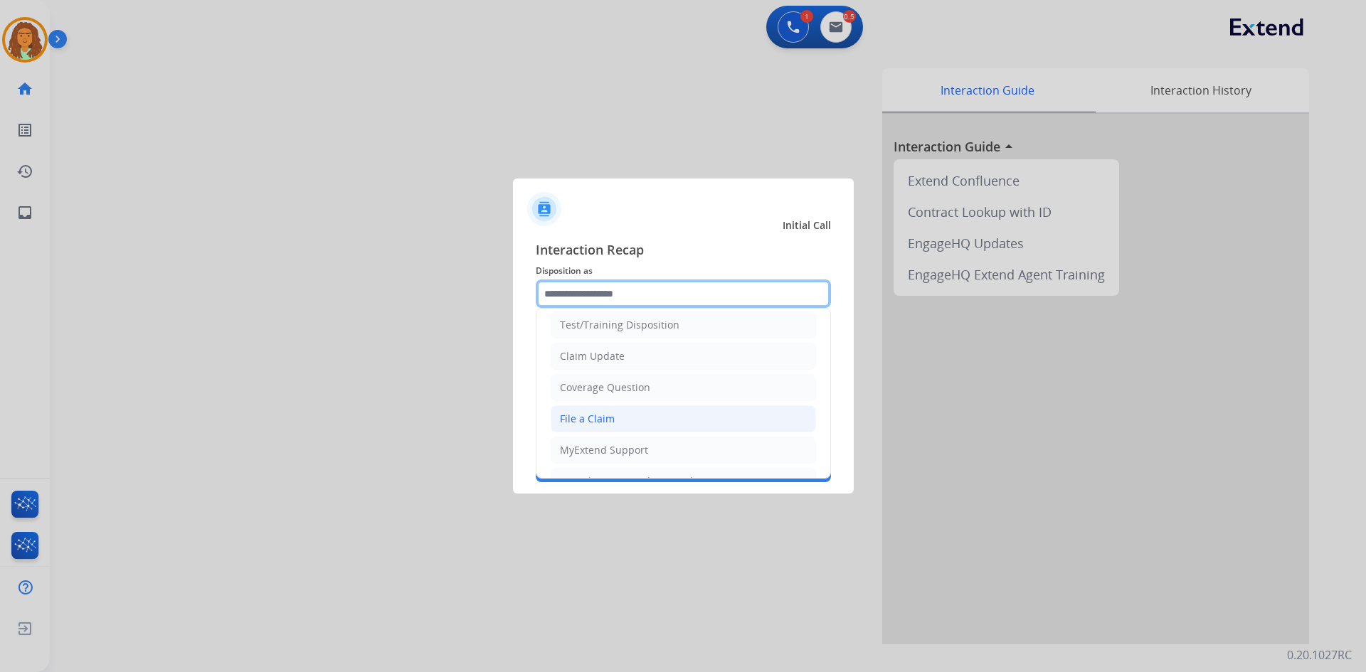
scroll to position [71, 0]
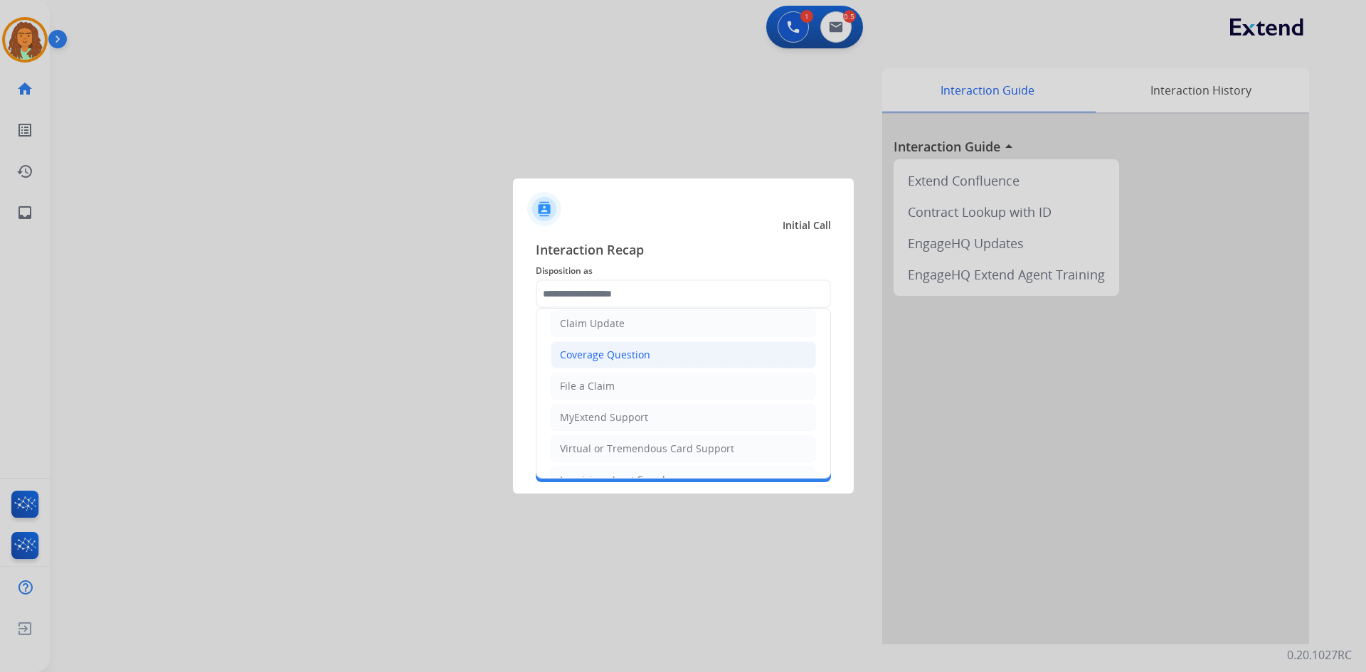
click at [650, 355] on li "Coverage Question" at bounding box center [683, 355] width 265 height 27
type input "**********"
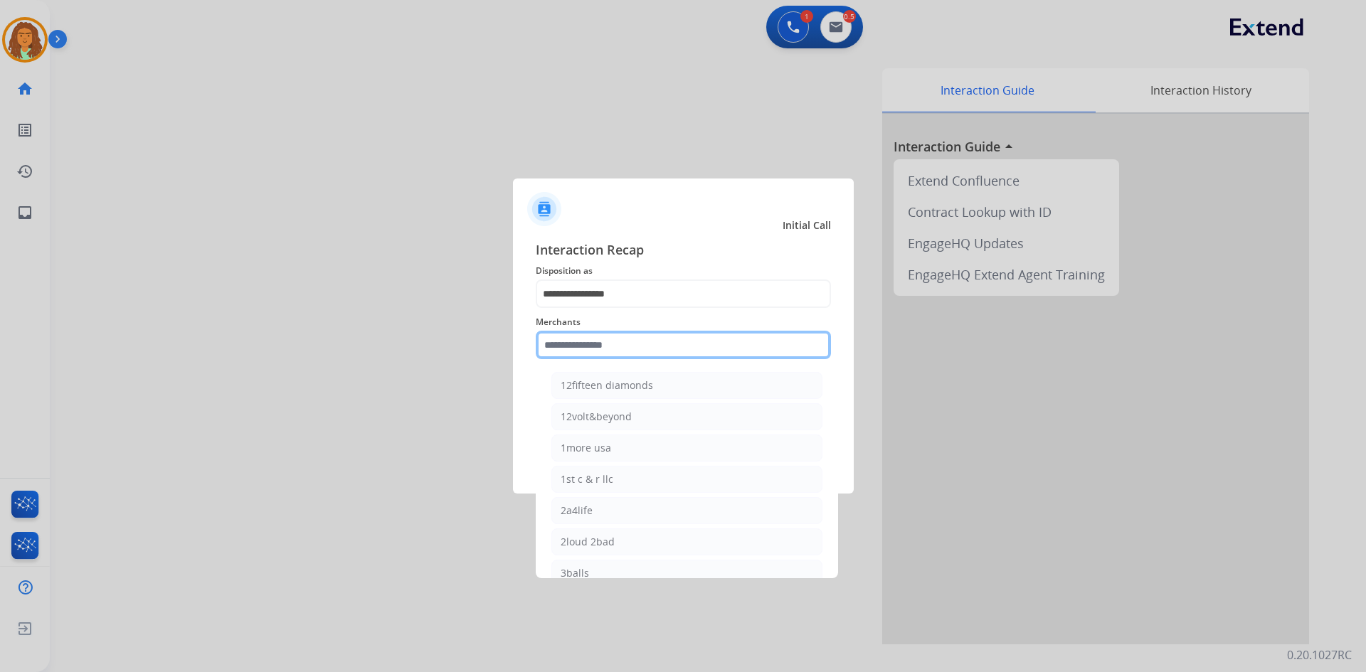
click at [583, 346] on input "text" at bounding box center [683, 345] width 295 height 28
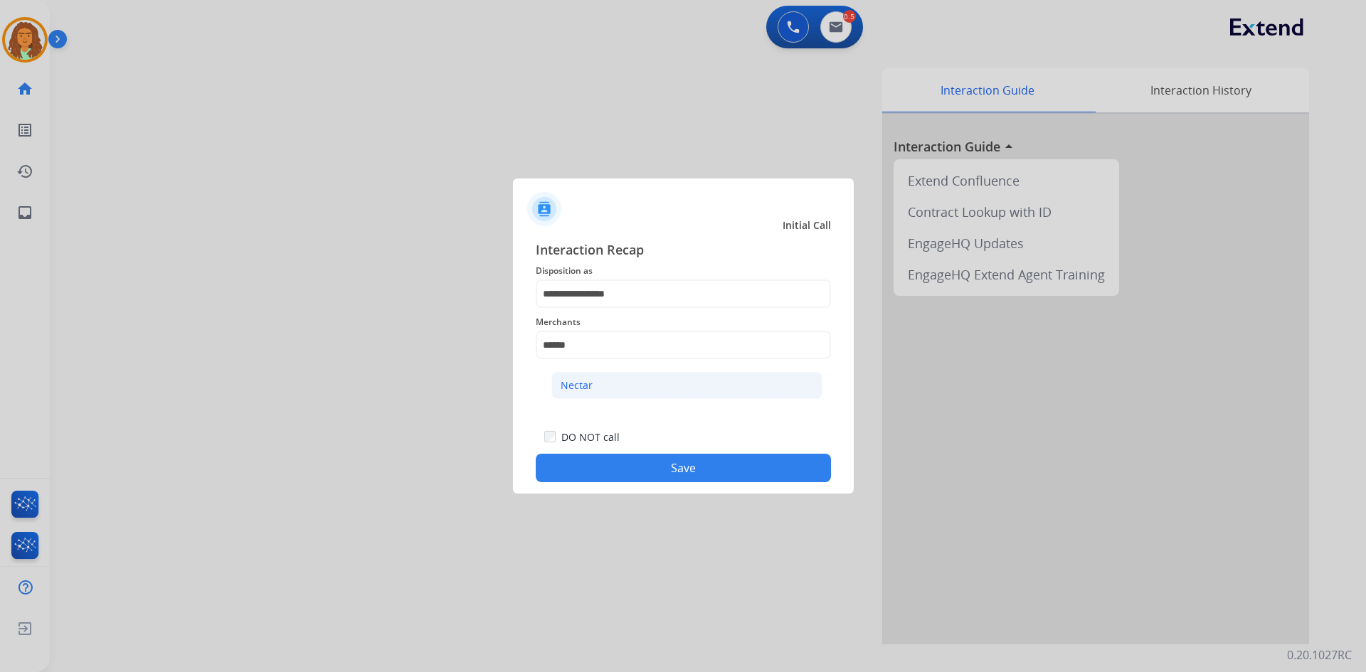
click at [582, 373] on li "Nectar" at bounding box center [686, 385] width 271 height 27
type input "******"
click at [636, 465] on button "Save" at bounding box center [683, 468] width 295 height 28
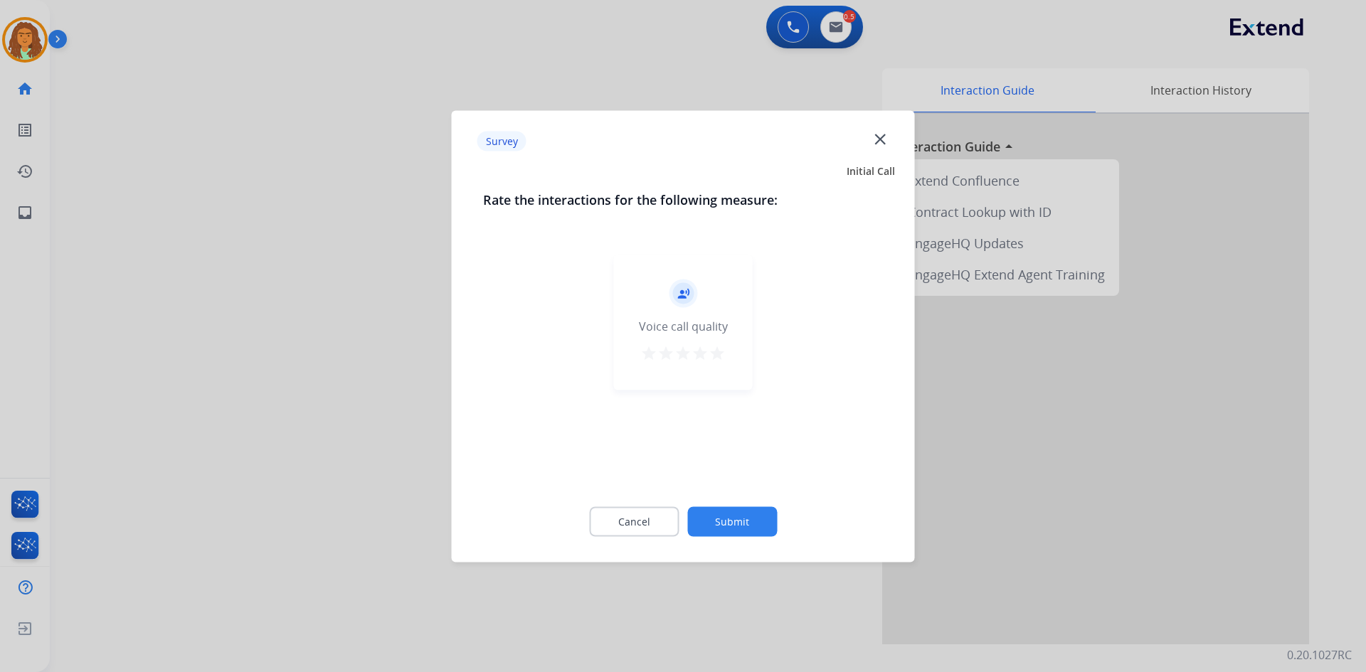
click at [719, 351] on mat-icon "star" at bounding box center [717, 352] width 17 height 17
click at [724, 506] on div "Cancel Submit" at bounding box center [683, 521] width 401 height 64
click at [747, 522] on button "Submit" at bounding box center [732, 522] width 90 height 30
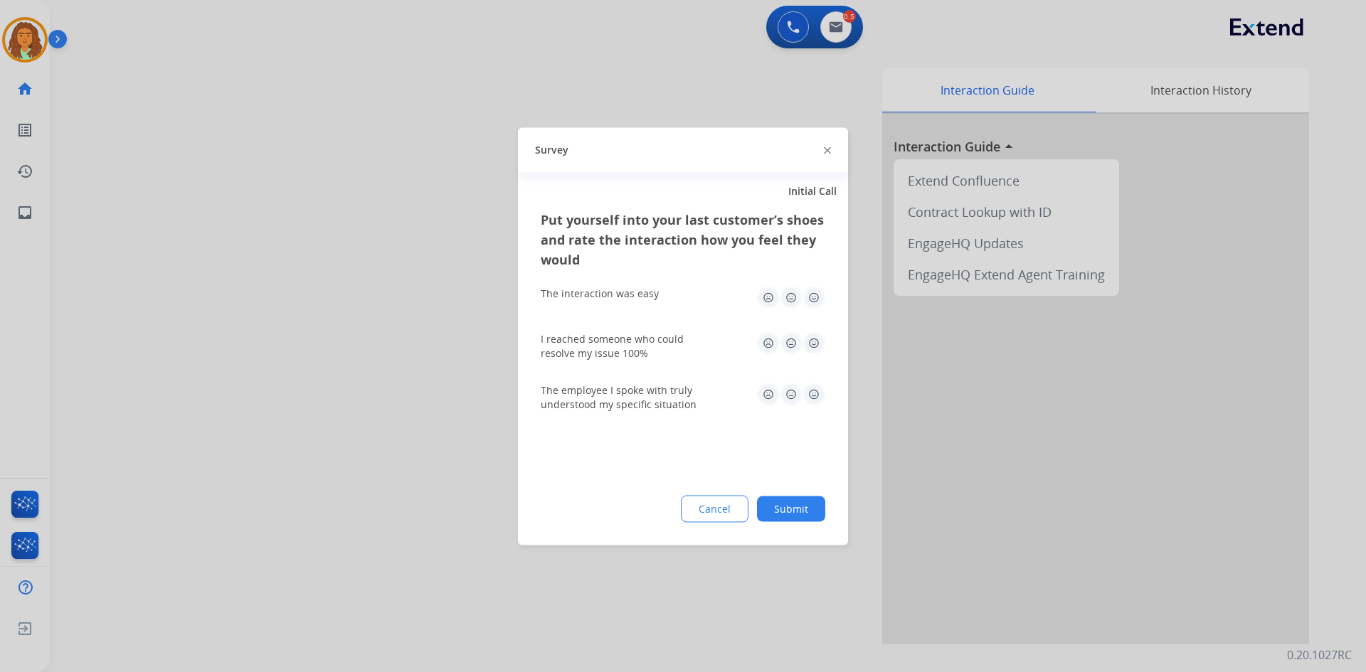
click at [815, 287] on img at bounding box center [814, 297] width 23 height 23
click at [814, 348] on img at bounding box center [814, 343] width 23 height 23
click at [816, 396] on img at bounding box center [814, 394] width 23 height 23
click at [808, 504] on button "Submit" at bounding box center [791, 509] width 68 height 26
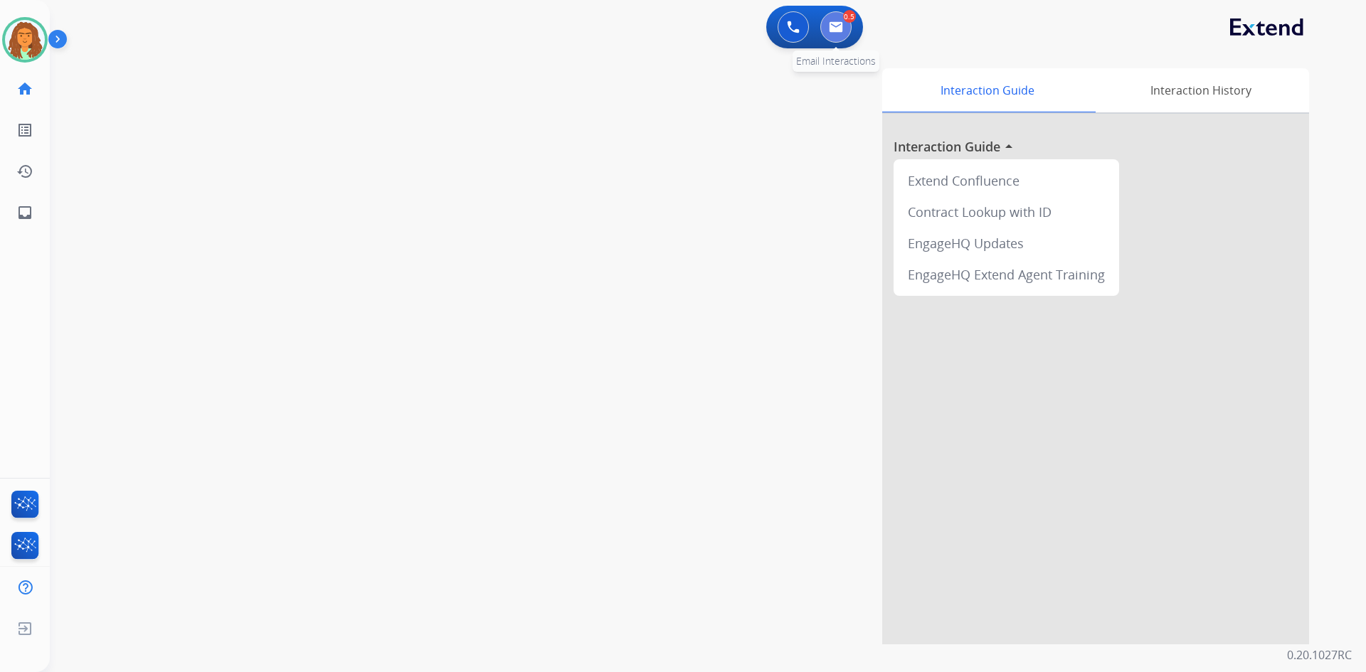
click at [843, 28] on button at bounding box center [835, 26] width 31 height 31
select select "**********"
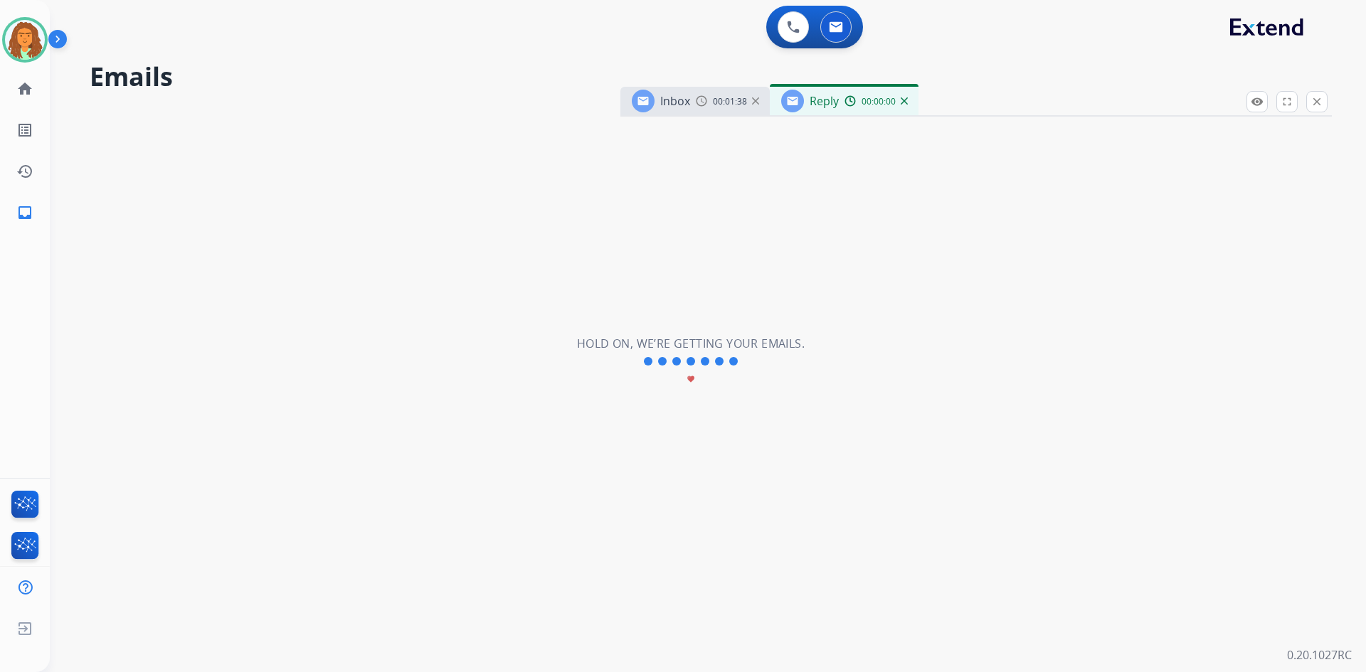
select select "**********"
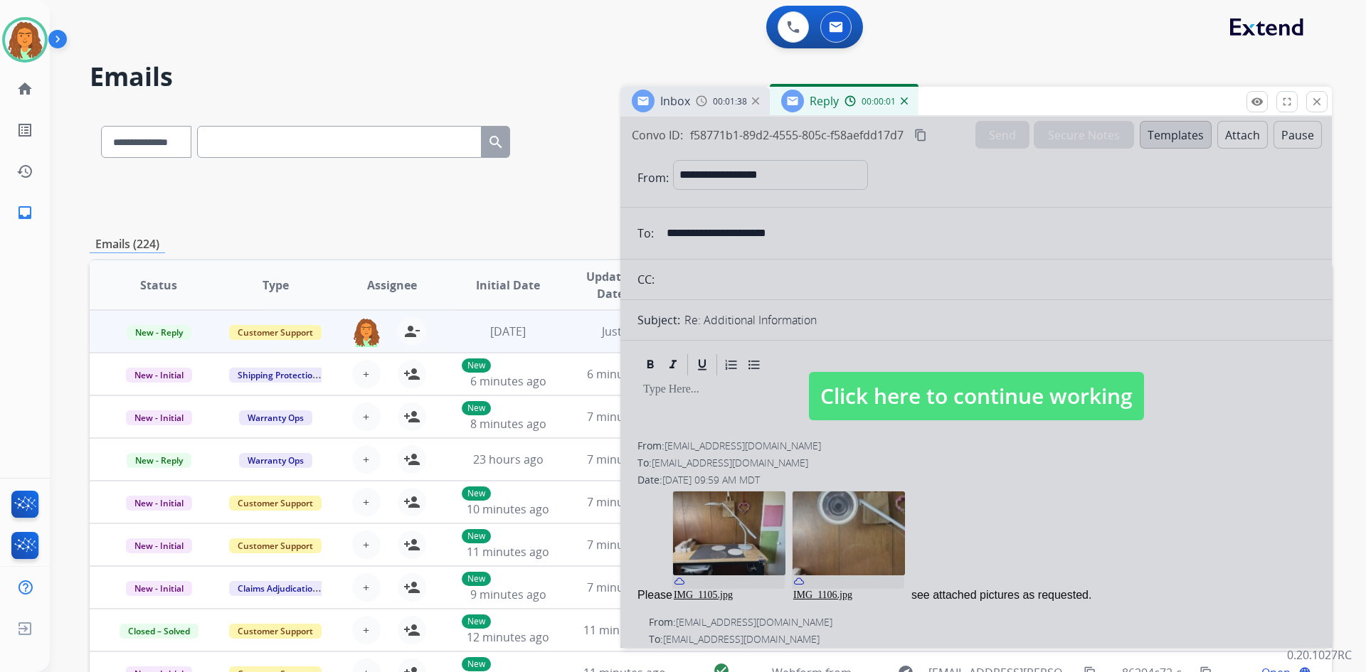
click at [888, 407] on span "Click here to continue working" at bounding box center [976, 396] width 335 height 48
select select
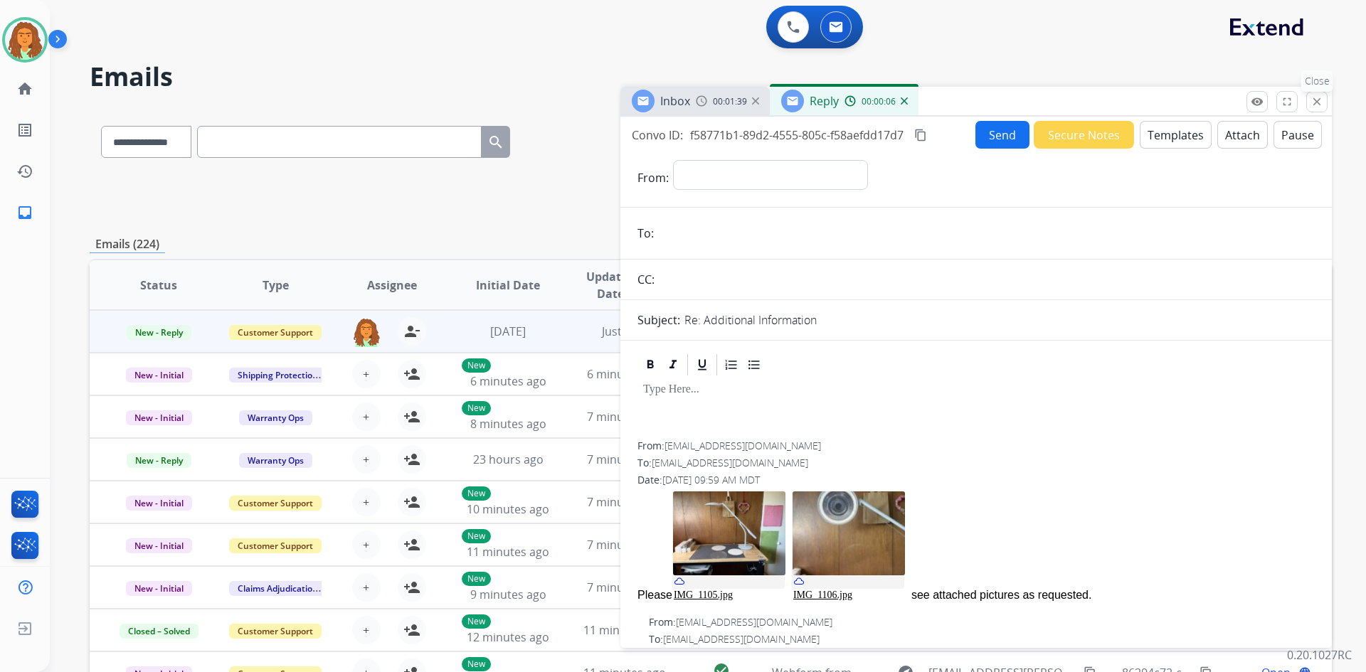
click at [1315, 107] on mat-icon "close" at bounding box center [1317, 101] width 13 height 13
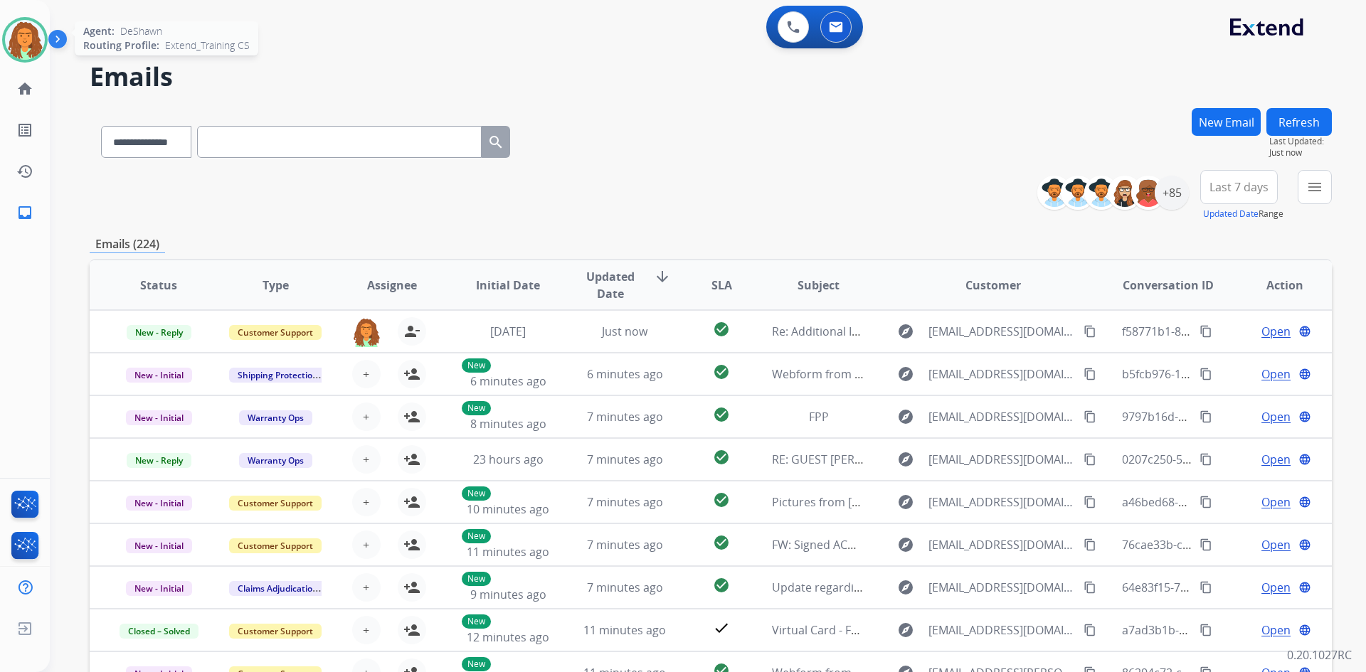
click at [18, 35] on img at bounding box center [25, 40] width 40 height 40
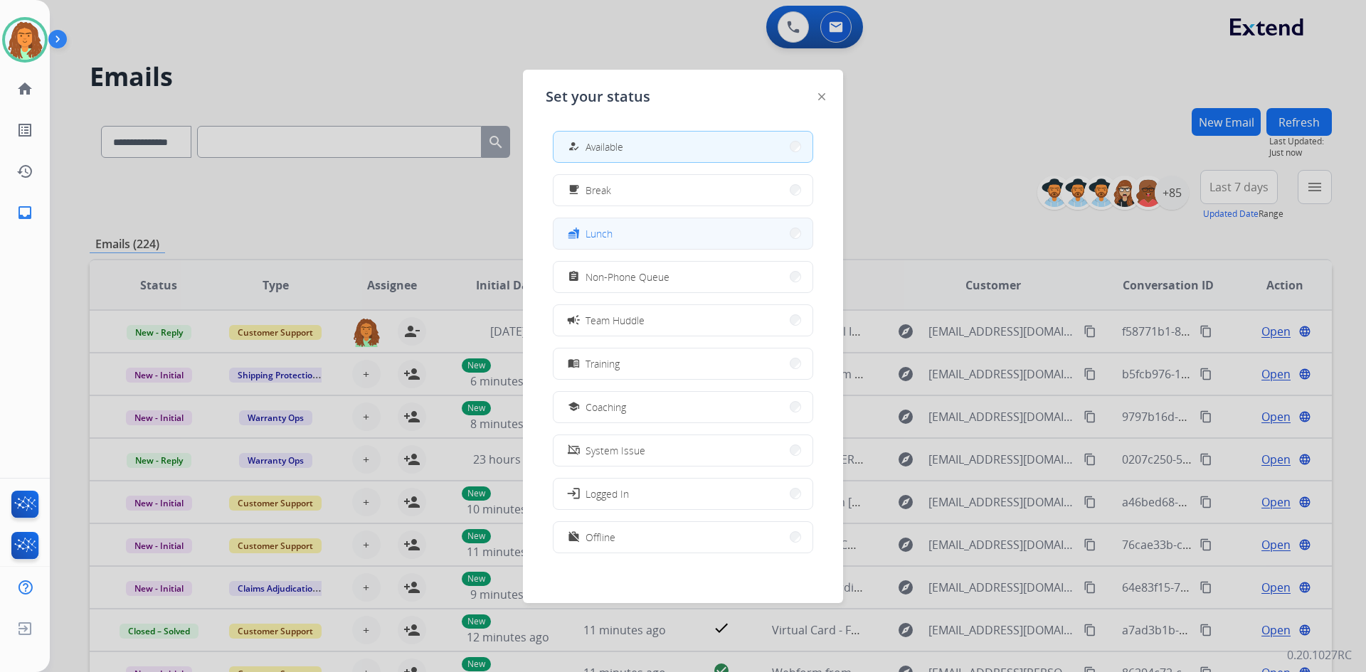
click at [610, 233] on span "Lunch" at bounding box center [599, 233] width 27 height 15
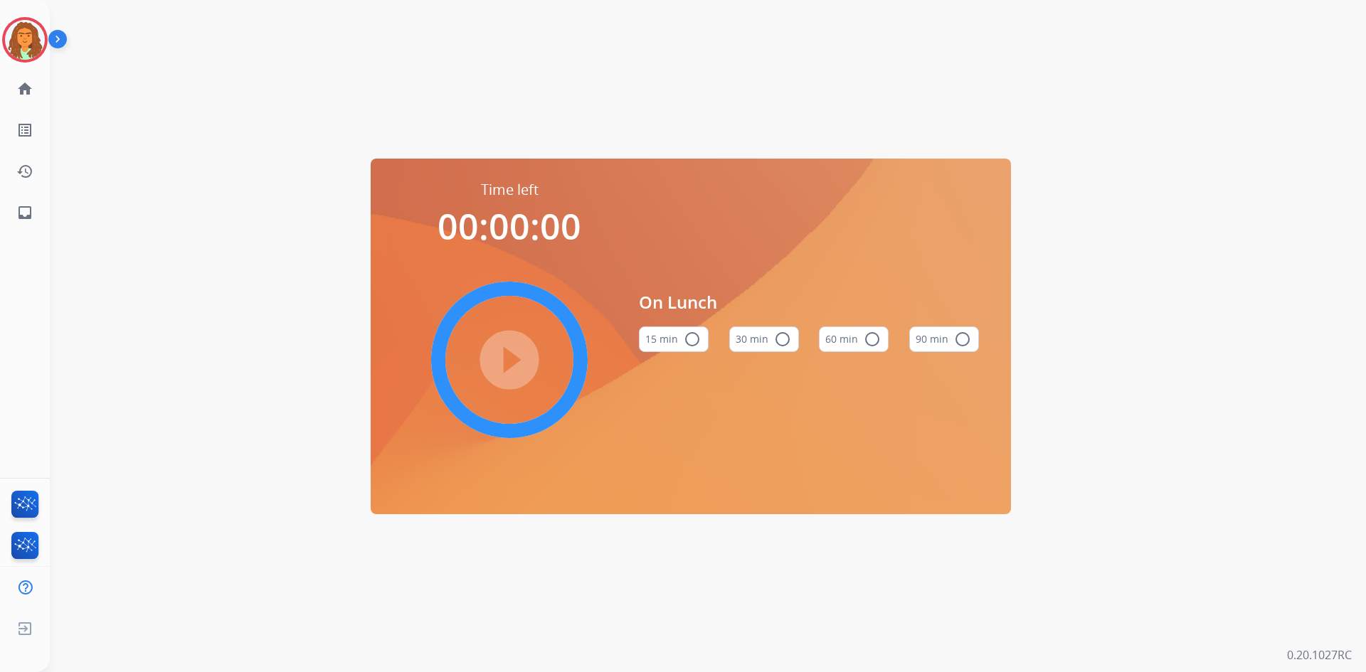
click at [788, 342] on mat-icon "radio_button_unchecked" at bounding box center [782, 339] width 17 height 17
